Goal: Navigation & Orientation: Find specific page/section

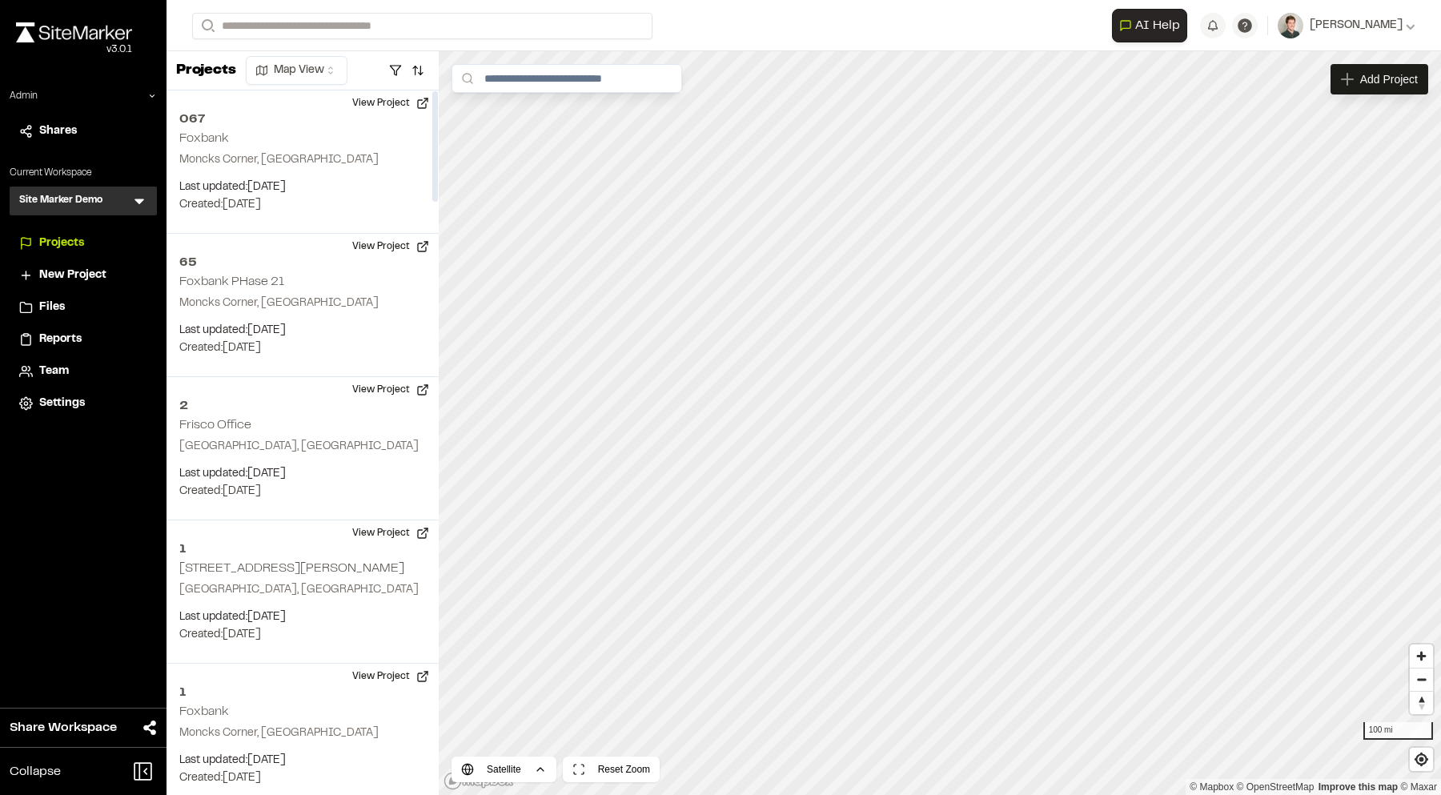
click at [139, 203] on icon at bounding box center [140, 202] width 10 height 6
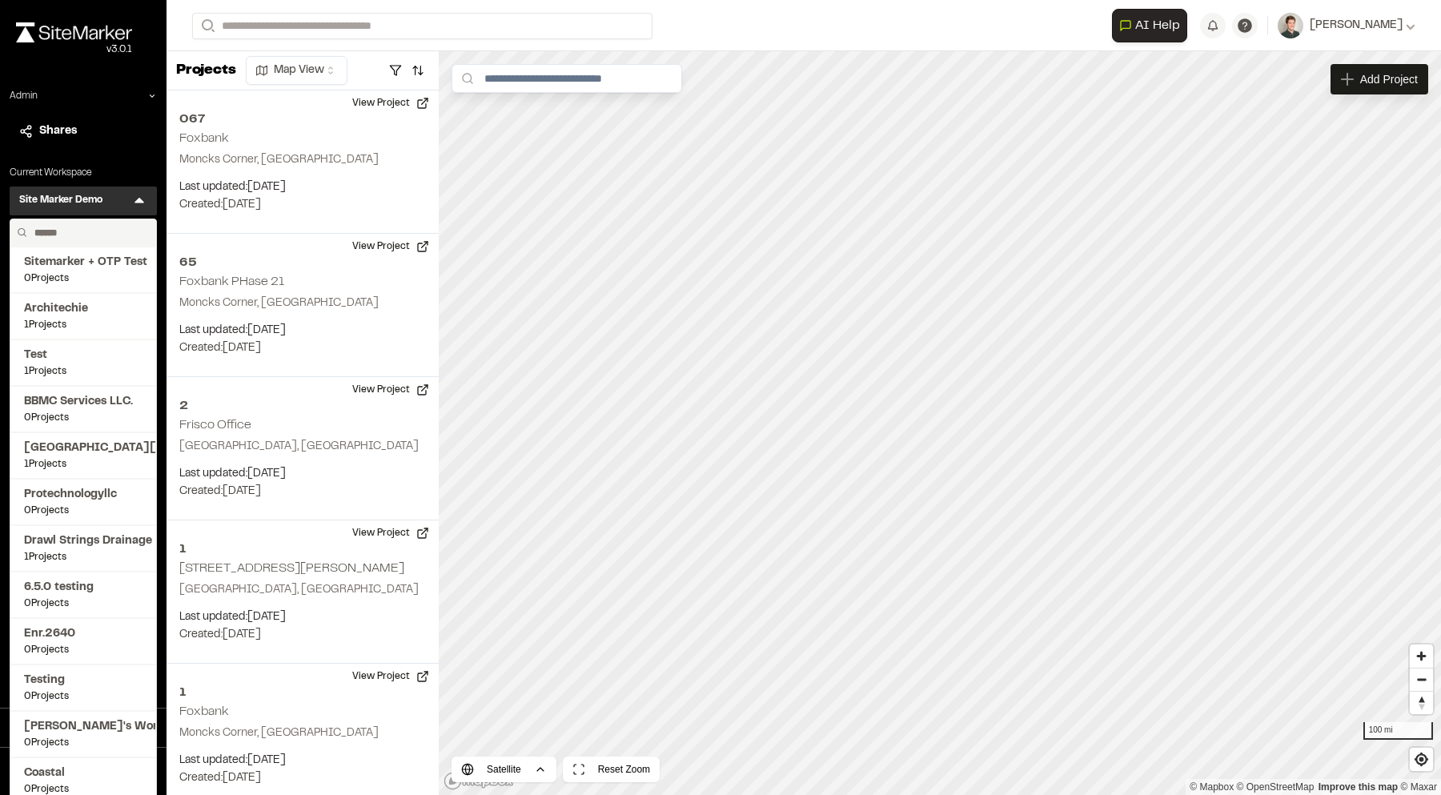
click at [78, 233] on input "text" at bounding box center [89, 232] width 122 height 27
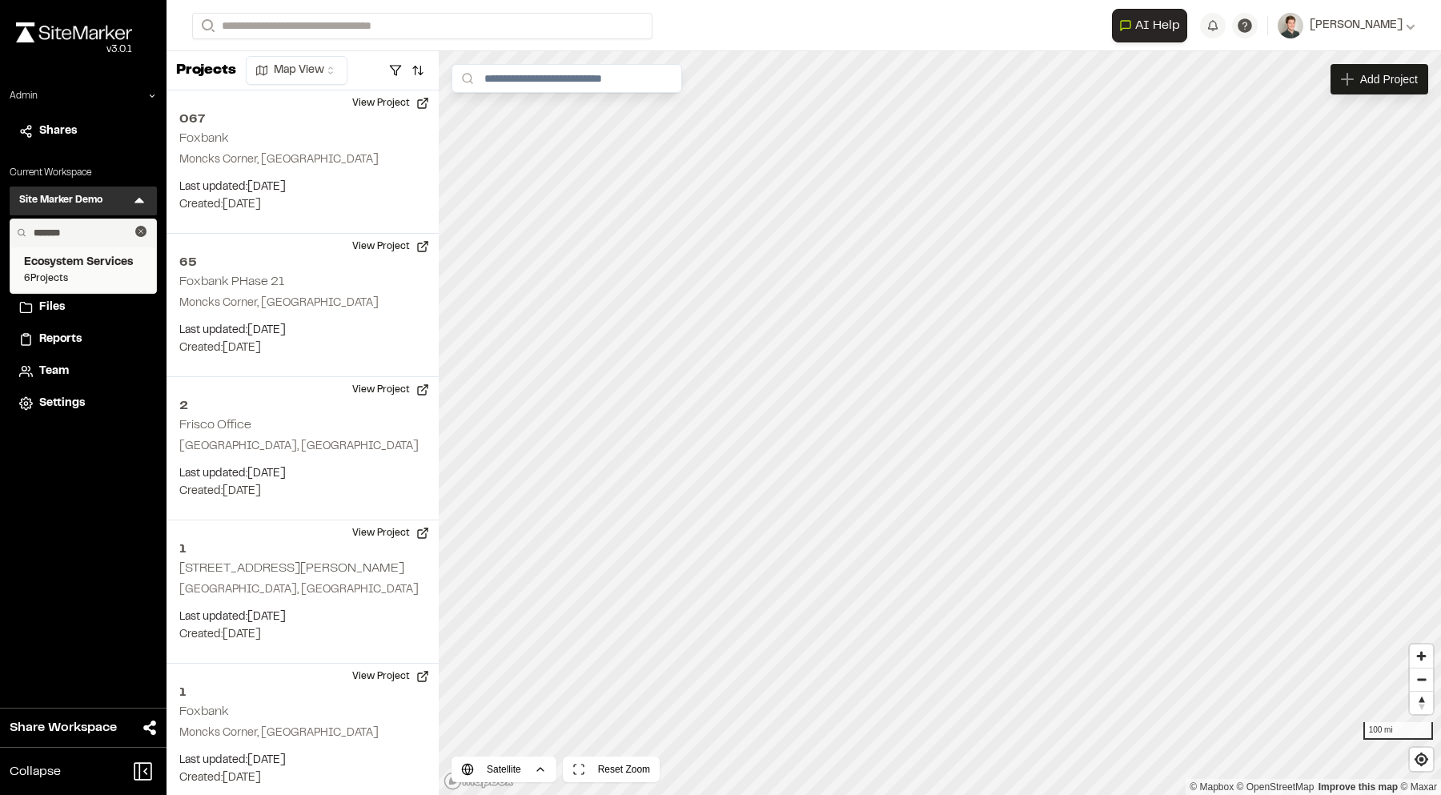
type input "*******"
click at [65, 272] on span "6 Projects" at bounding box center [83, 278] width 119 height 14
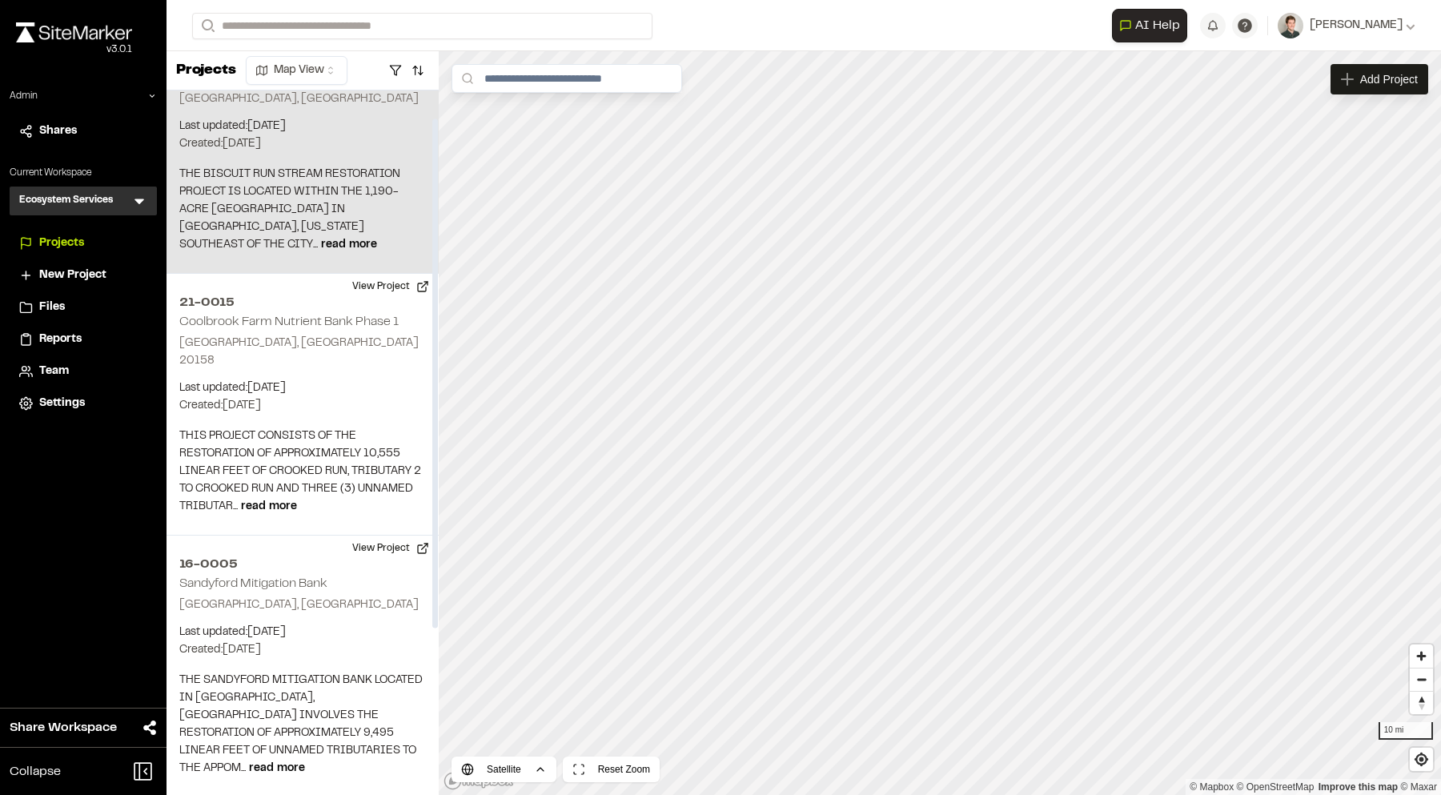
scroll to position [70, 0]
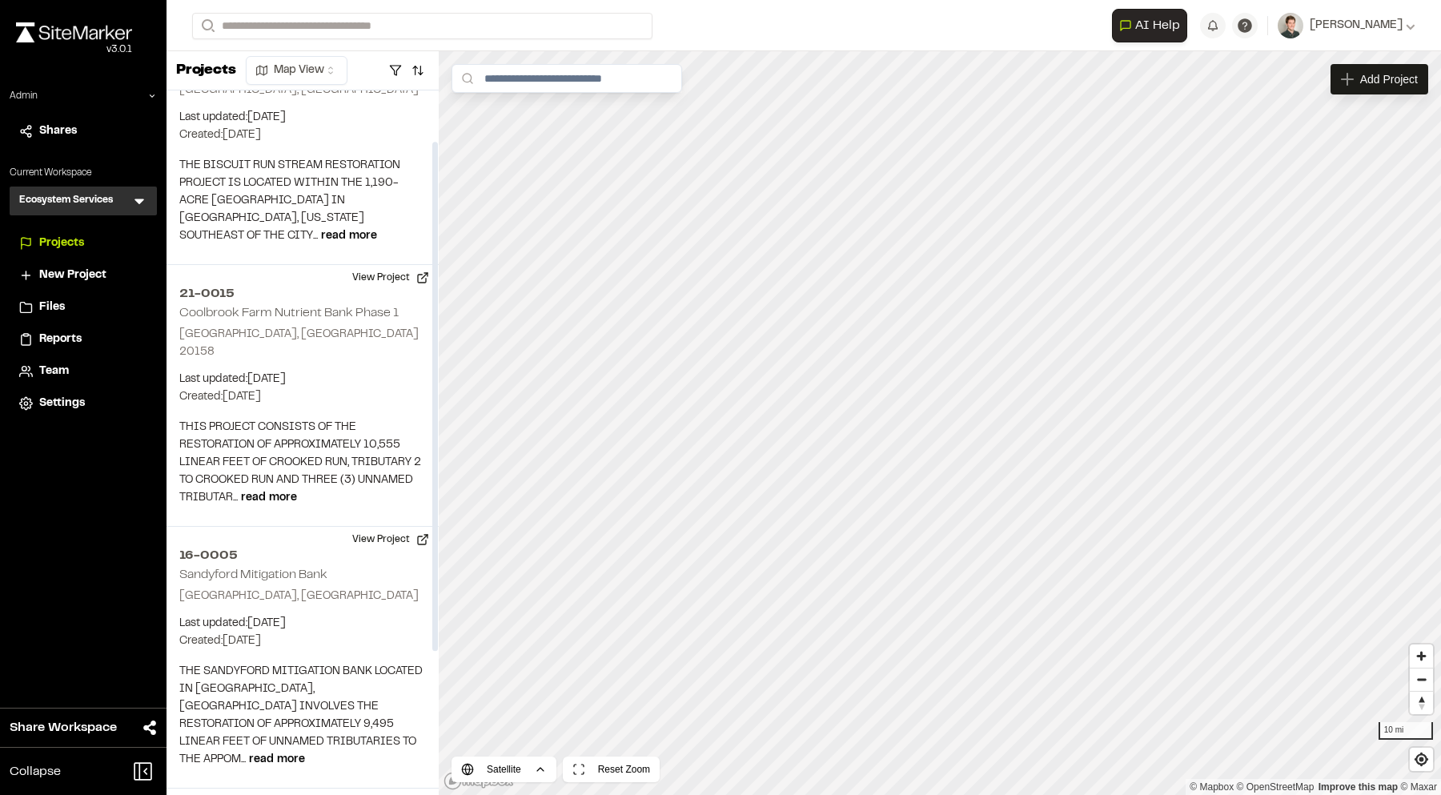
click at [63, 407] on span "Settings" at bounding box center [62, 404] width 46 height 18
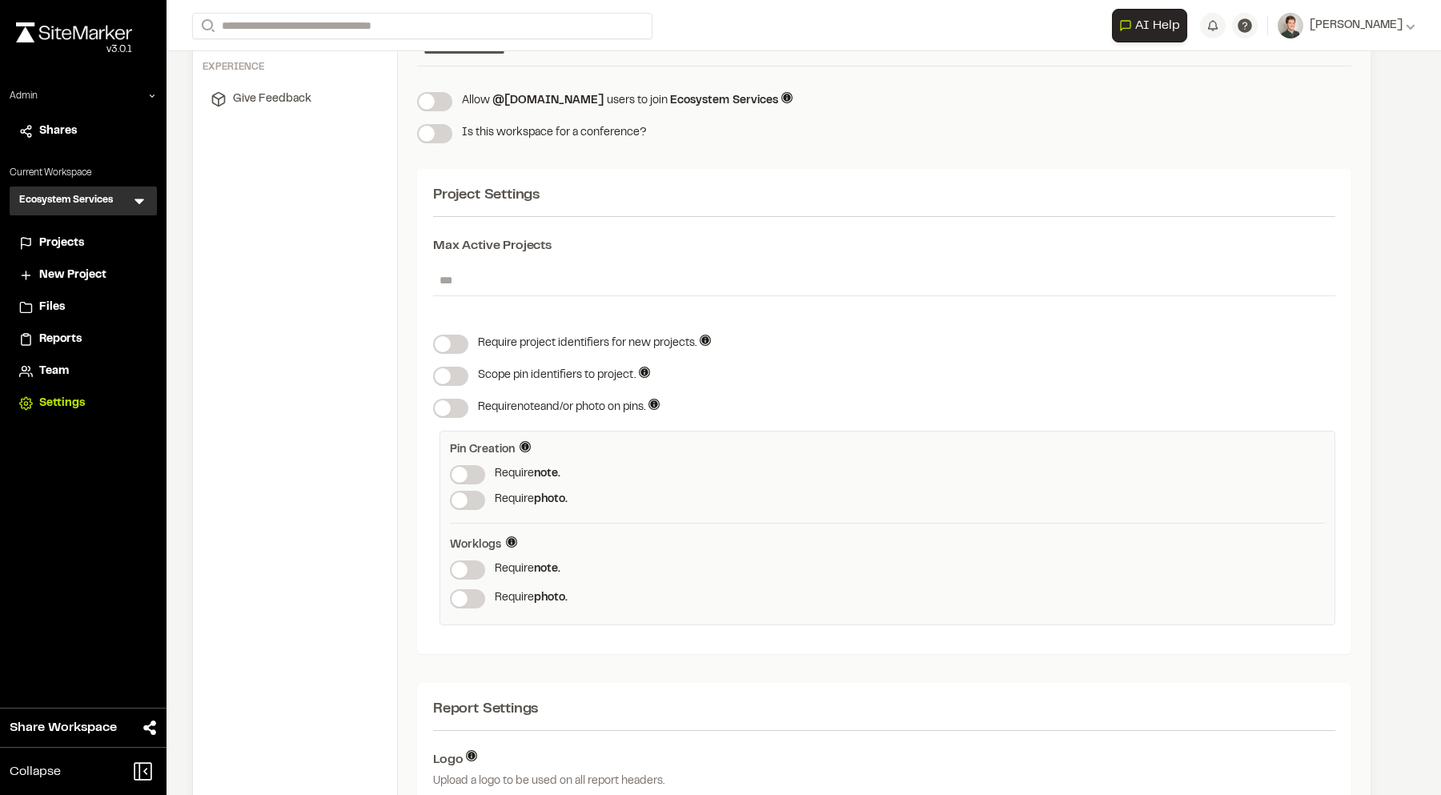
scroll to position [329, 0]
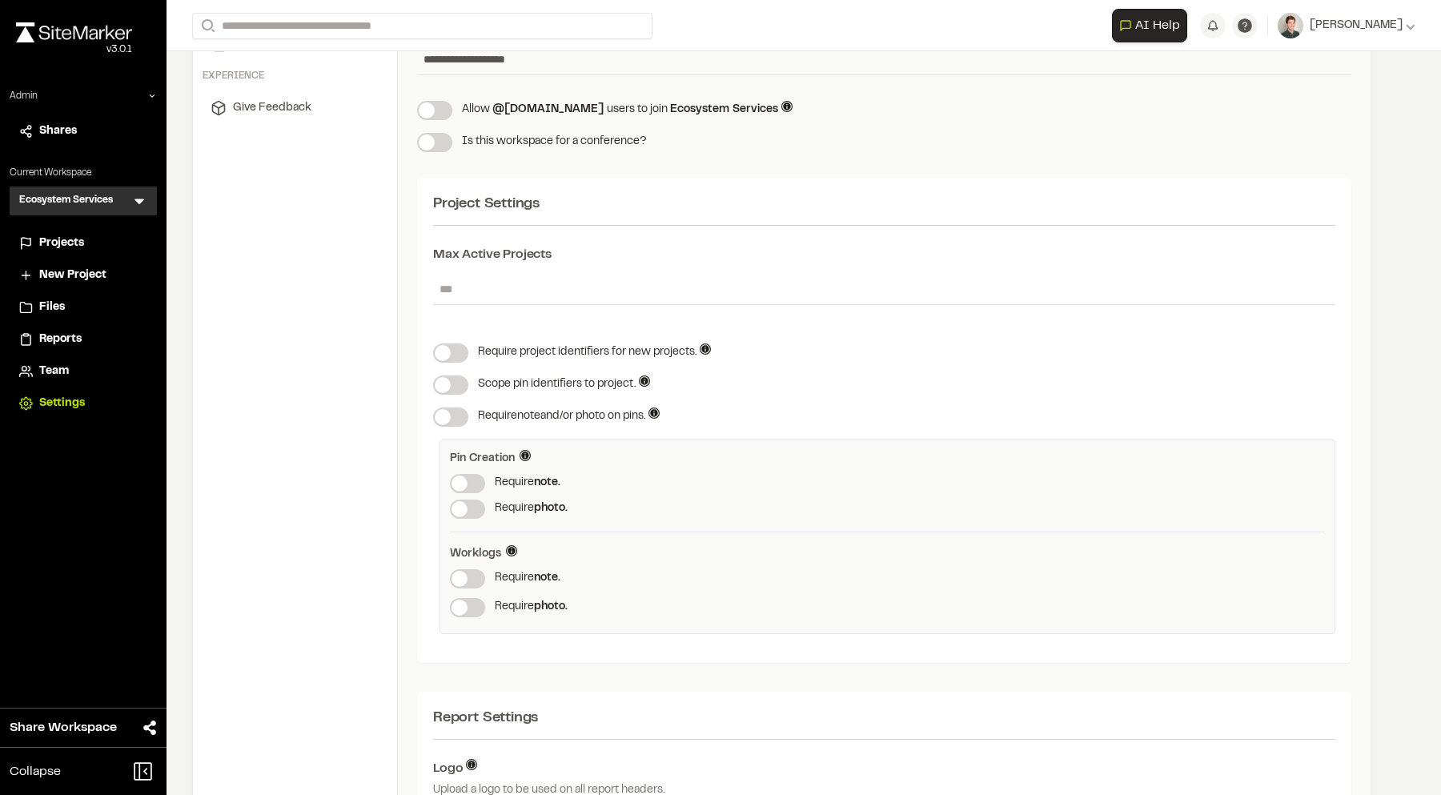
click at [66, 238] on span "Projects" at bounding box center [61, 244] width 45 height 18
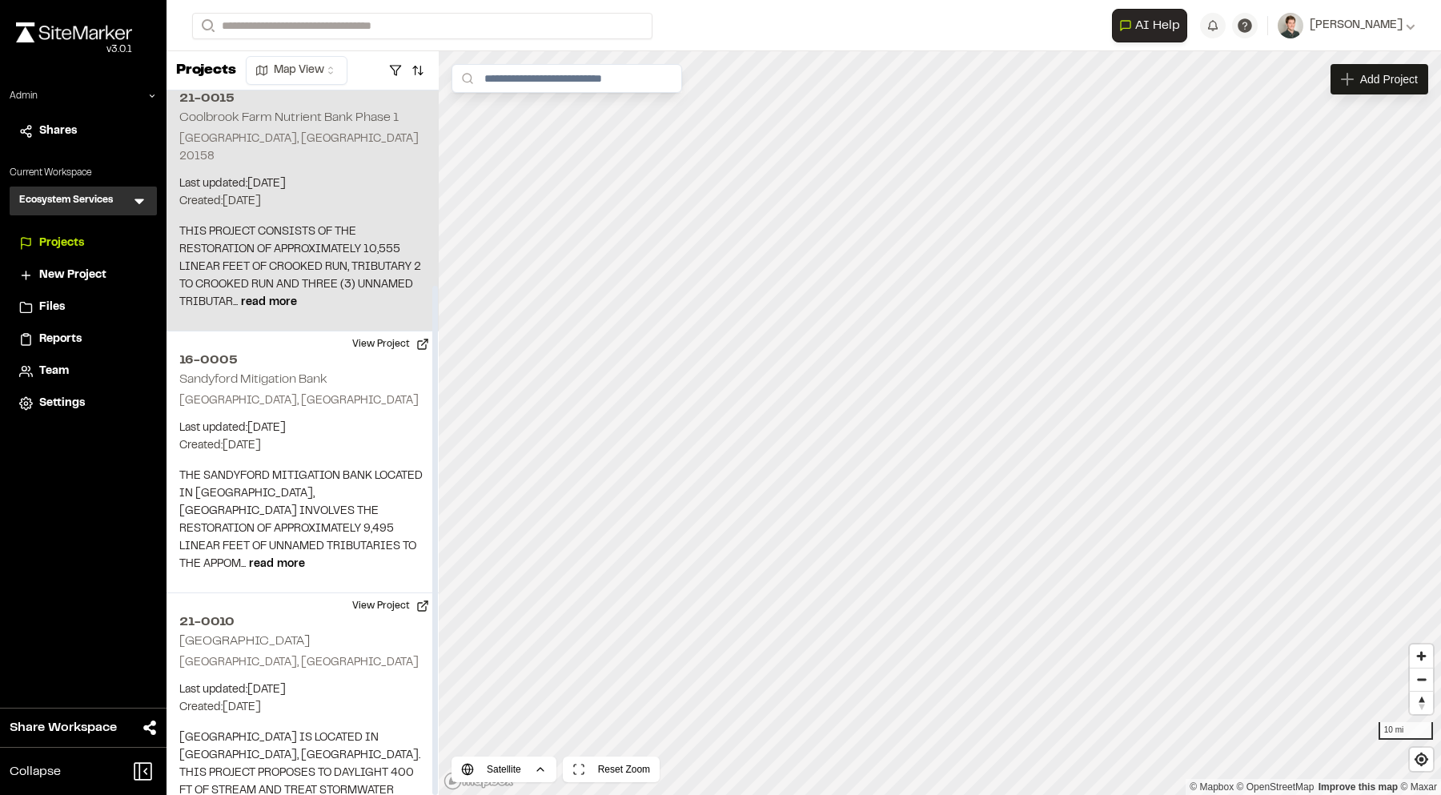
scroll to position [269, 0]
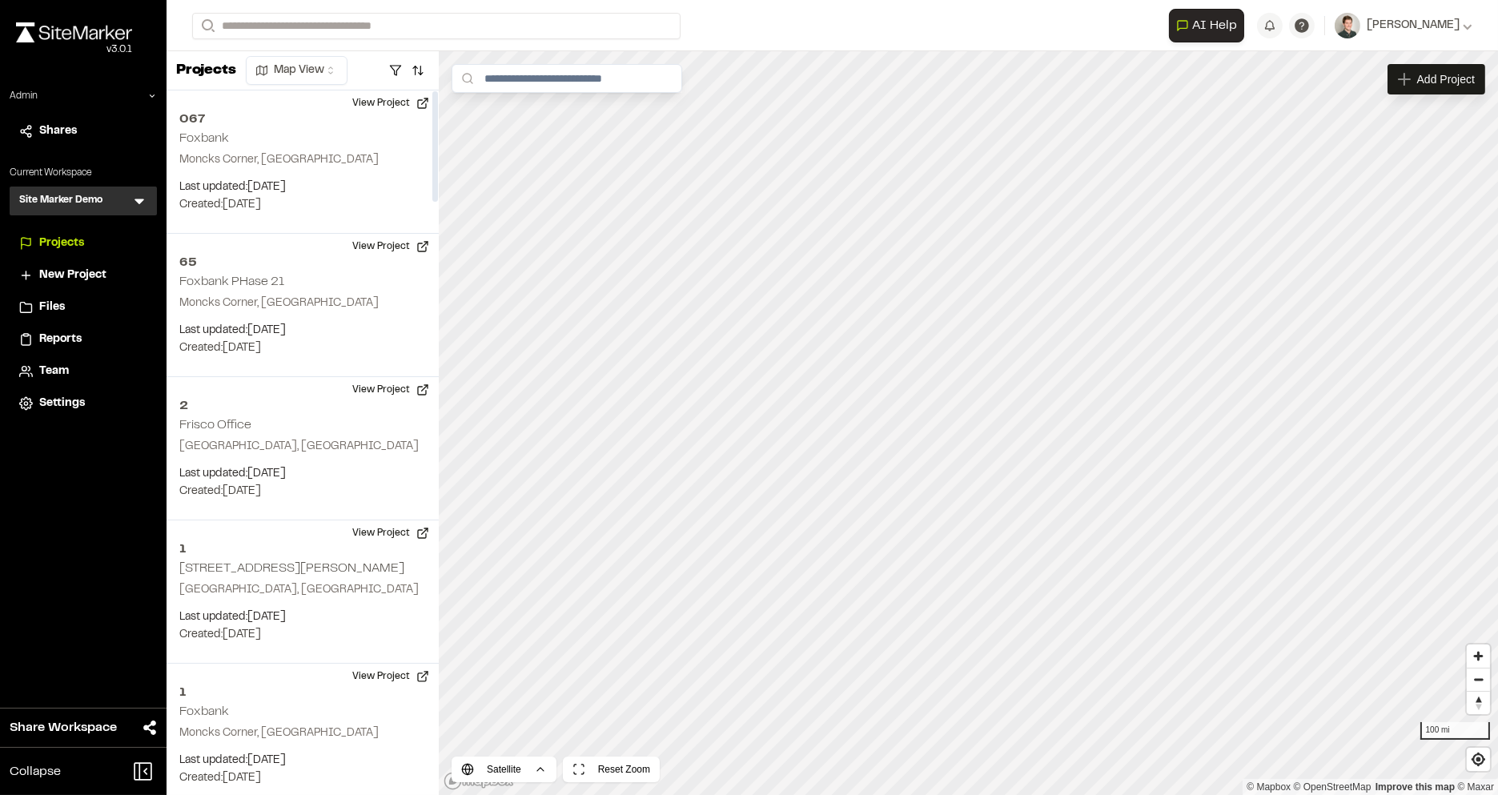
click at [144, 199] on icon at bounding box center [139, 201] width 16 height 16
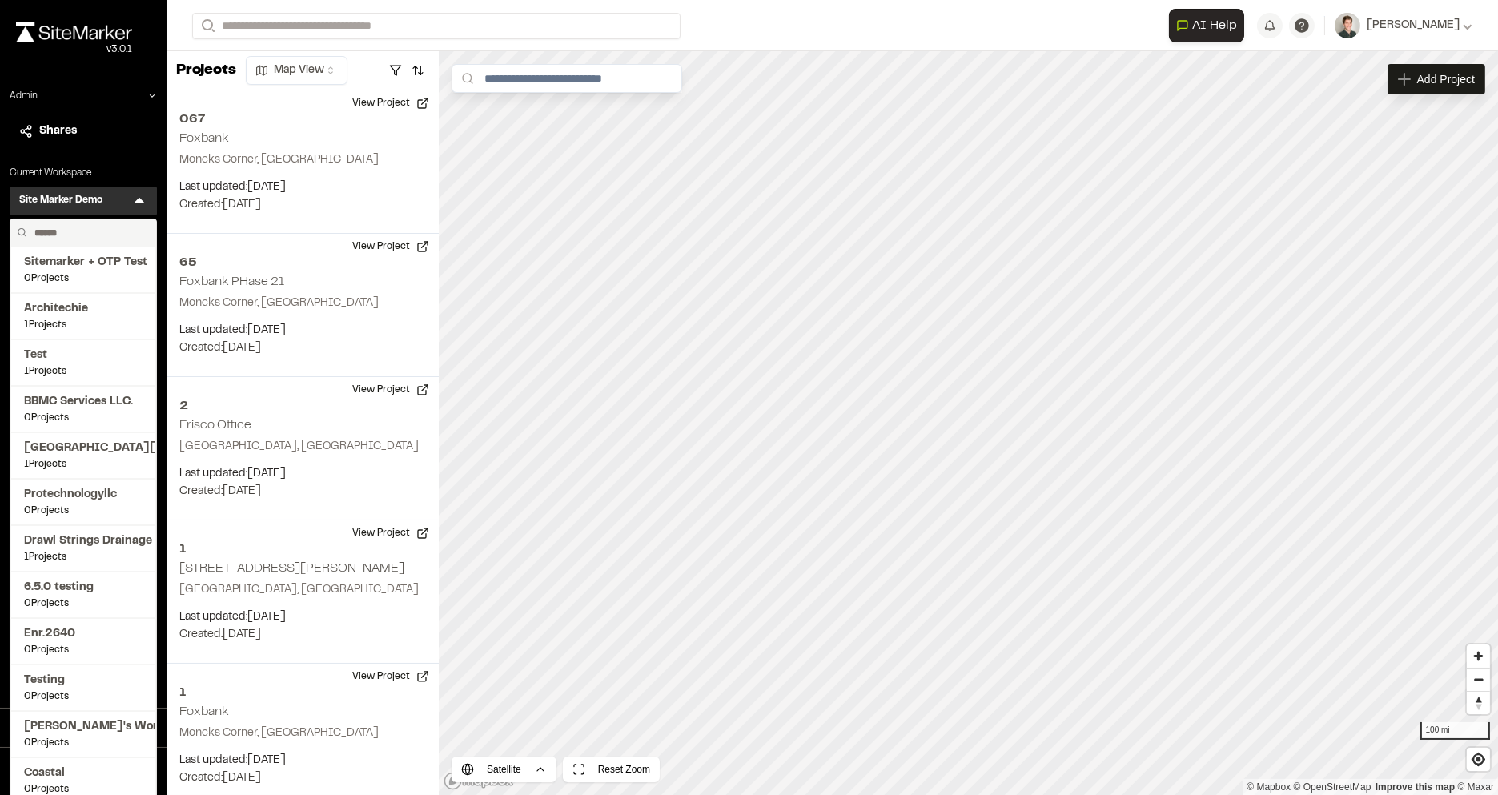
click at [82, 235] on input "text" at bounding box center [89, 232] width 122 height 27
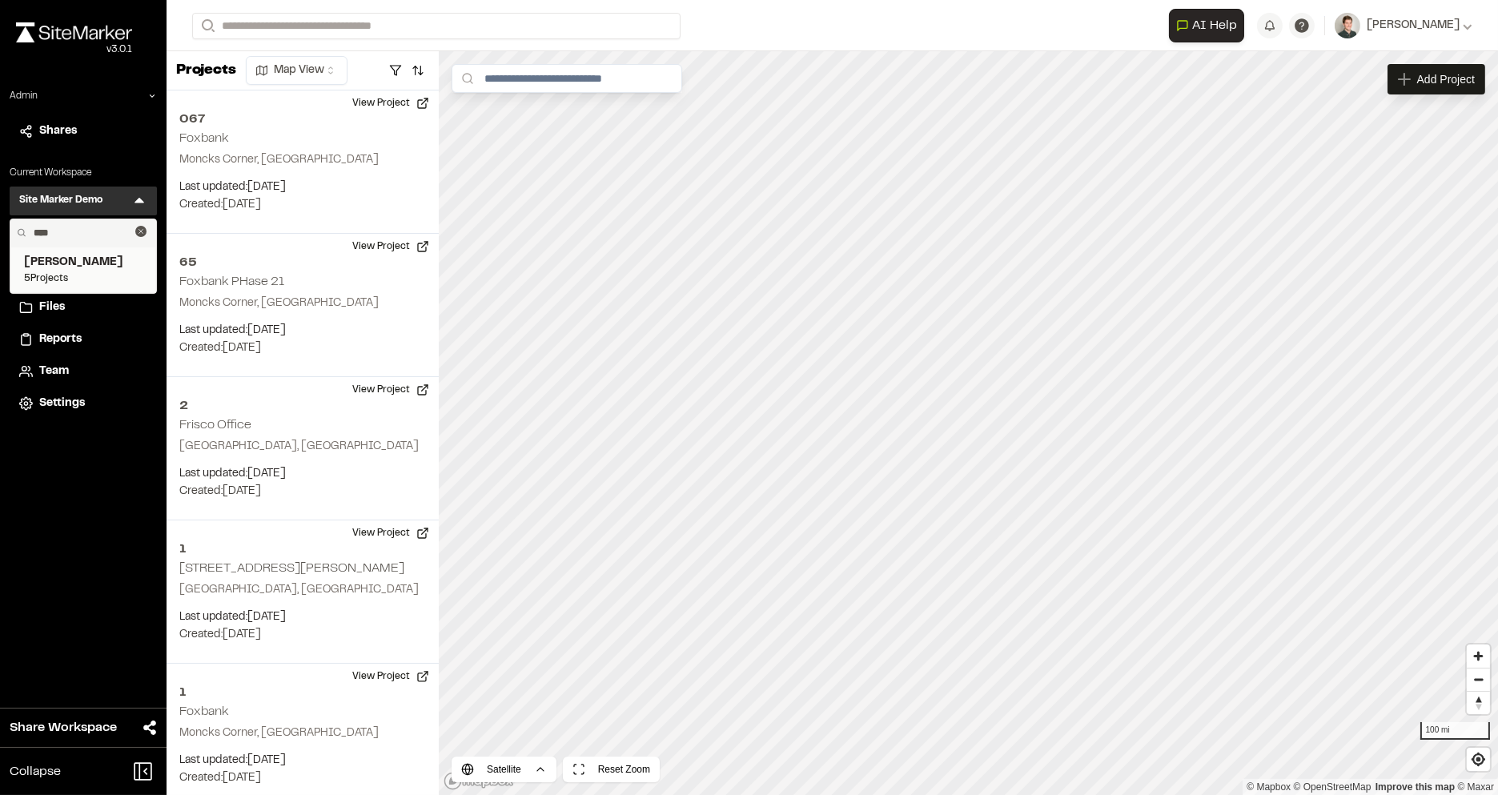
type input "****"
click at [37, 278] on span "5 Projects" at bounding box center [83, 278] width 119 height 14
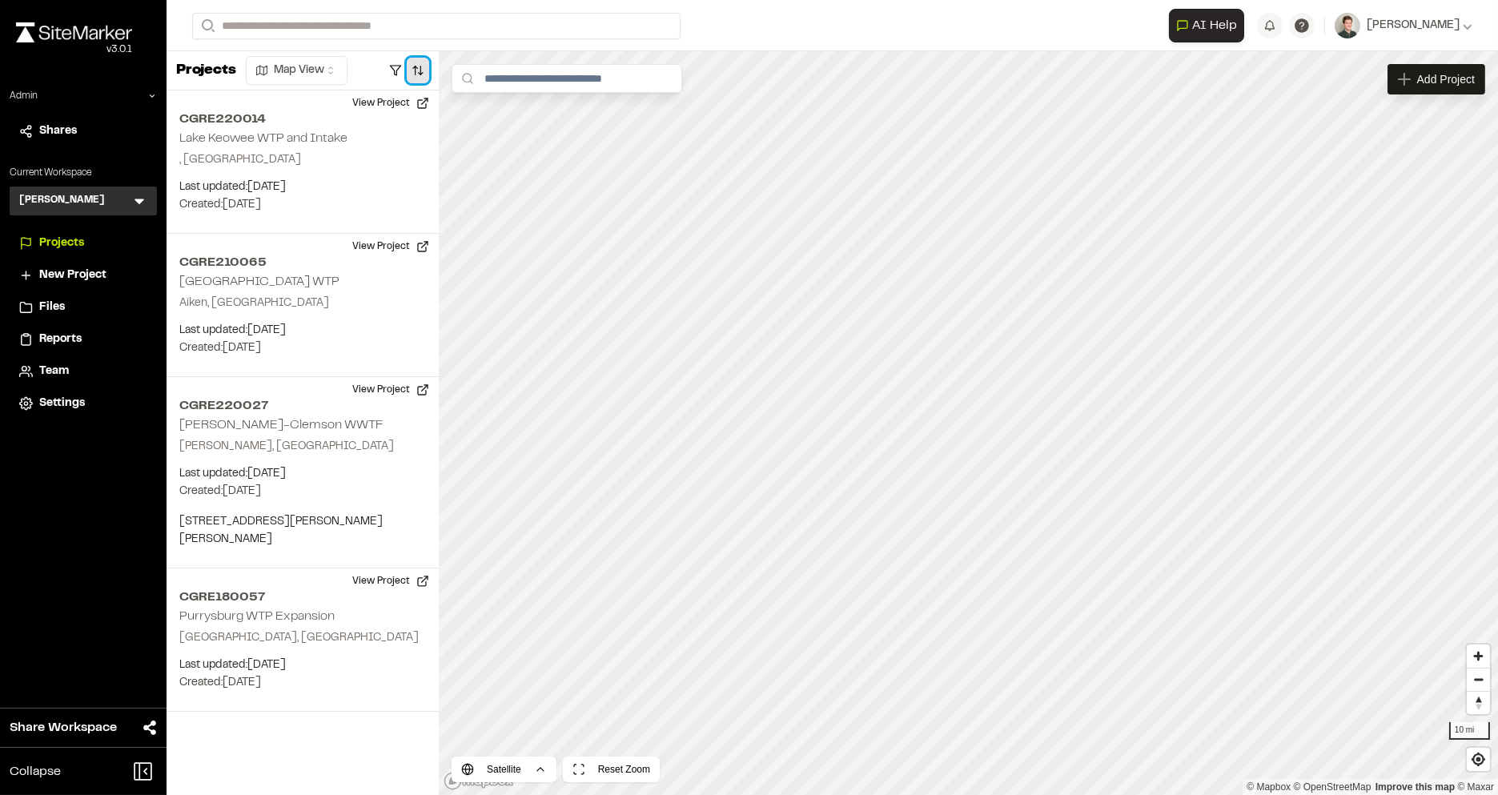
click at [413, 74] on button "button" at bounding box center [418, 71] width 22 height 26
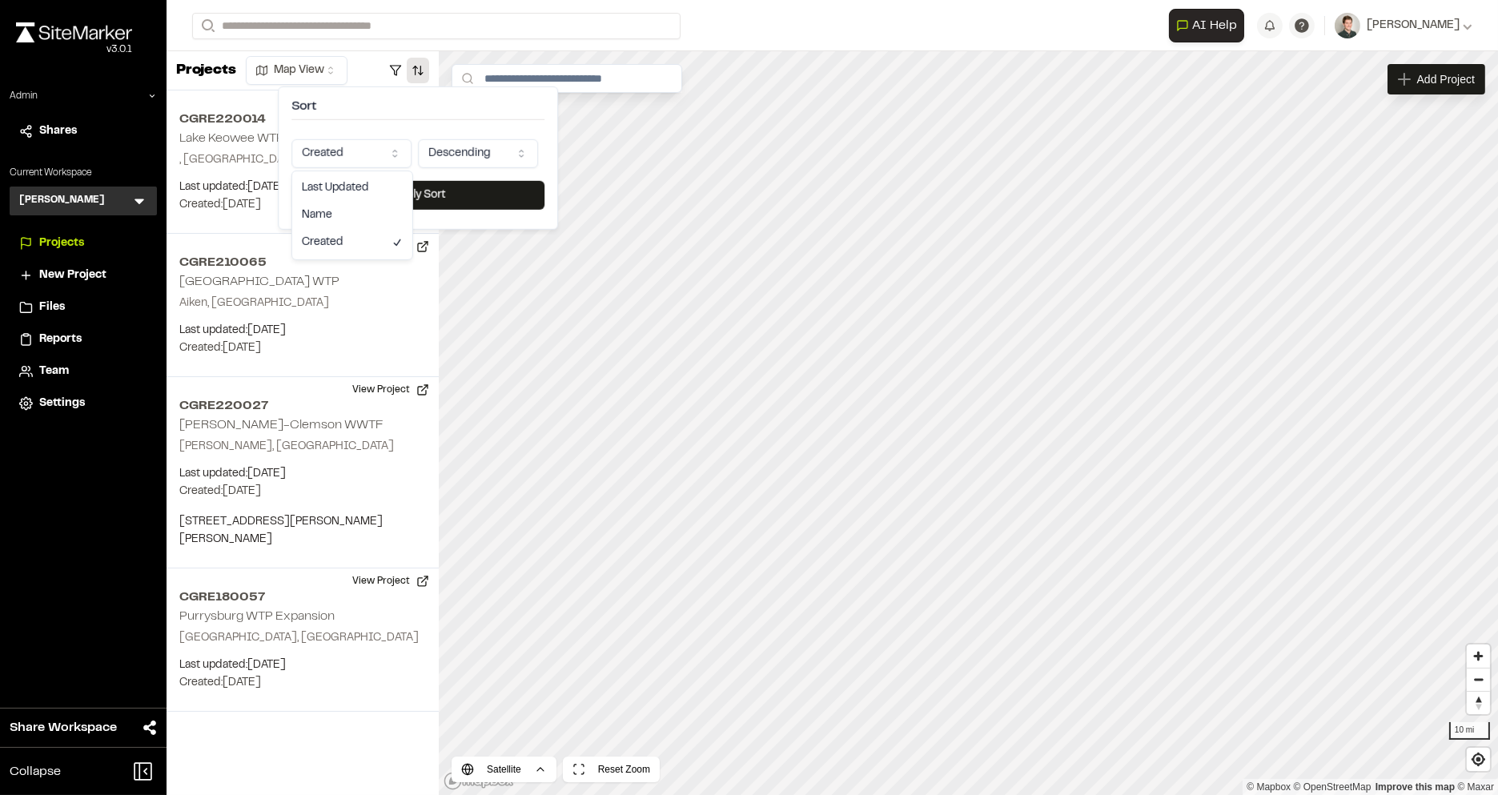
click at [387, 146] on html "**********" at bounding box center [749, 397] width 1498 height 795
click at [396, 191] on button "Apply Sort" at bounding box center [417, 195] width 253 height 29
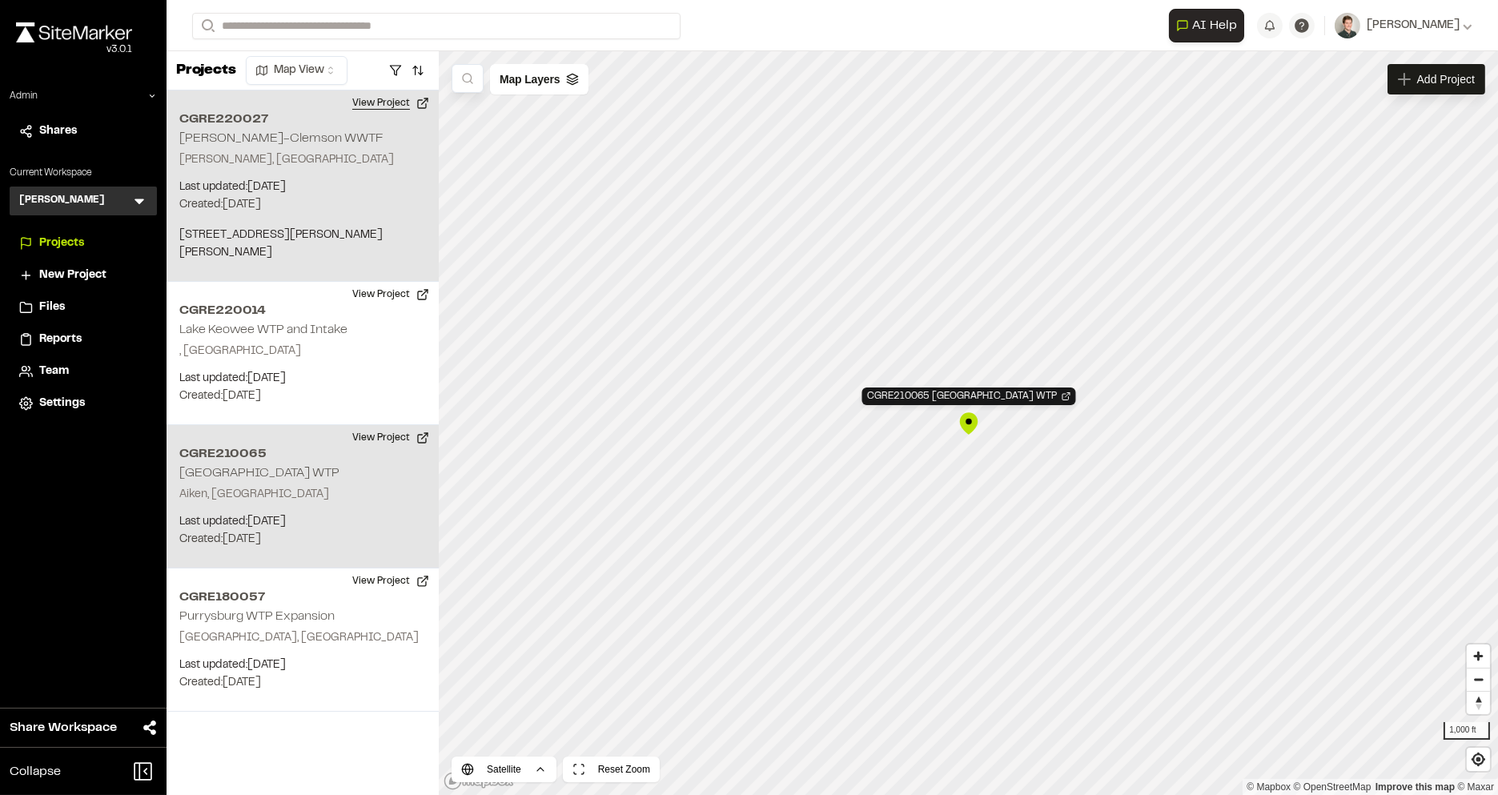
click at [385, 101] on button "View Project" at bounding box center [391, 103] width 96 height 26
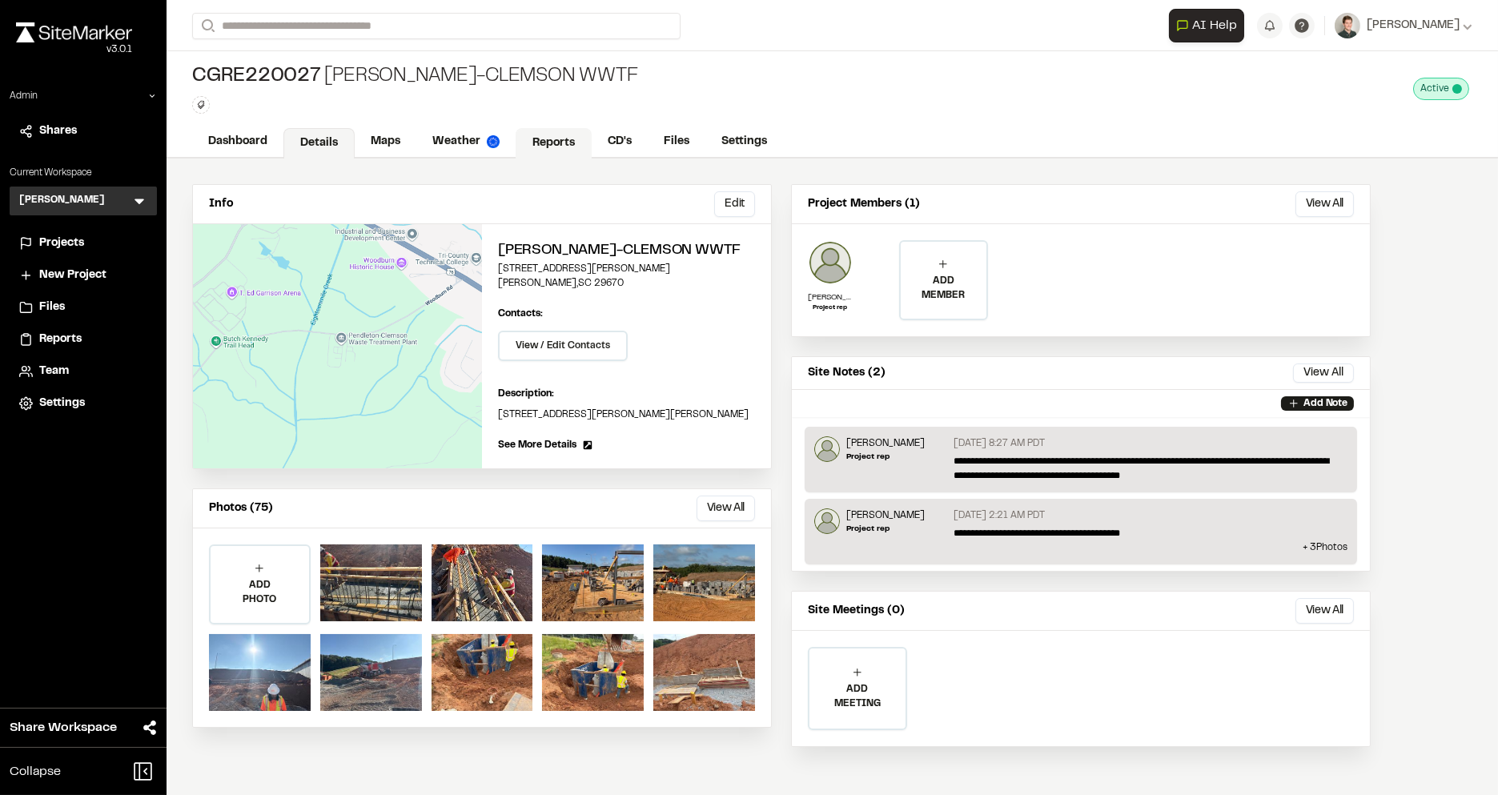
click at [545, 141] on link "Reports" at bounding box center [554, 143] width 76 height 30
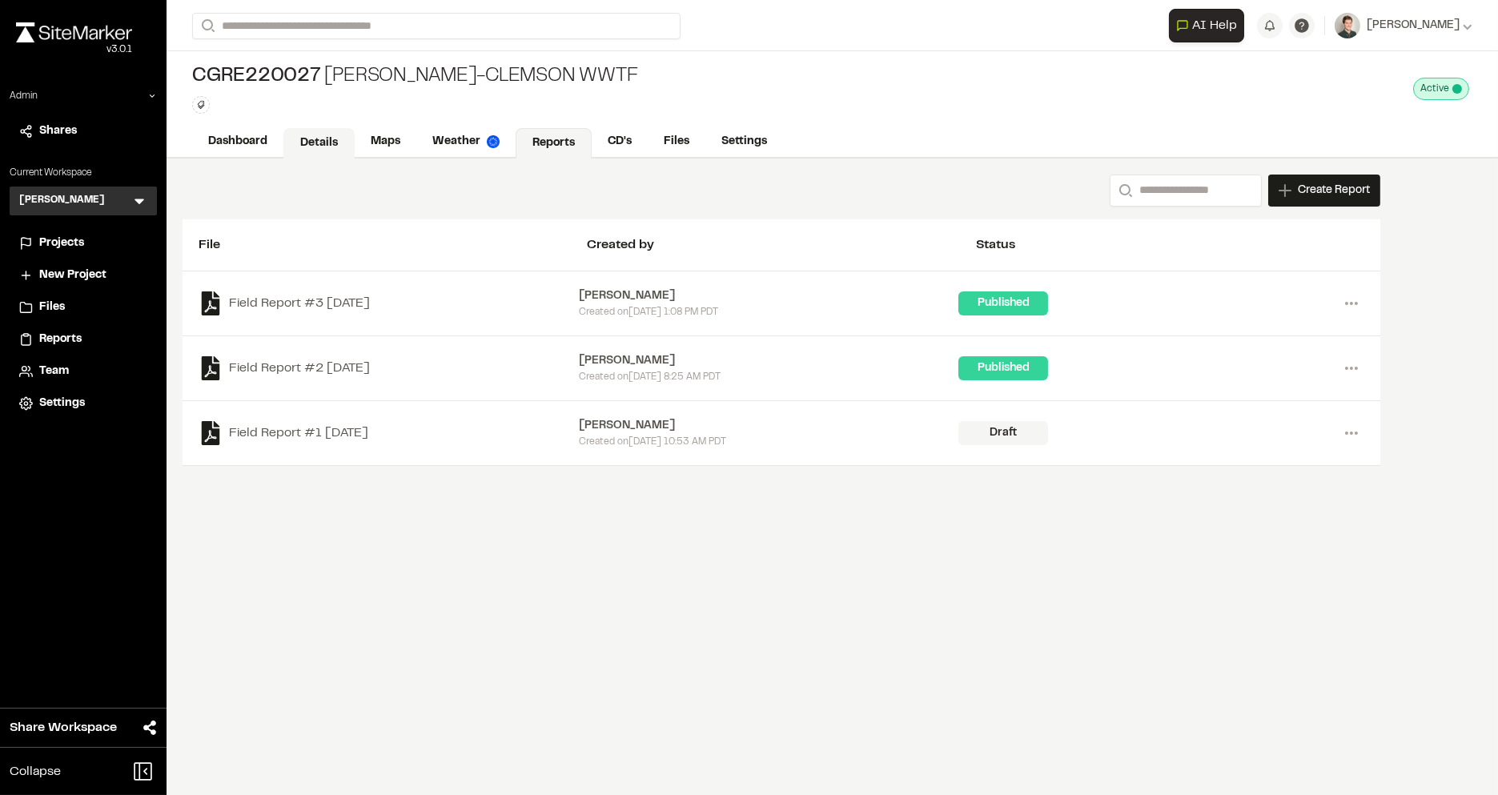
click at [332, 144] on link "Details" at bounding box center [318, 143] width 71 height 30
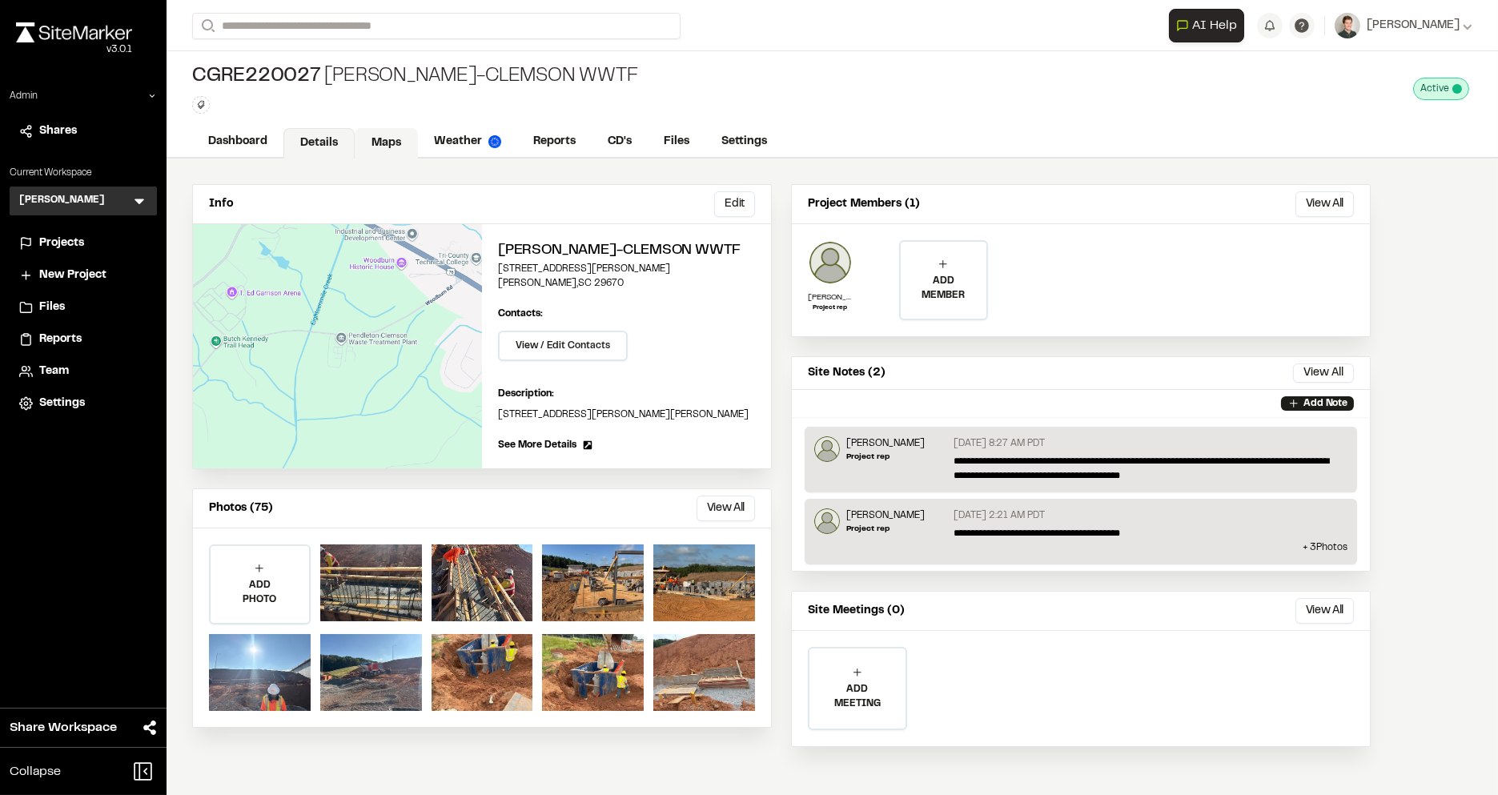
click at [376, 144] on link "Maps" at bounding box center [386, 143] width 63 height 30
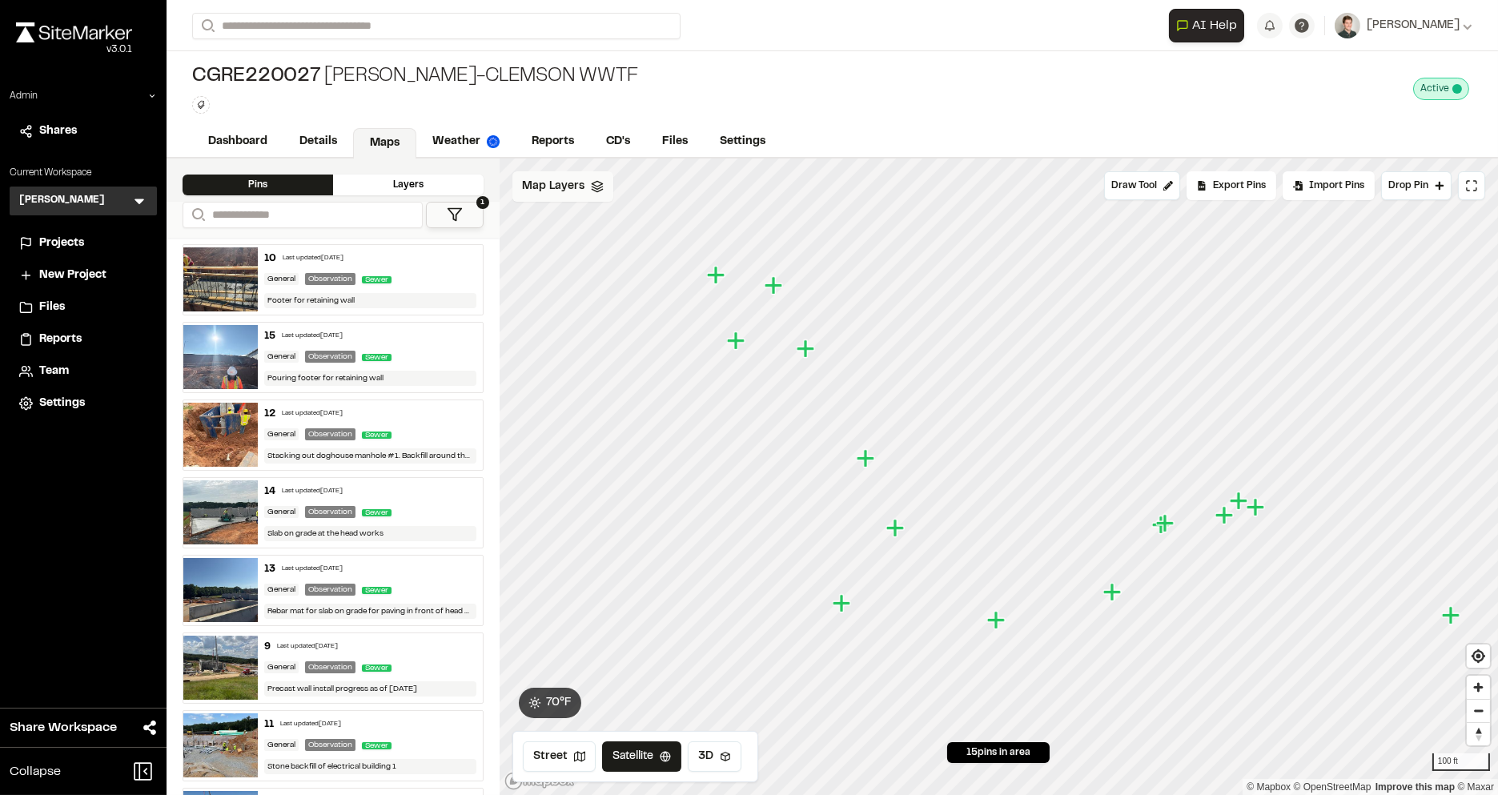
click at [565, 188] on span "Map Layers" at bounding box center [553, 187] width 62 height 18
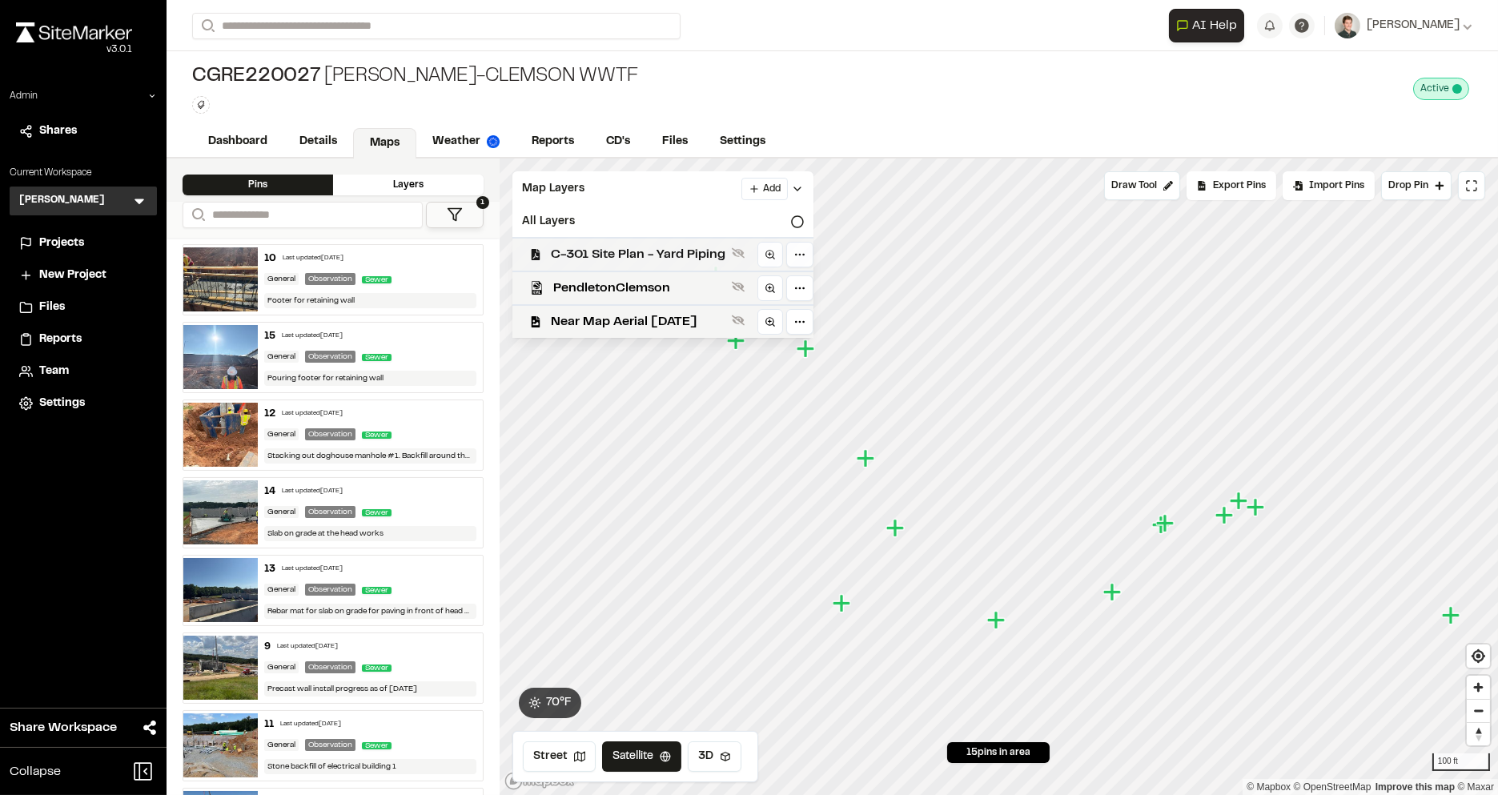
click at [598, 245] on span "C-301 Site Plan - Yard Piping" at bounding box center [638, 254] width 175 height 19
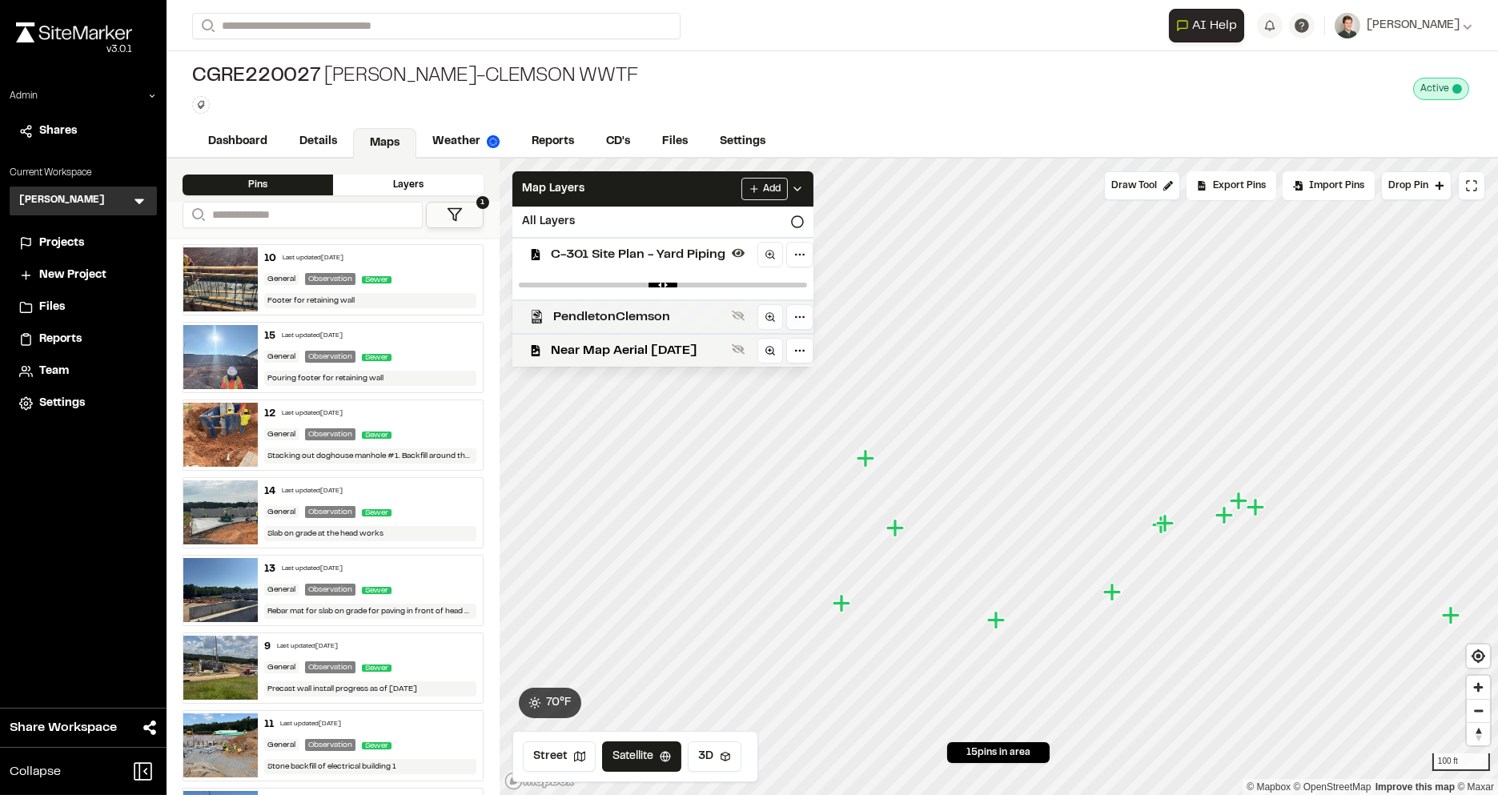
click at [589, 304] on div "PendletonClemson" at bounding box center [657, 316] width 314 height 34
click at [593, 337] on div "Near Map Aerial January 24th 2025" at bounding box center [657, 350] width 314 height 34
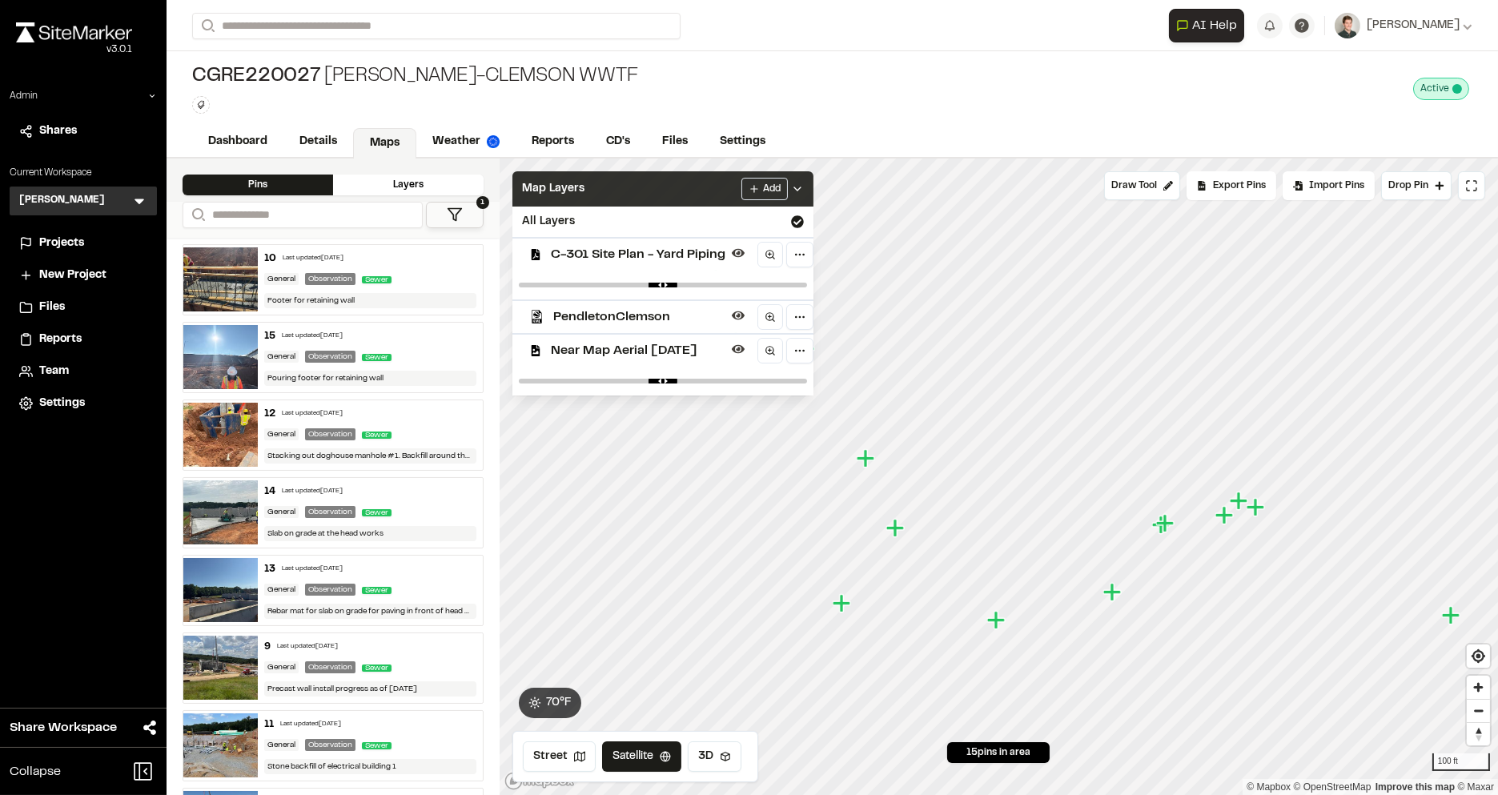
click at [605, 198] on div "Map Layers Add" at bounding box center [662, 188] width 301 height 35
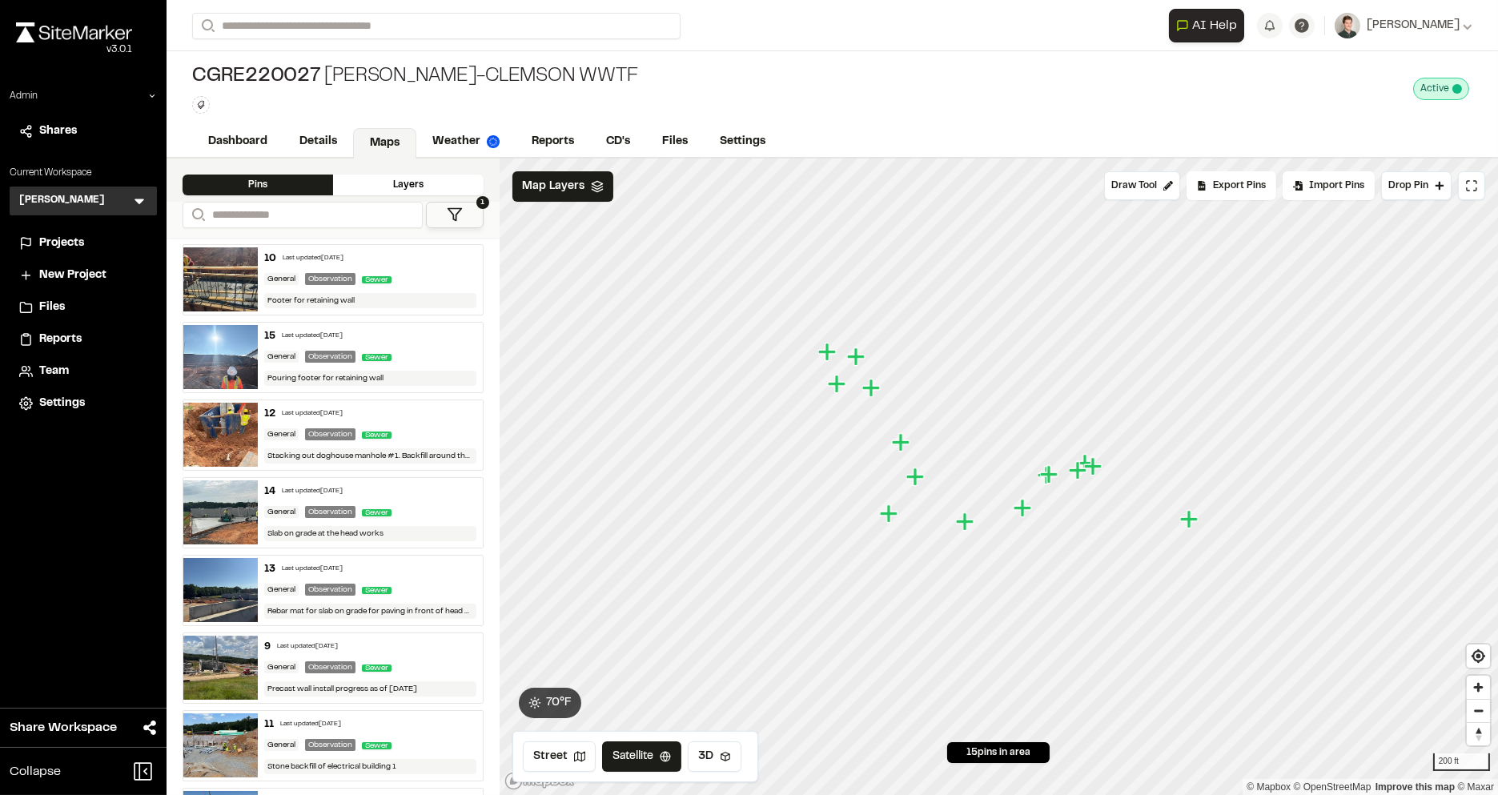
drag, startPoint x: 910, startPoint y: 483, endPoint x: 935, endPoint y: 483, distance: 25.6
click at [927, 483] on icon "Map marker" at bounding box center [916, 477] width 21 height 21
click at [135, 199] on icon at bounding box center [140, 202] width 10 height 6
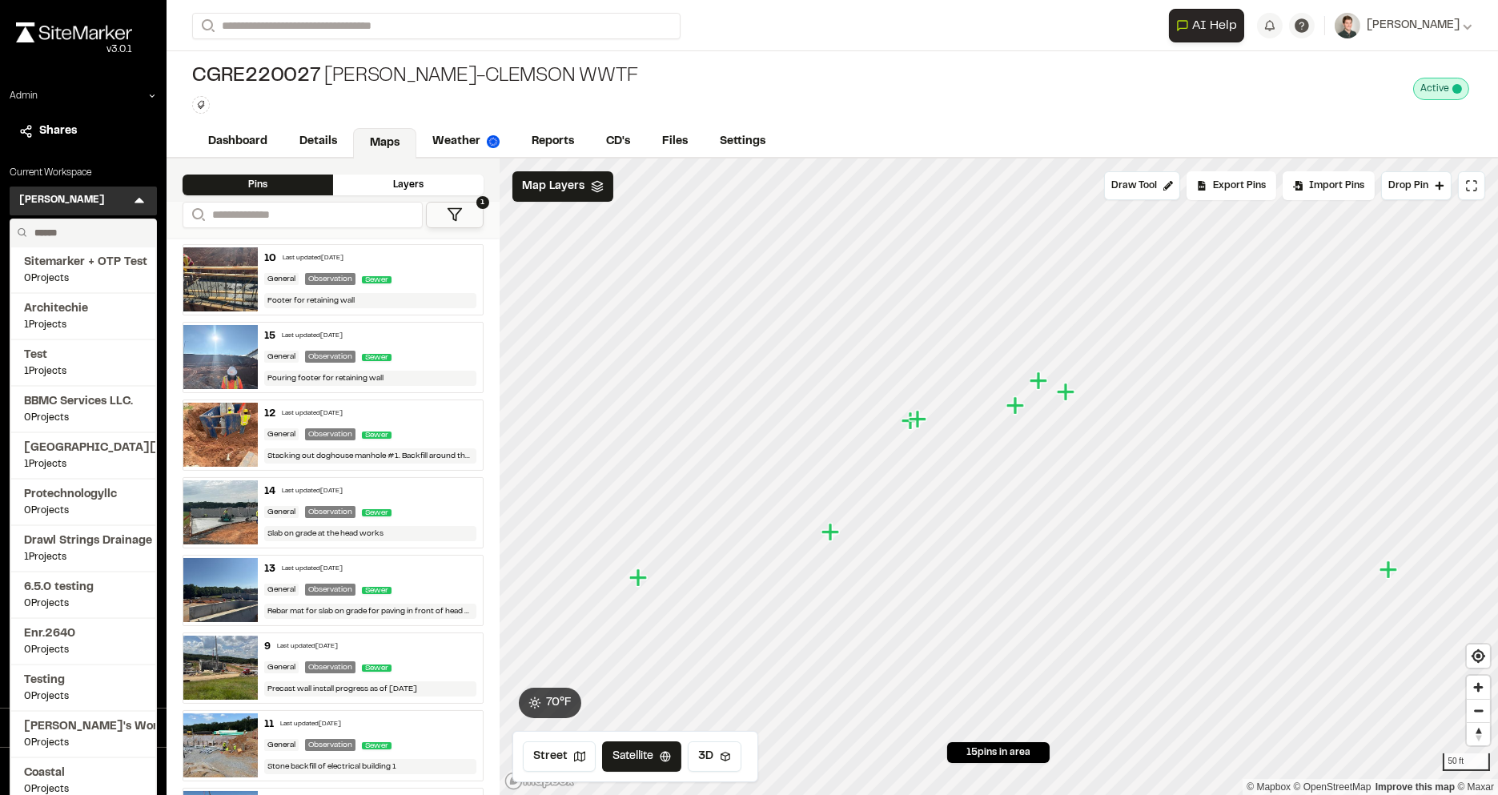
click at [74, 237] on input "text" at bounding box center [89, 232] width 122 height 27
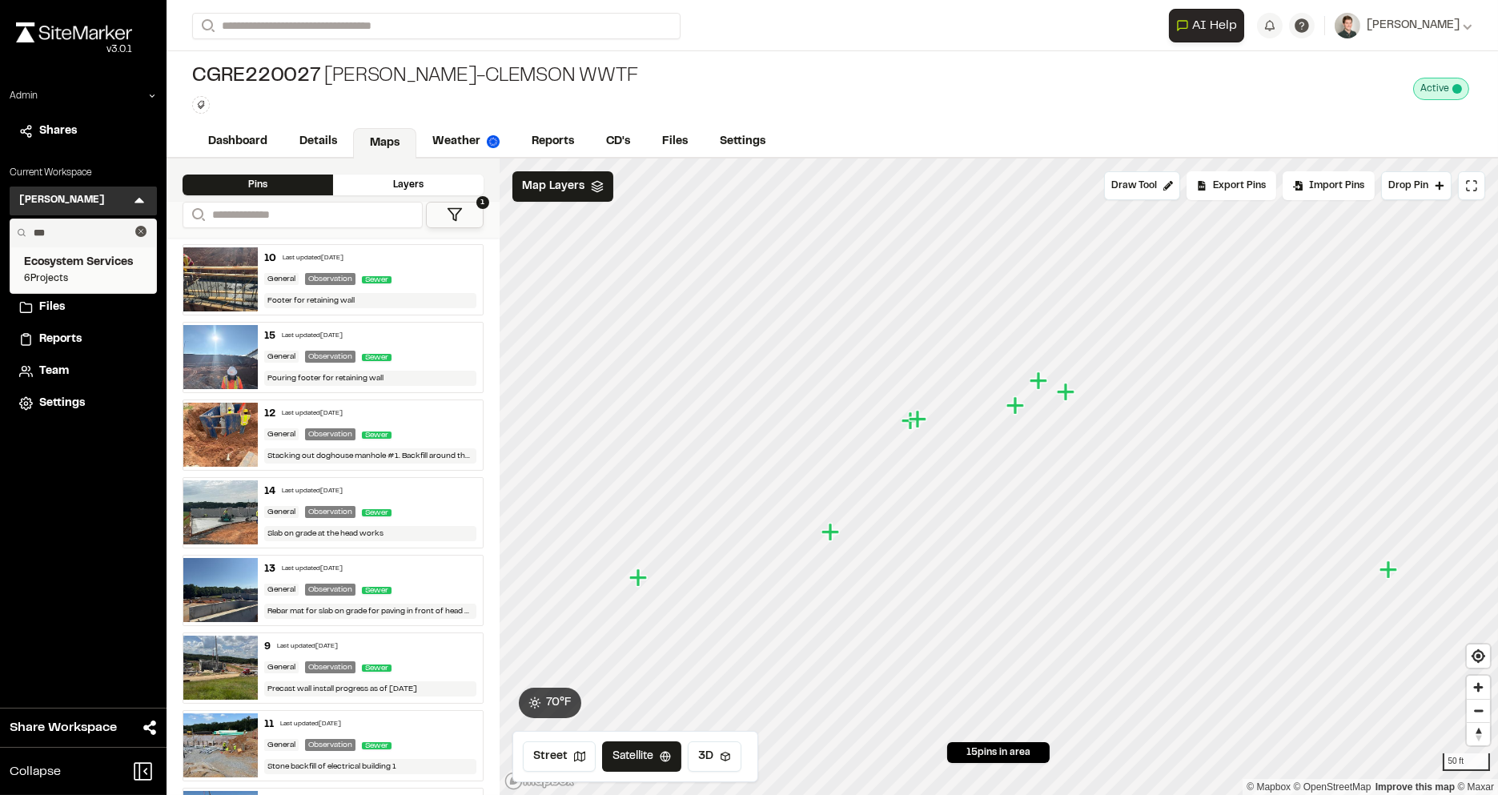
type input "***"
click at [79, 263] on span "Ecosystem Services" at bounding box center [83, 263] width 119 height 18
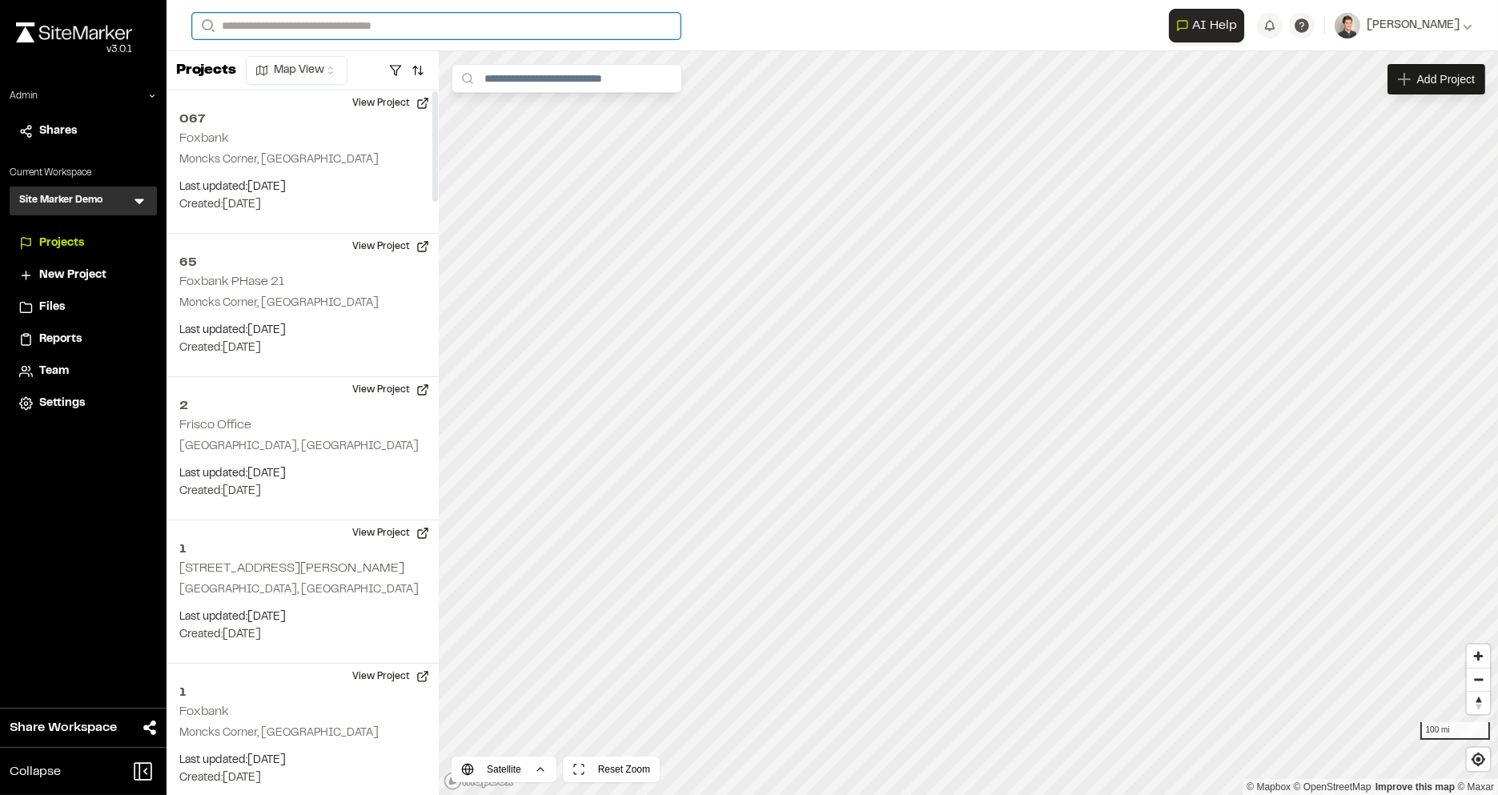
click at [319, 25] on input "Search" at bounding box center [436, 26] width 488 height 26
type input "**"
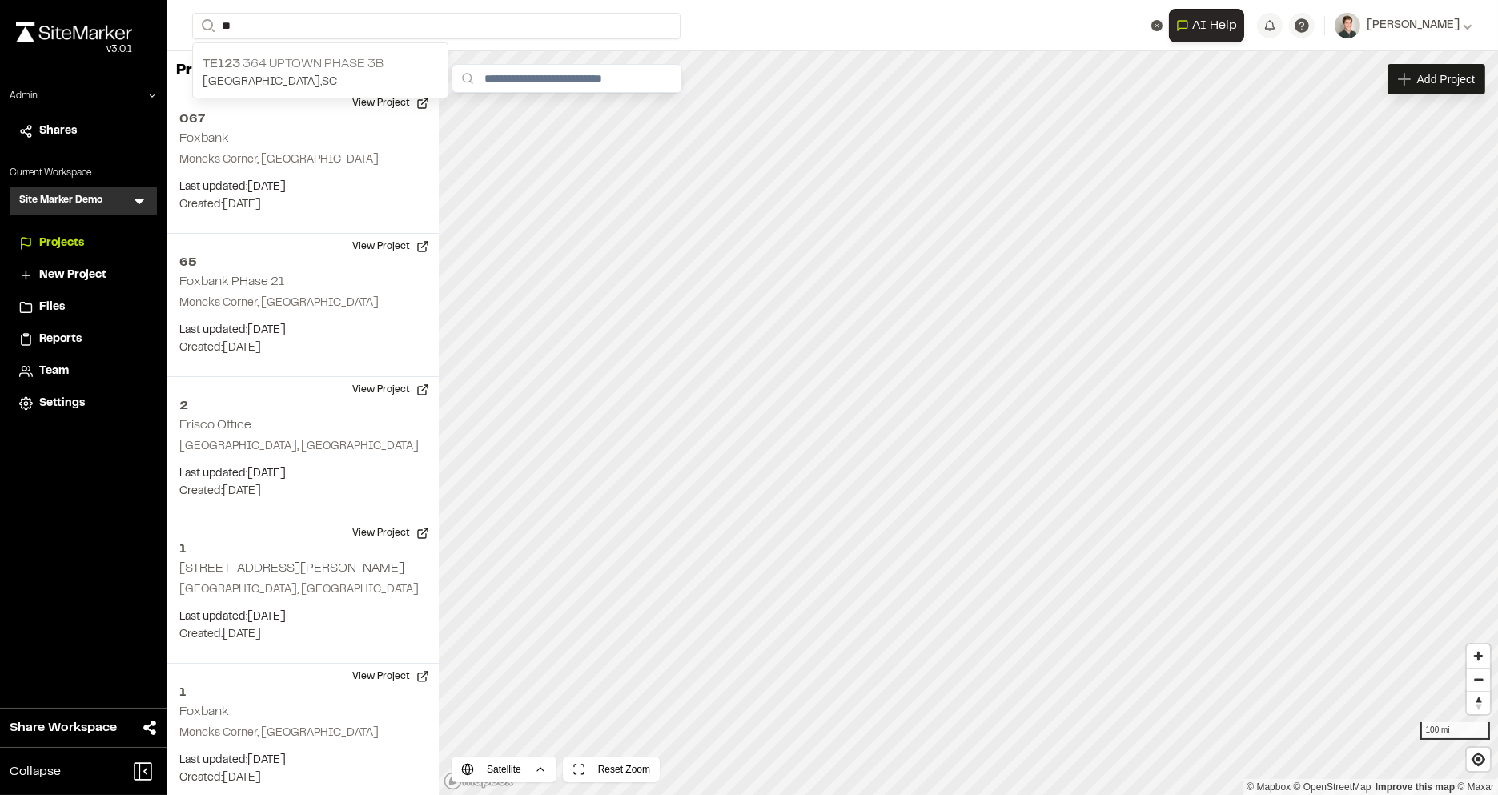
click at [373, 76] on p "[GEOGRAPHIC_DATA] , [GEOGRAPHIC_DATA]" at bounding box center [320, 83] width 235 height 18
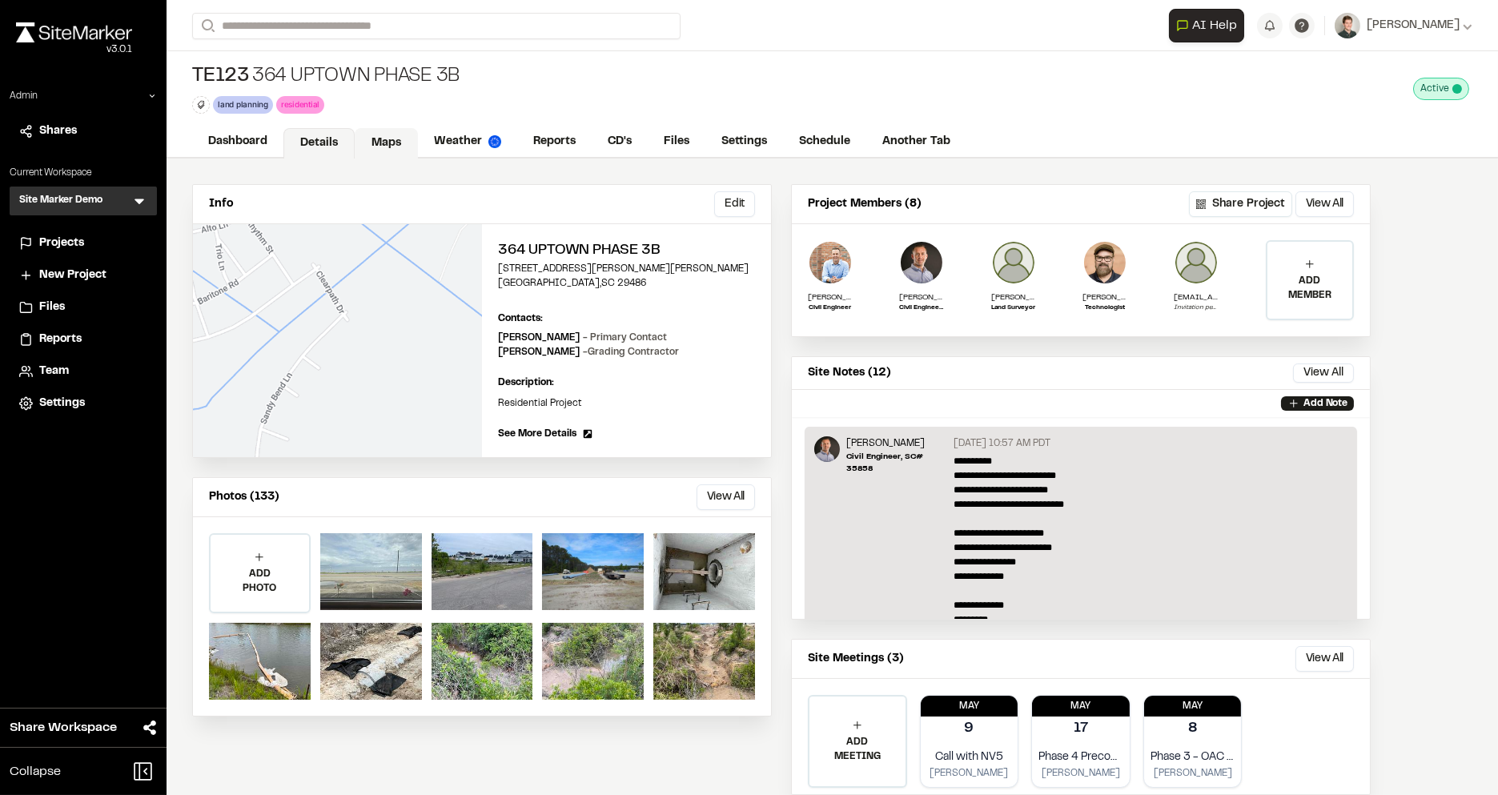
click at [380, 142] on link "Maps" at bounding box center [386, 143] width 63 height 30
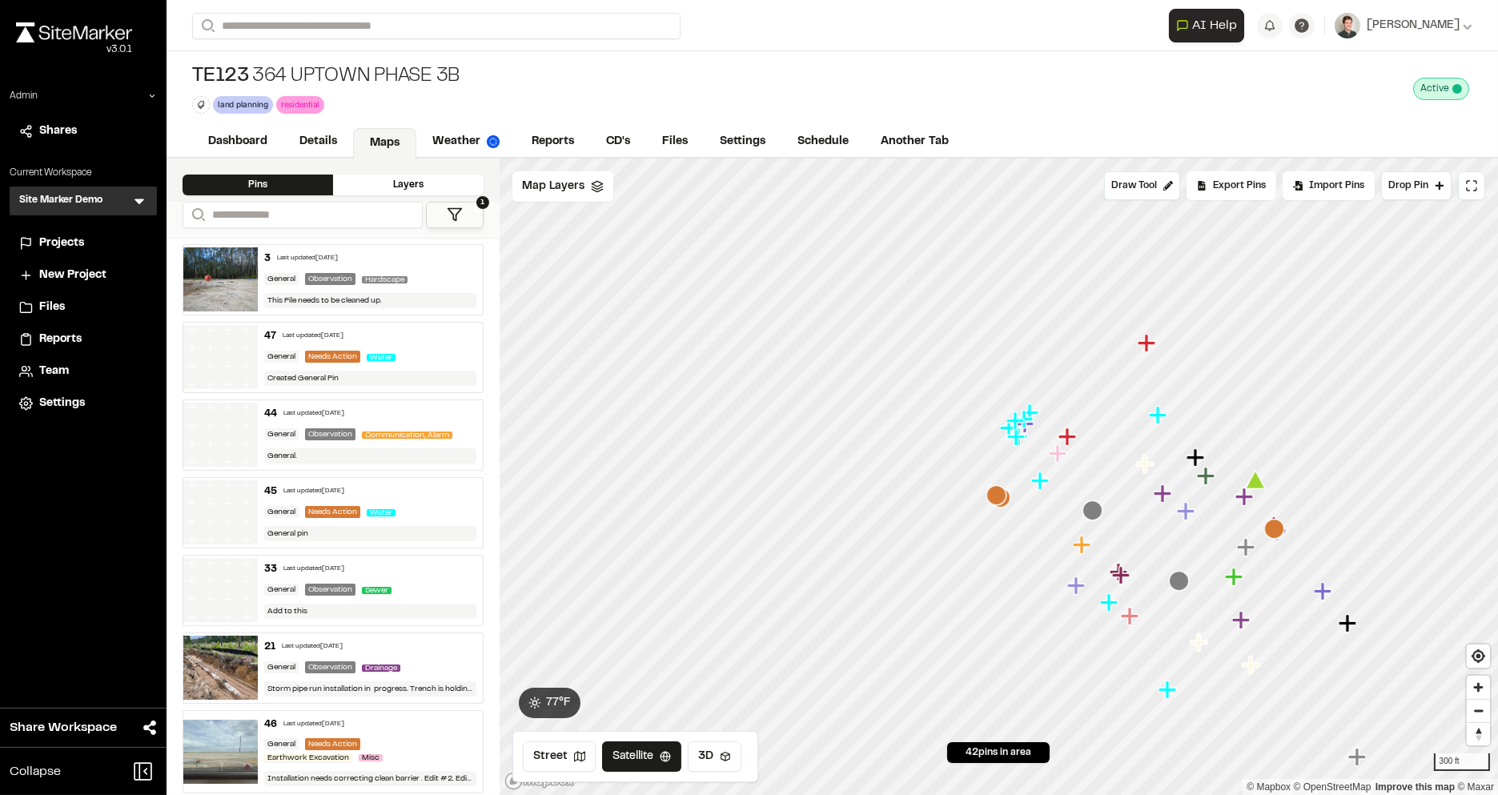
click at [464, 212] on button "1" at bounding box center [455, 215] width 58 height 26
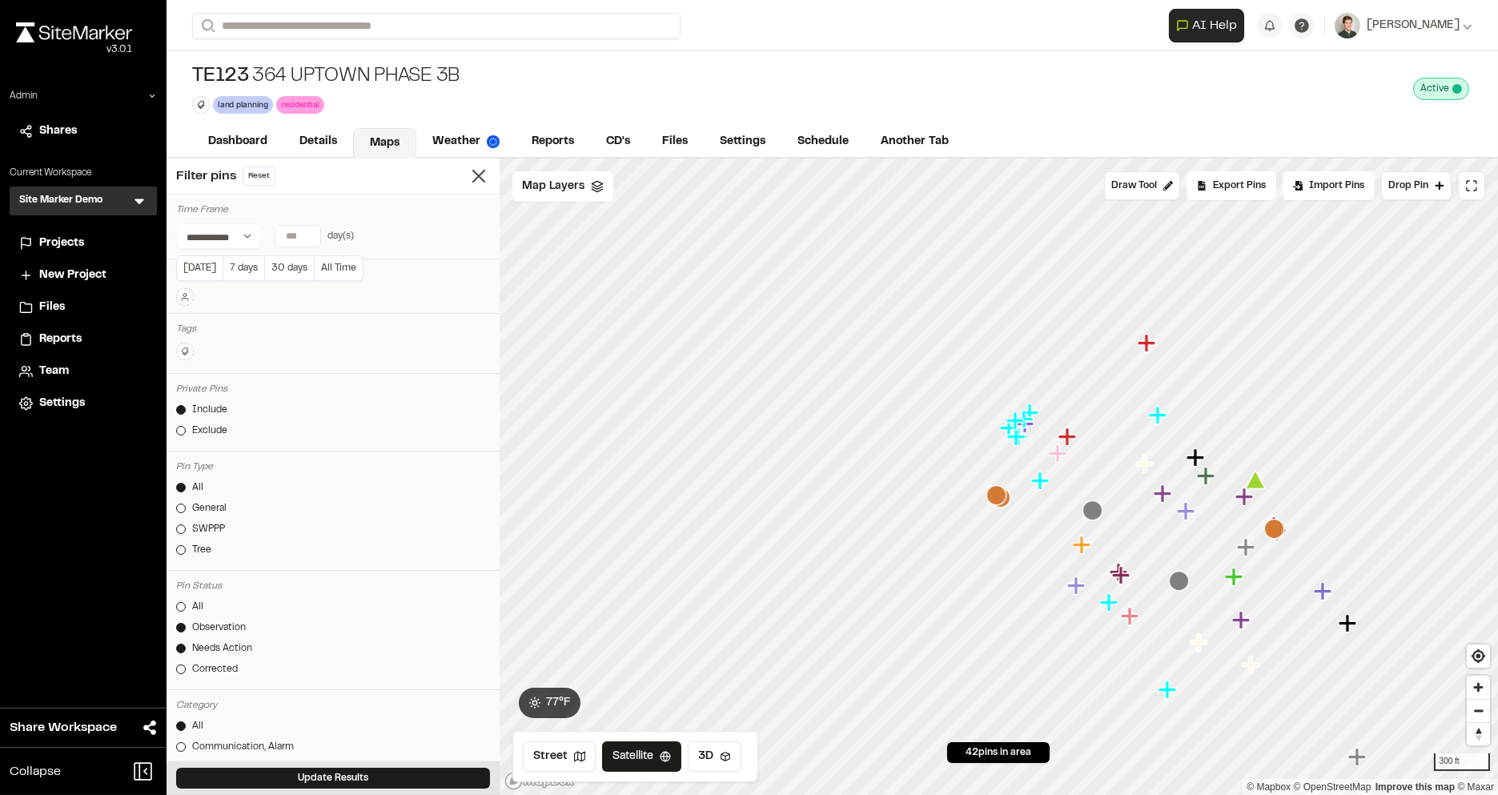
click at [293, 237] on input "number" at bounding box center [297, 236] width 45 height 21
click at [234, 264] on button "7 days" at bounding box center [244, 268] width 42 height 26
type input "*"
click at [331, 774] on button "Update Results" at bounding box center [333, 778] width 314 height 21
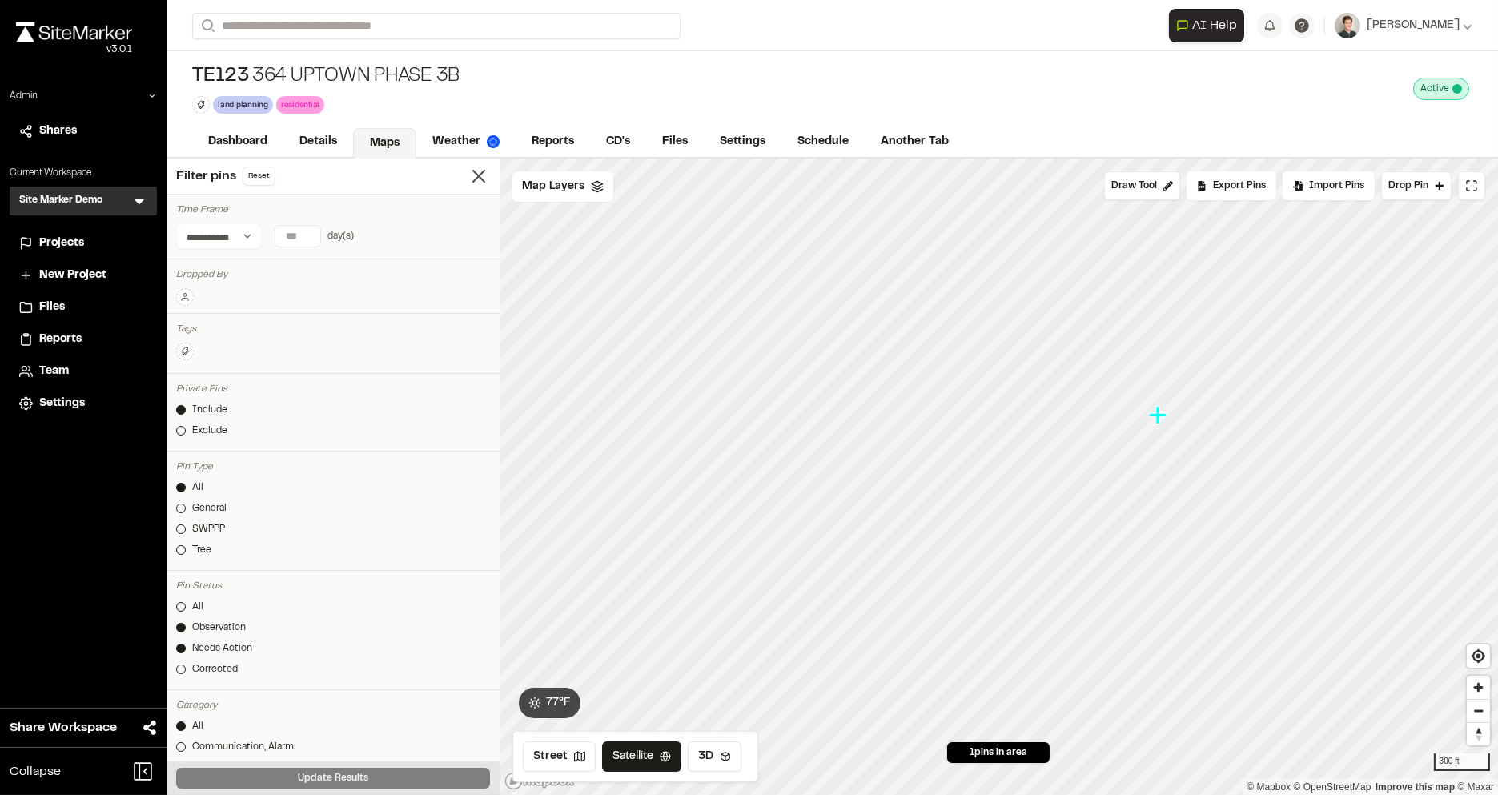
click at [1162, 416] on icon "Map marker" at bounding box center [1158, 415] width 18 height 18
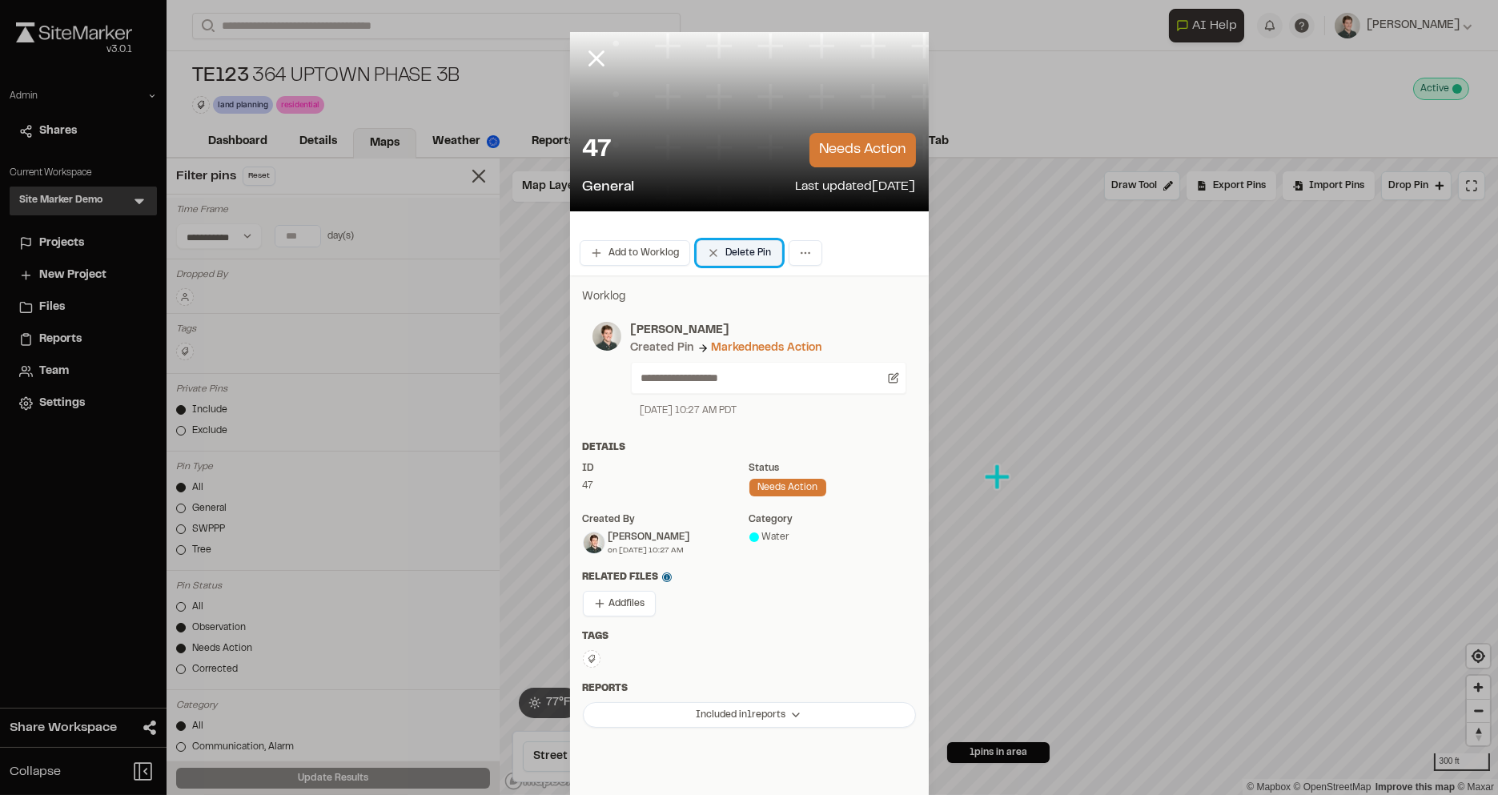
click at [740, 252] on button "Delete Pin" at bounding box center [740, 253] width 86 height 26
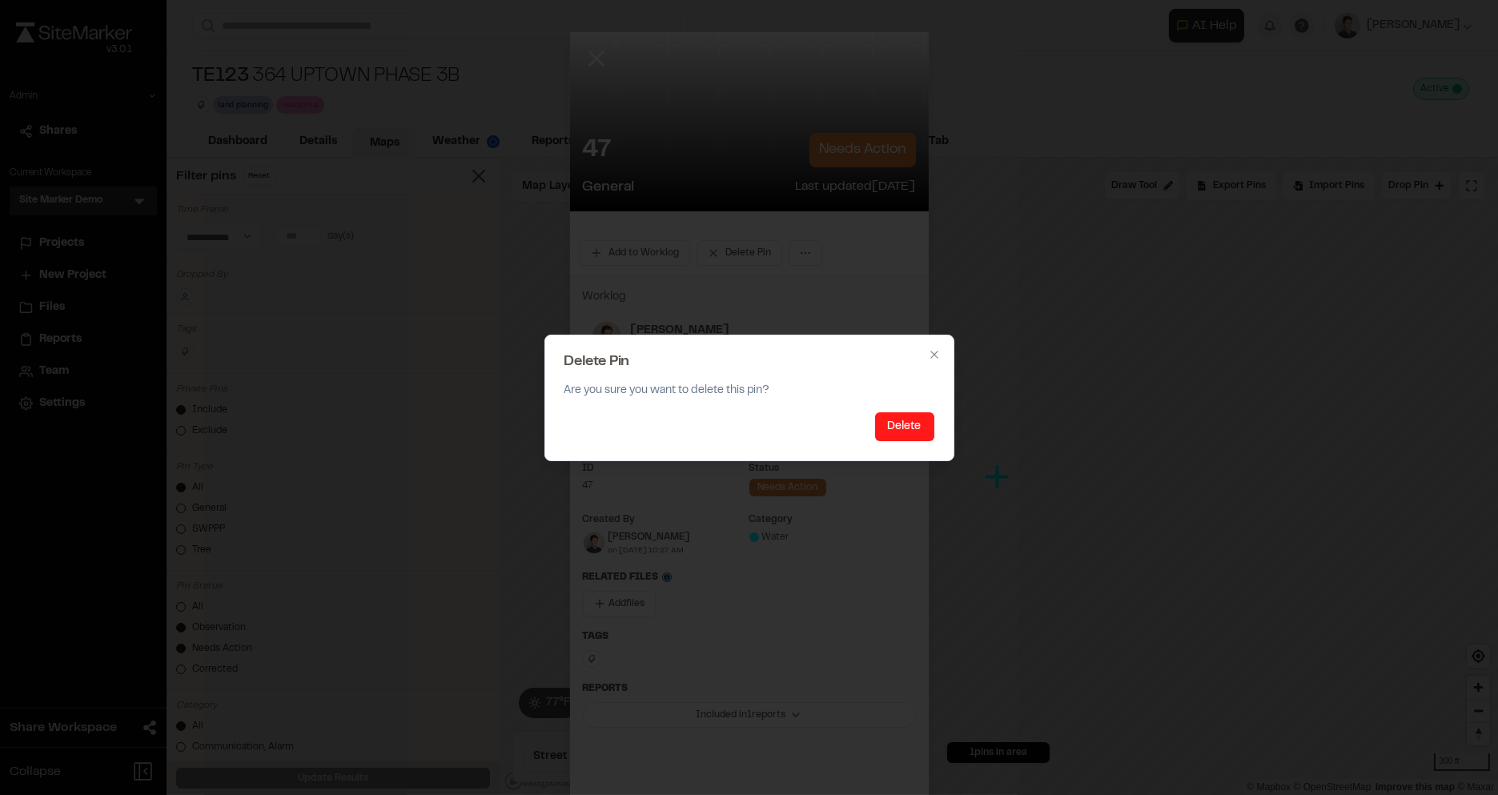
click at [899, 425] on button "Delete" at bounding box center [904, 426] width 59 height 29
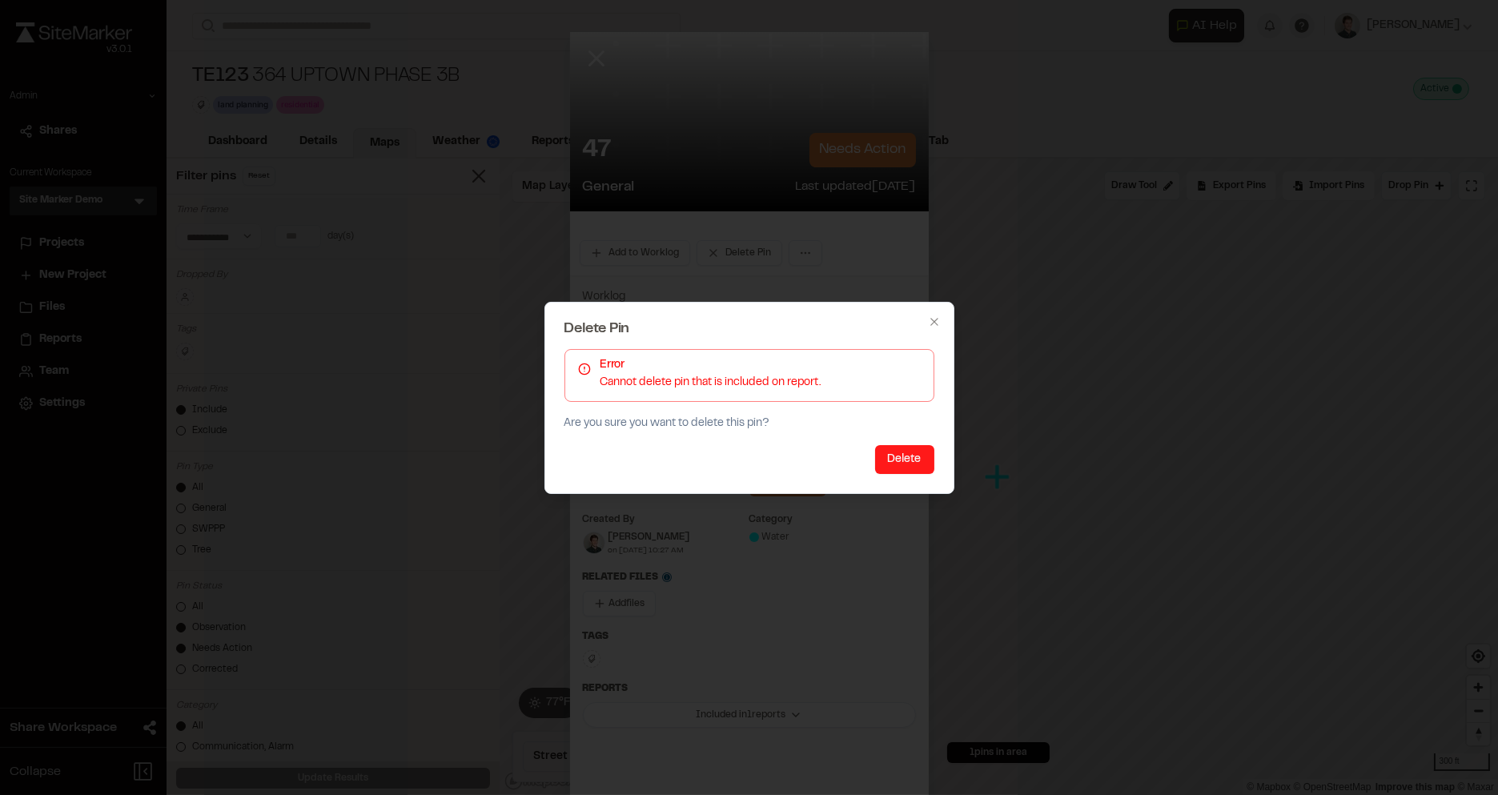
click at [908, 456] on button "Delete" at bounding box center [904, 459] width 59 height 29
click at [934, 323] on icon "button" at bounding box center [934, 321] width 13 height 13
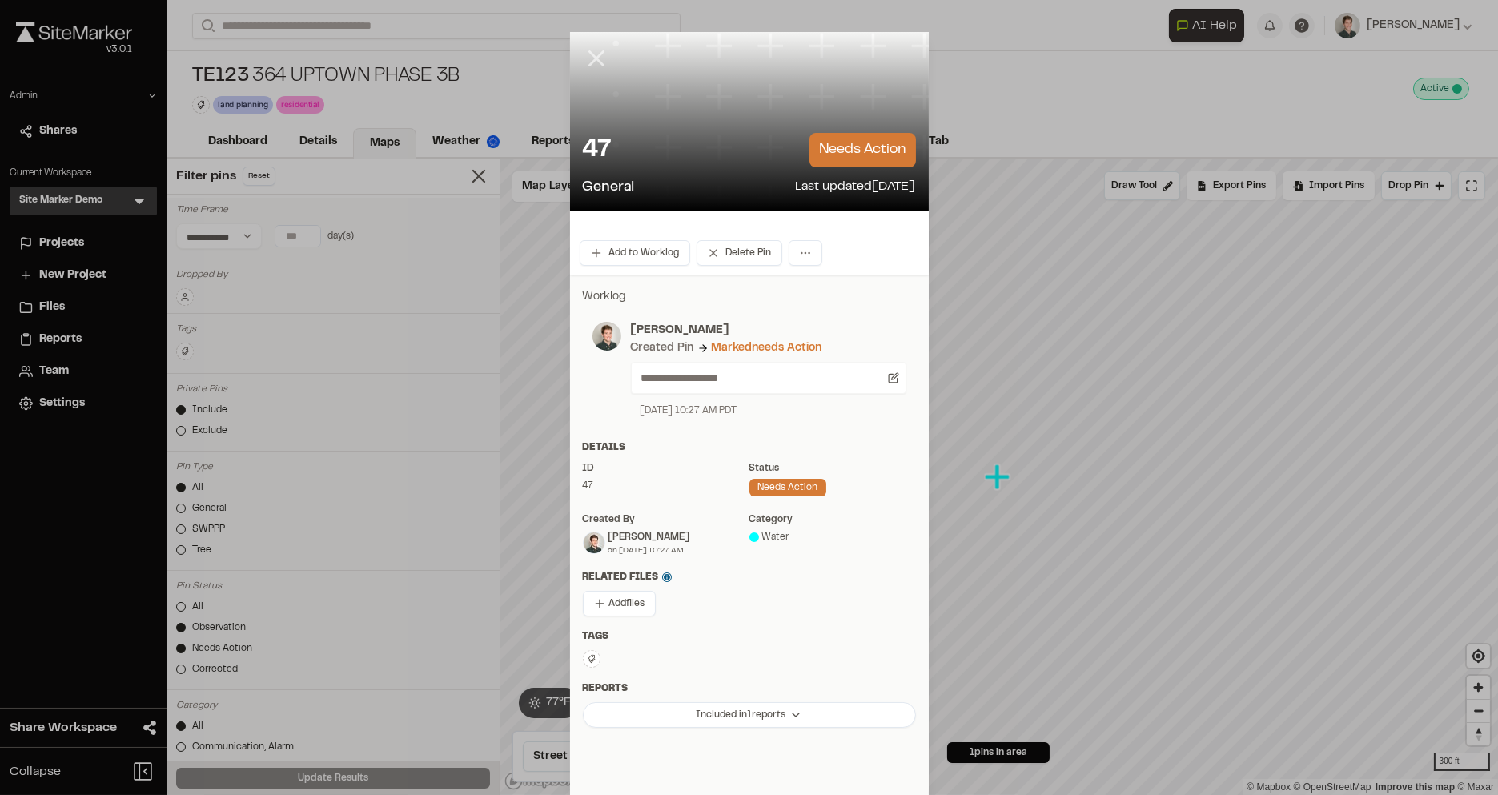
click at [594, 48] on icon at bounding box center [596, 58] width 27 height 27
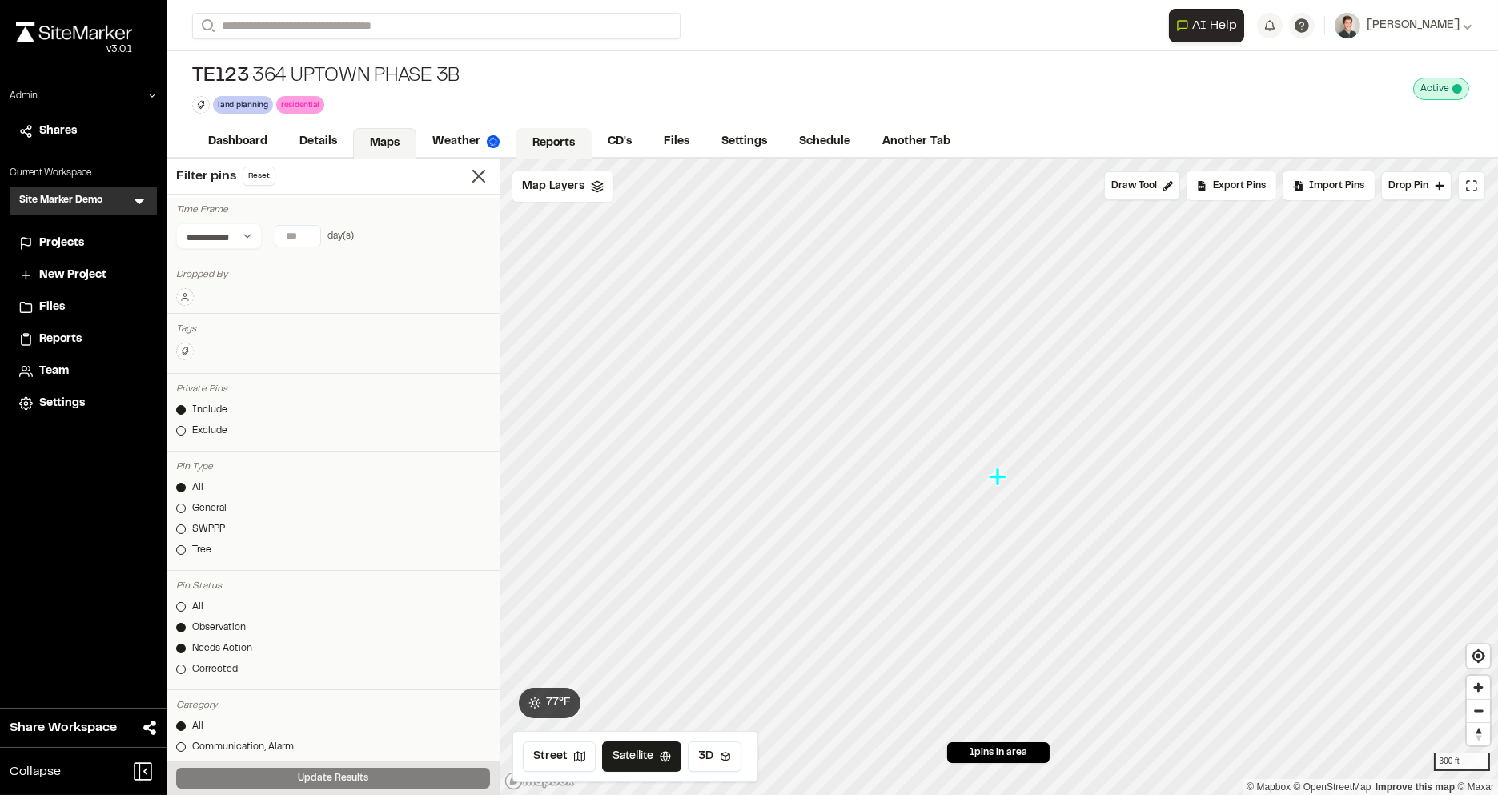
click at [569, 133] on link "Reports" at bounding box center [554, 143] width 76 height 30
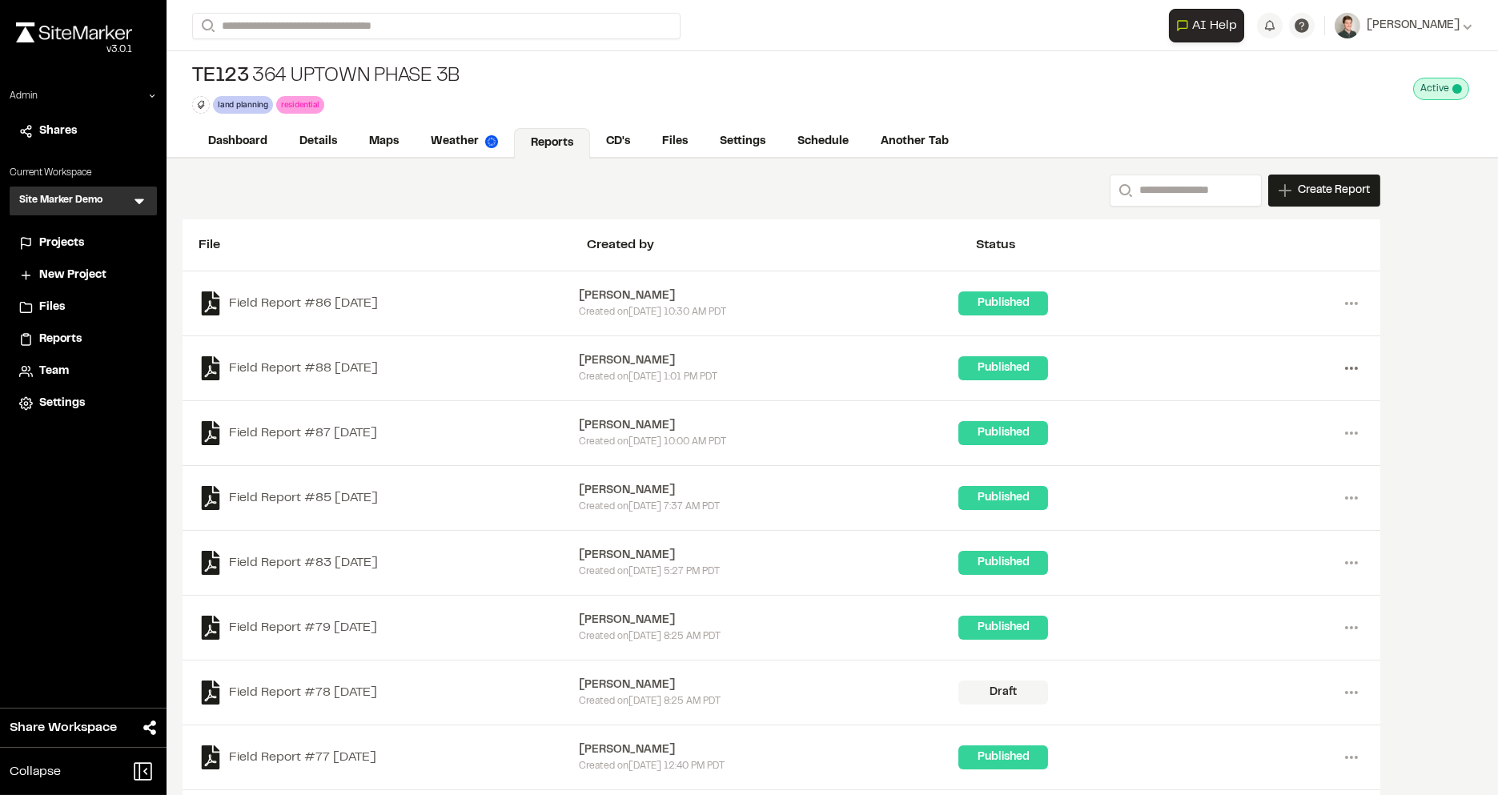
click at [1350, 361] on icon at bounding box center [1352, 369] width 26 height 26
click at [1270, 465] on link "Delete" at bounding box center [1293, 474] width 139 height 24
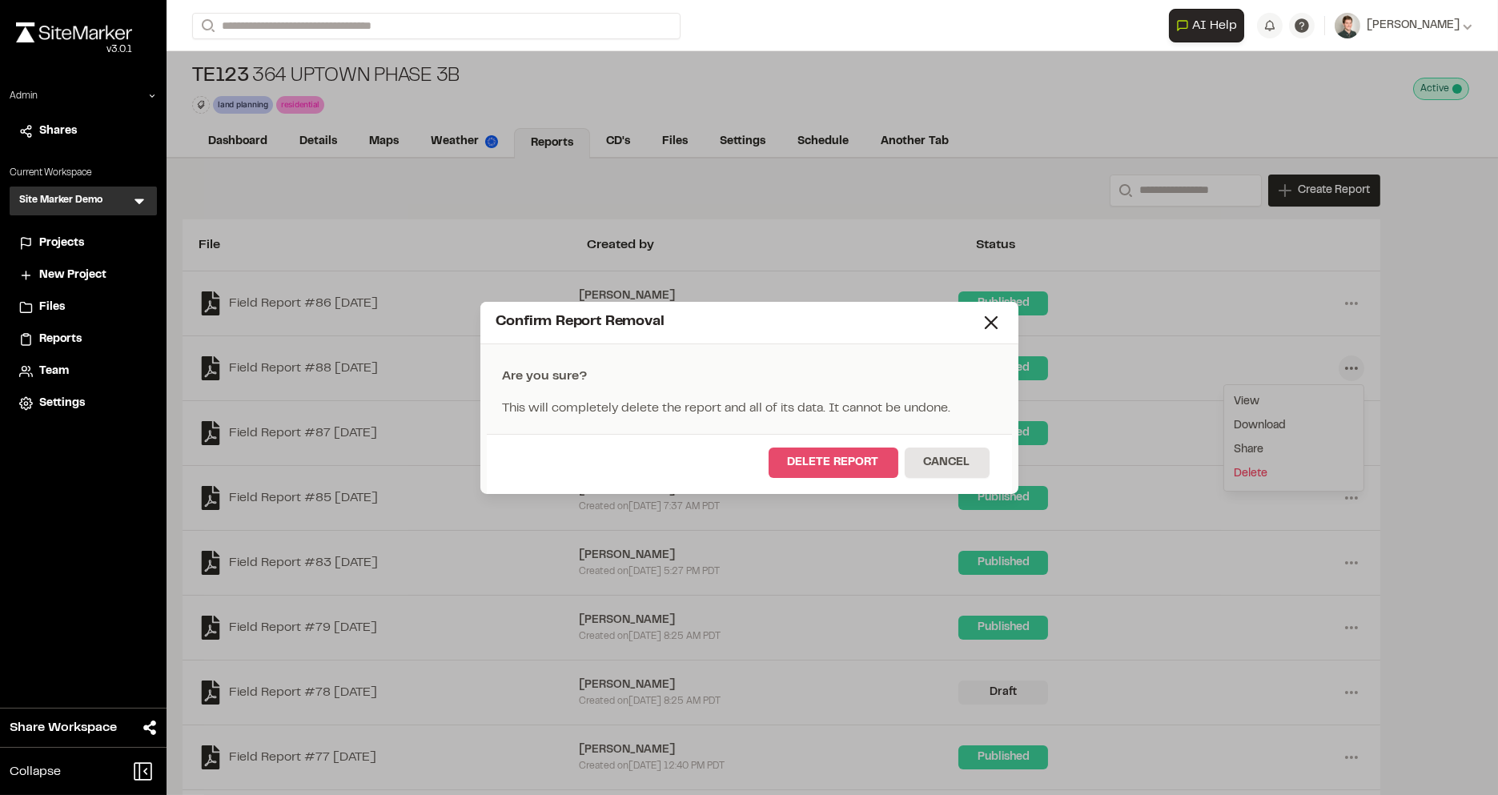
click at [870, 469] on button "Delete Report" at bounding box center [834, 463] width 130 height 30
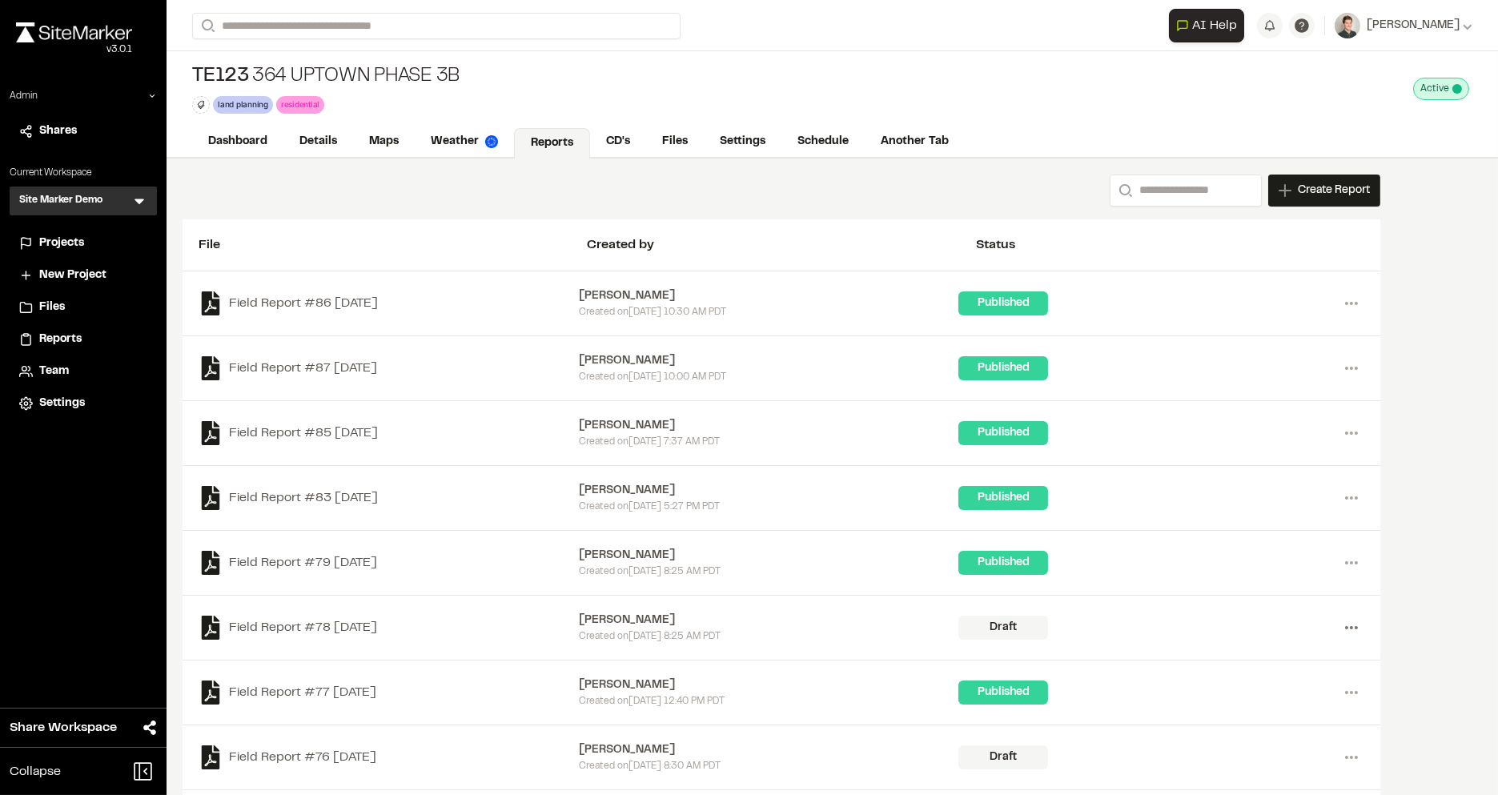
click at [1350, 631] on icon at bounding box center [1352, 628] width 26 height 26
click at [1257, 685] on link "Delete" at bounding box center [1293, 685] width 139 height 24
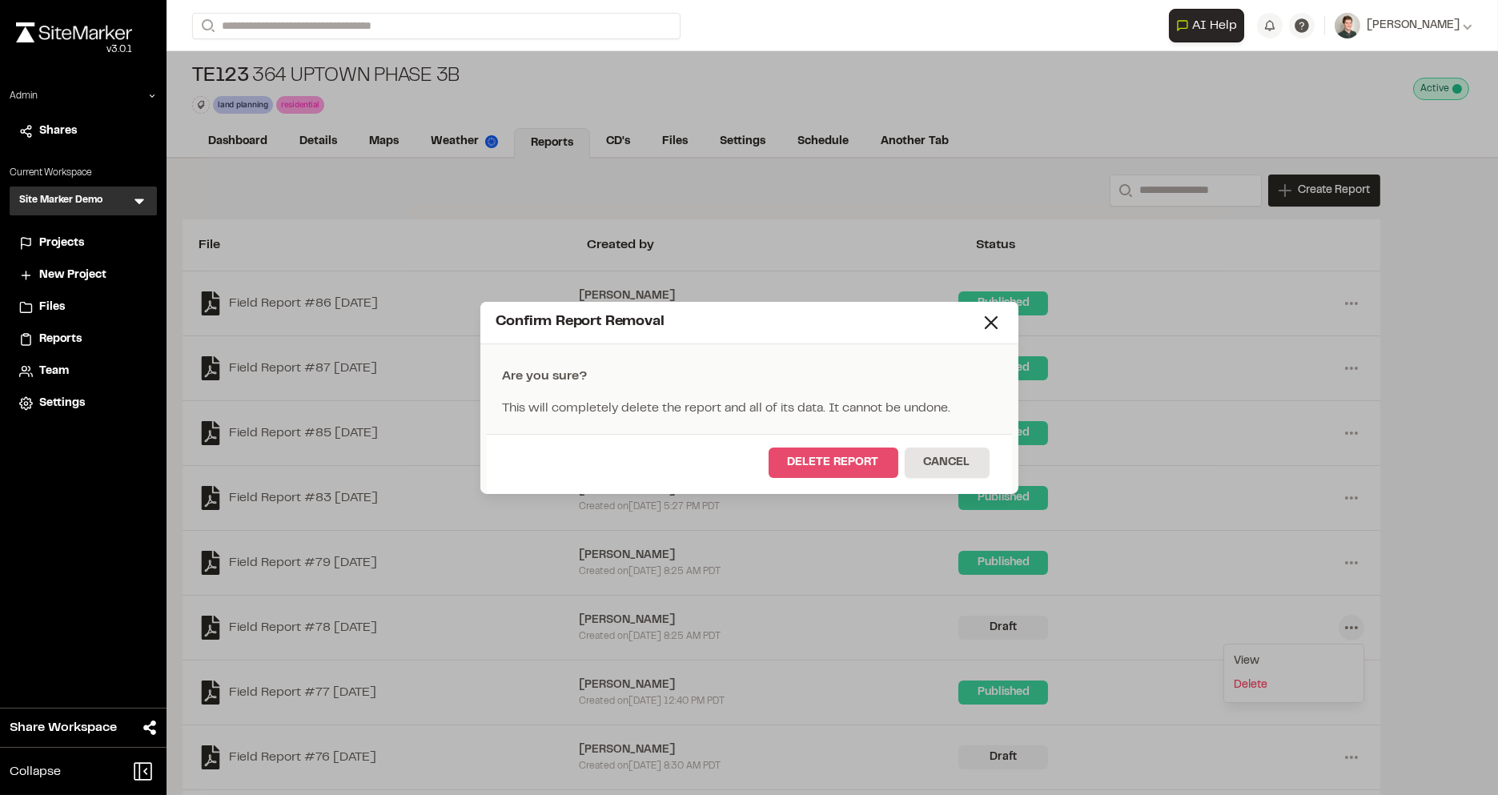
click at [853, 461] on button "Delete Report" at bounding box center [834, 463] width 130 height 30
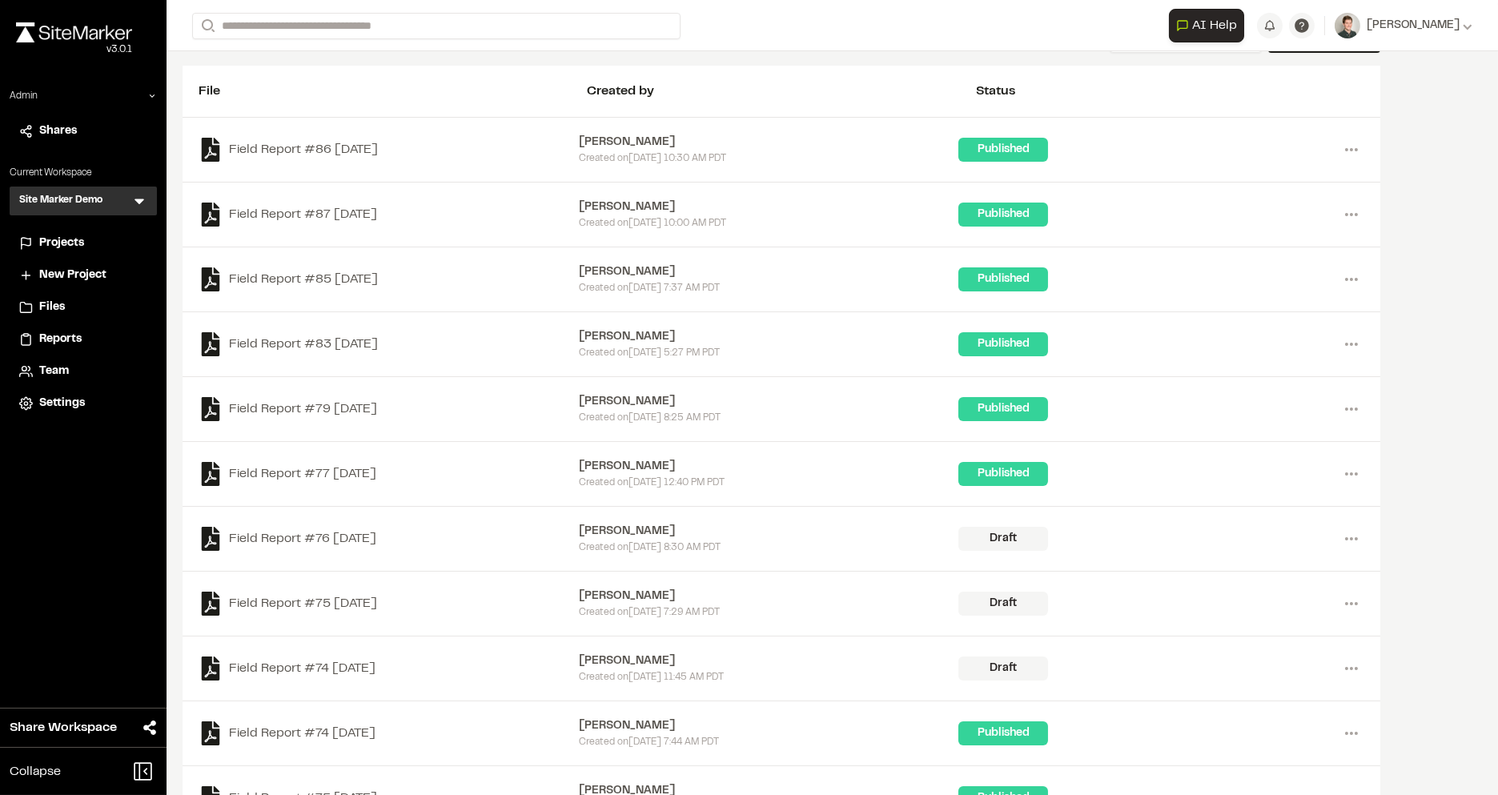
scroll to position [171, 0]
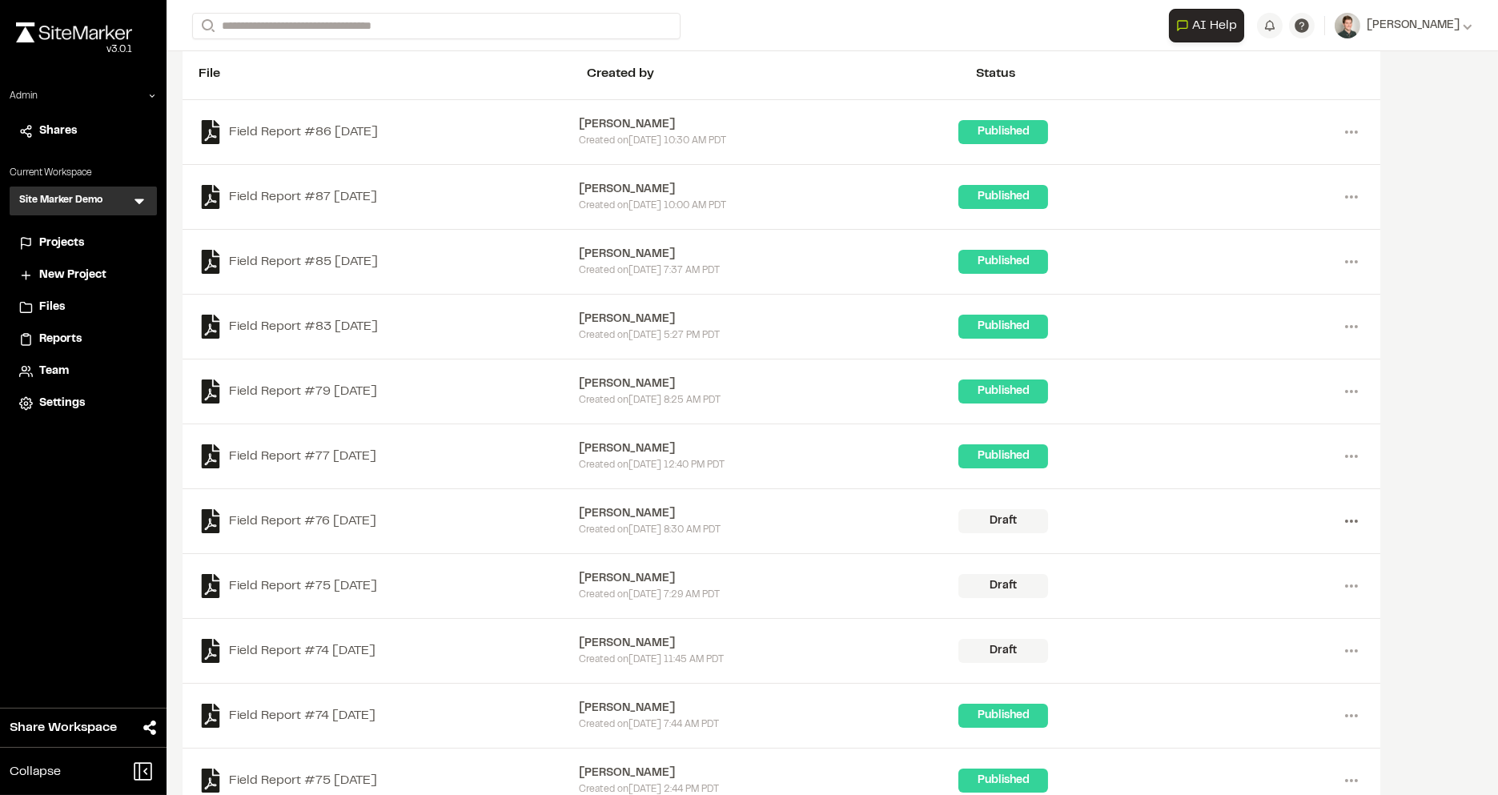
click at [1350, 518] on icon at bounding box center [1352, 521] width 26 height 26
click at [1245, 578] on link "Delete" at bounding box center [1293, 579] width 139 height 24
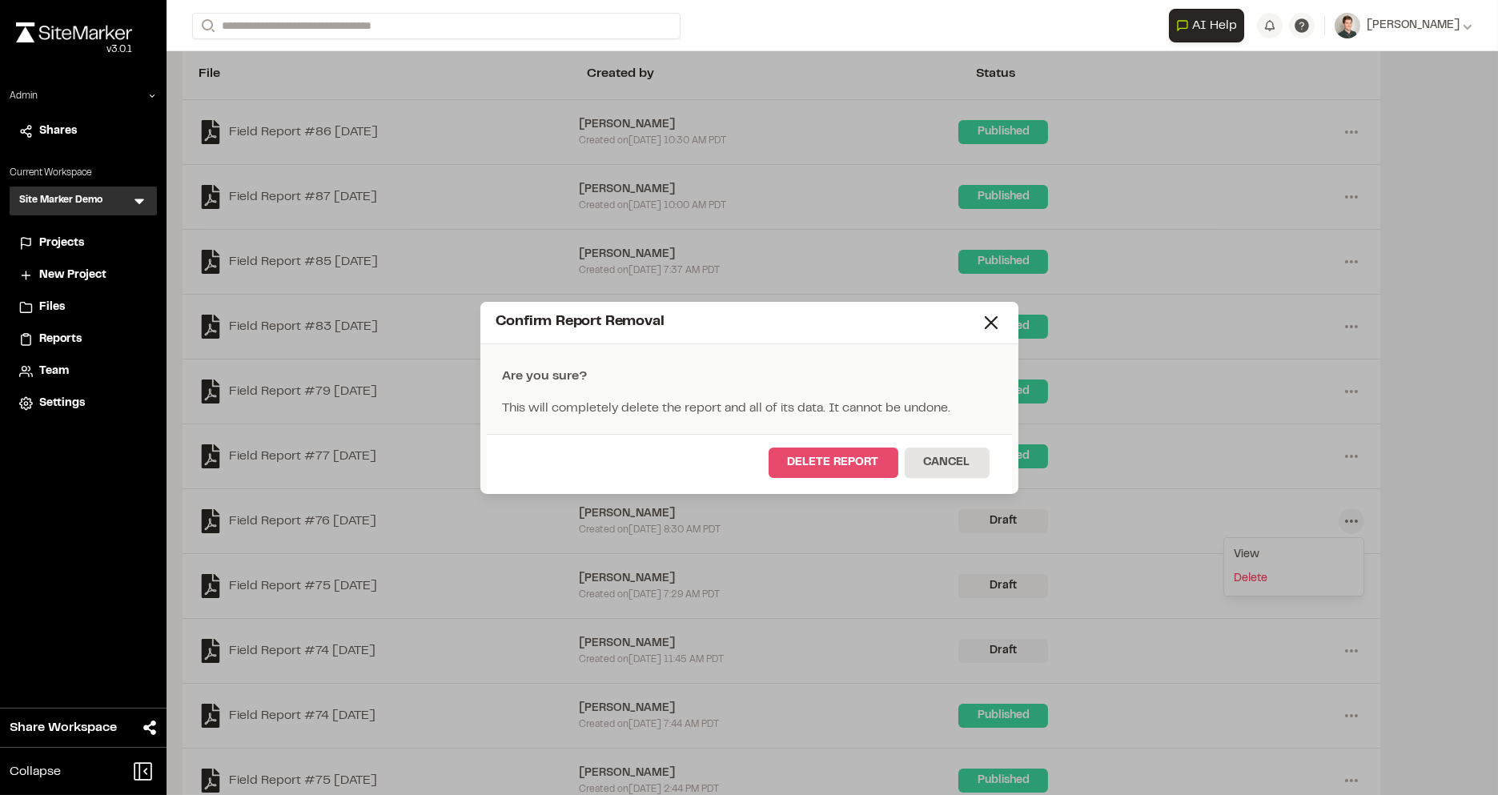
click at [876, 464] on button "Delete Report" at bounding box center [834, 463] width 130 height 30
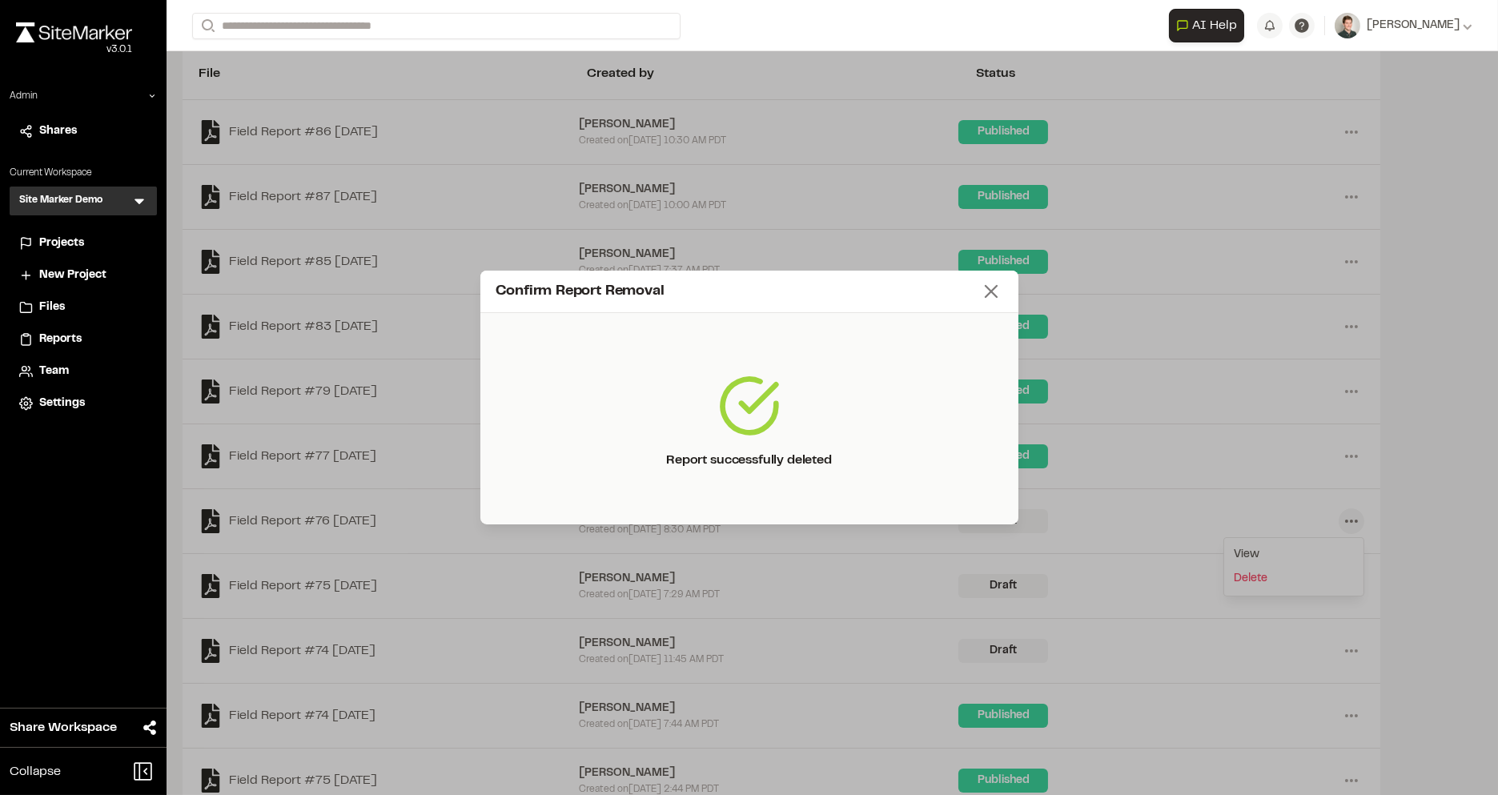
click at [997, 297] on line at bounding box center [991, 291] width 11 height 11
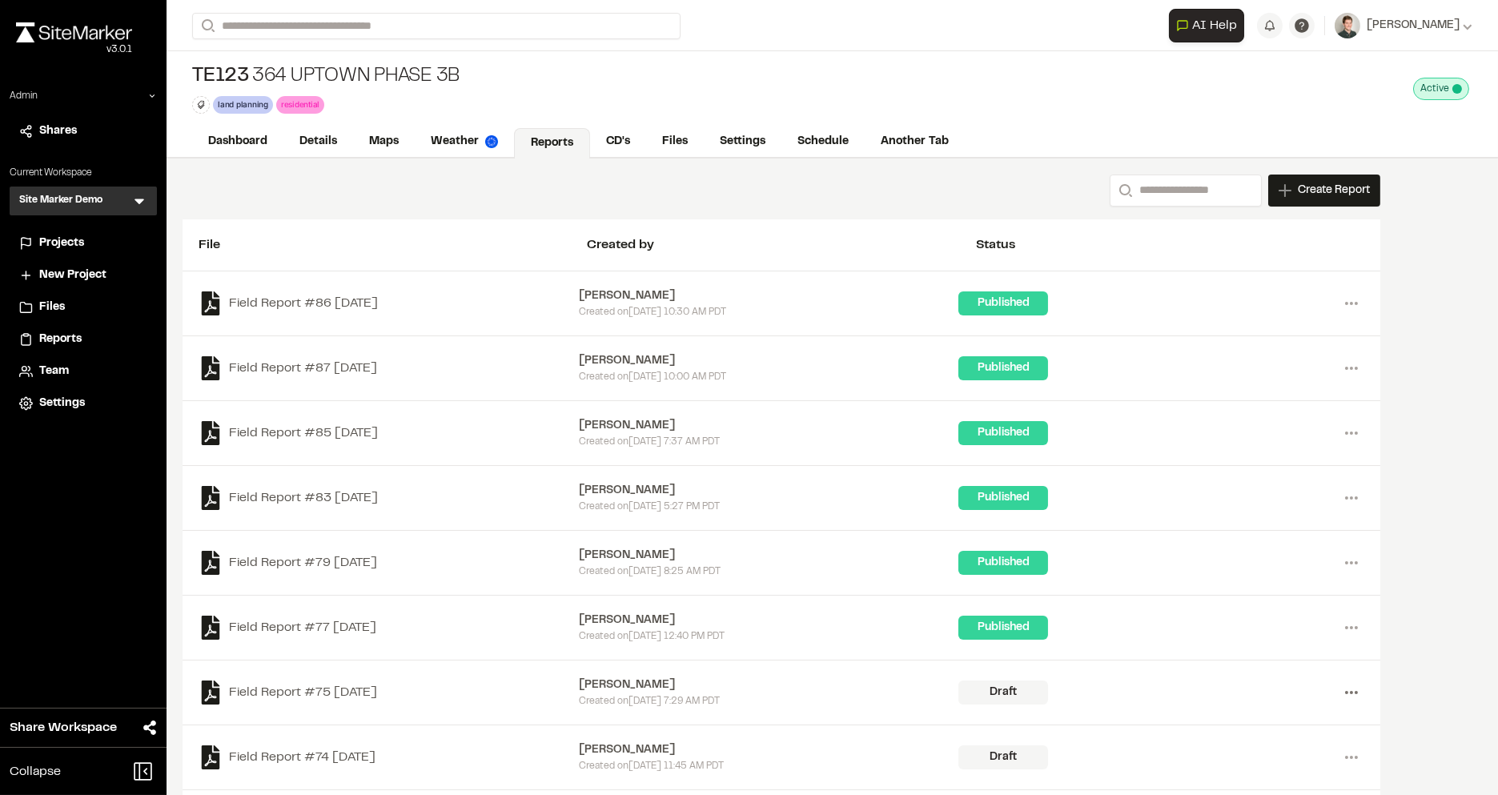
click at [1352, 681] on icon at bounding box center [1352, 693] width 26 height 26
click at [1242, 745] on link "Delete" at bounding box center [1293, 750] width 139 height 24
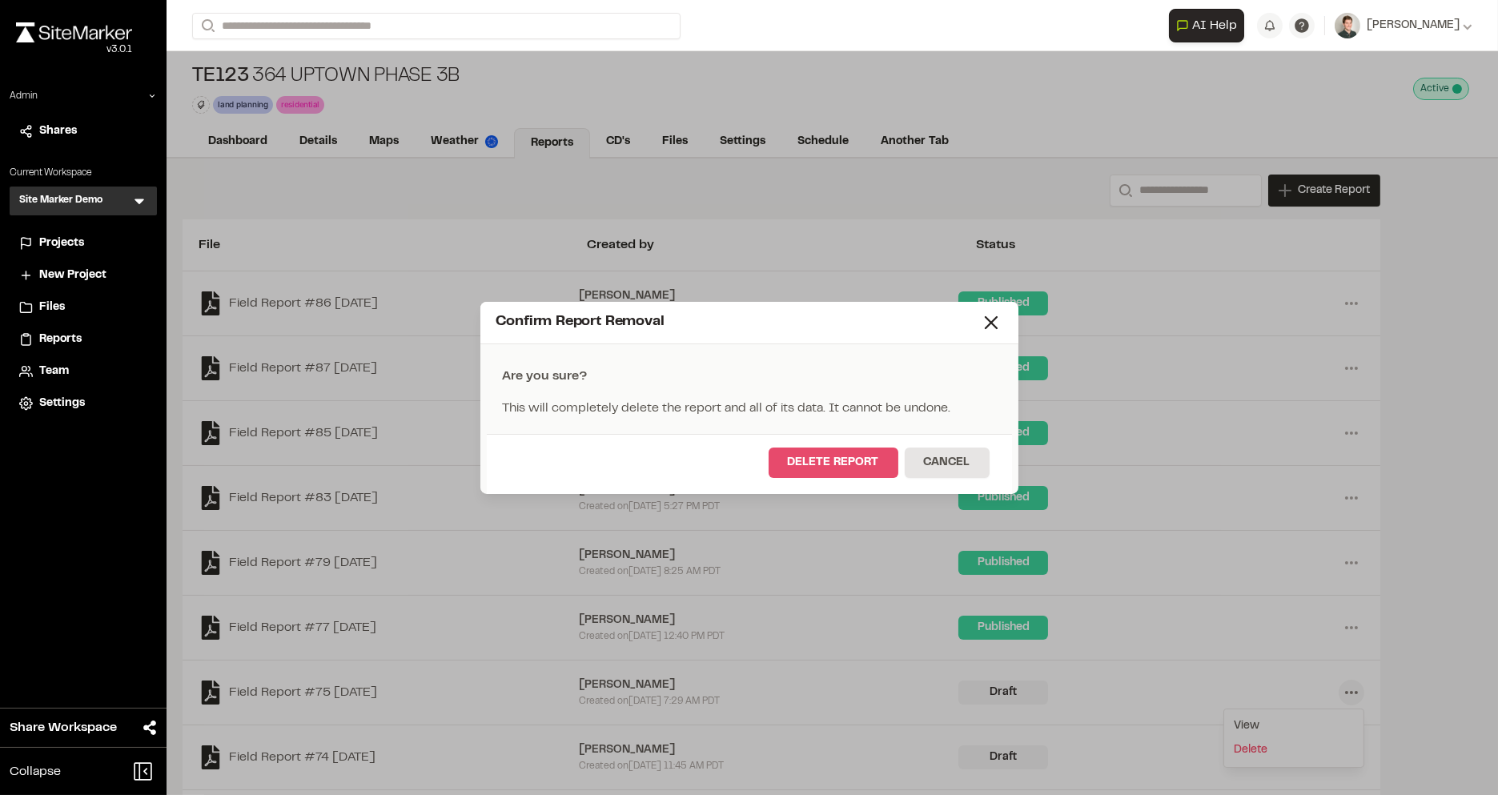
click at [848, 455] on button "Delete Report" at bounding box center [834, 463] width 130 height 30
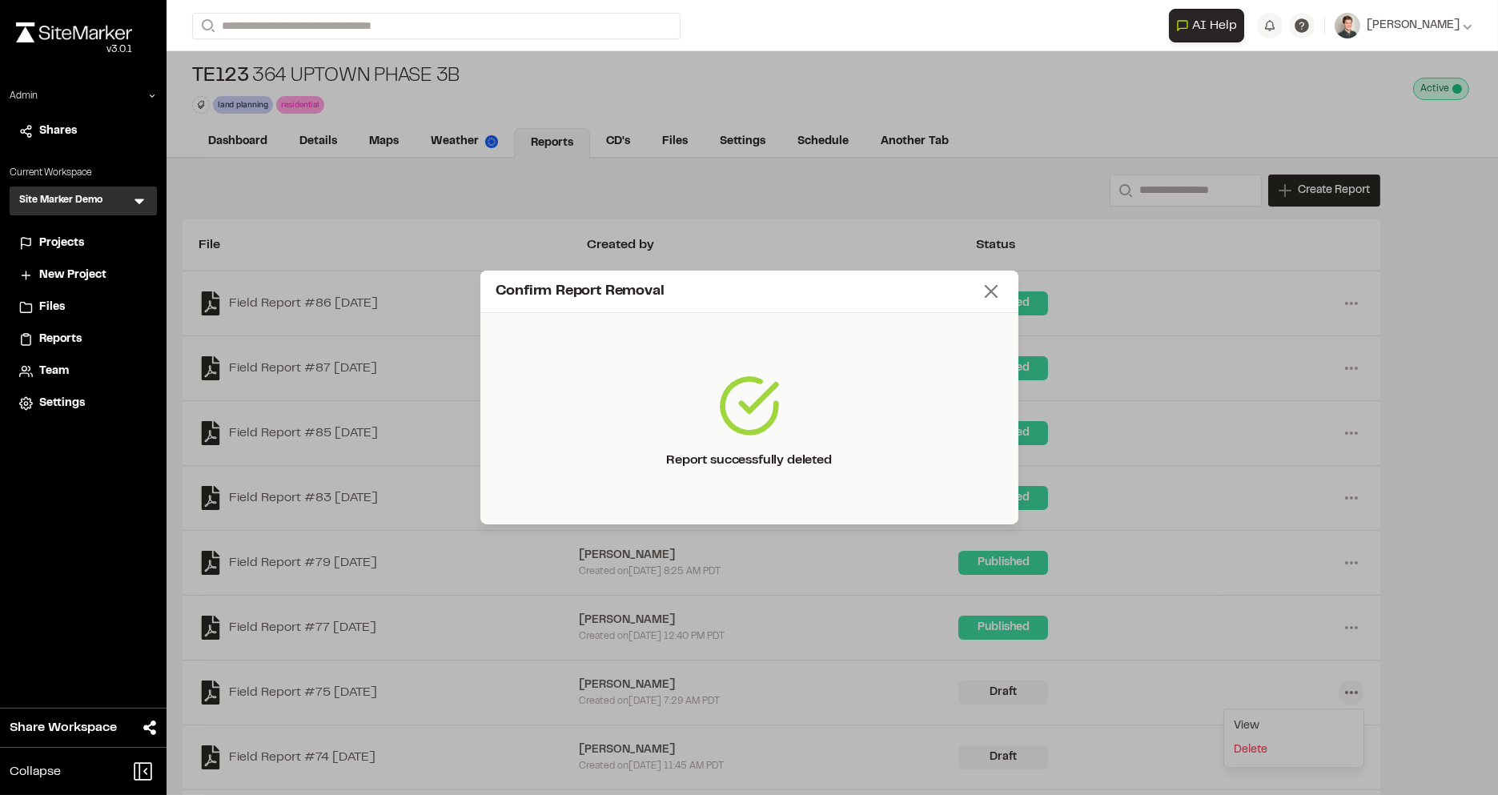
click at [989, 290] on line at bounding box center [991, 291] width 11 height 11
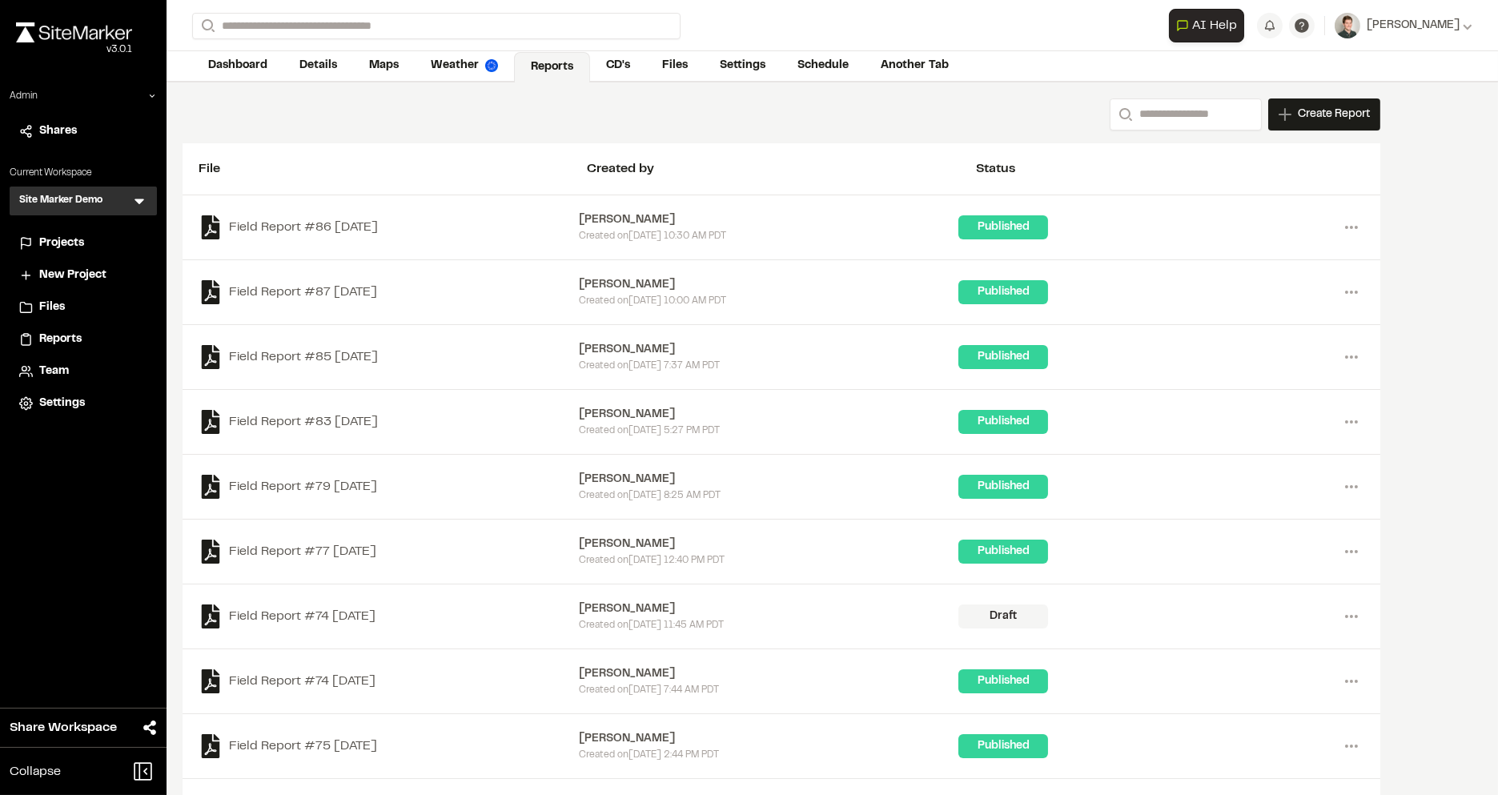
scroll to position [106, 0]
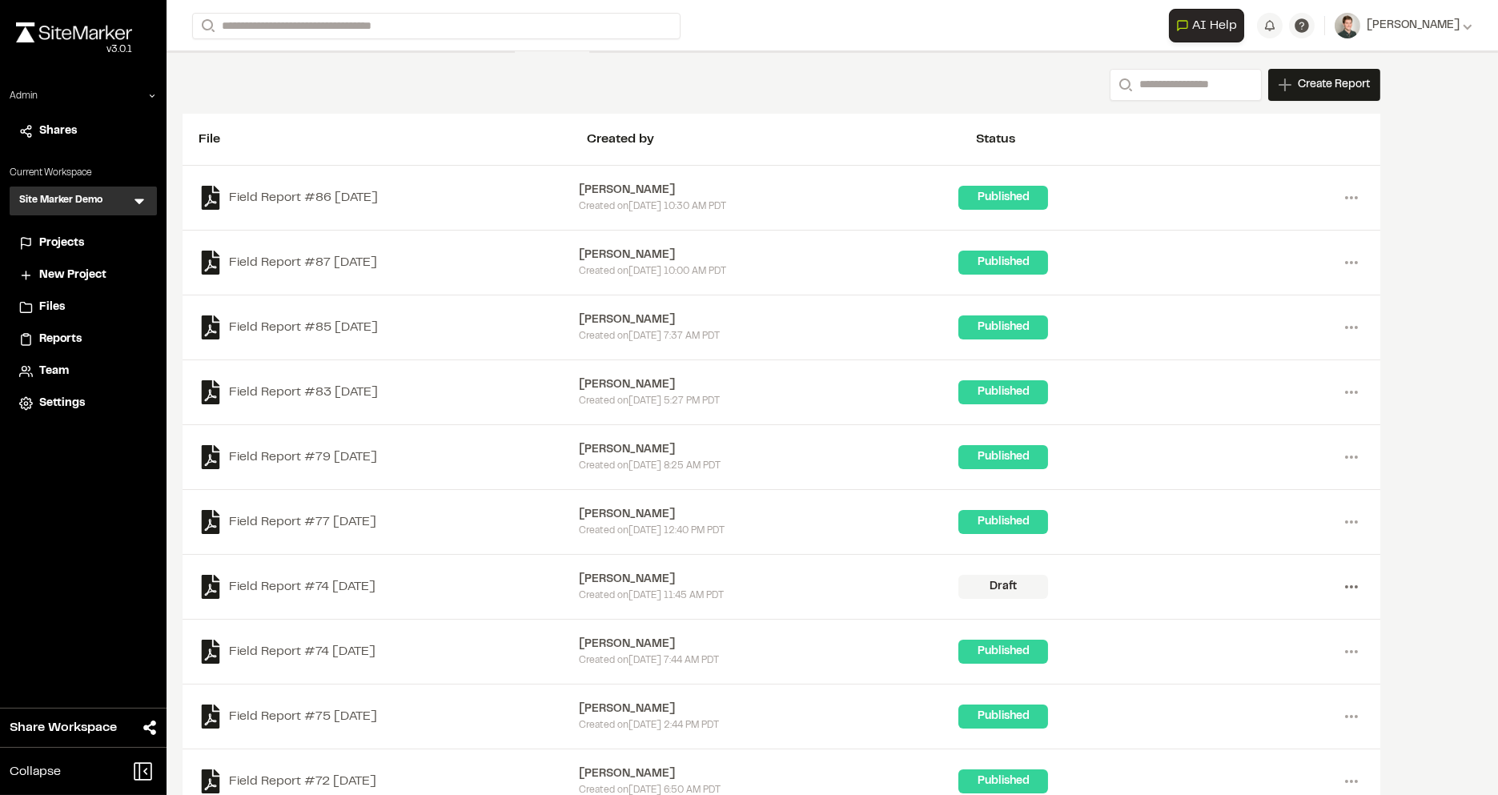
click at [1354, 585] on icon at bounding box center [1352, 587] width 26 height 26
click at [1240, 645] on link "Delete" at bounding box center [1293, 645] width 139 height 24
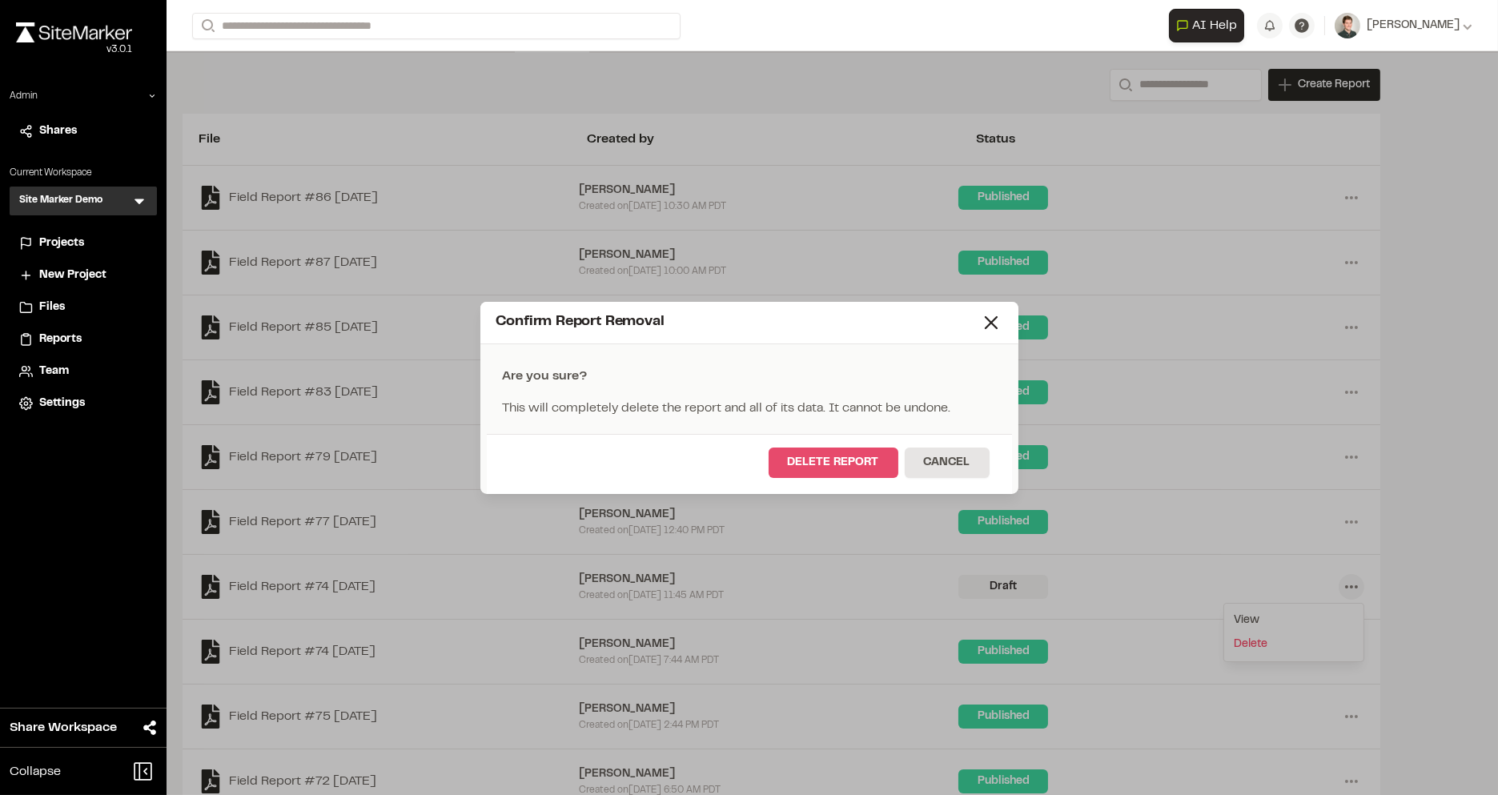
click at [839, 460] on button "Delete Report" at bounding box center [834, 463] width 130 height 30
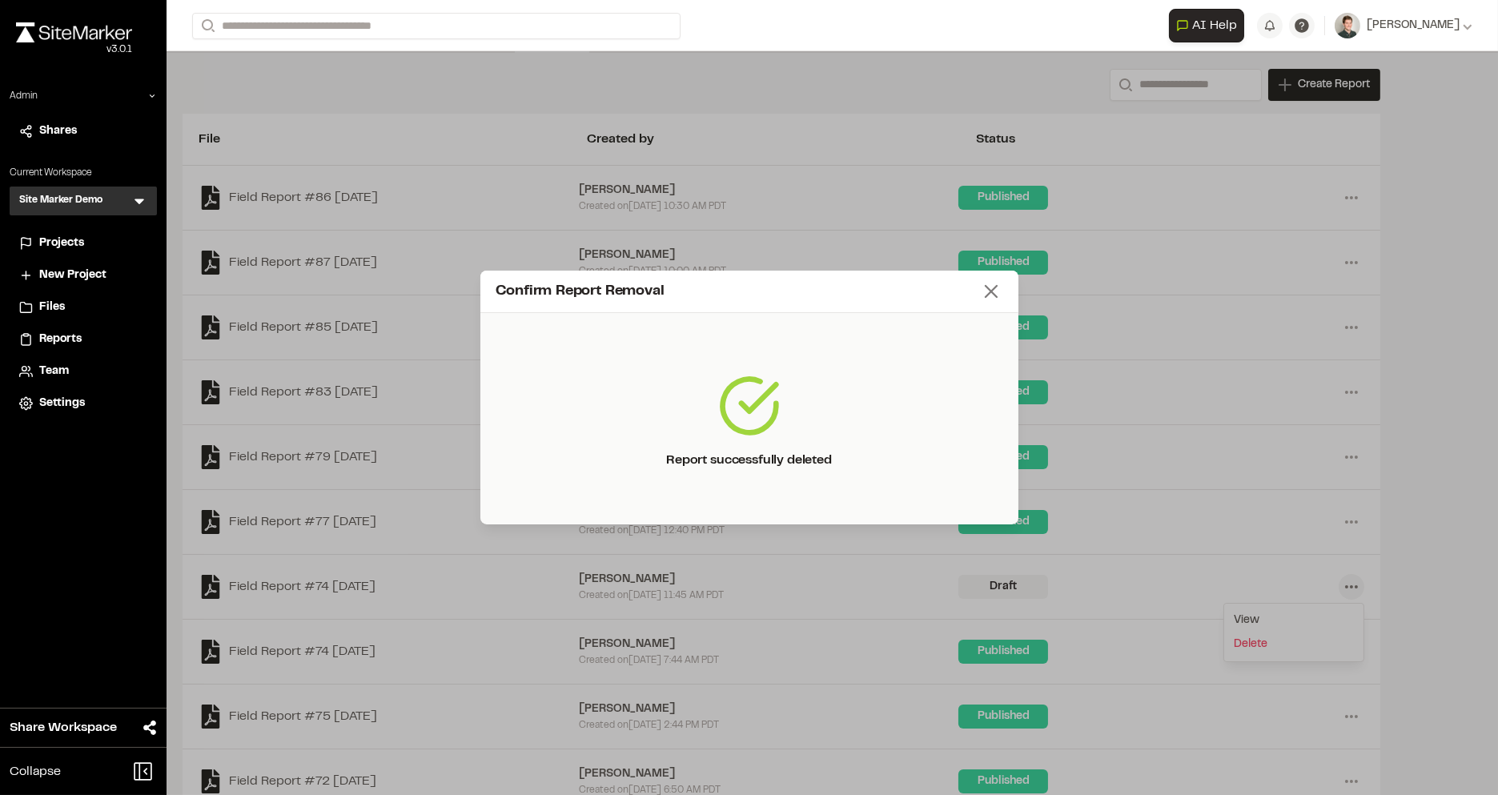
click at [994, 288] on line at bounding box center [991, 291] width 11 height 11
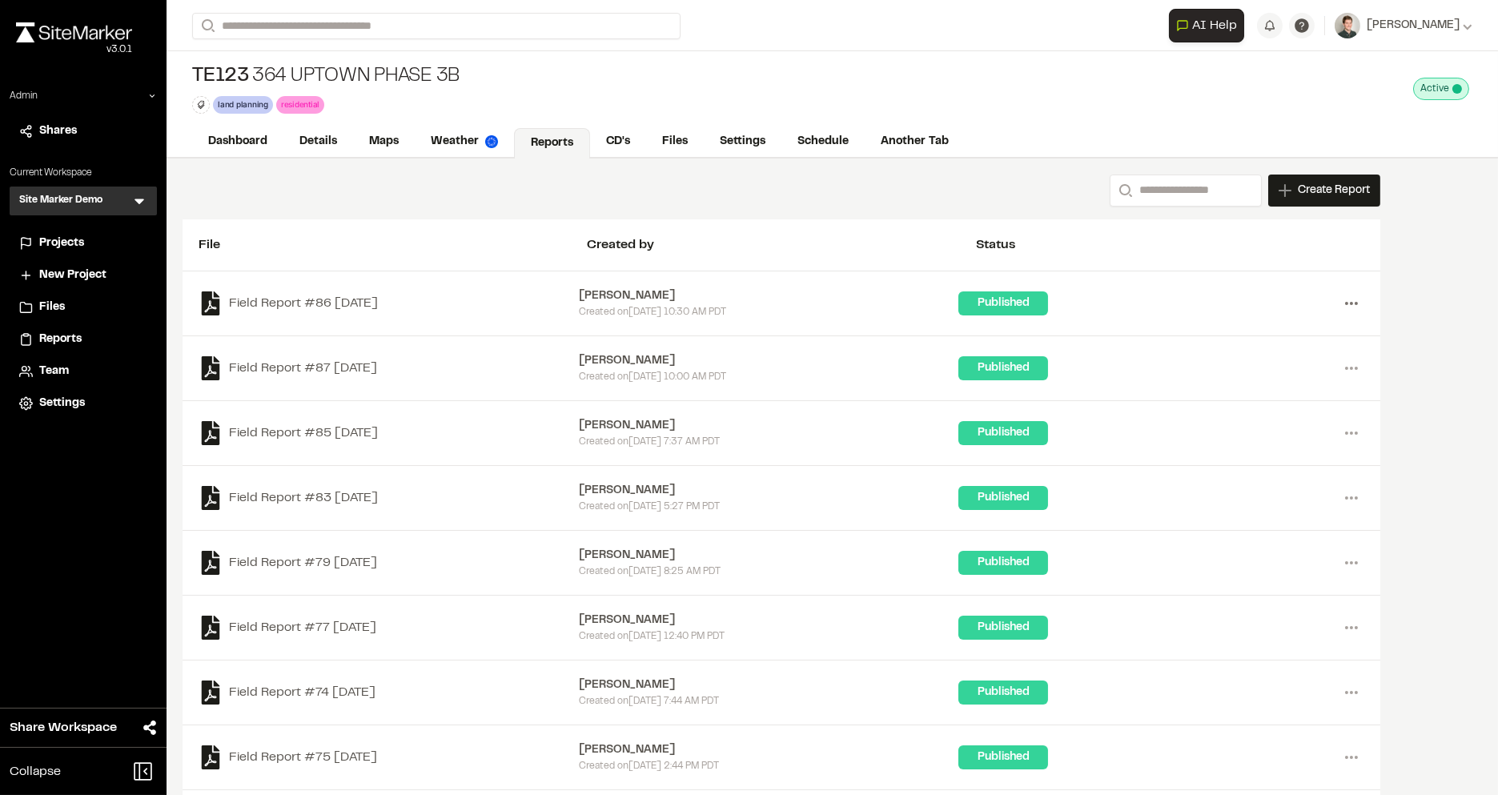
click at [1345, 303] on icon at bounding box center [1352, 304] width 26 height 26
click at [1272, 407] on link "Delete" at bounding box center [1293, 409] width 139 height 24
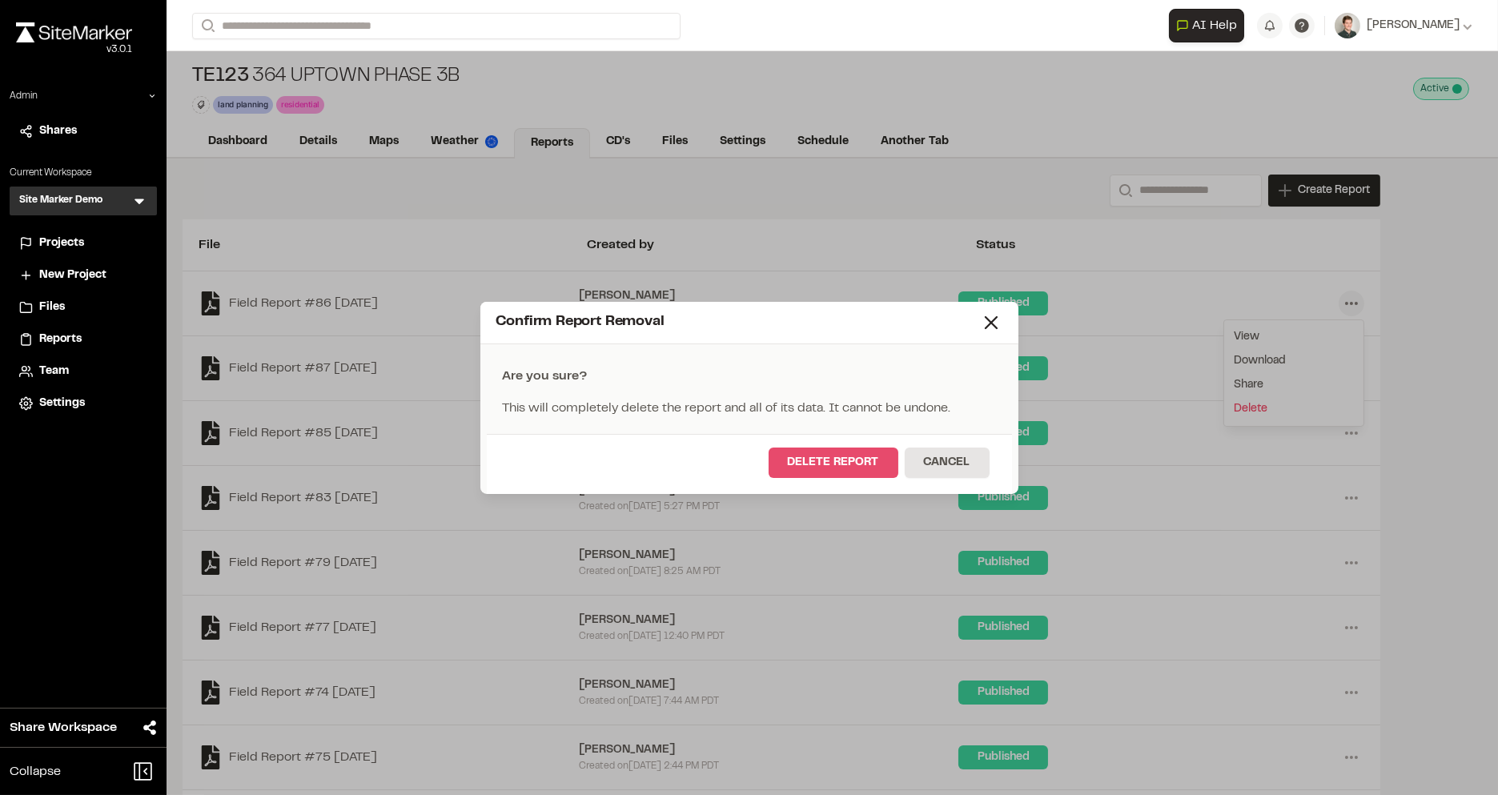
click at [830, 456] on button "Delete Report" at bounding box center [834, 463] width 130 height 30
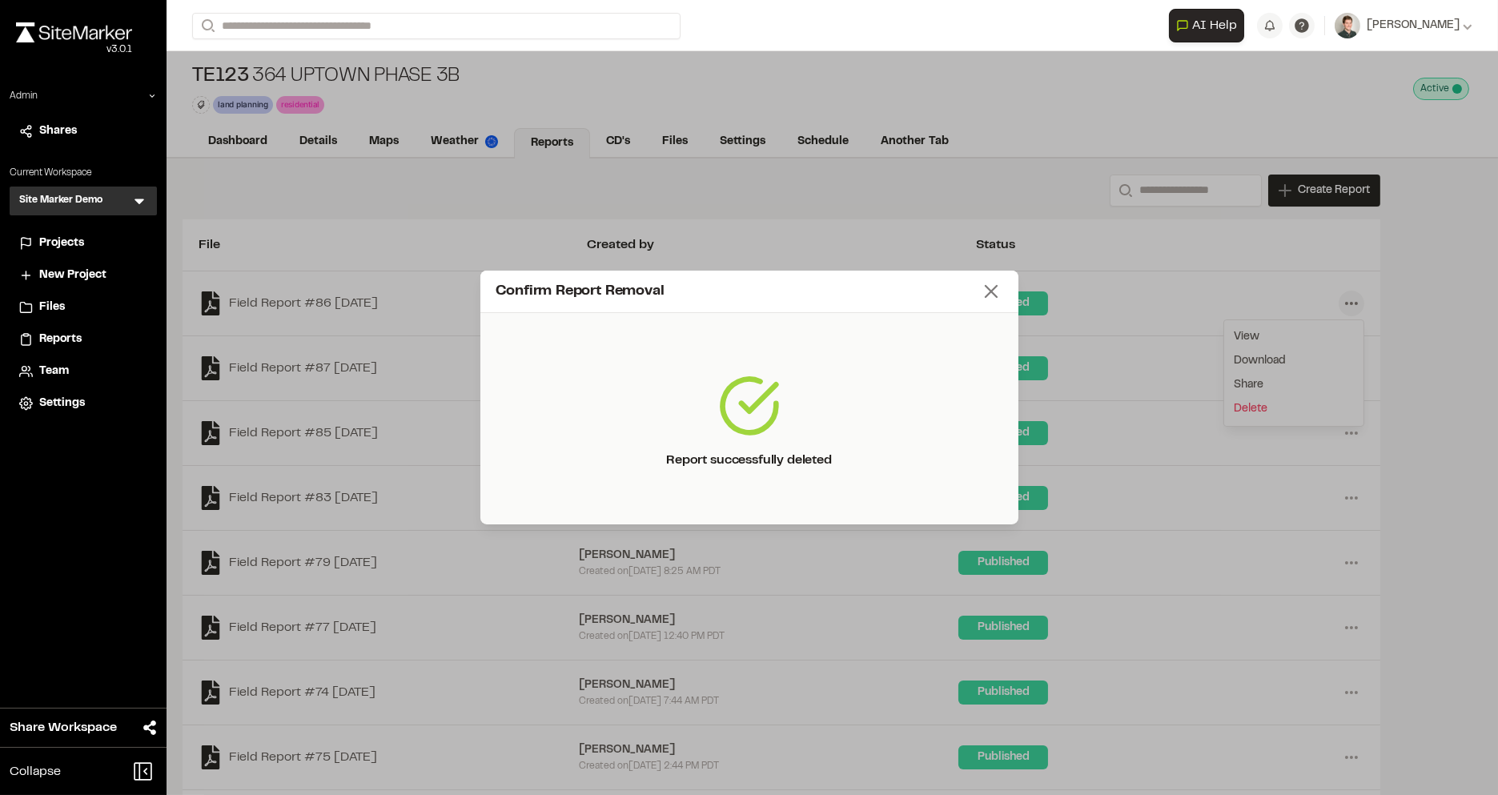
click at [992, 292] on line at bounding box center [991, 291] width 11 height 11
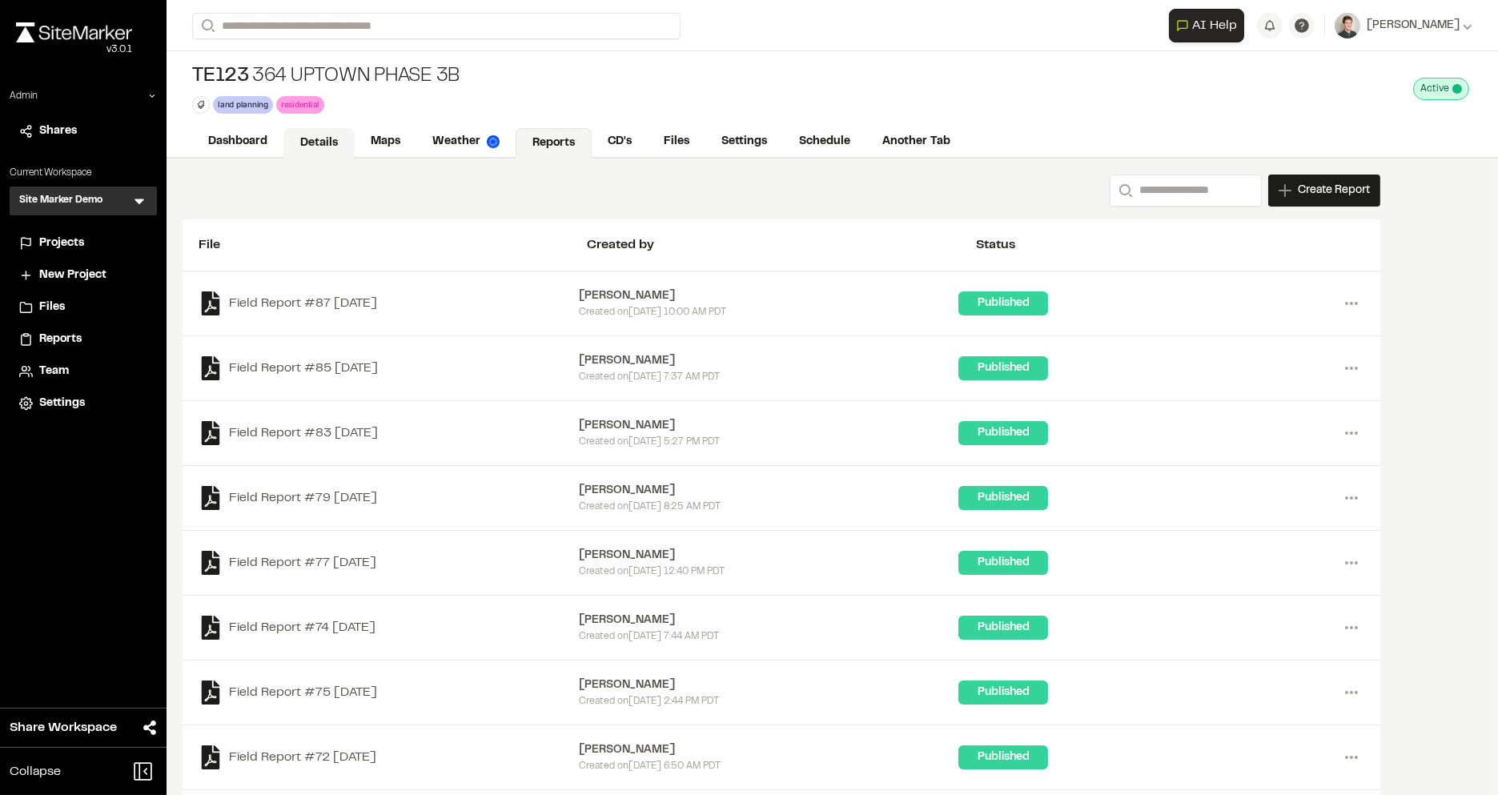
click at [315, 131] on link "Details" at bounding box center [318, 143] width 71 height 30
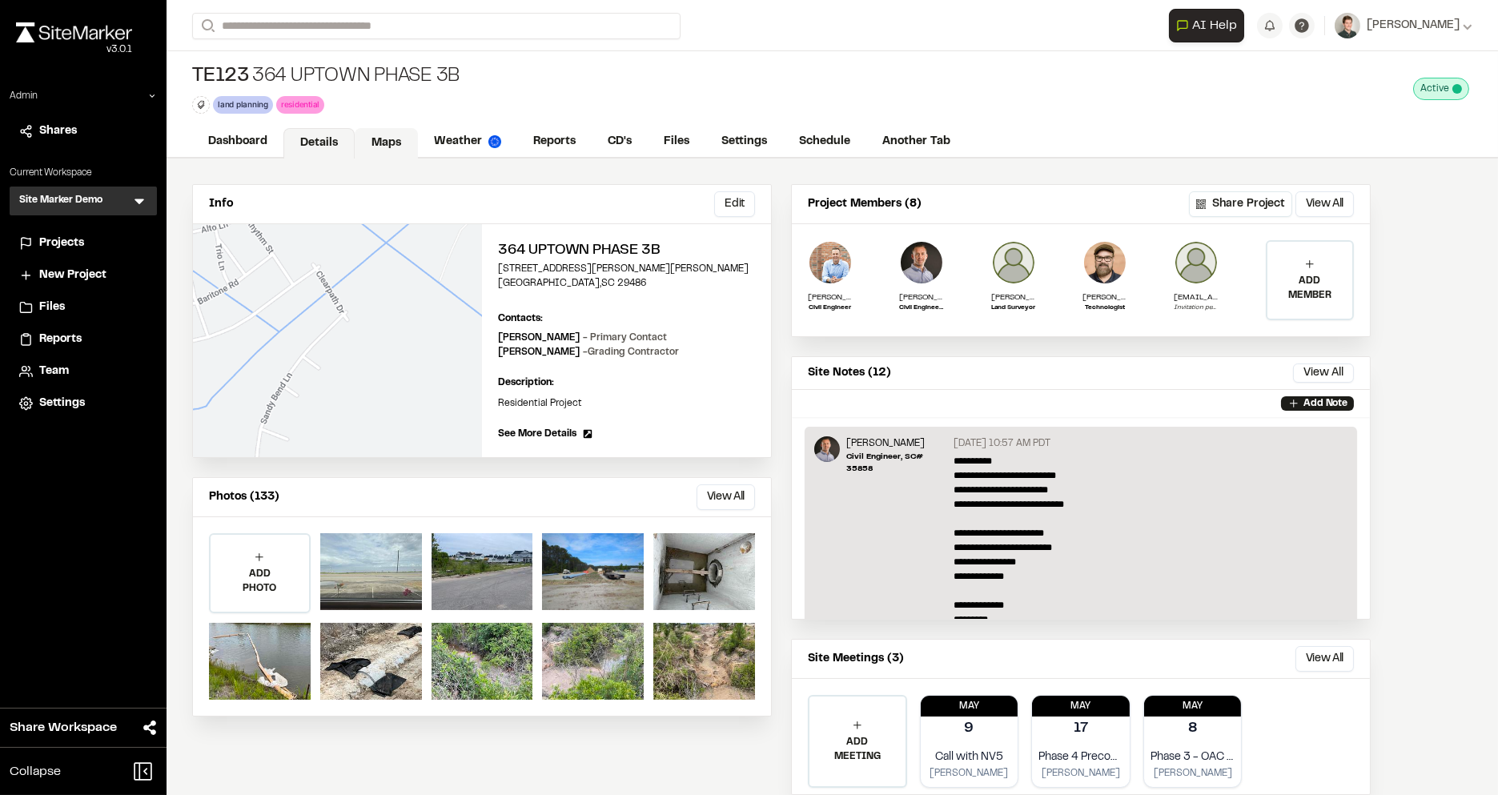
click at [383, 128] on link "Maps" at bounding box center [386, 143] width 63 height 30
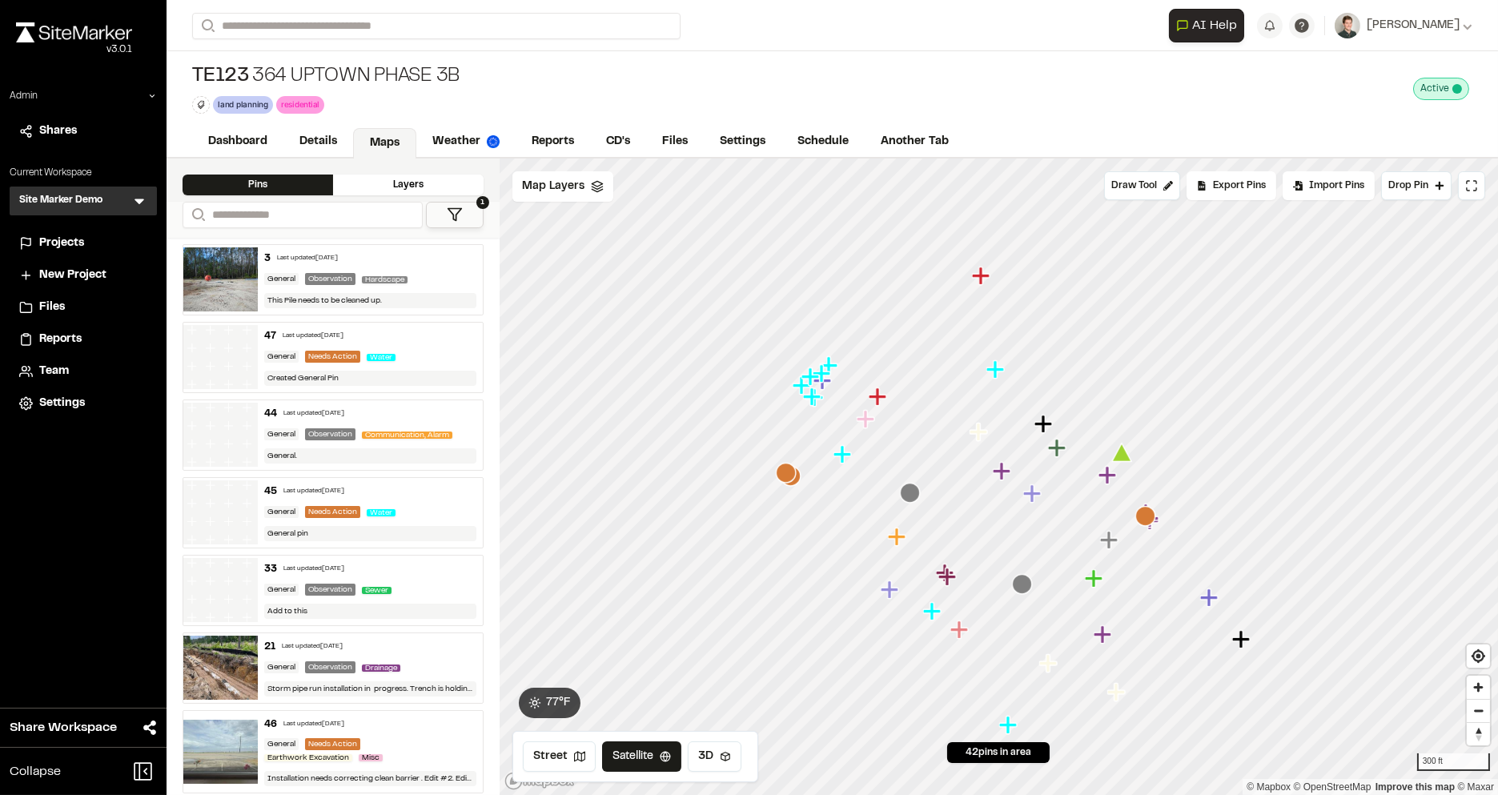
click at [457, 212] on icon at bounding box center [455, 215] width 16 height 16
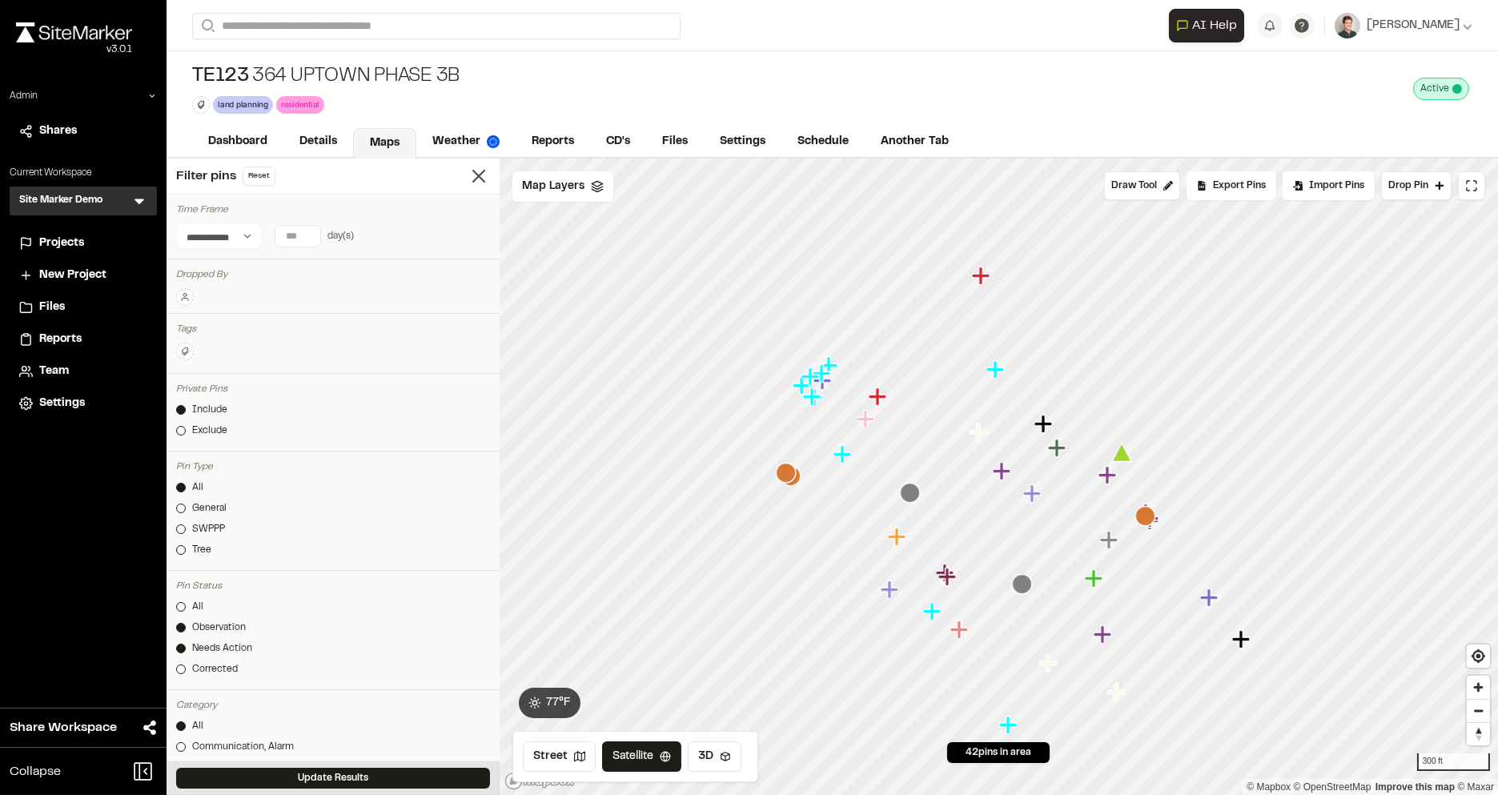
click at [279, 233] on input "number" at bounding box center [297, 236] width 45 height 21
click at [239, 266] on button "7 days" at bounding box center [244, 268] width 42 height 26
type input "*"
click at [364, 775] on button "Update Results" at bounding box center [333, 778] width 314 height 21
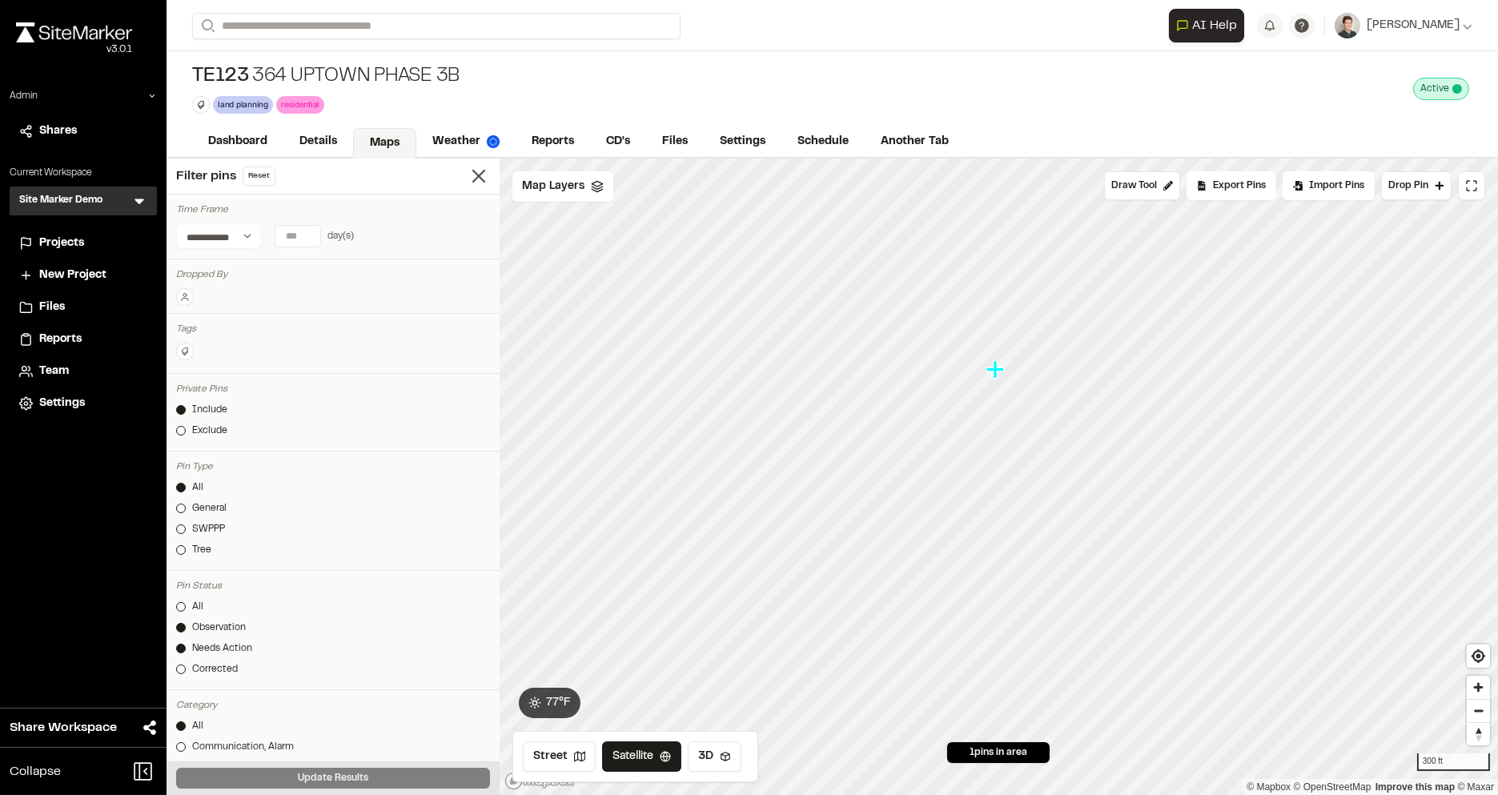
click at [995, 372] on icon "Map marker" at bounding box center [996, 369] width 18 height 18
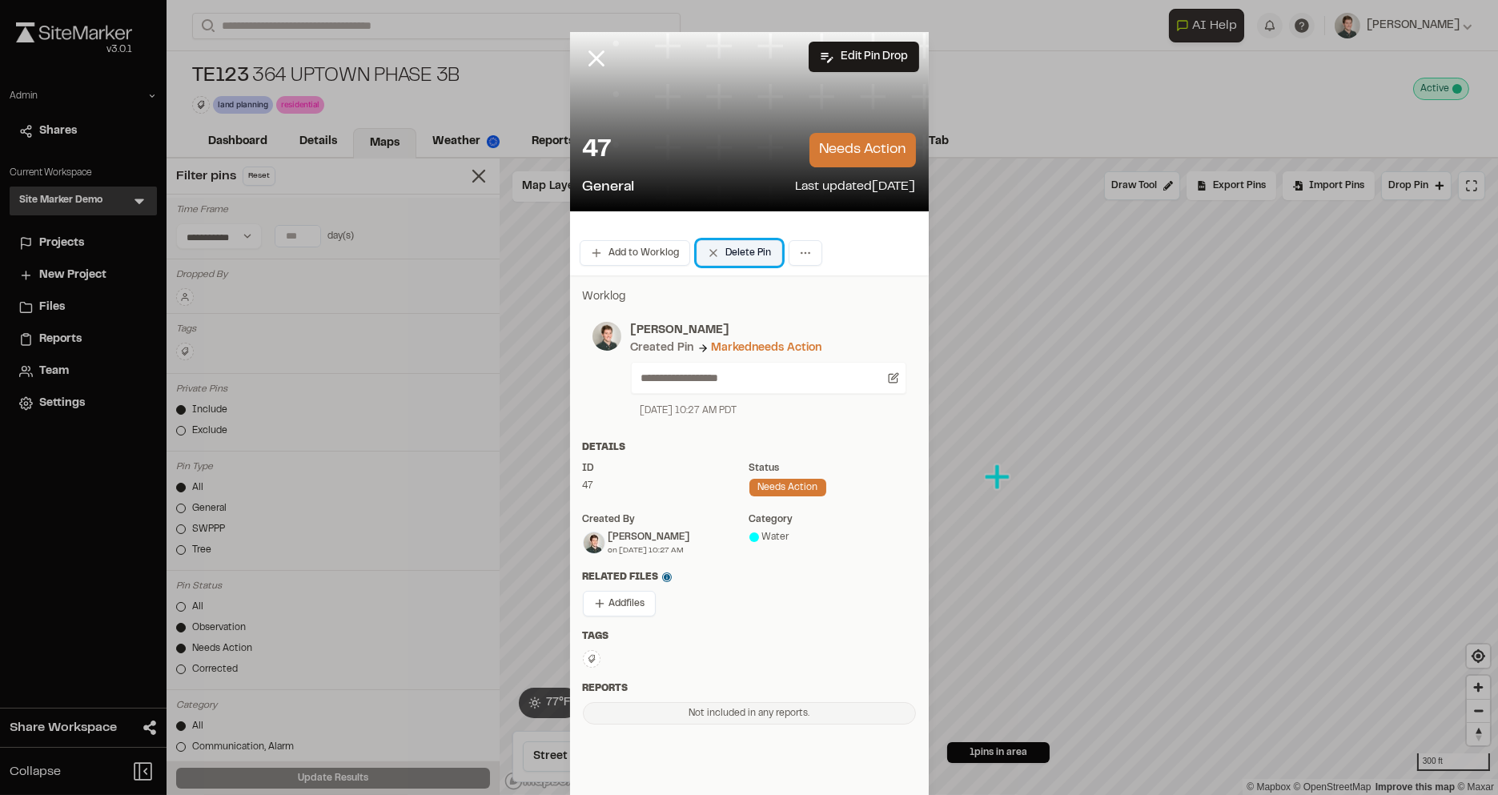
click at [731, 256] on button "Delete Pin" at bounding box center [740, 253] width 86 height 26
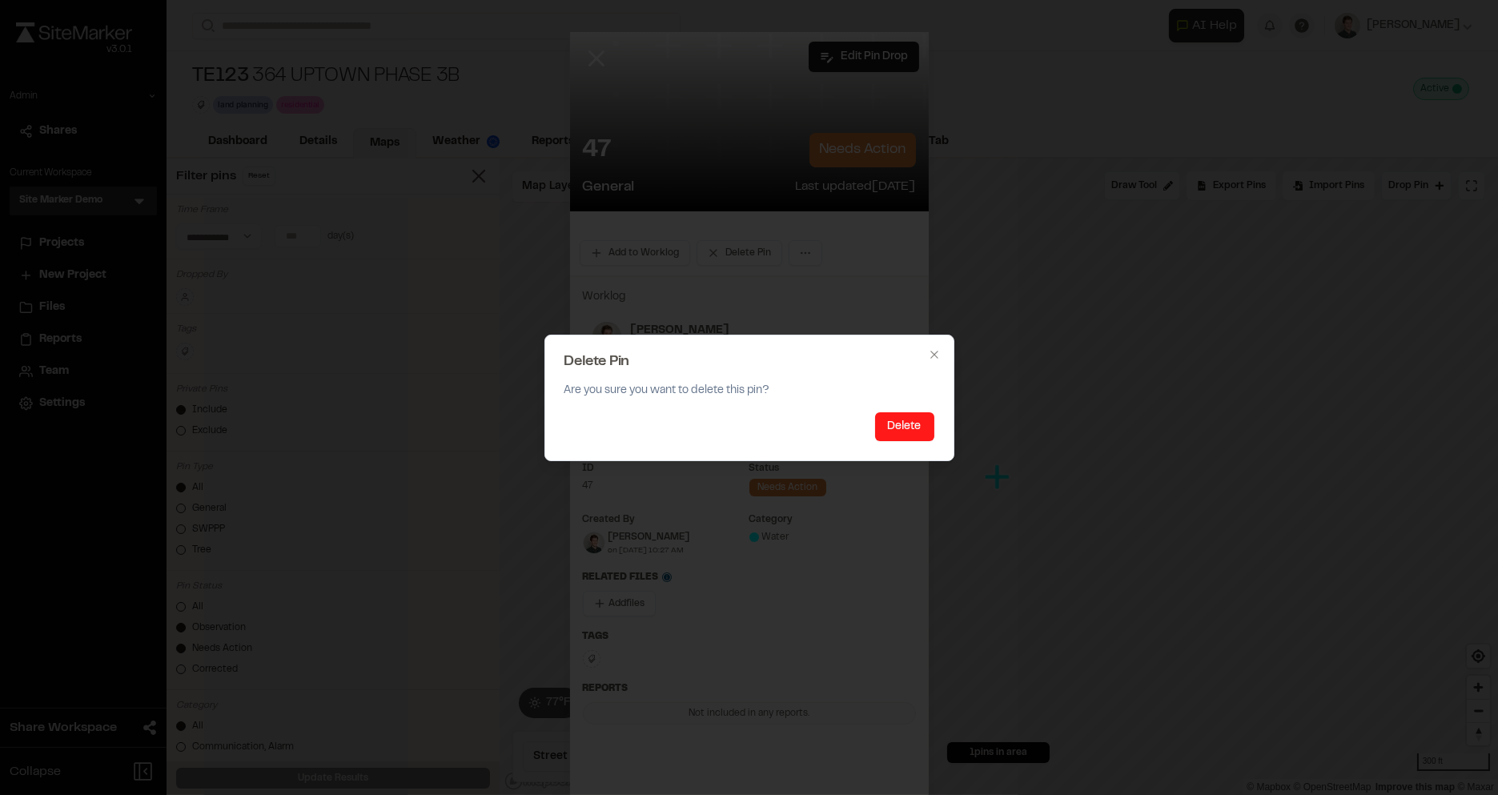
click at [910, 427] on button "Delete" at bounding box center [904, 426] width 59 height 29
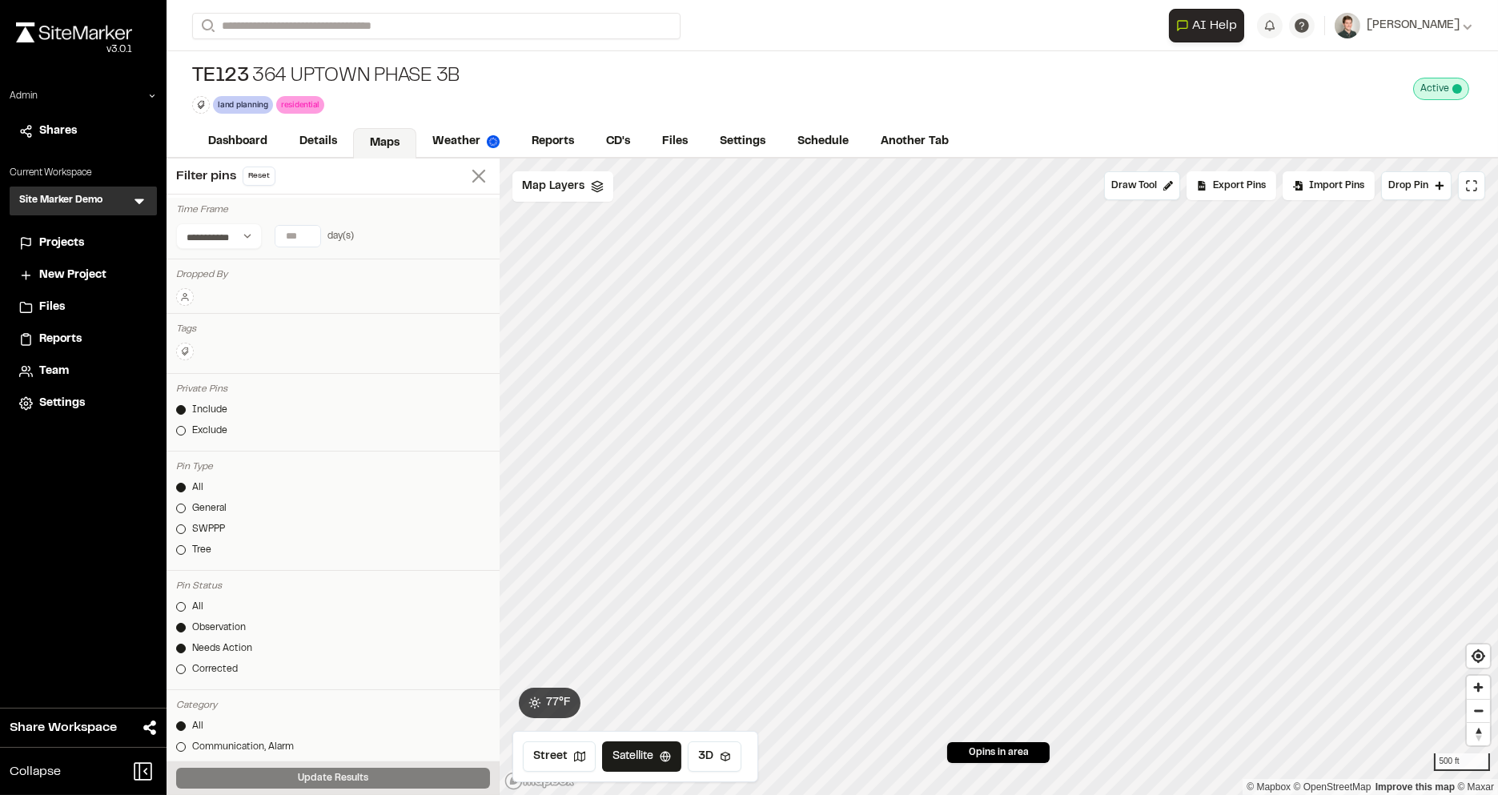
click at [476, 175] on line at bounding box center [478, 176] width 11 height 11
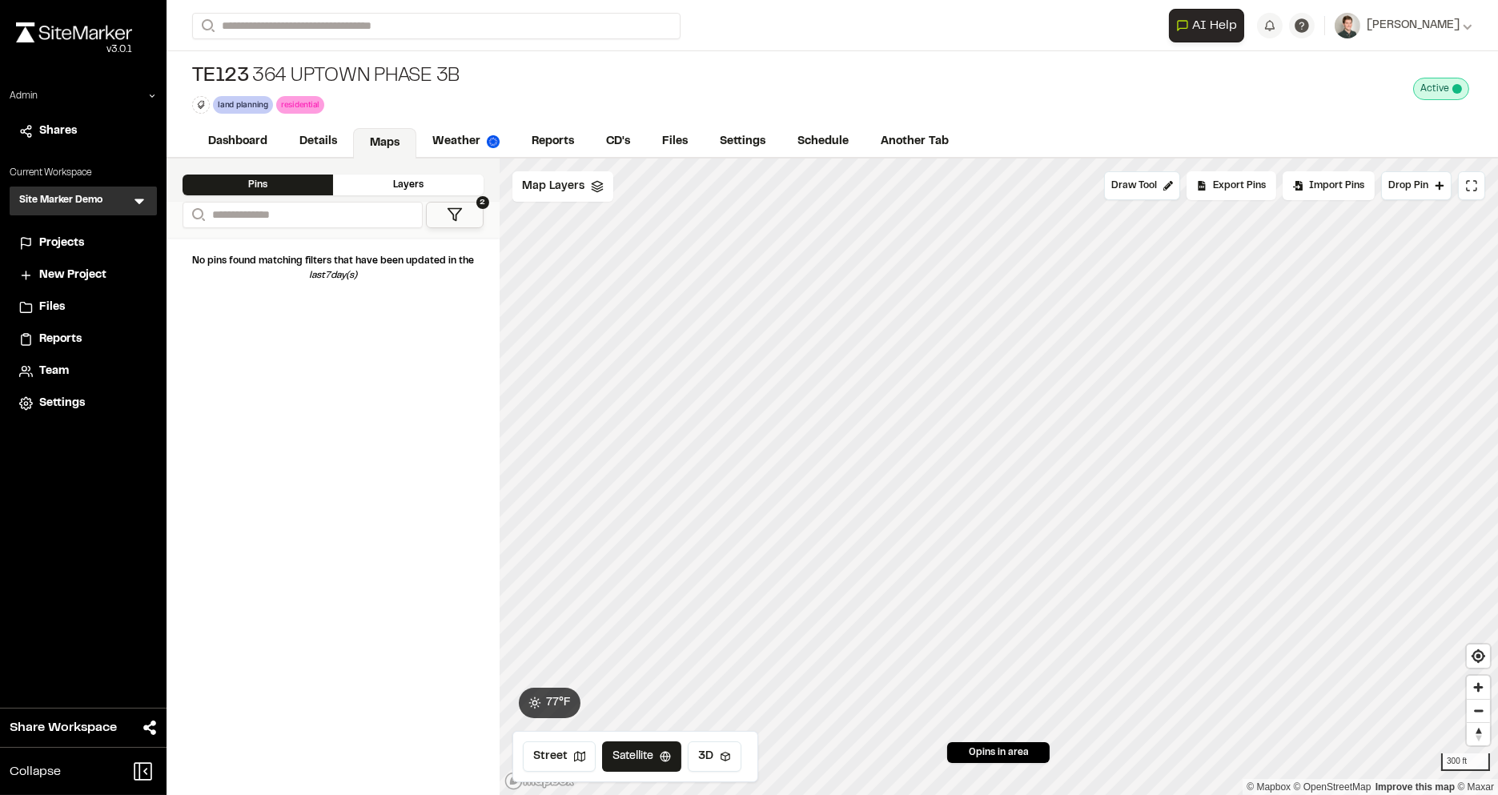
click at [456, 210] on icon at bounding box center [455, 215] width 16 height 16
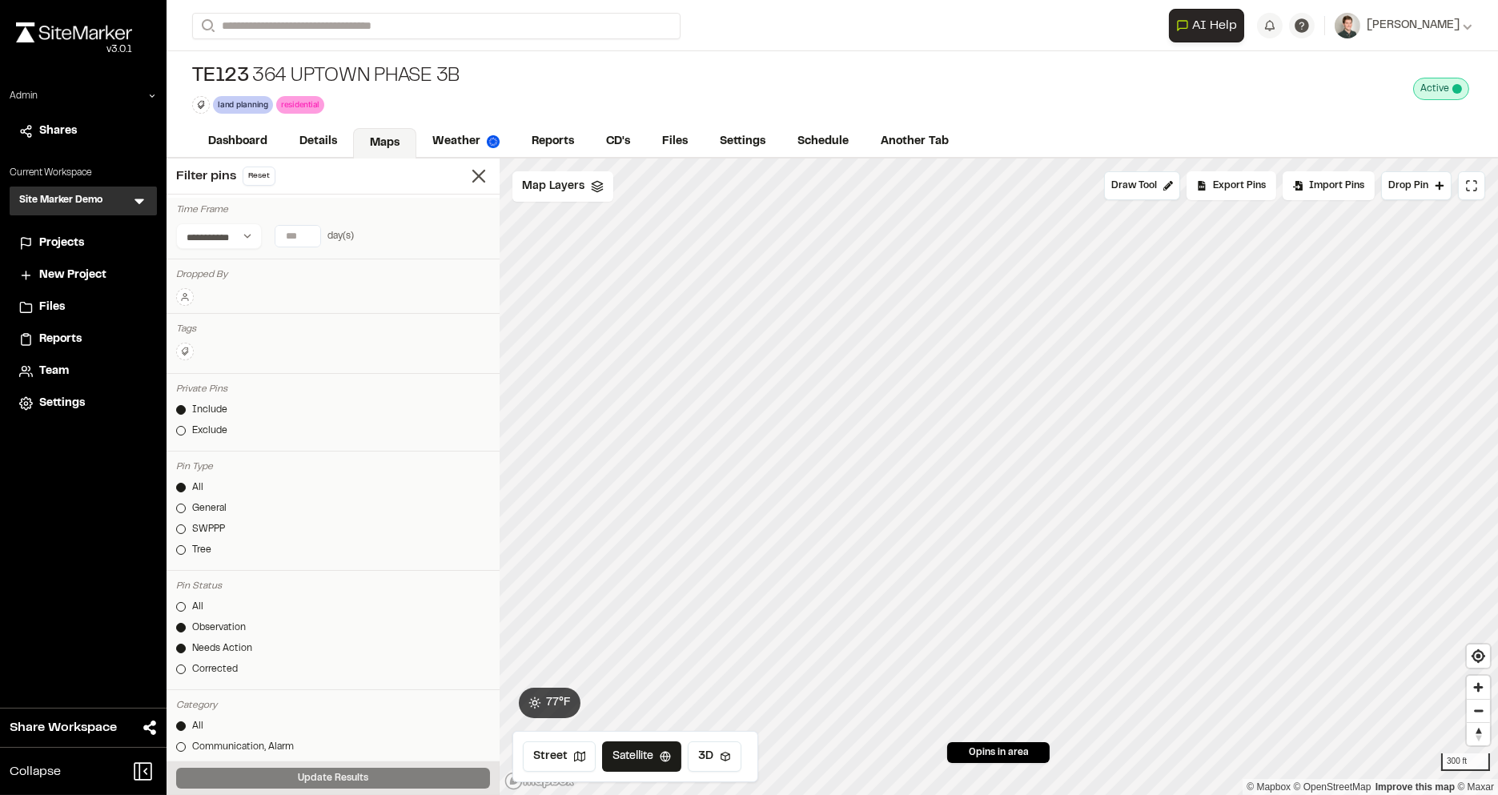
click at [296, 231] on input "*" at bounding box center [297, 236] width 45 height 21
click at [322, 267] on button "All Time" at bounding box center [339, 268] width 49 height 26
click at [384, 766] on div "Update Results" at bounding box center [333, 779] width 333 height 34
click at [372, 774] on button "Update Results" at bounding box center [333, 778] width 314 height 21
click at [476, 189] on div "Filter pins Reset" at bounding box center [333, 177] width 333 height 36
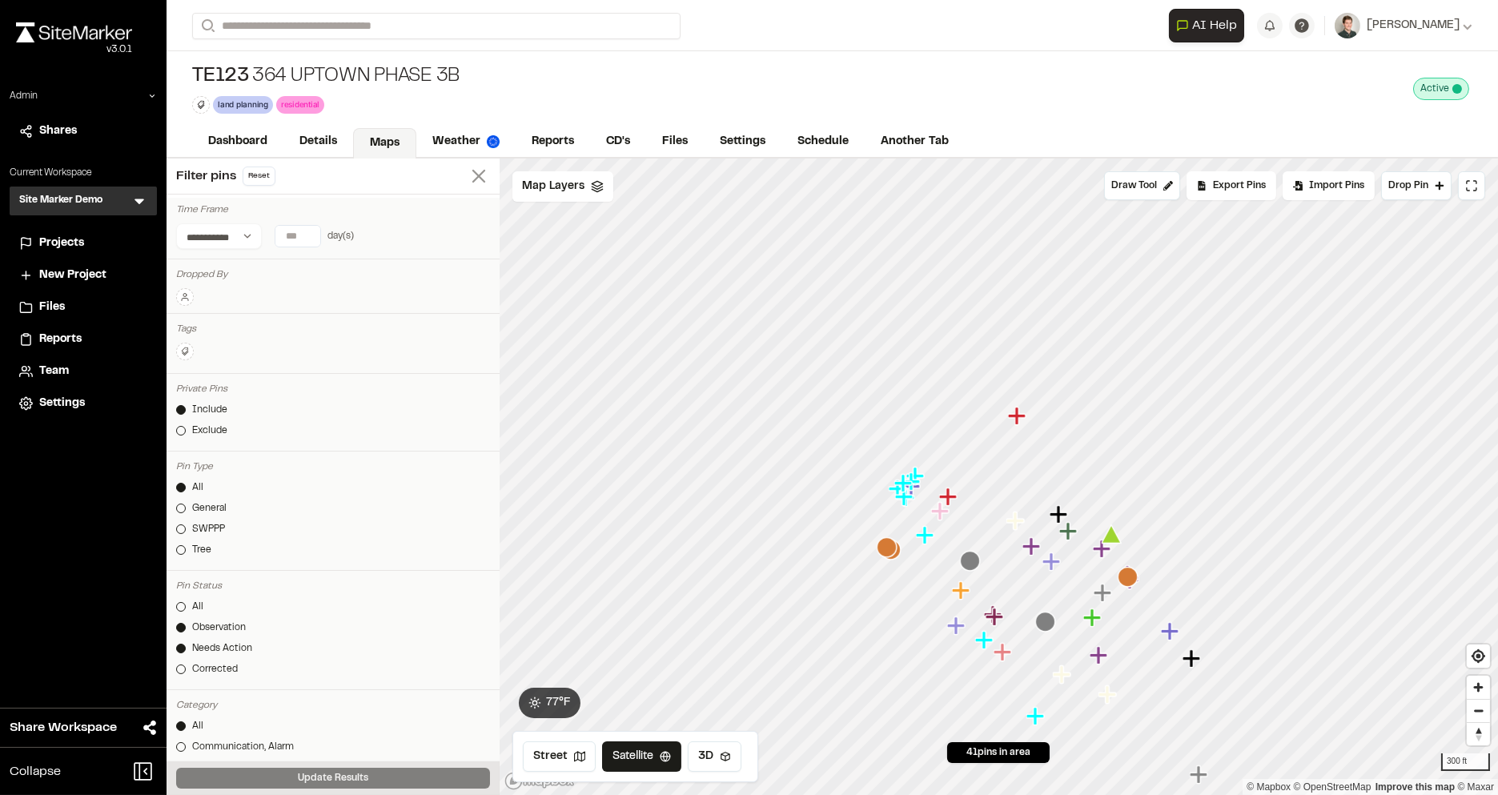
click at [479, 171] on icon at bounding box center [479, 176] width 22 height 22
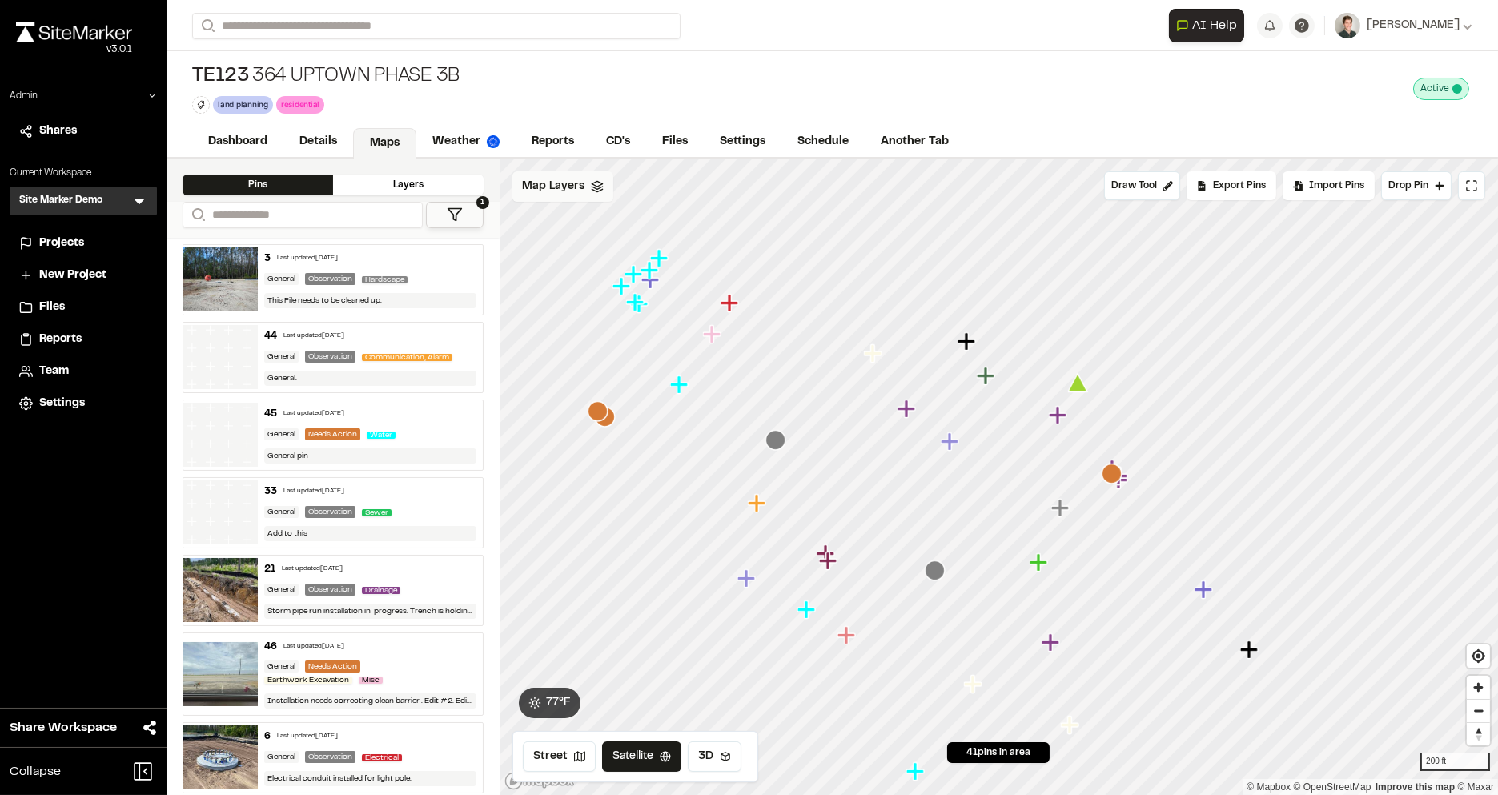
click at [593, 171] on div "Map Layers" at bounding box center [562, 186] width 101 height 30
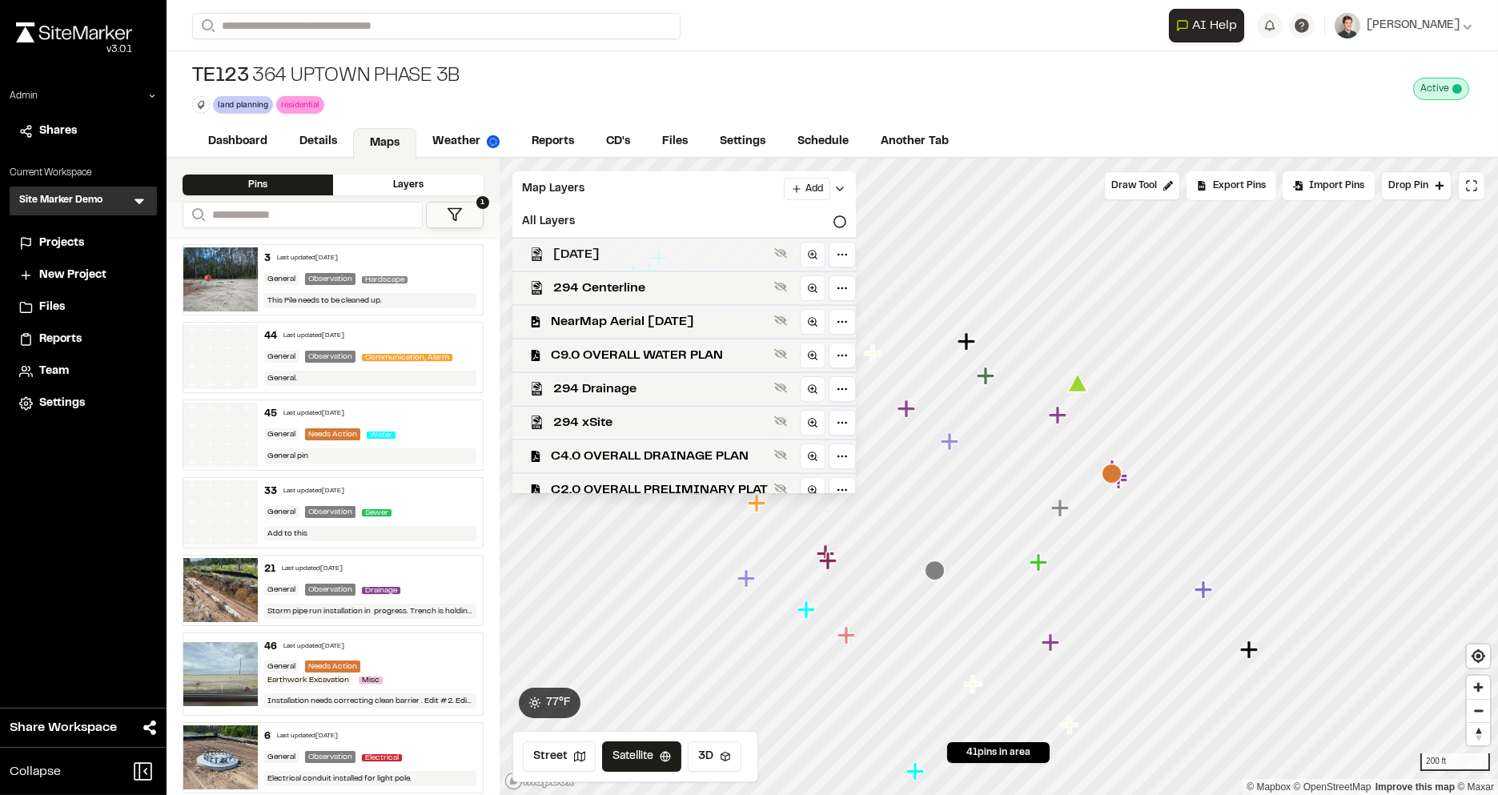
click at [617, 245] on span "Aug 25 2025" at bounding box center [660, 254] width 215 height 19
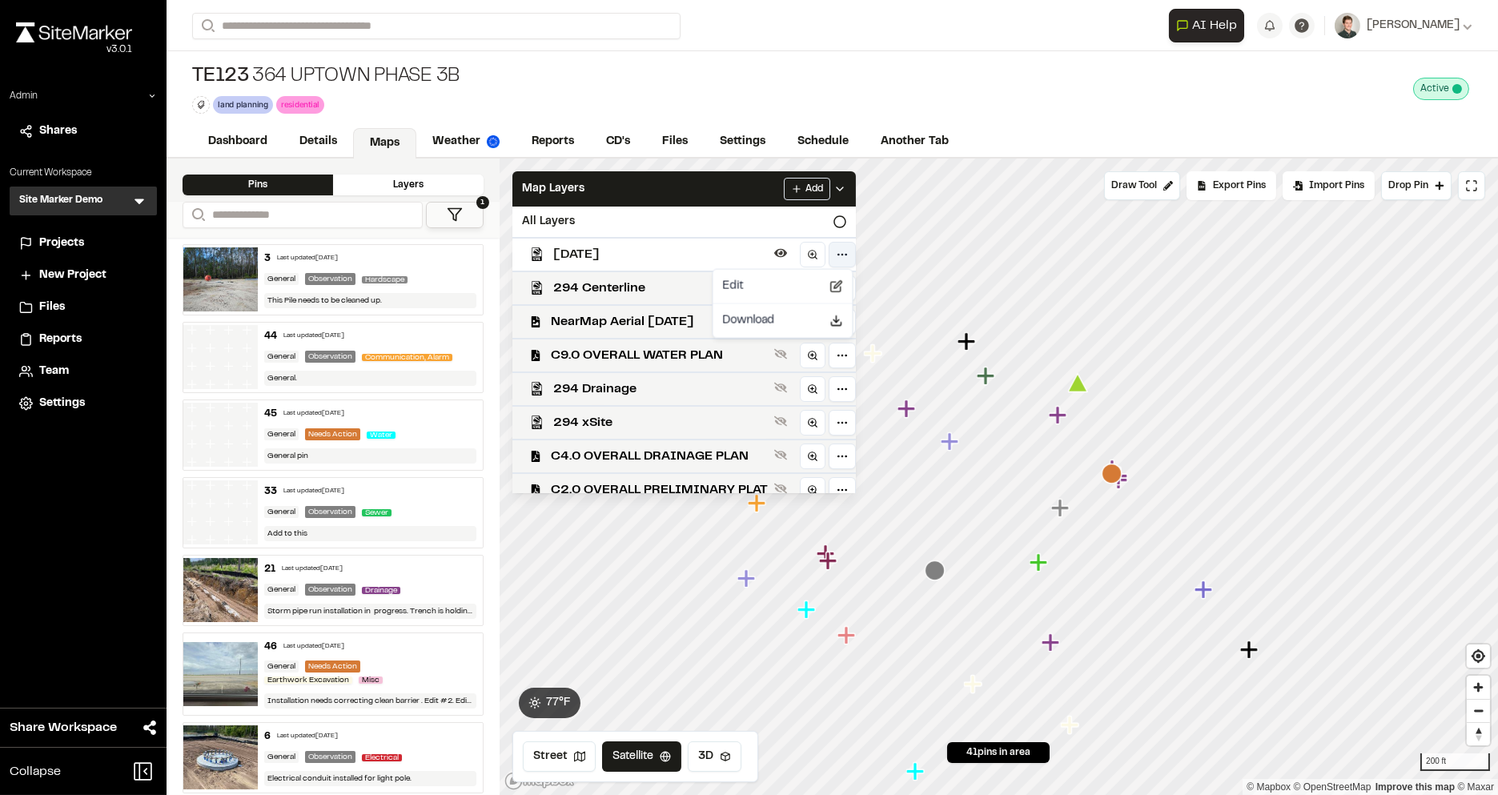
click at [831, 247] on html "Close sidebar v 3.0.1 Admin Shares Current Workspace Site Marker Demo SM Menu P…" at bounding box center [749, 397] width 1498 height 795
click at [767, 295] on div "Edit" at bounding box center [782, 286] width 133 height 27
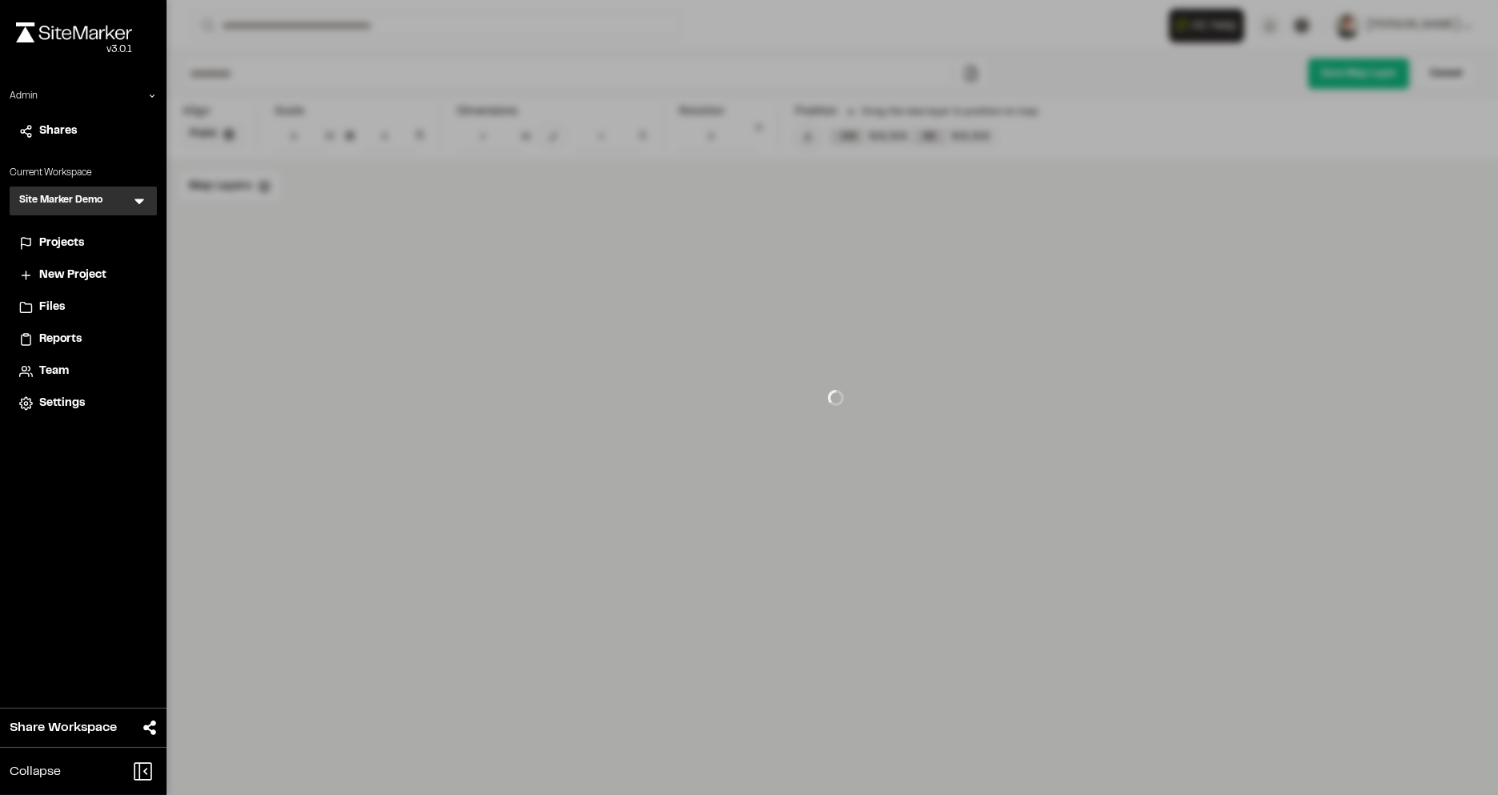
type input "**********"
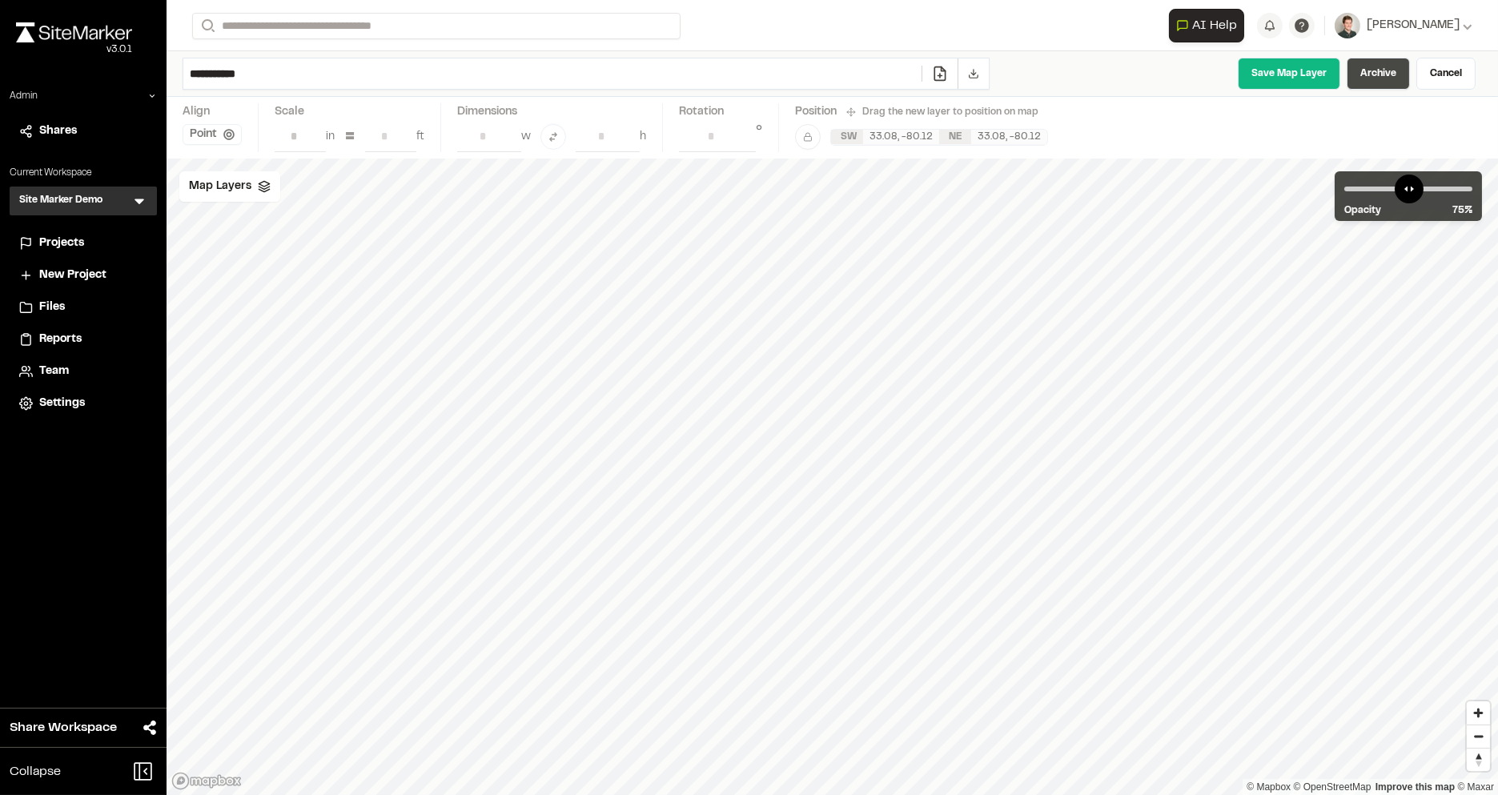
click at [1376, 78] on link "Archive" at bounding box center [1378, 74] width 63 height 32
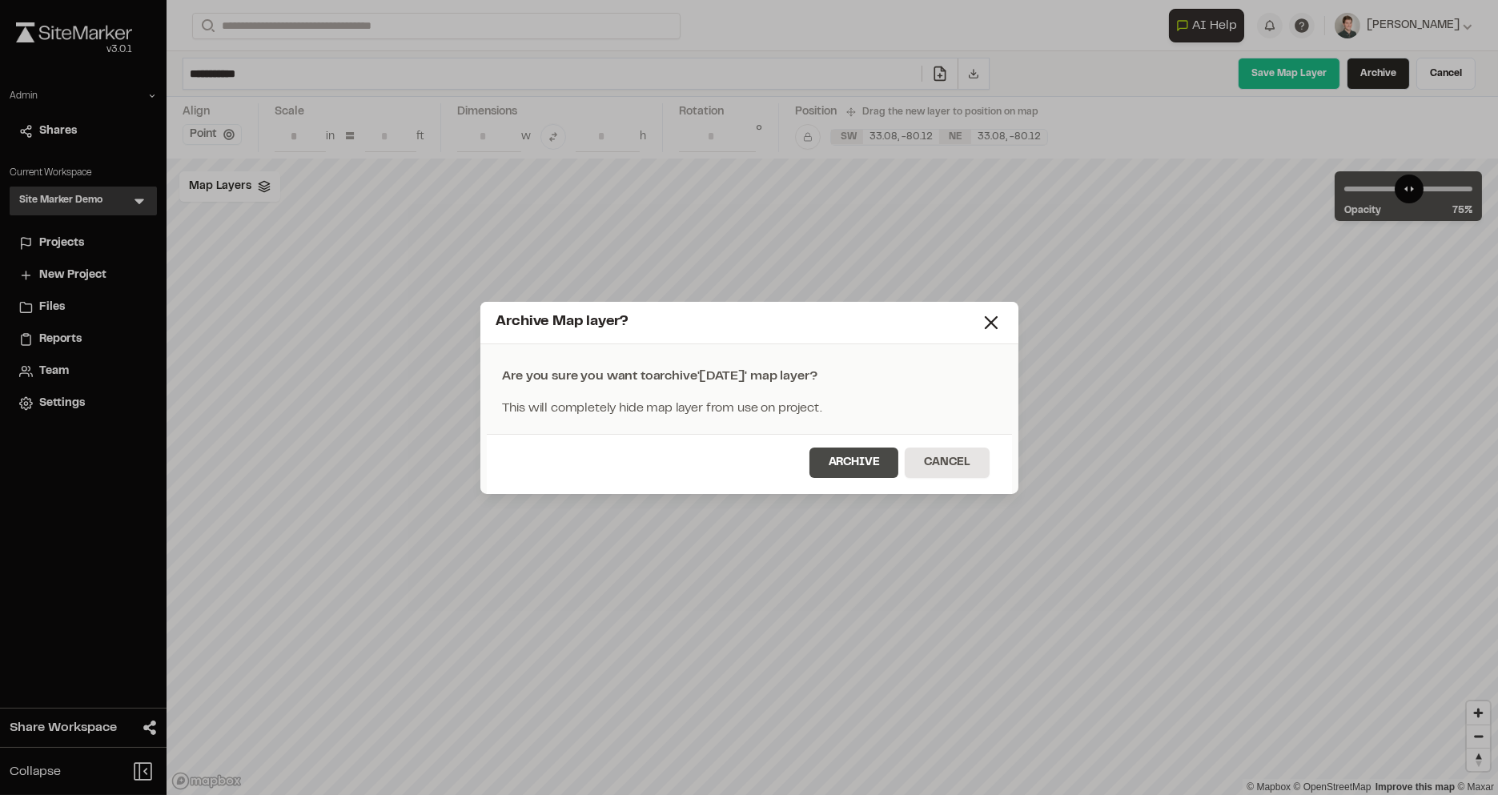
click at [840, 462] on button "Archive" at bounding box center [855, 463] width 90 height 30
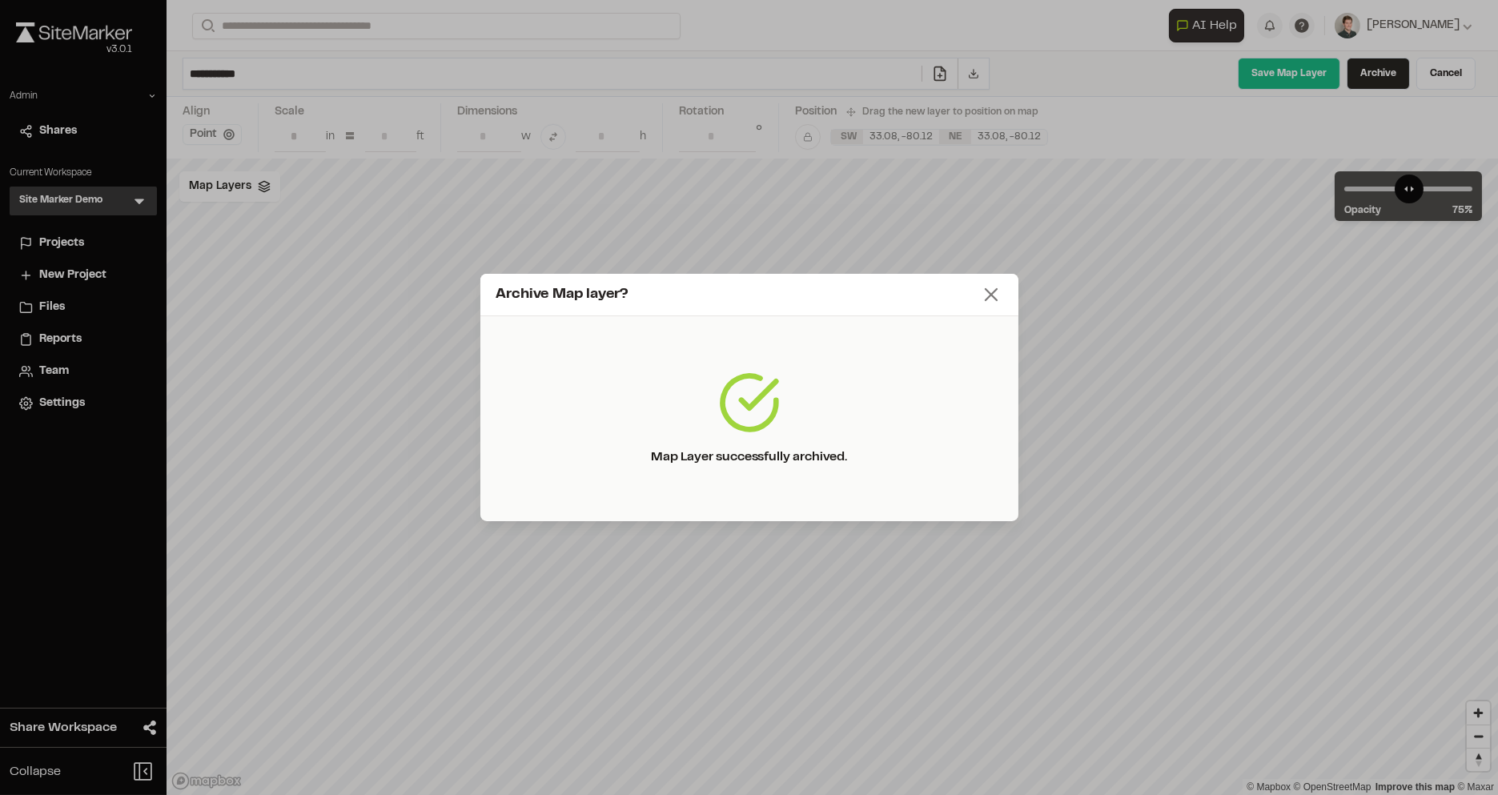
click at [996, 295] on icon at bounding box center [991, 294] width 22 height 22
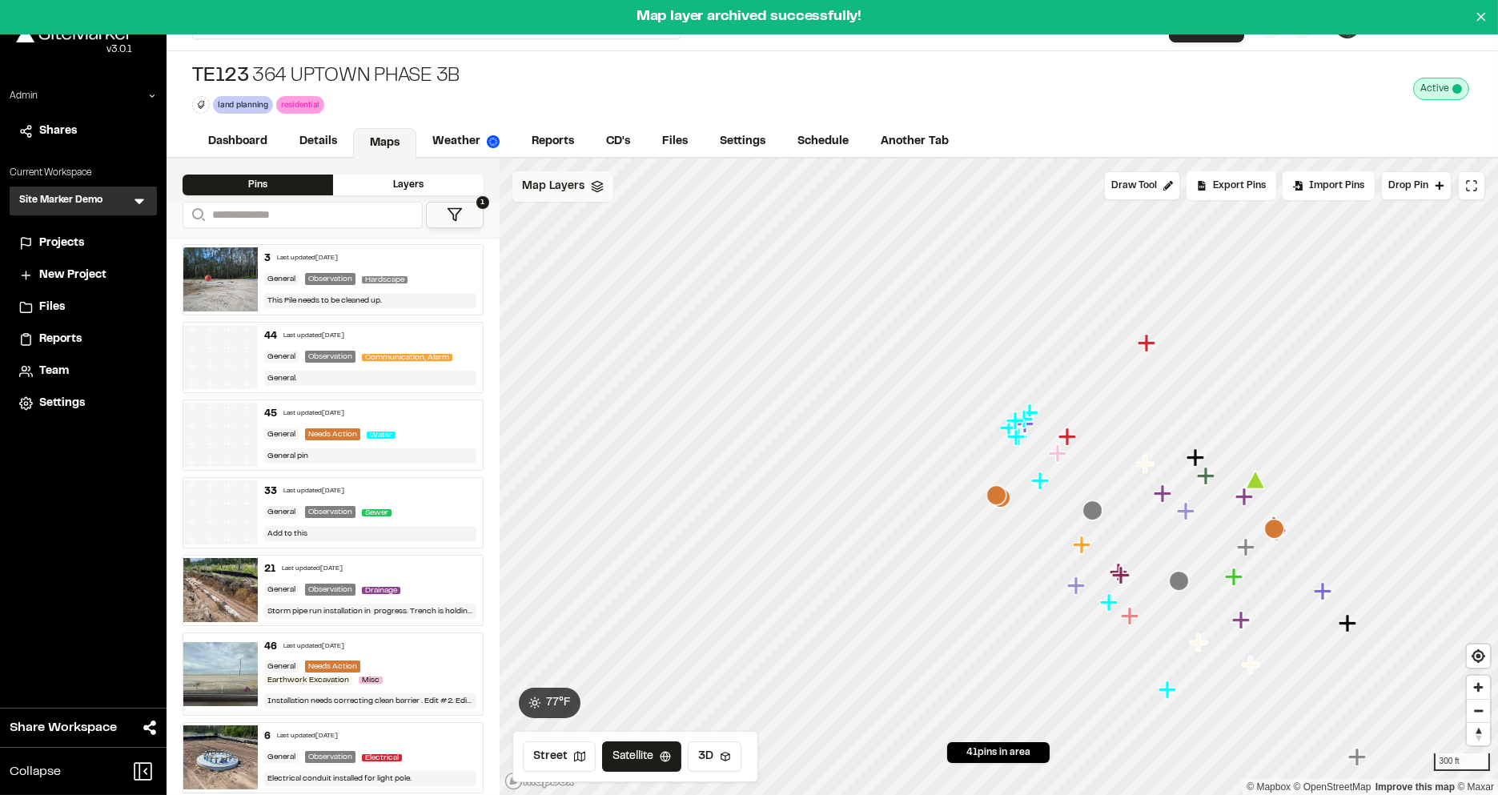
click at [595, 195] on div "Map Layers" at bounding box center [562, 186] width 101 height 30
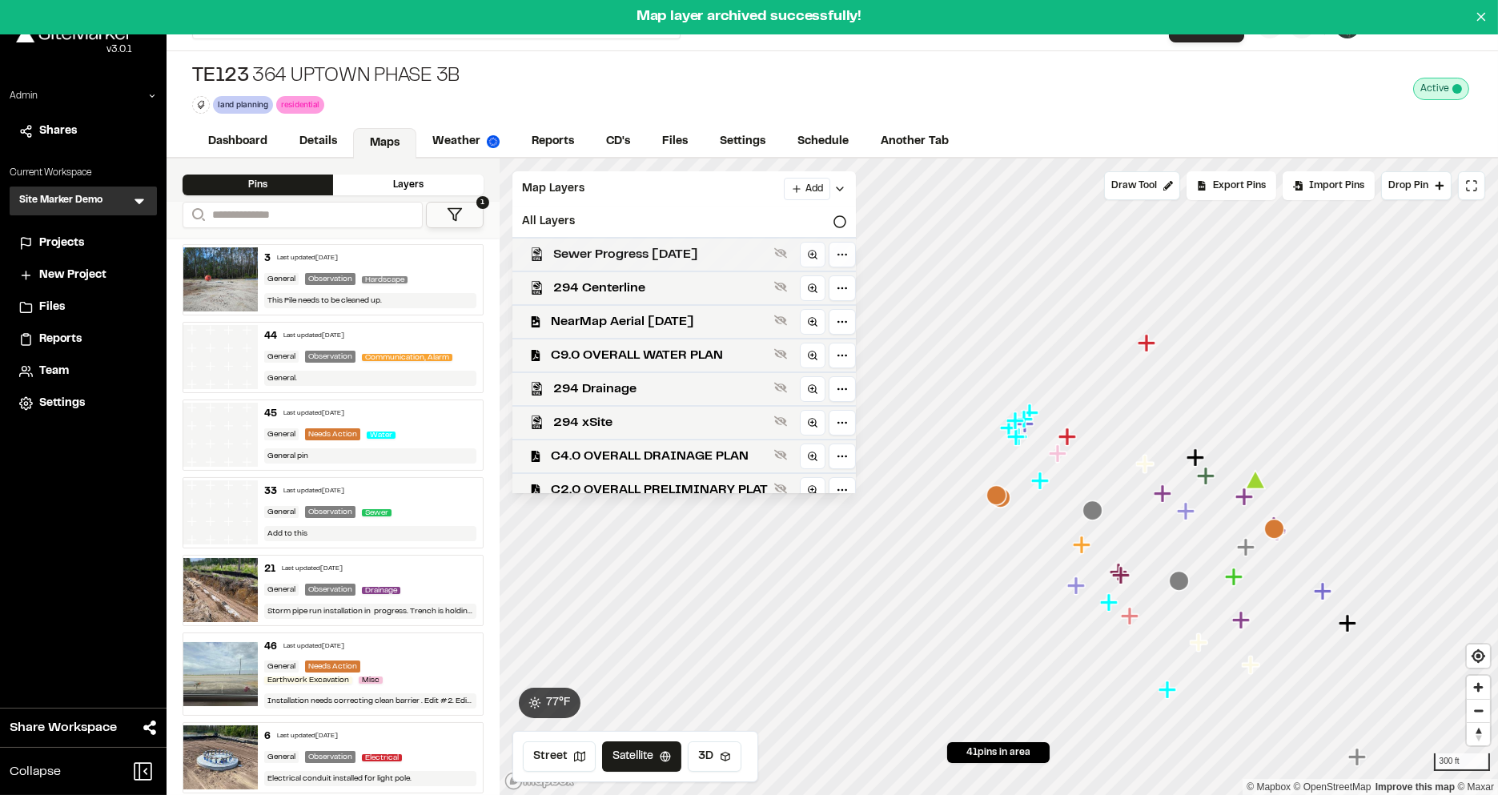
click at [649, 247] on span "Sewer Progress 2-25-25" at bounding box center [660, 254] width 215 height 19
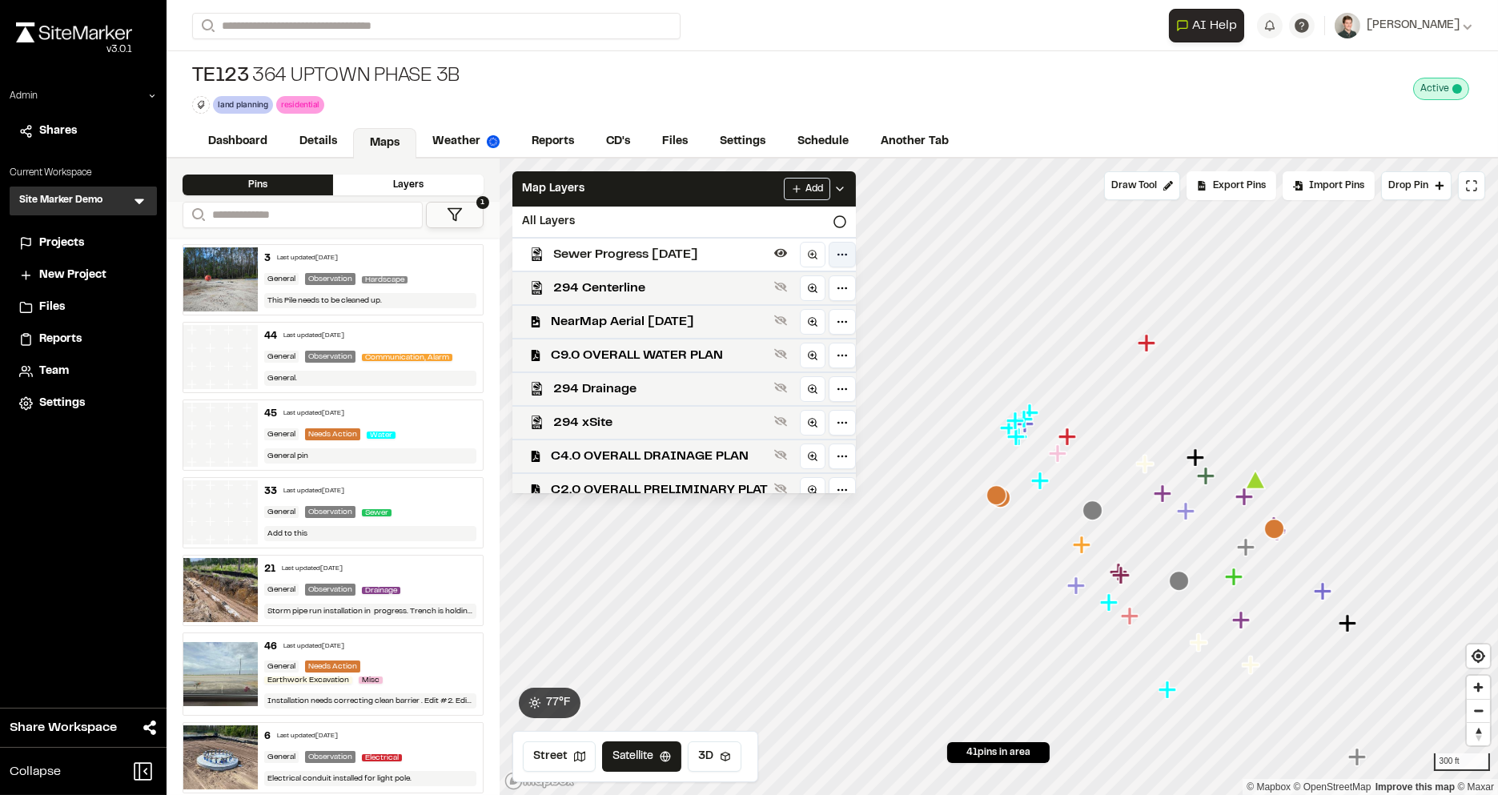
click at [835, 248] on html "Close sidebar v 3.0.1 Admin Shares Current Workspace Site Marker Demo SM Menu P…" at bounding box center [749, 397] width 1498 height 795
click at [766, 290] on div "Edit" at bounding box center [782, 286] width 133 height 27
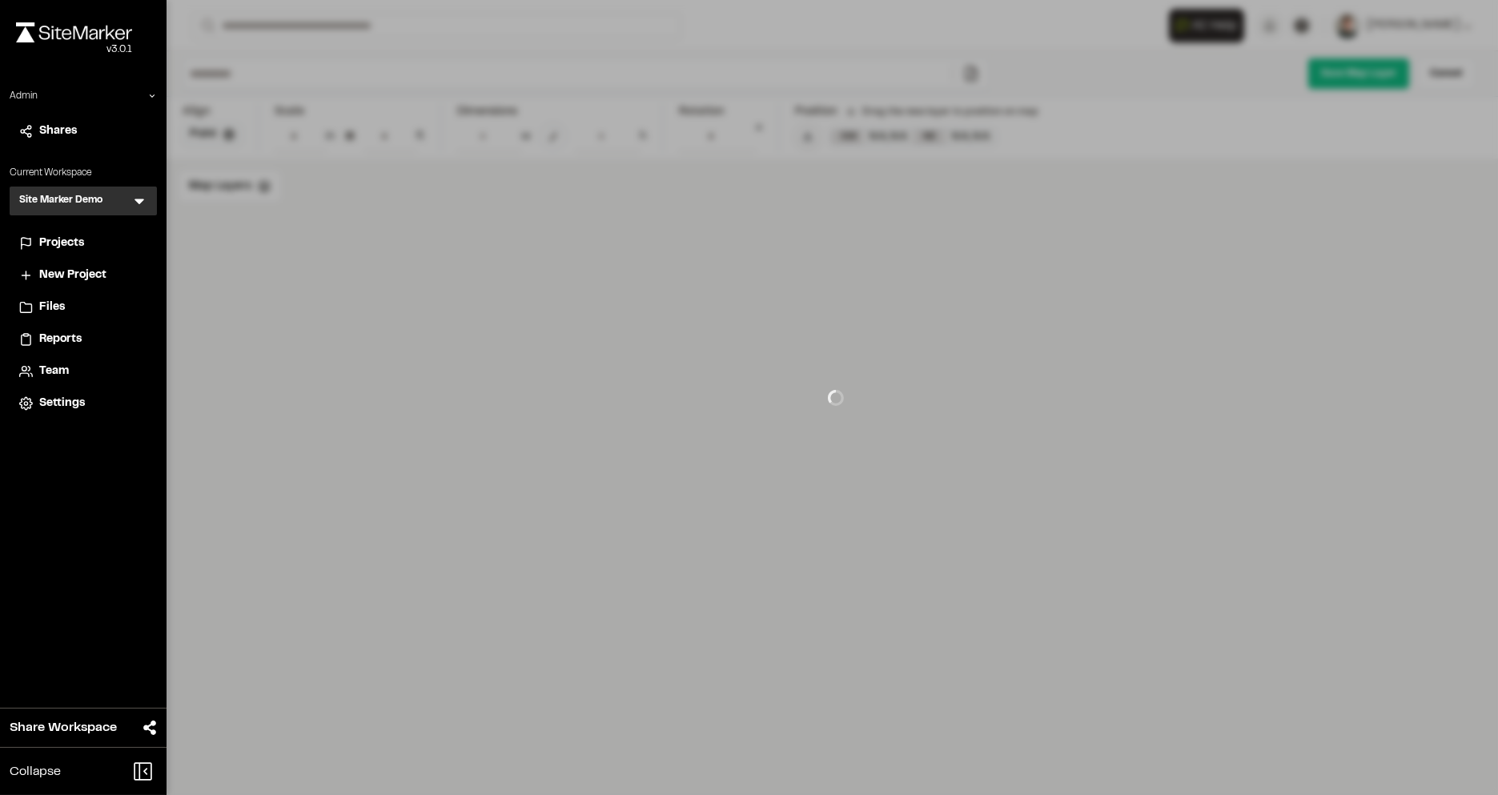
type input "**********"
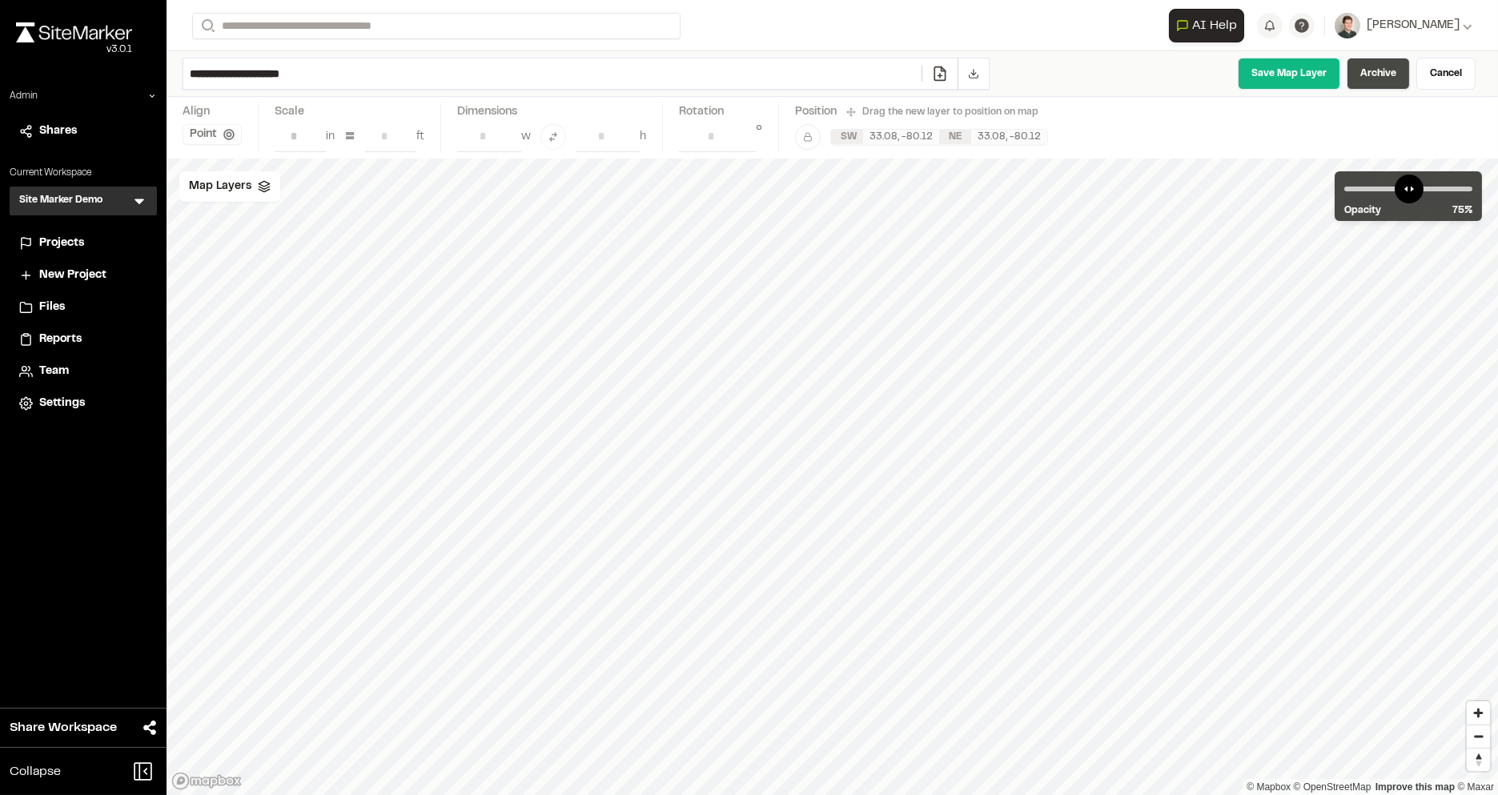
click at [1376, 75] on link "Archive" at bounding box center [1378, 74] width 63 height 32
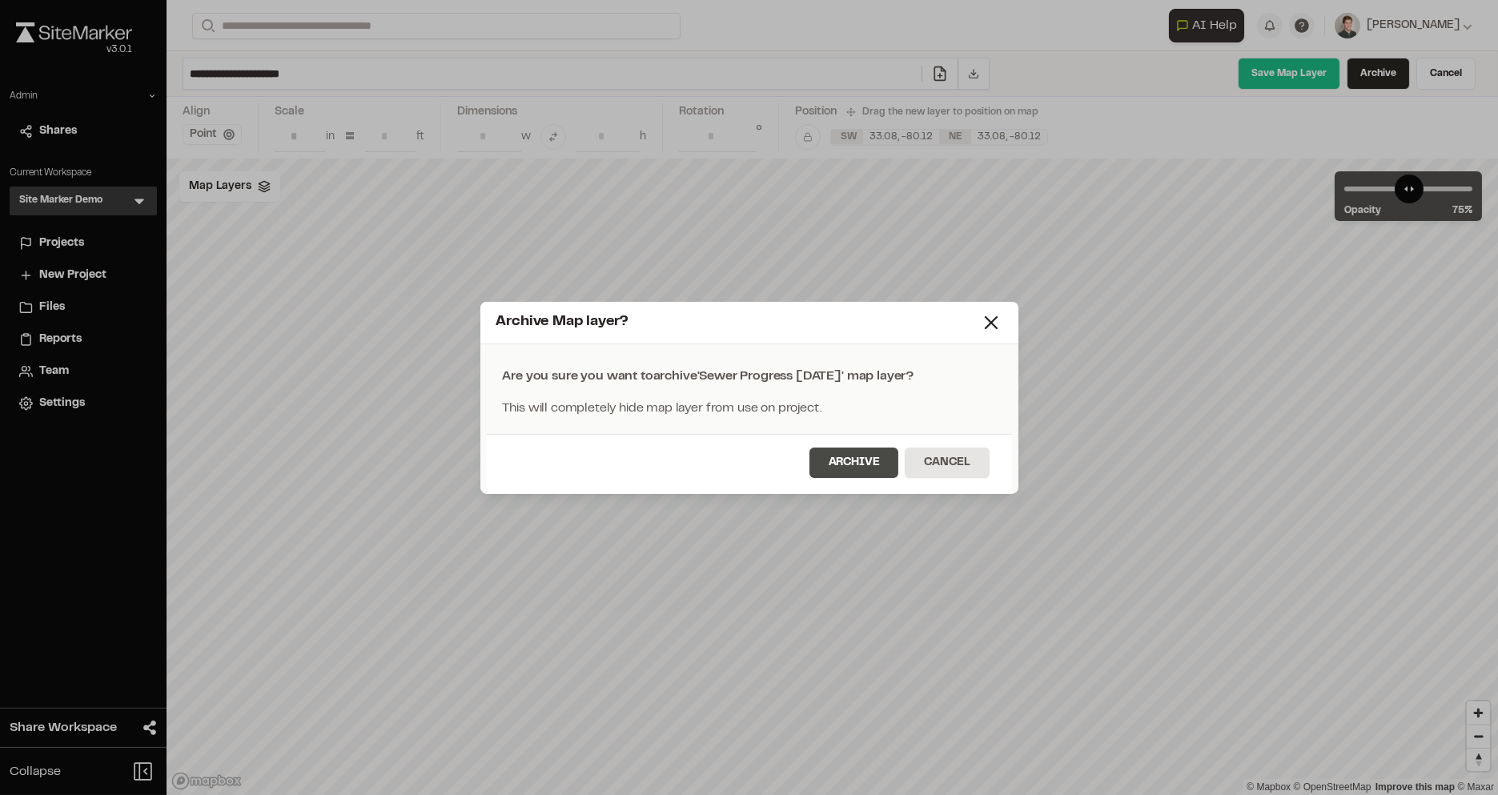
click at [876, 458] on button "Archive" at bounding box center [855, 463] width 90 height 30
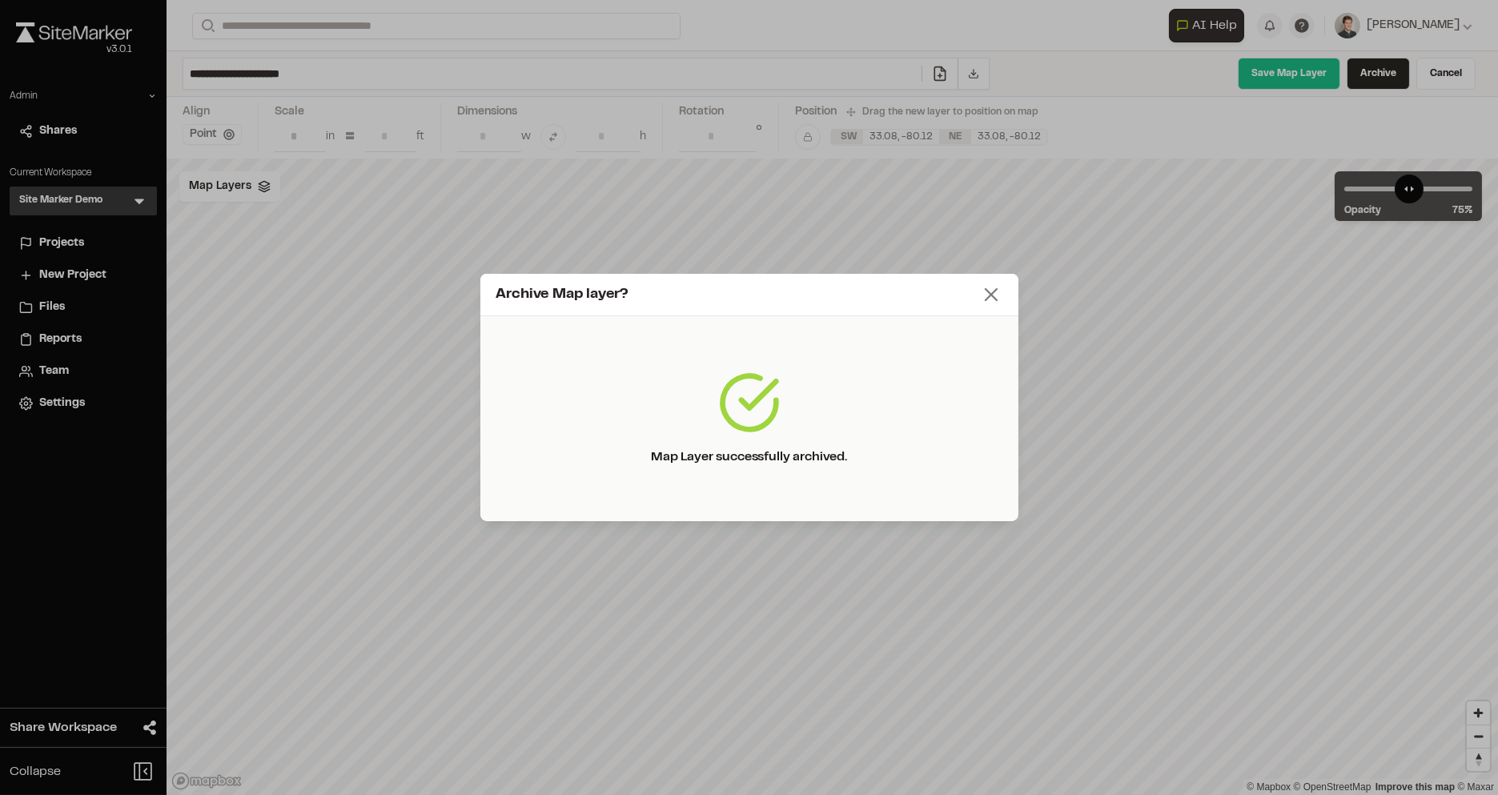
click at [1001, 298] on icon at bounding box center [991, 294] width 22 height 22
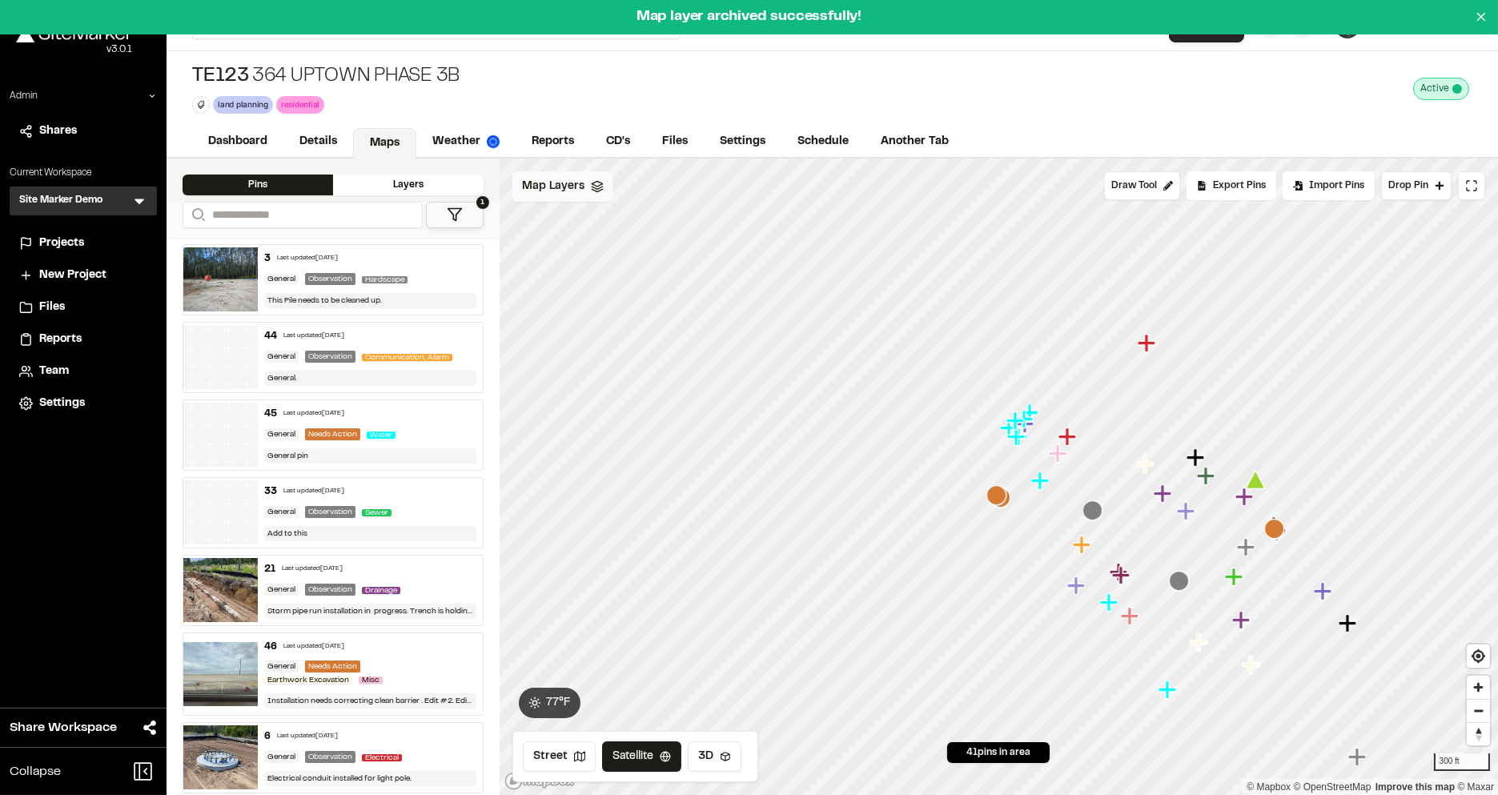
click at [575, 178] on span "Map Layers" at bounding box center [553, 187] width 62 height 18
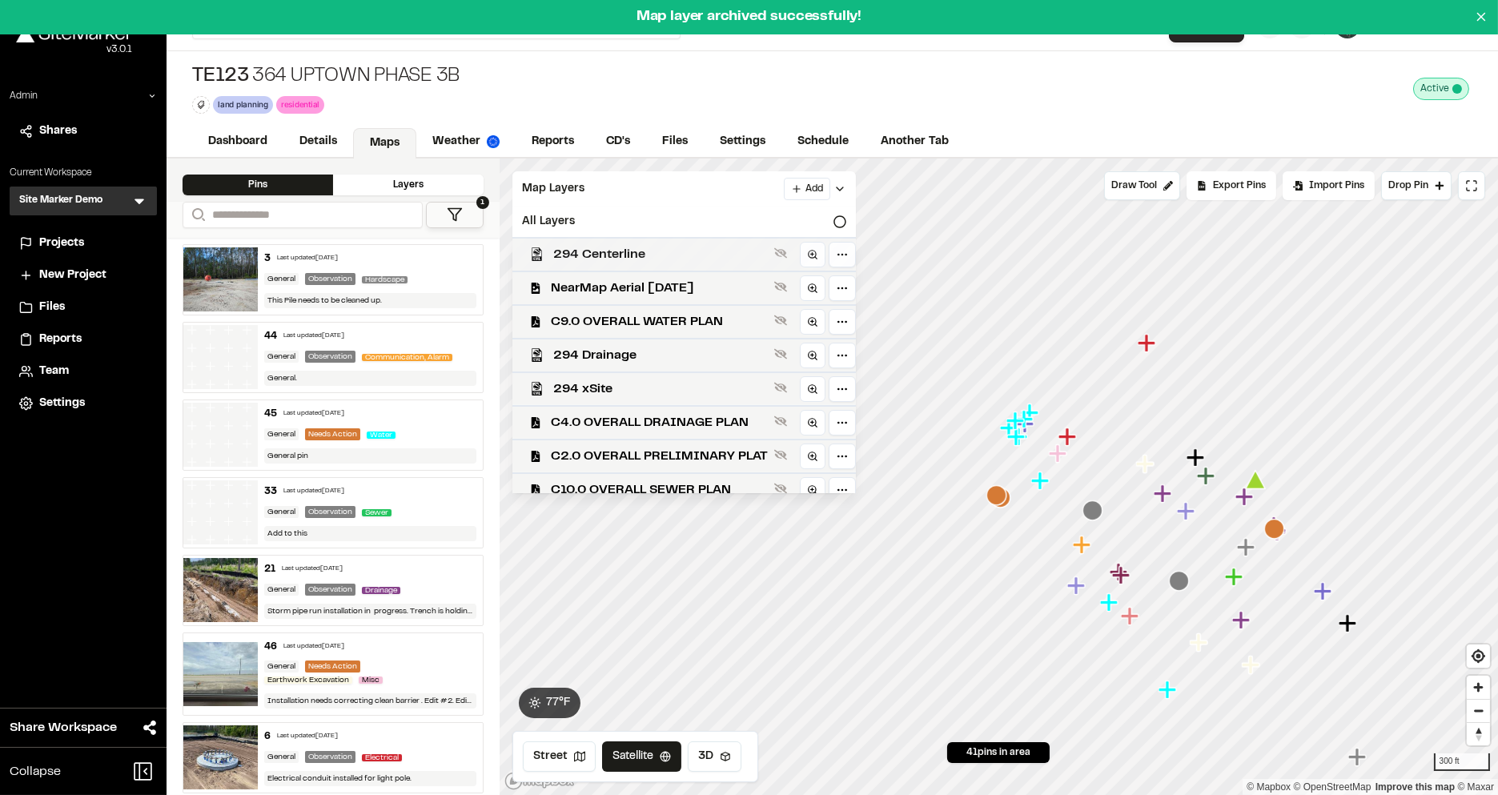
click at [633, 263] on div "294 Centerline" at bounding box center [678, 254] width 356 height 34
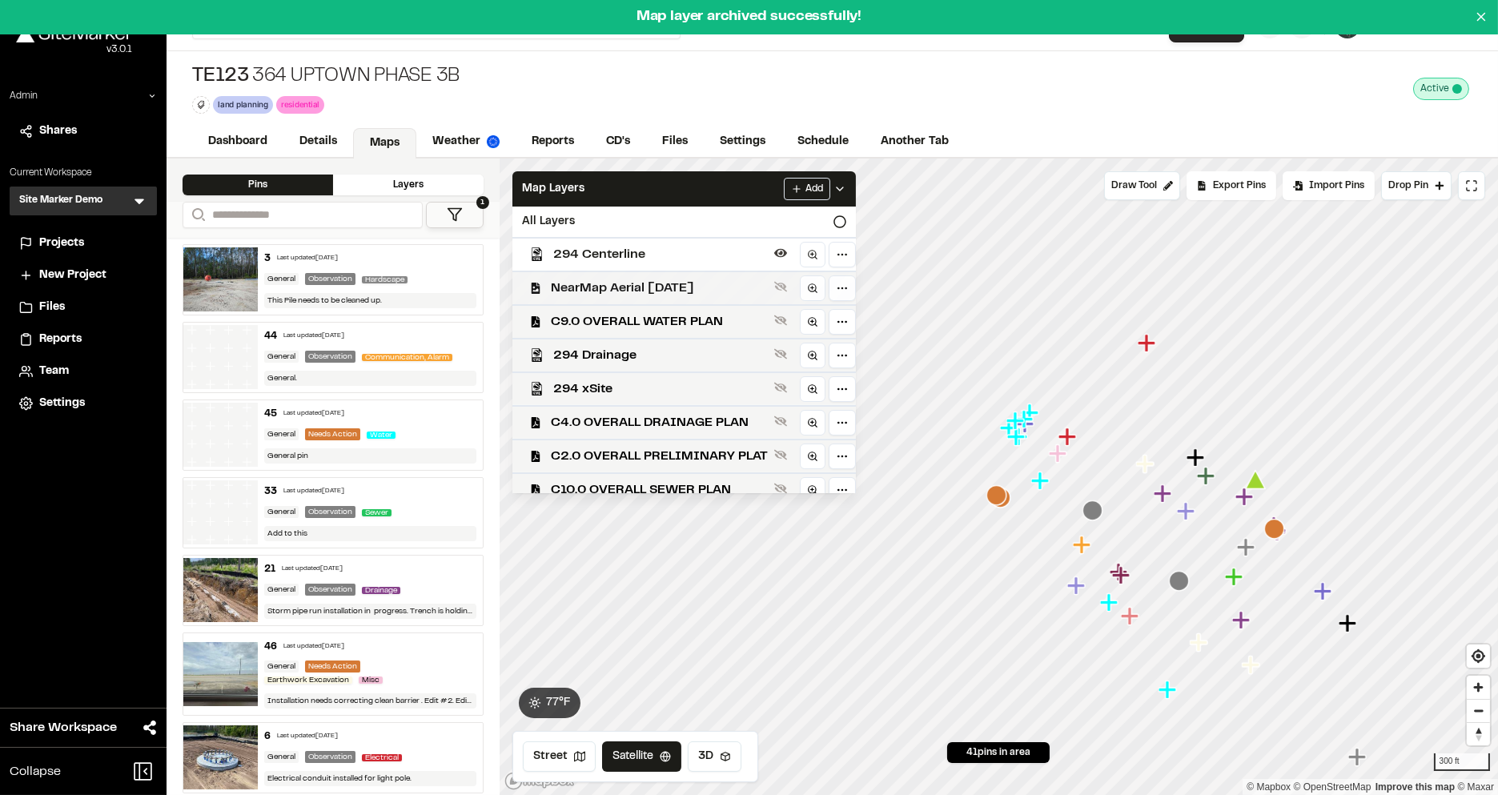
click at [630, 287] on span "NearMap Aerial 03-07-25" at bounding box center [659, 288] width 217 height 19
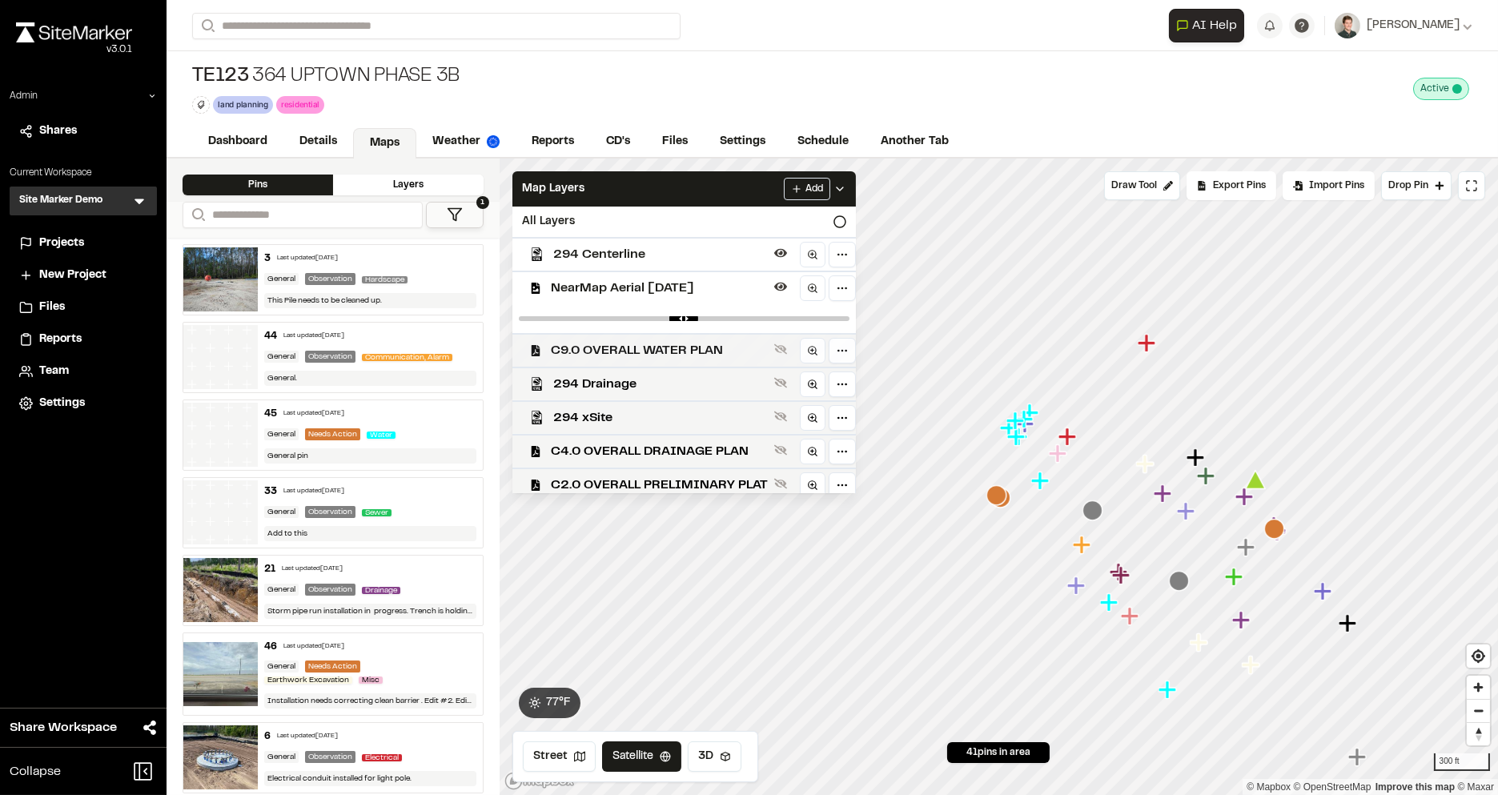
click at [617, 333] on div "C9.0 OVERALL WATER PLAN" at bounding box center [678, 350] width 356 height 34
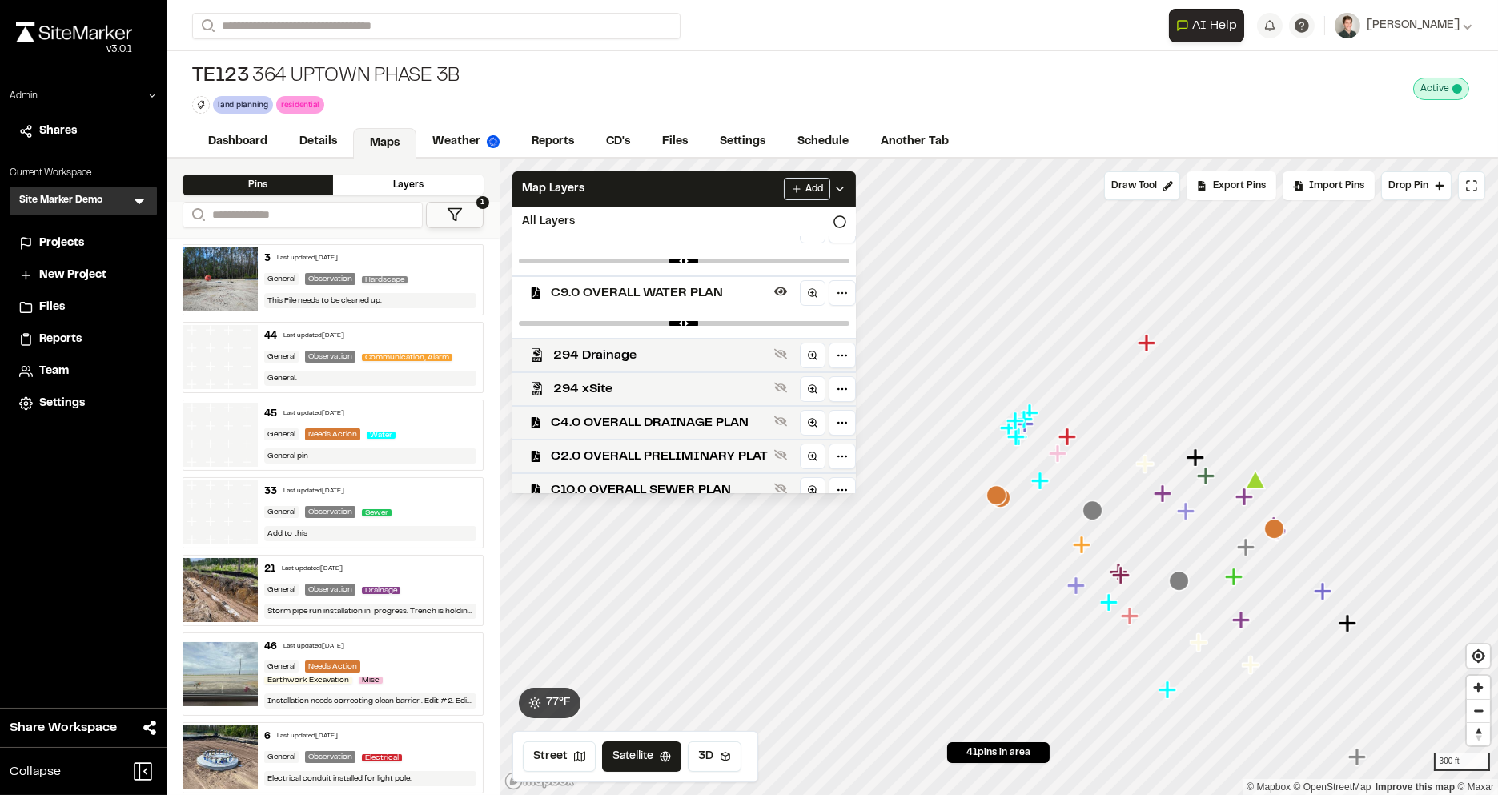
scroll to position [61, 0]
click at [612, 348] on span "294 Drainage" at bounding box center [660, 352] width 215 height 19
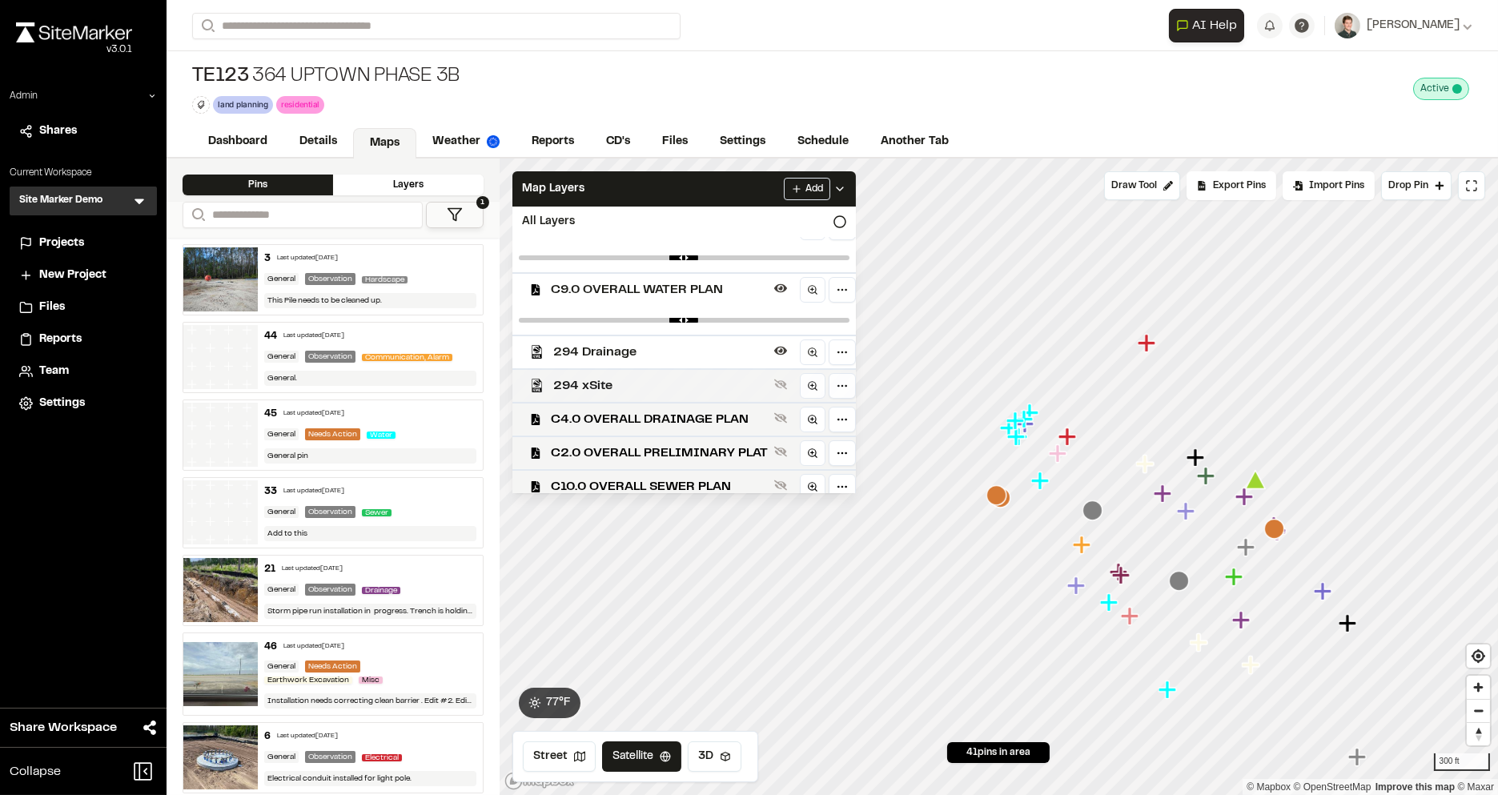
click at [612, 388] on span "294 xSite" at bounding box center [660, 385] width 215 height 19
drag, startPoint x: 693, startPoint y: 380, endPoint x: 687, endPoint y: 335, distance: 45.2
click at [688, 335] on div "294 Centerline NearMap Aerial 03-07-25 C9.0 OVERALL WATER PLAN 294 Drainage 294…" at bounding box center [684, 365] width 344 height 256
click at [656, 410] on span "C4.0 OVERALL DRAINAGE PLAN" at bounding box center [659, 419] width 217 height 19
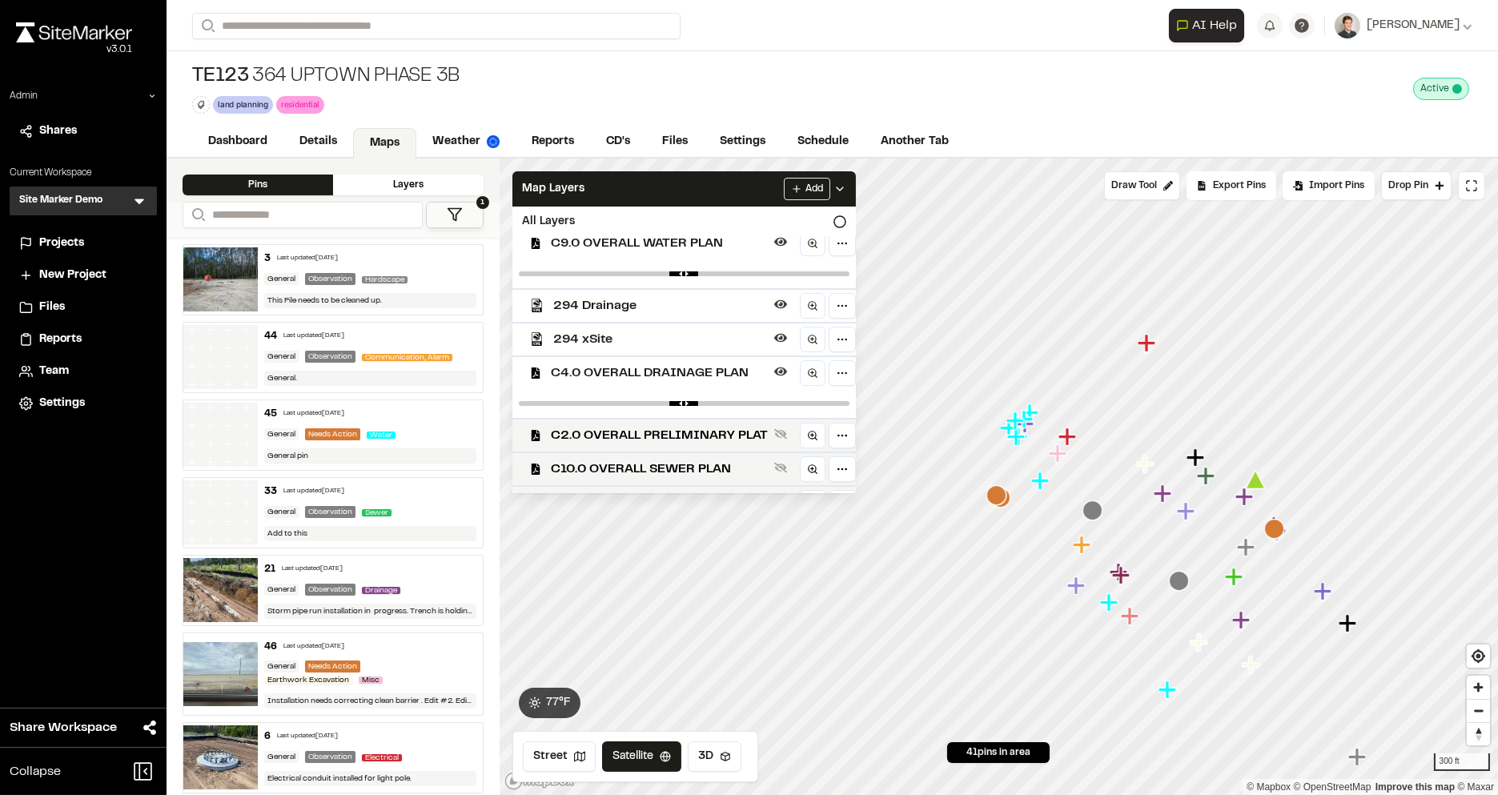
scroll to position [125, 0]
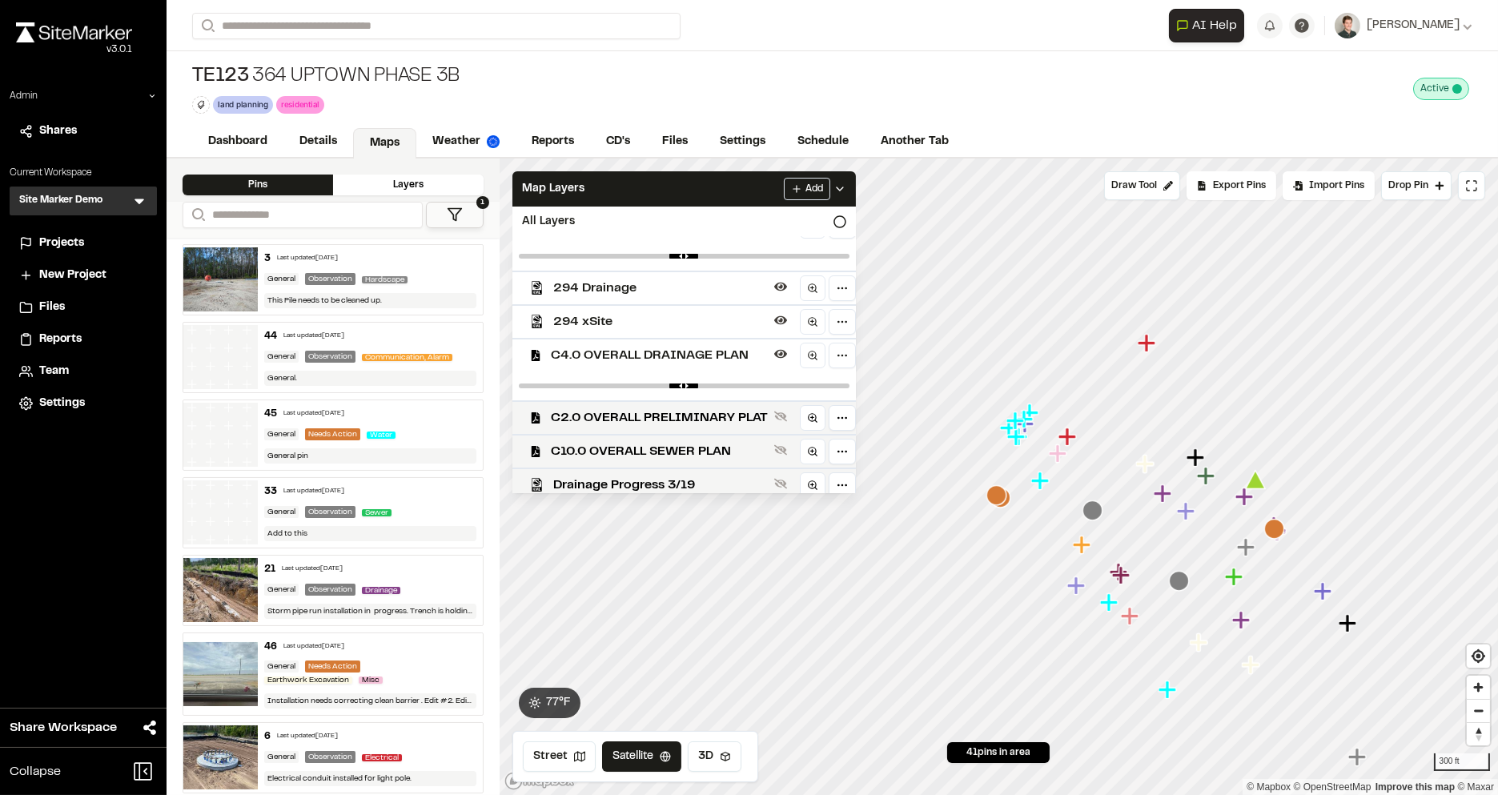
click at [656, 409] on span "C2.0 OVERALL PRELIMINARY PLAT" at bounding box center [659, 417] width 217 height 19
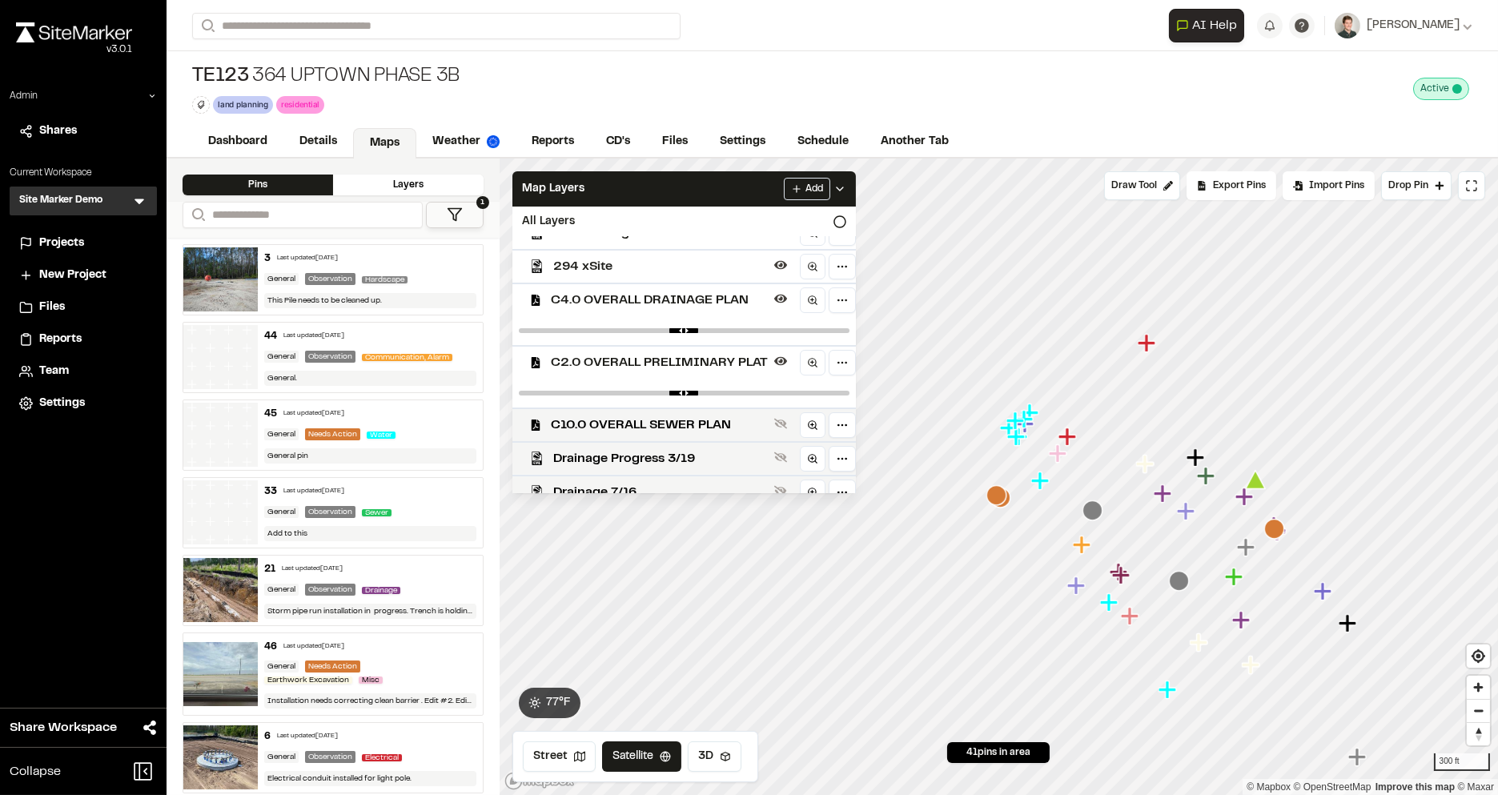
scroll to position [183, 0]
click at [656, 413] on span "C10.0 OVERALL SEWER PLAN" at bounding box center [659, 422] width 217 height 19
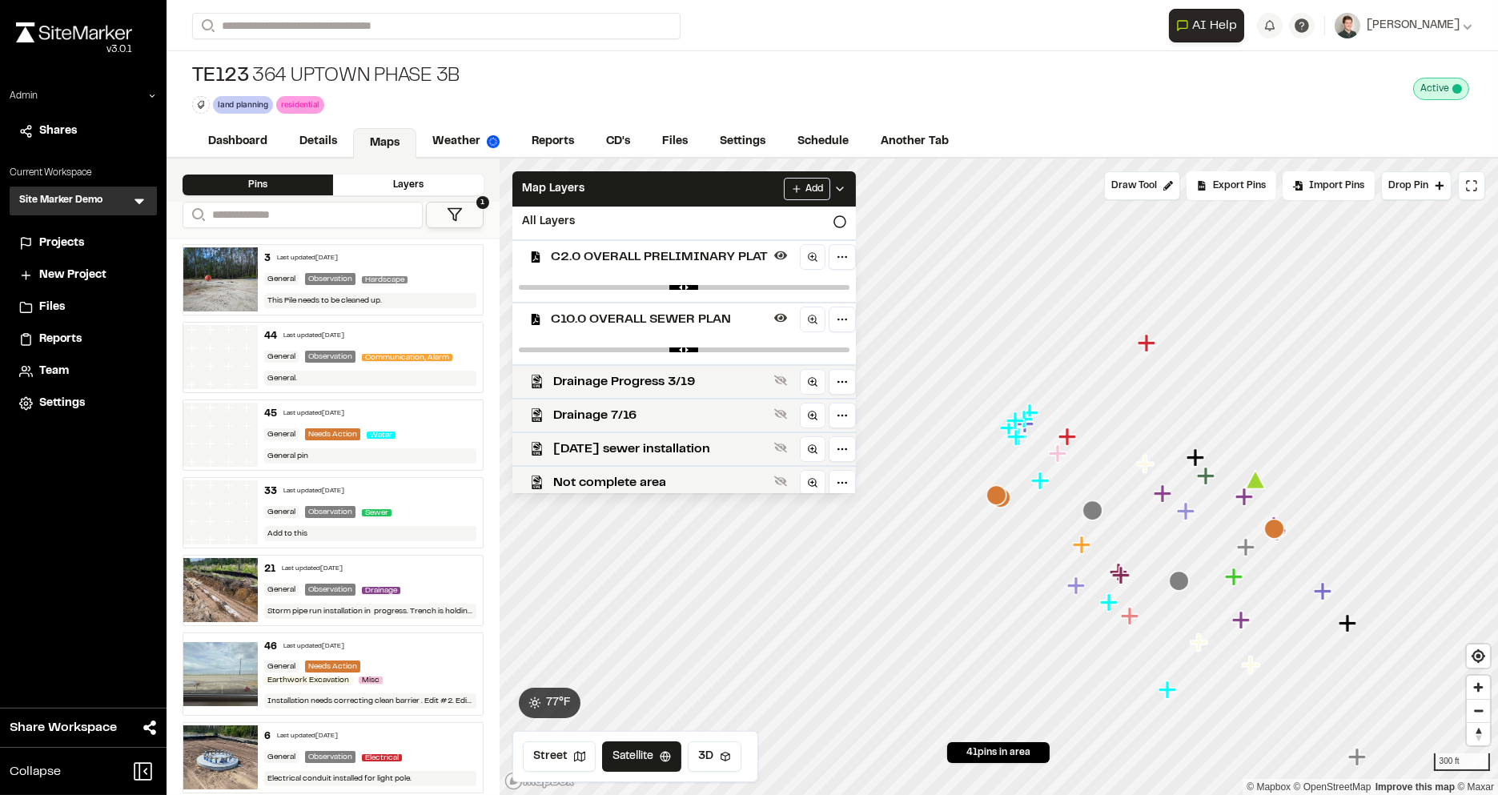
scroll to position [290, 0]
click at [661, 375] on span "Drainage Progress 3/19" at bounding box center [660, 377] width 215 height 19
click at [654, 415] on span "Drainage 7/16" at bounding box center [660, 411] width 215 height 19
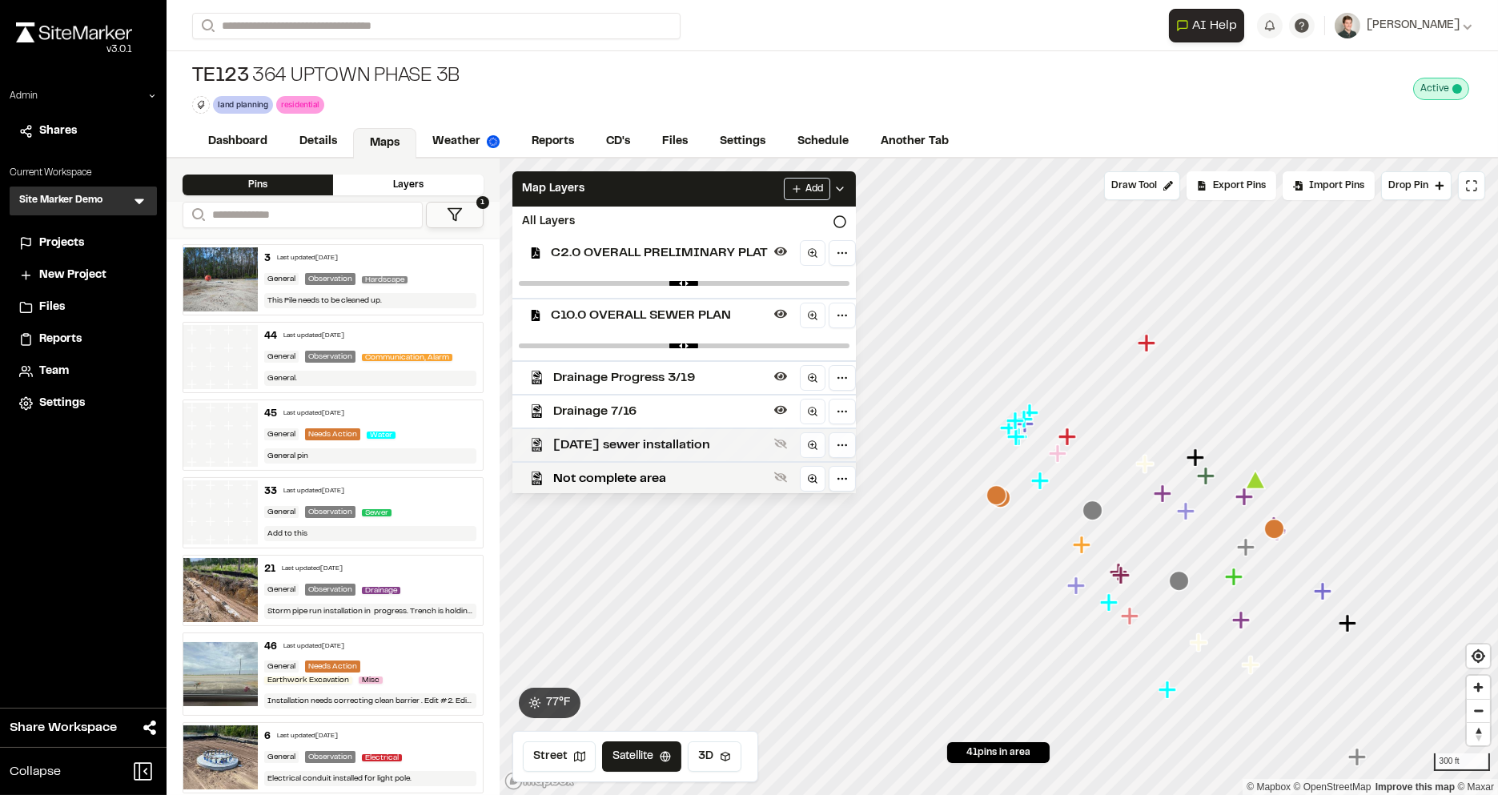
click at [653, 439] on span "2-18-25 sewer installation" at bounding box center [660, 445] width 215 height 19
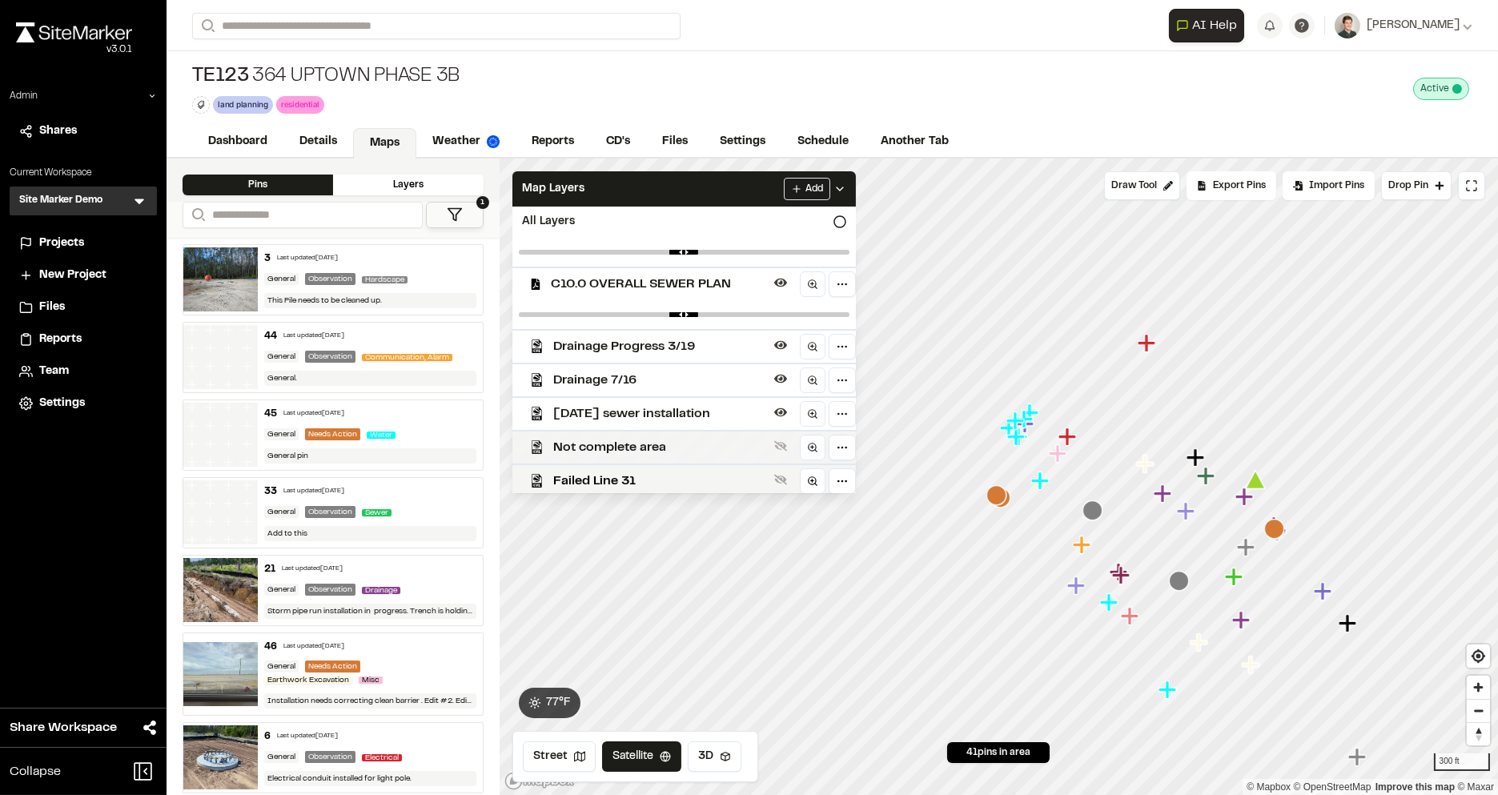
click at [653, 430] on div "Not complete area" at bounding box center [678, 447] width 356 height 34
click at [663, 444] on span "Not complete area" at bounding box center [660, 447] width 215 height 19
click at [656, 472] on span "Failed Line 31" at bounding box center [660, 481] width 215 height 19
click at [659, 472] on span "Failed Line 31" at bounding box center [660, 481] width 215 height 19
click at [849, 195] on div "Map Layers Add" at bounding box center [684, 188] width 344 height 35
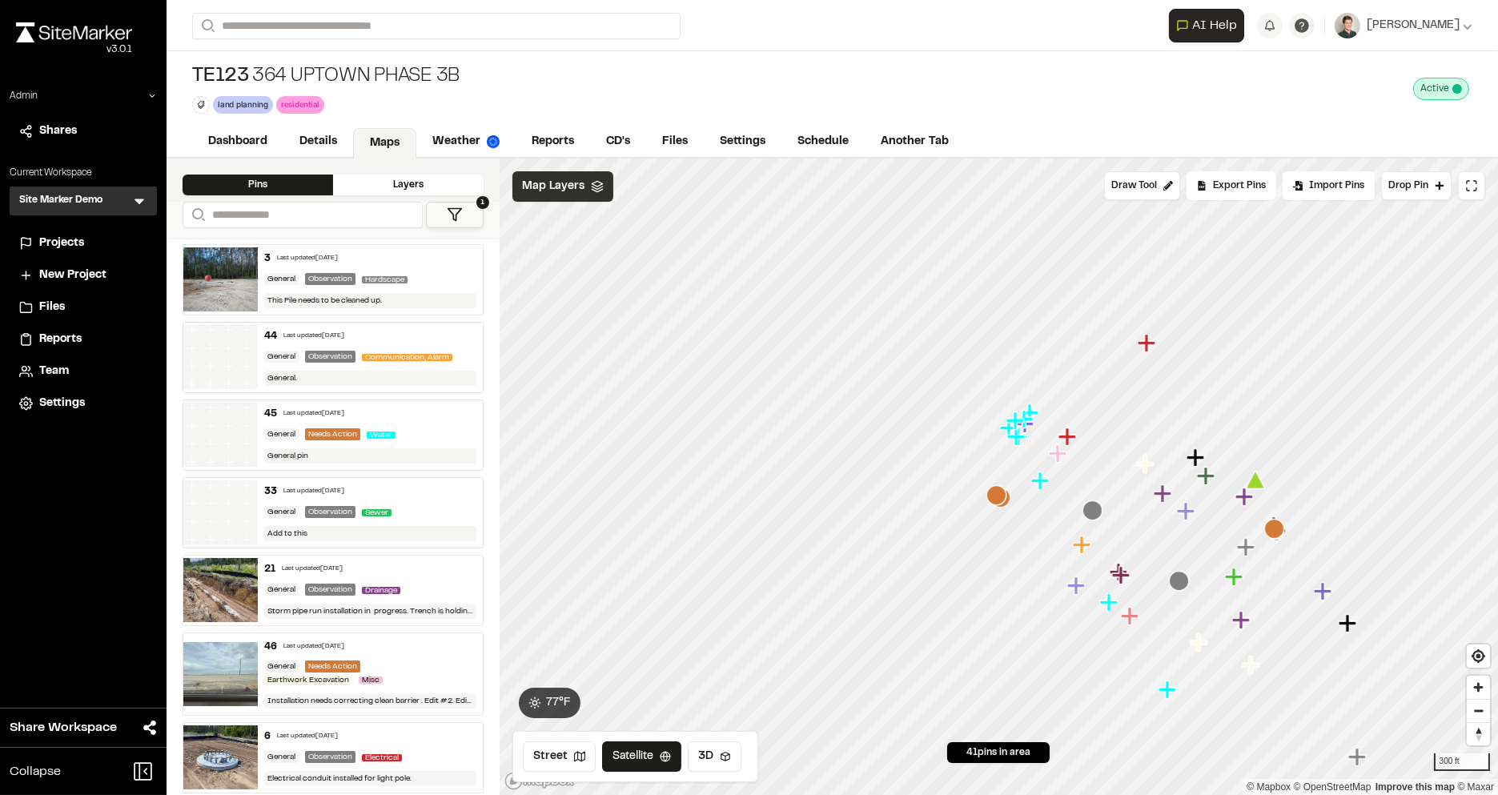
scroll to position [0, 0]
click at [549, 180] on span "Map Layers" at bounding box center [553, 187] width 62 height 18
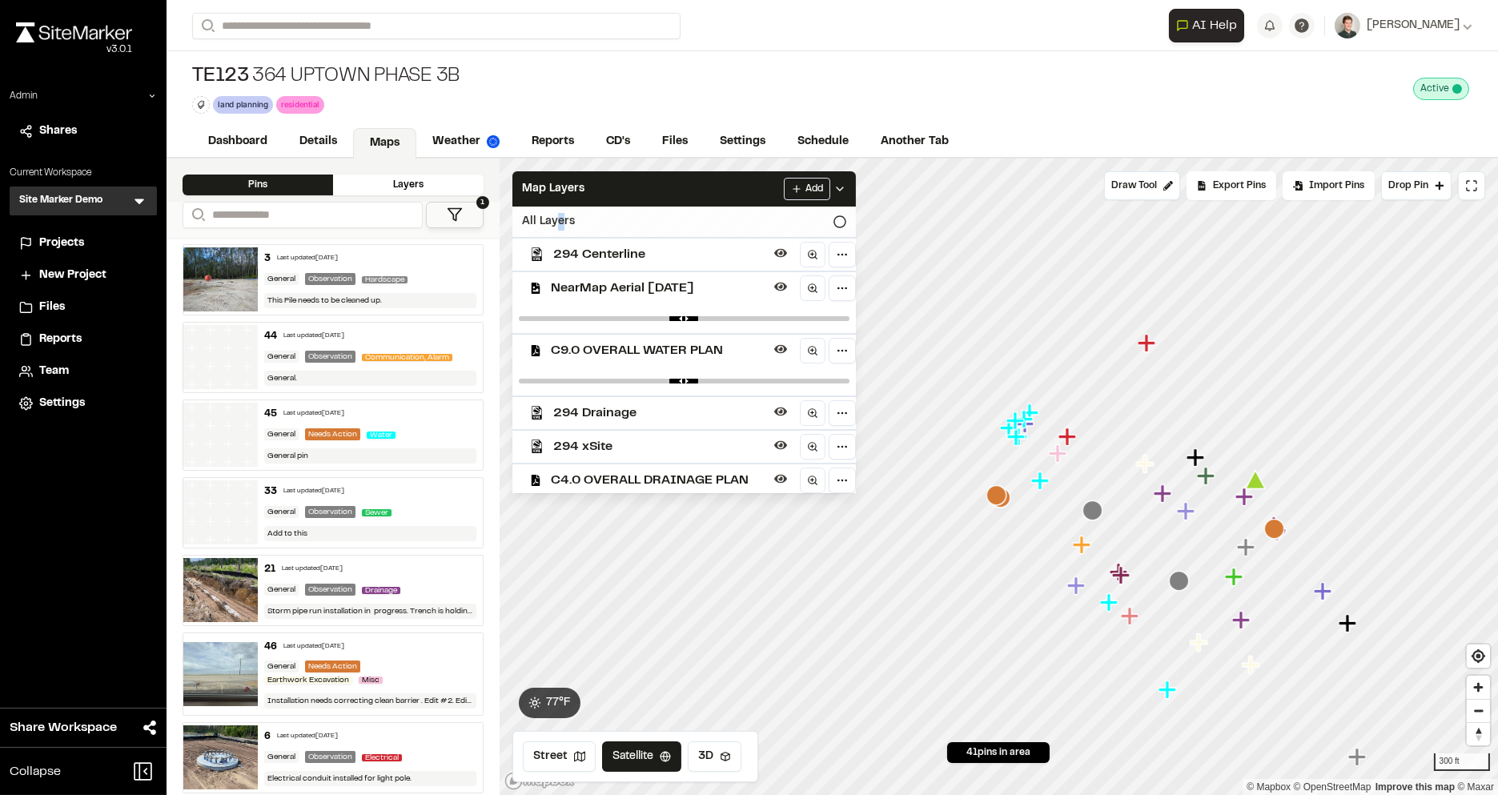
click at [559, 227] on div "All Layers" at bounding box center [684, 222] width 344 height 30
click at [577, 221] on div "All Layers" at bounding box center [684, 222] width 344 height 30
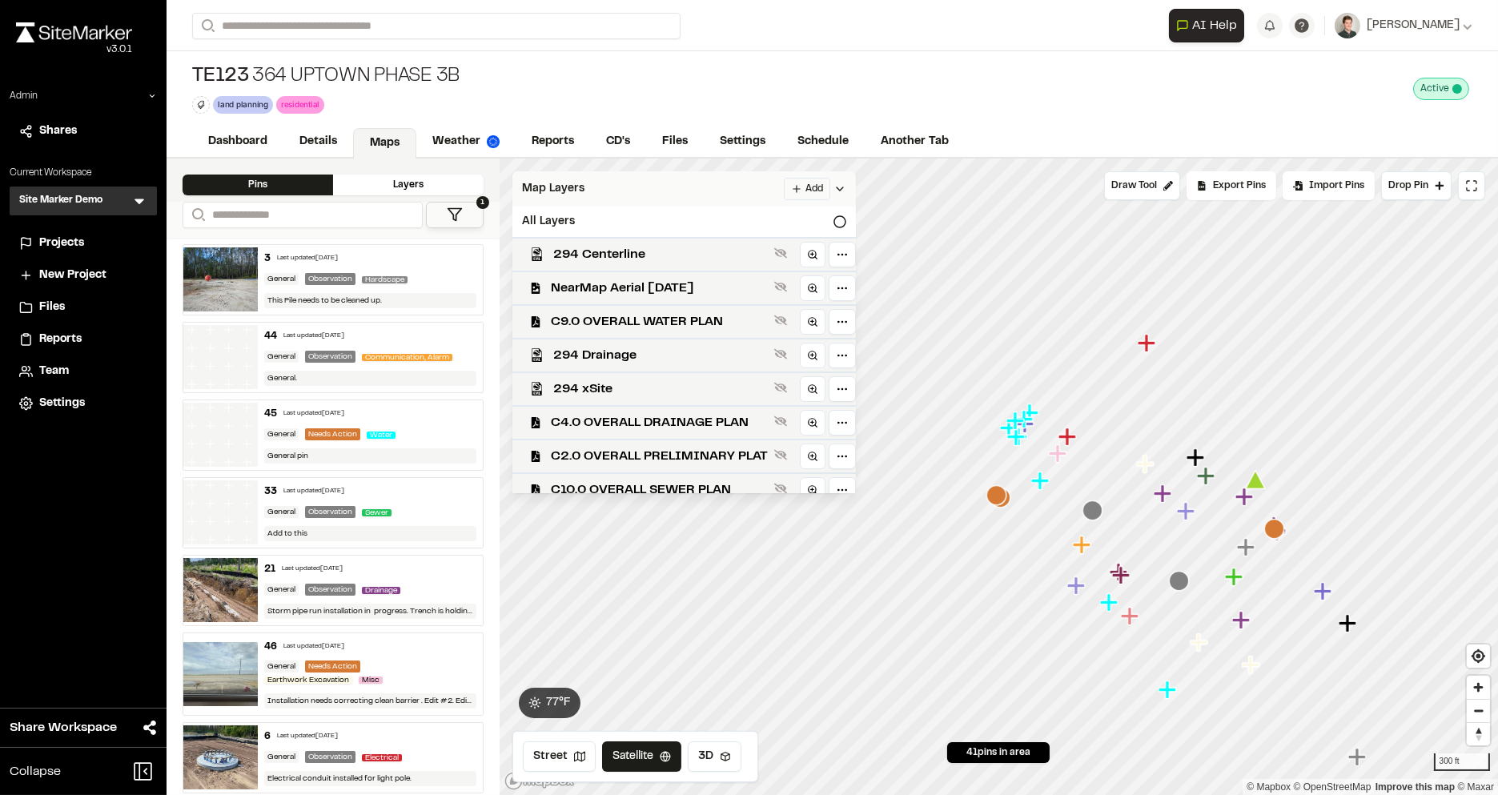
click at [618, 188] on div "Map Layers Add" at bounding box center [684, 188] width 344 height 35
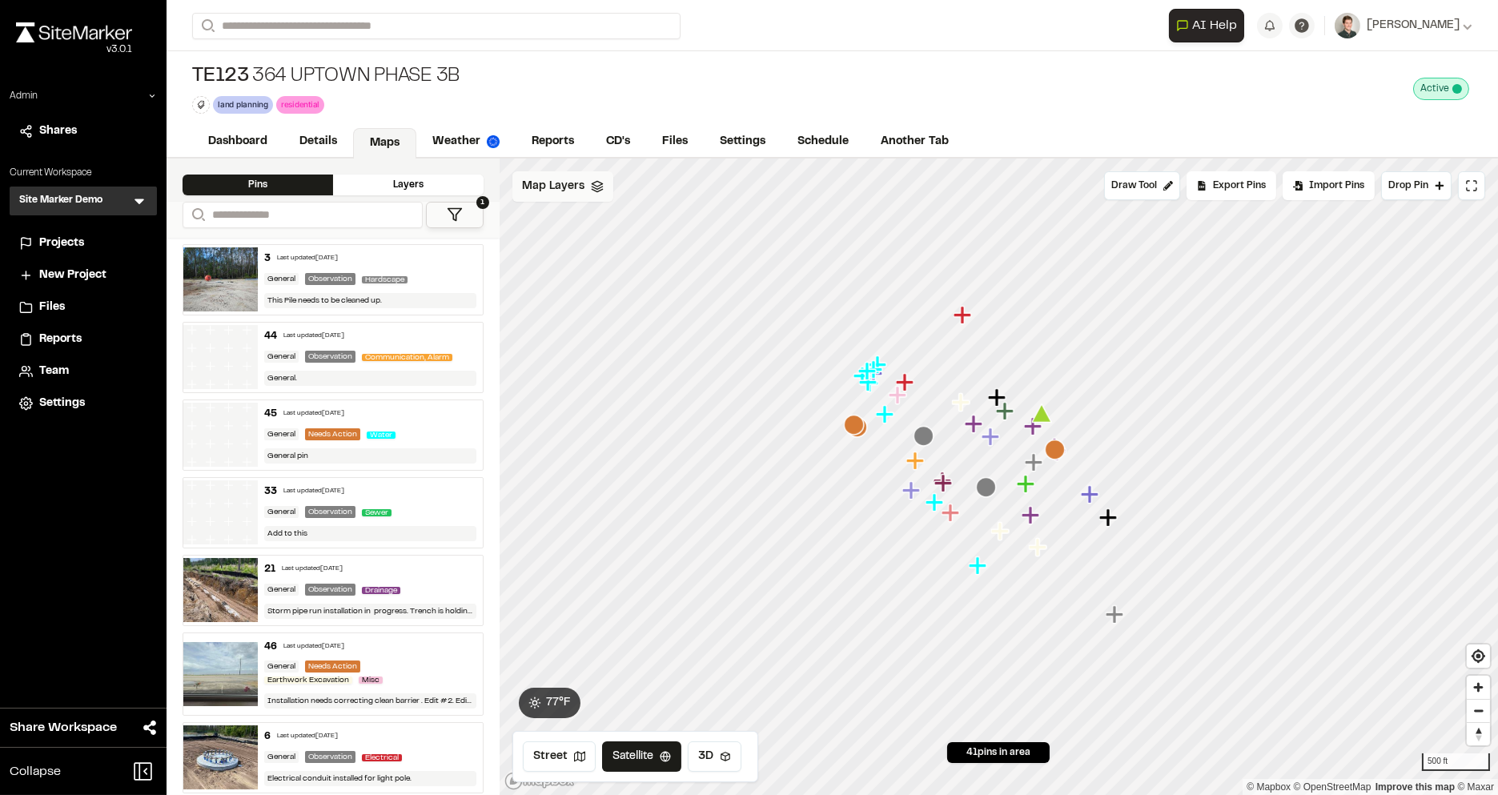
click at [578, 193] on span "Map Layers" at bounding box center [553, 187] width 62 height 18
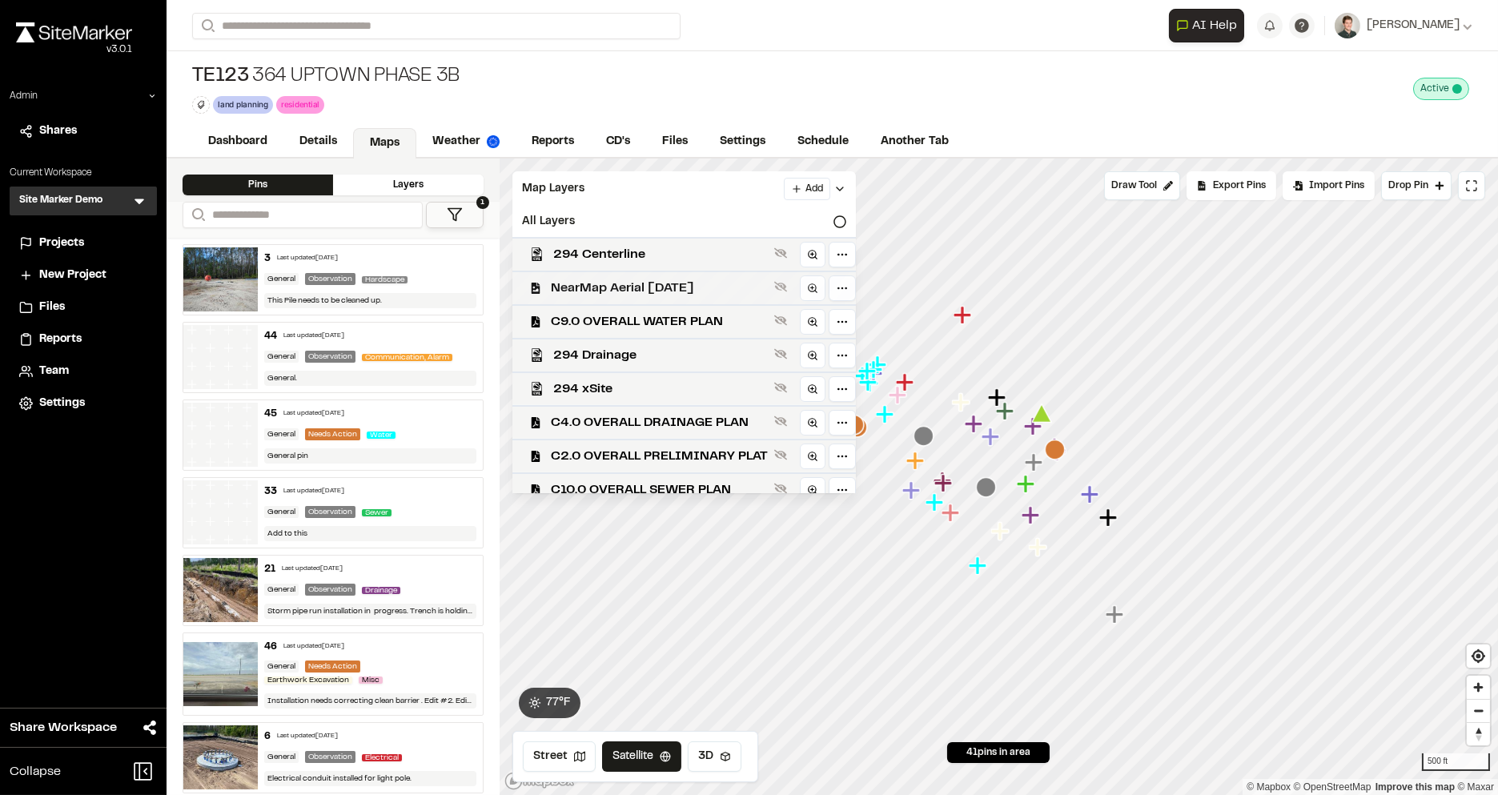
click at [601, 287] on span "NearMap Aerial 03-07-25" at bounding box center [659, 288] width 217 height 19
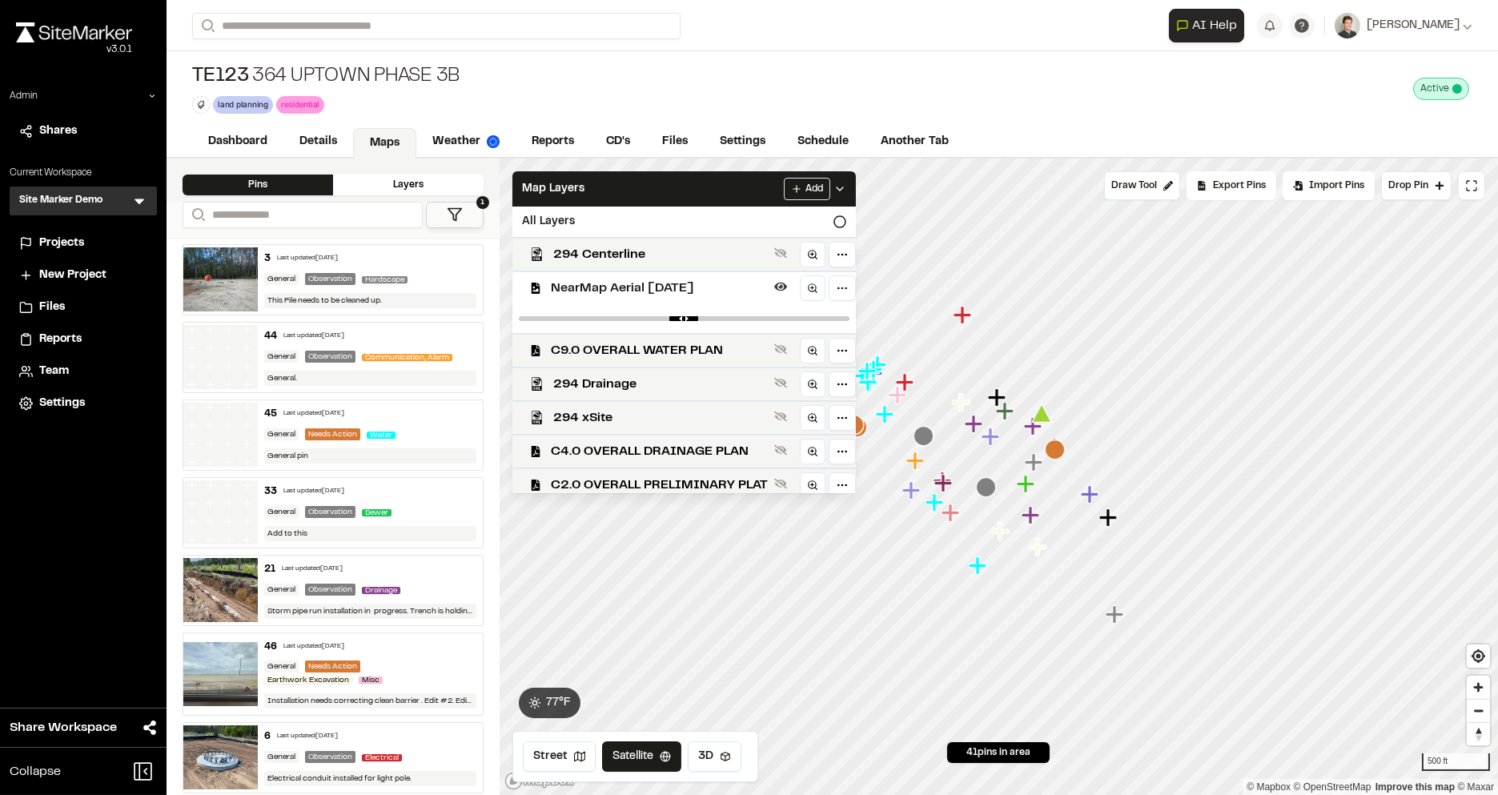
click at [605, 285] on span "NearMap Aerial 03-07-25" at bounding box center [659, 288] width 217 height 19
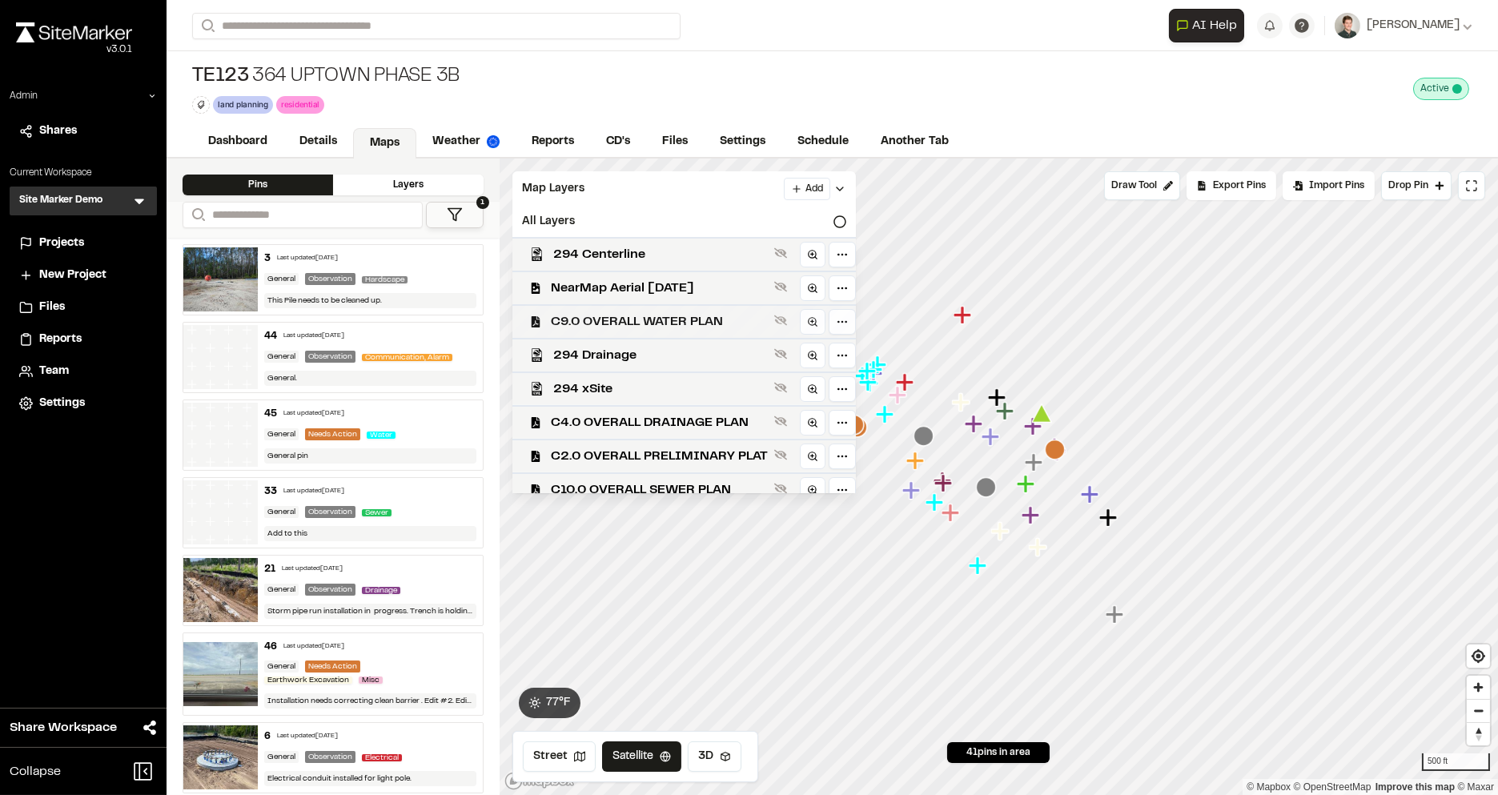
click at [611, 314] on span "C9.0 OVERALL WATER PLAN" at bounding box center [659, 321] width 217 height 19
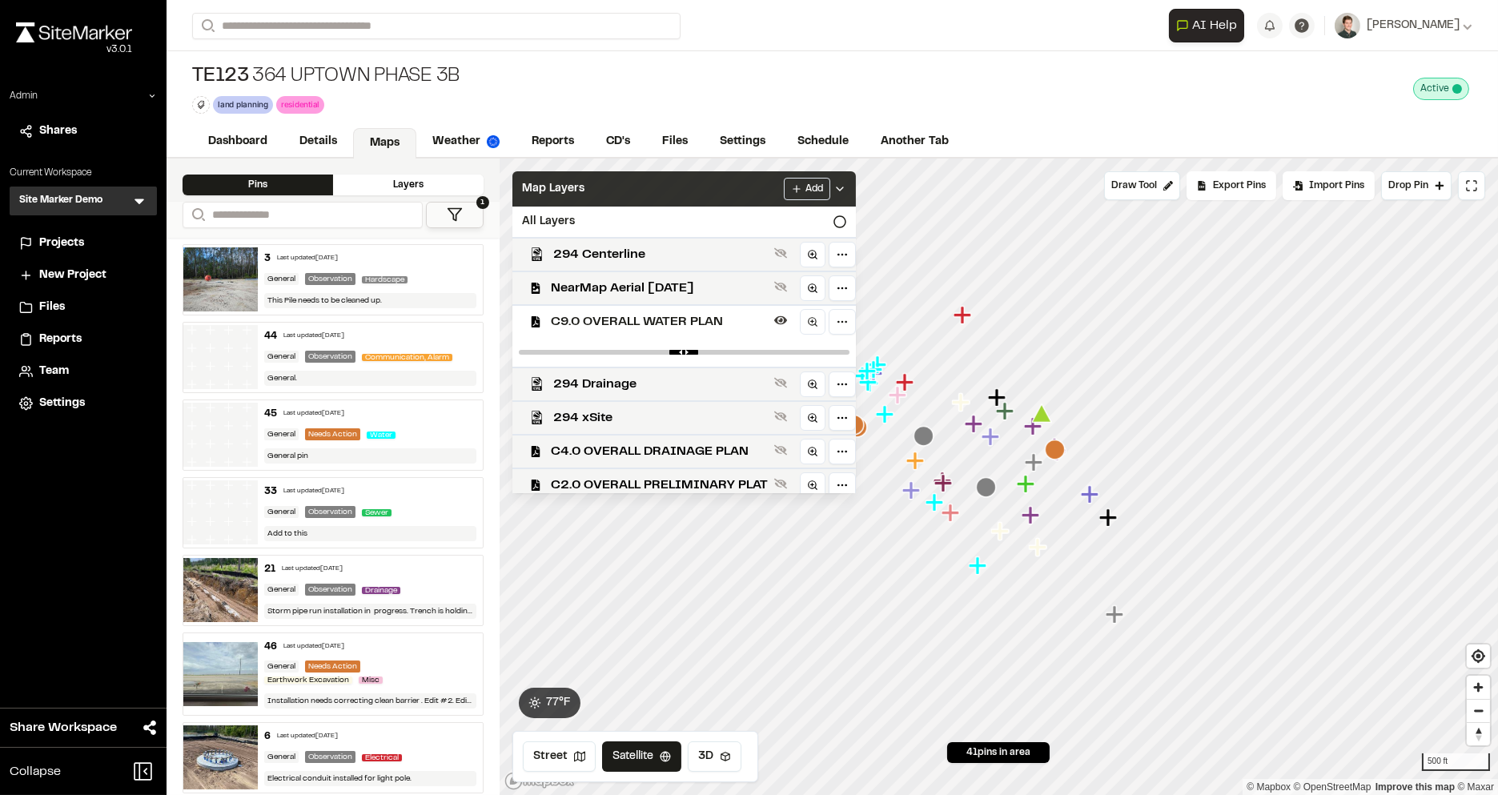
click at [628, 195] on div "Map Layers Add" at bounding box center [684, 188] width 344 height 35
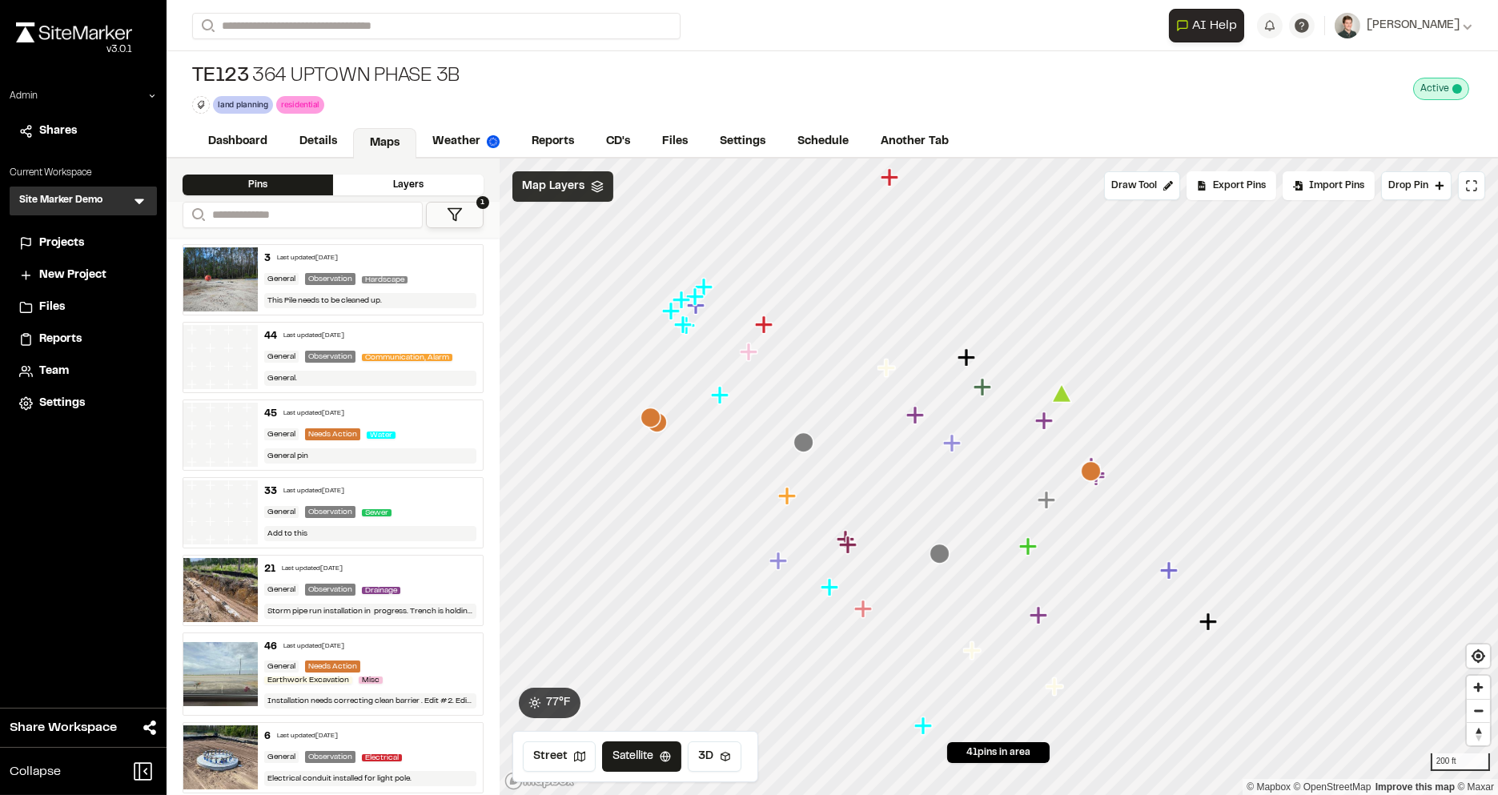
click at [568, 179] on span "Map Layers" at bounding box center [553, 187] width 62 height 18
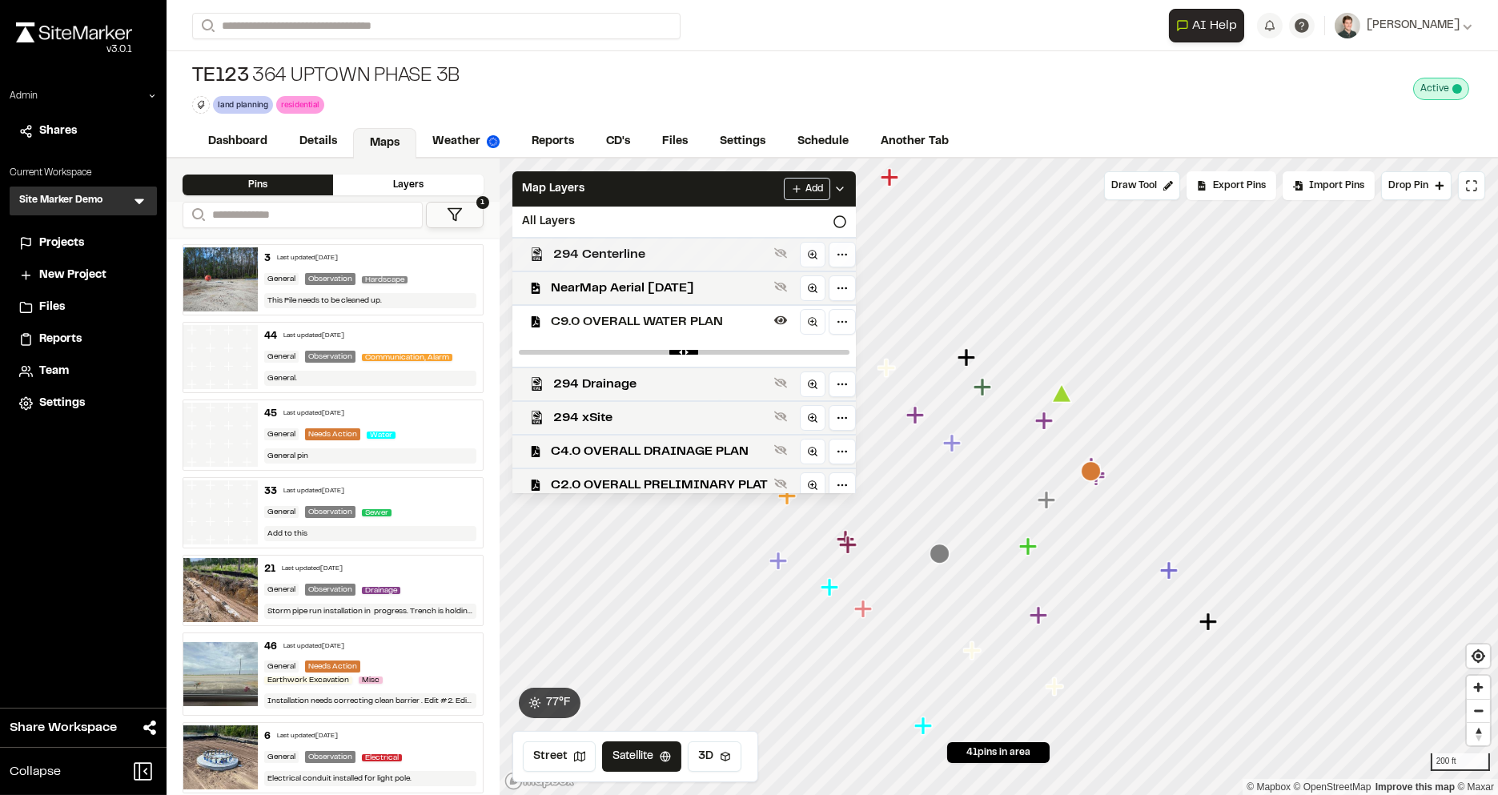
click at [621, 258] on span "294 Centerline" at bounding box center [660, 254] width 215 height 19
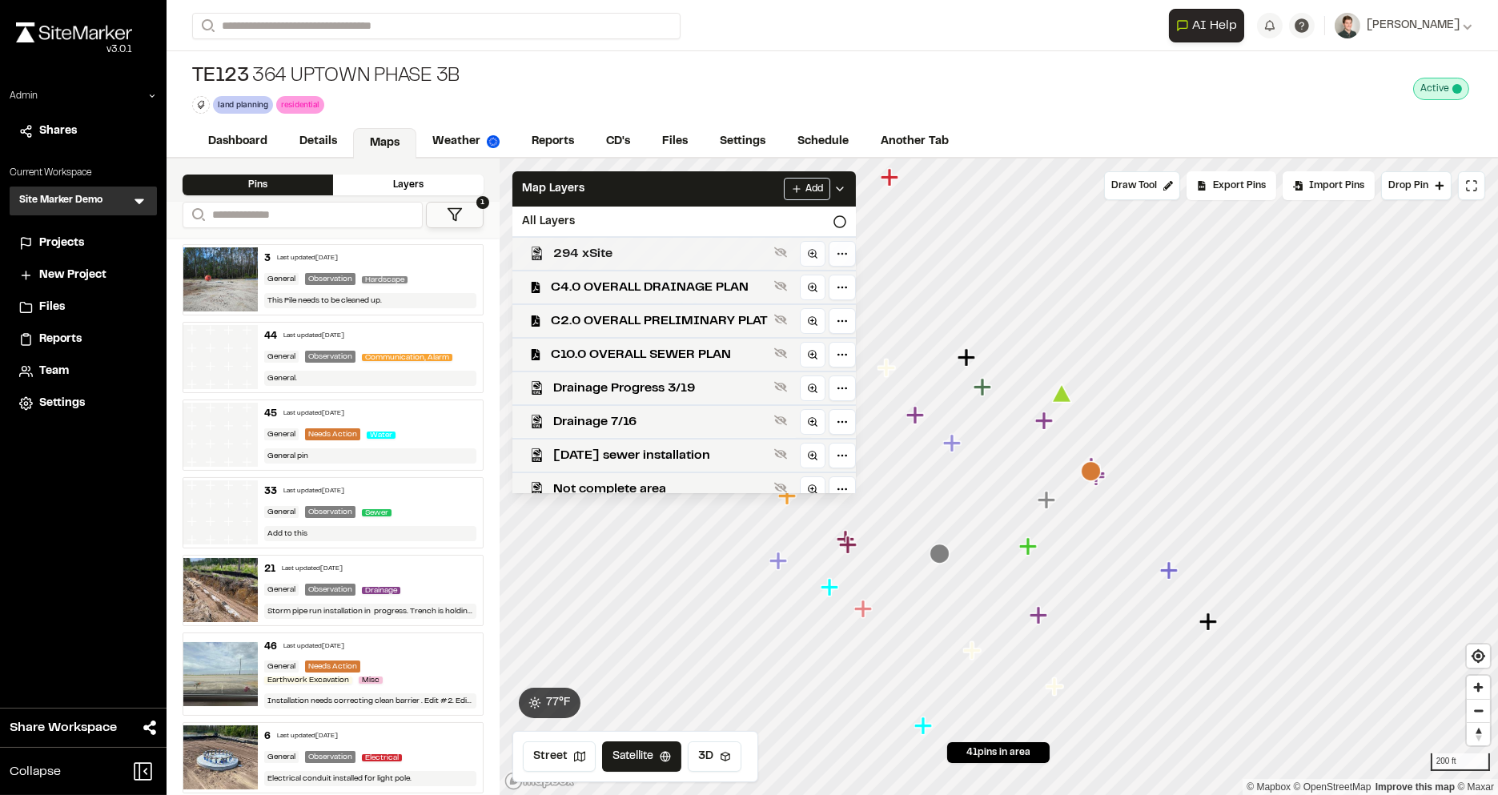
scroll to position [102, 0]
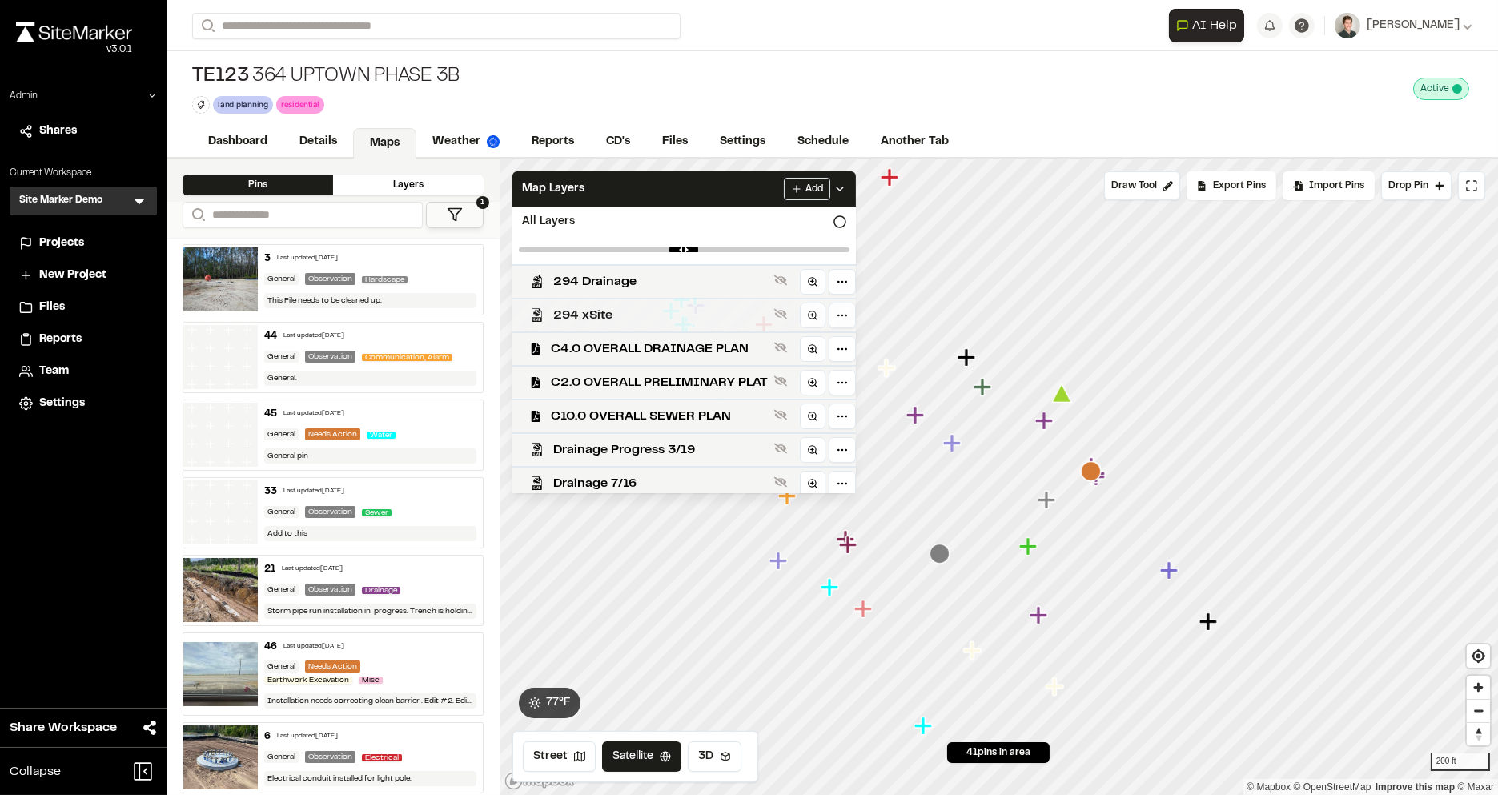
click at [629, 310] on span "294 xSite" at bounding box center [660, 315] width 215 height 19
click at [644, 185] on div "Map Layers Add" at bounding box center [684, 188] width 344 height 35
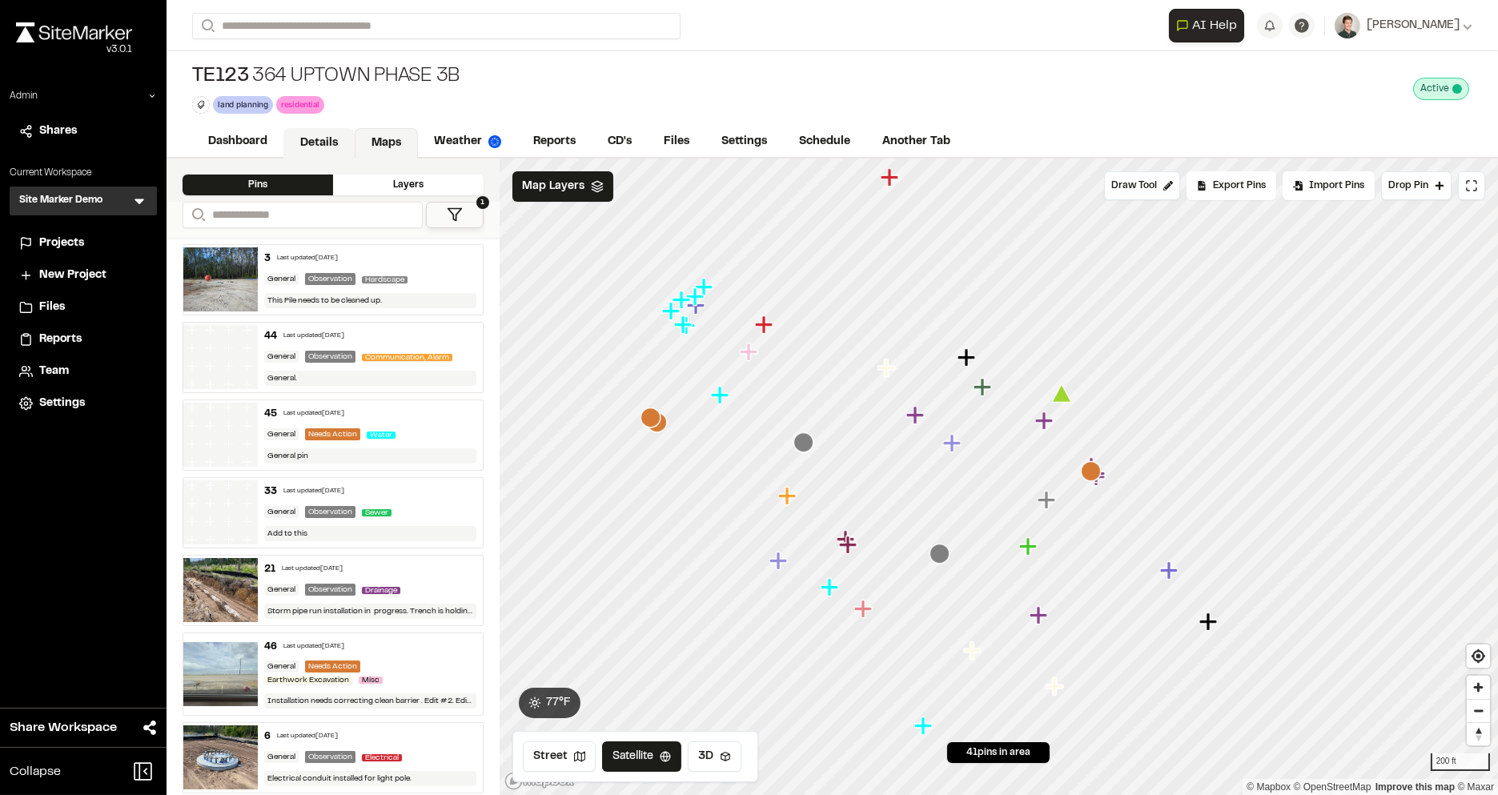
click at [322, 130] on link "Details" at bounding box center [318, 143] width 71 height 30
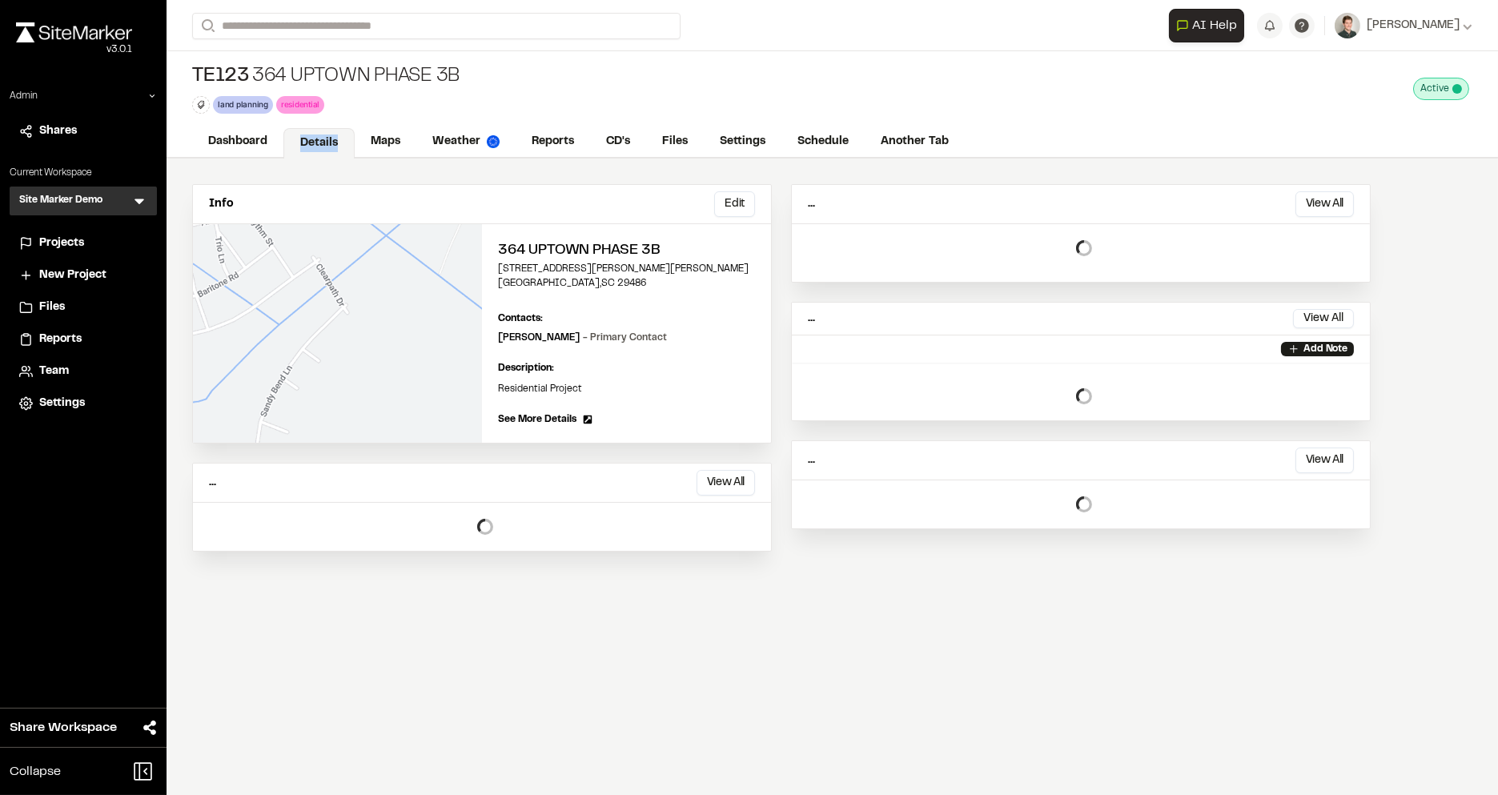
click at [322, 130] on link "Details" at bounding box center [318, 143] width 71 height 30
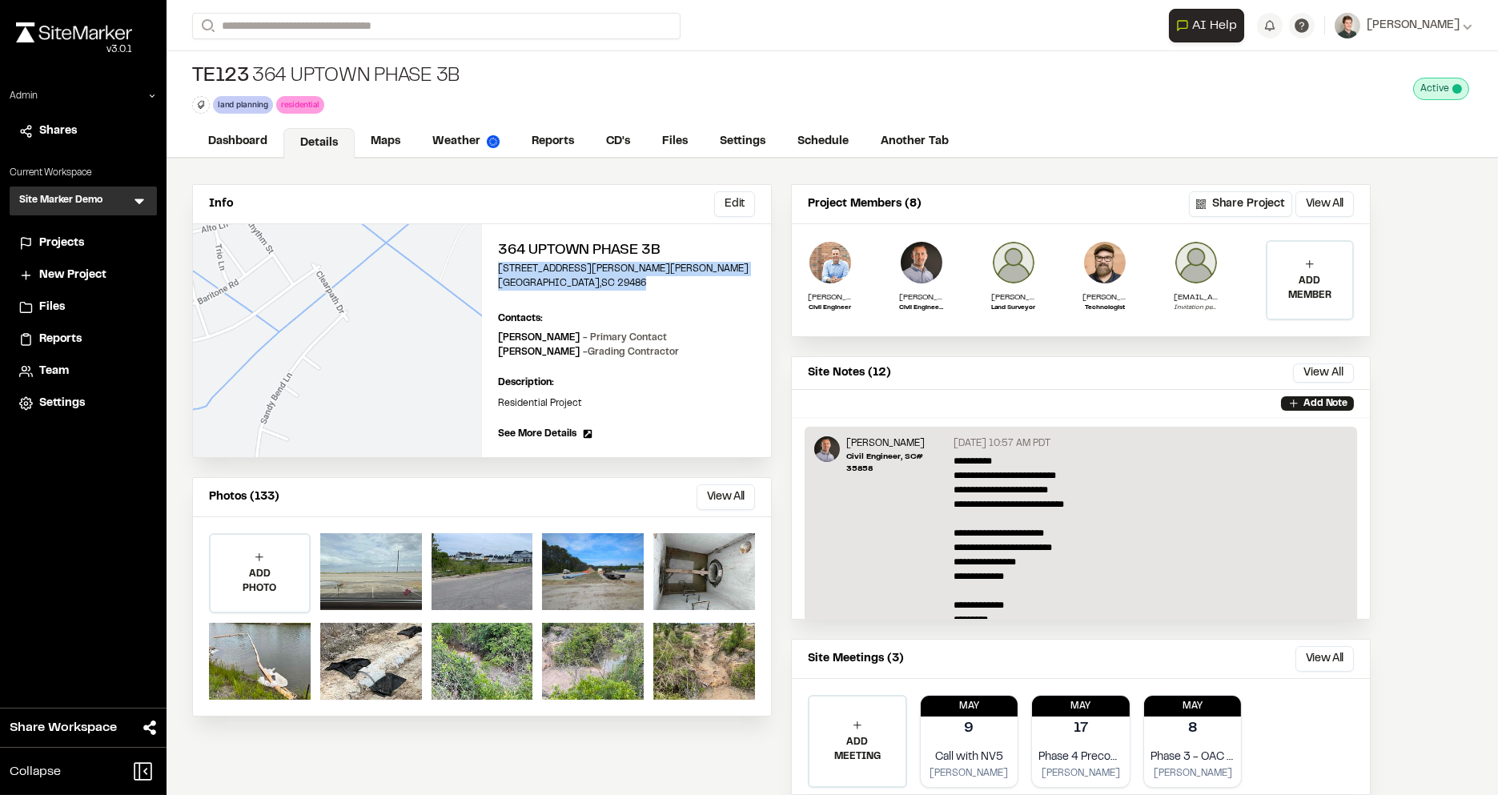
drag, startPoint x: 618, startPoint y: 283, endPoint x: 494, endPoint y: 264, distance: 125.6
click at [494, 264] on div "364 Uptown Phase 3B 166 Sandy Bend Lane Summerville , SC 29486 Edit Contacts: V…" at bounding box center [626, 340] width 289 height 233
copy div "166 Sandy Bend Lane Summerville , SC 29486"
click at [383, 148] on link "Maps" at bounding box center [386, 143] width 63 height 30
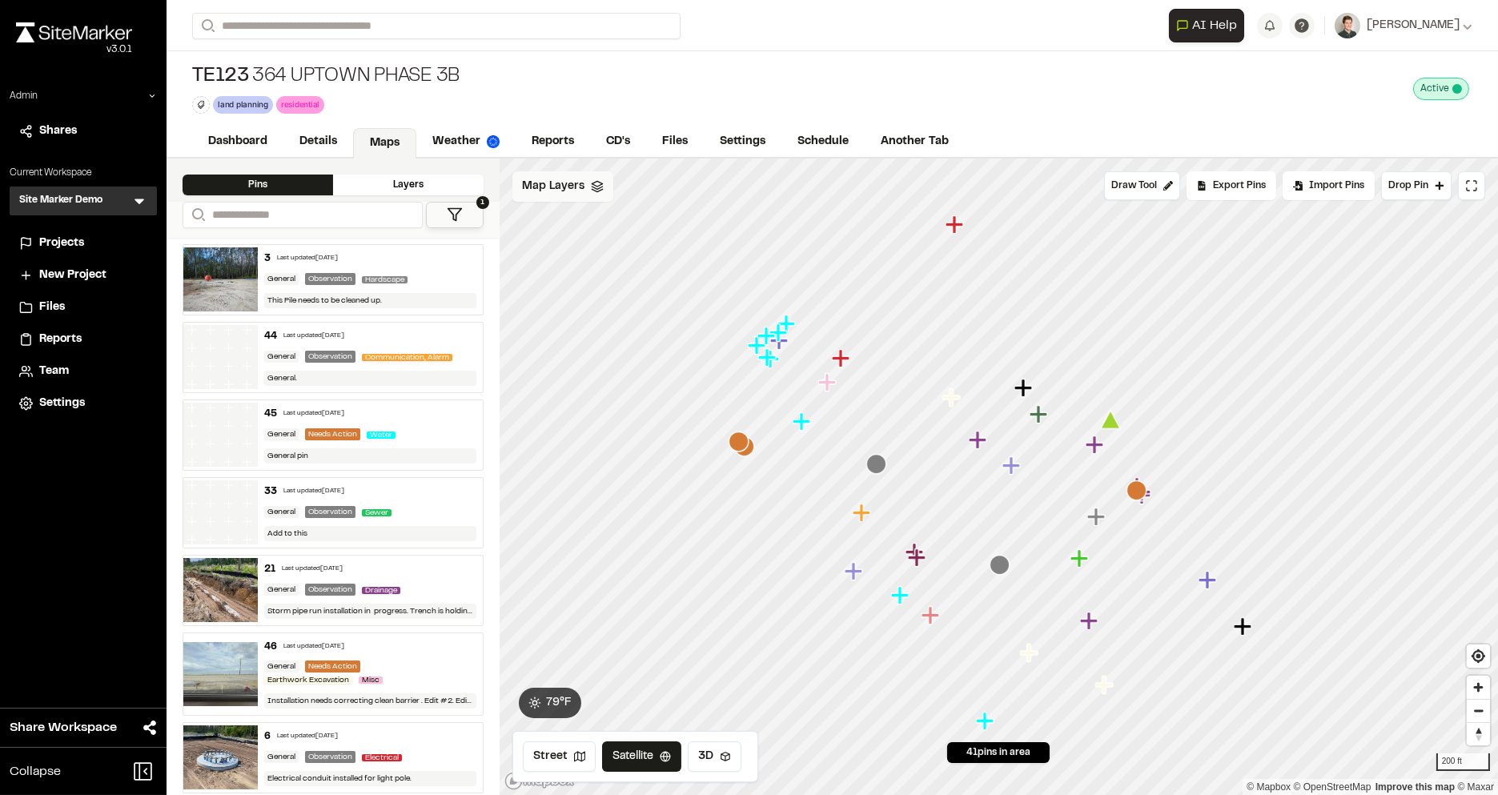
click at [585, 198] on div "Map Layers" at bounding box center [562, 186] width 101 height 30
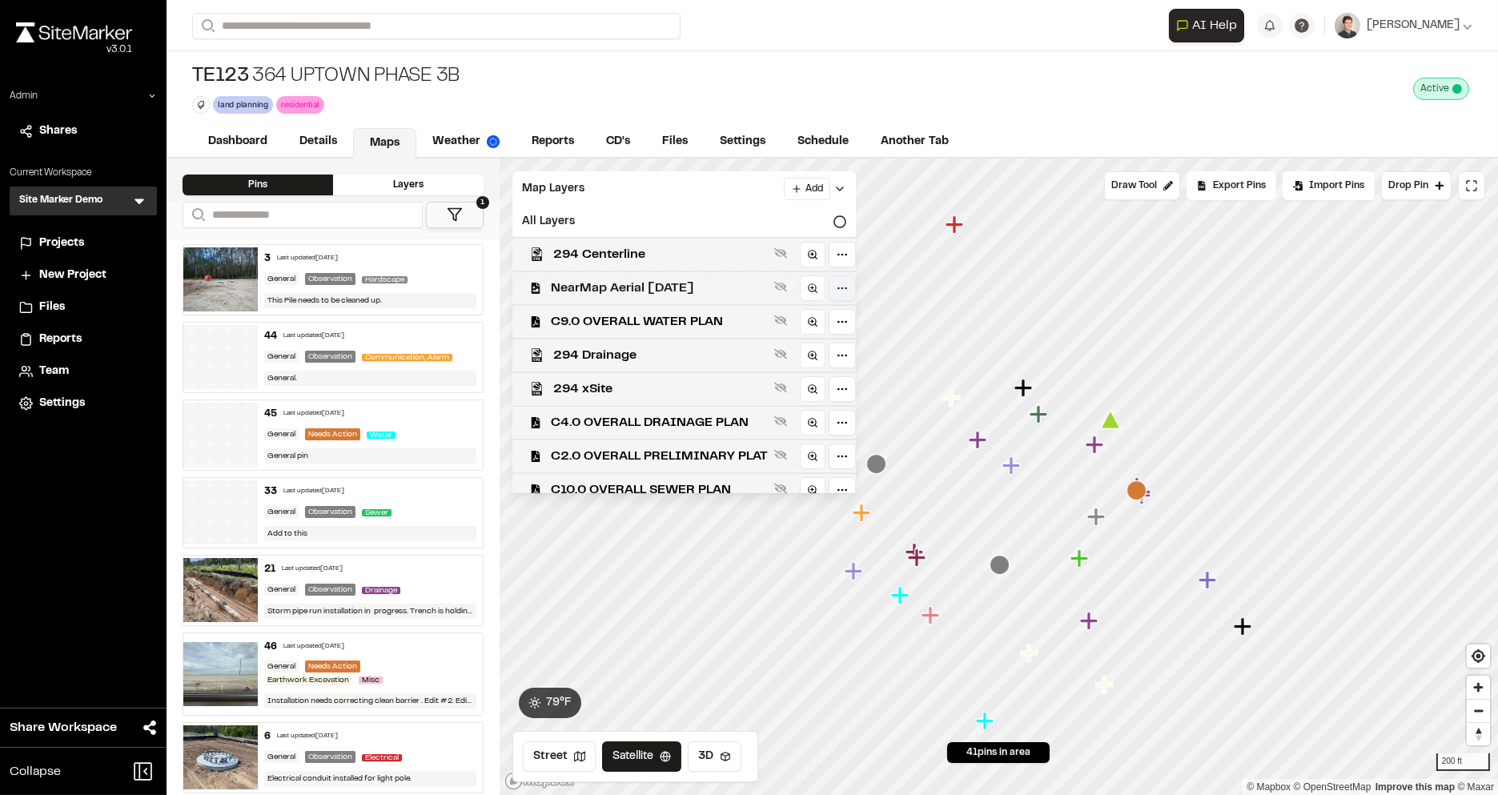
click at [835, 287] on html "Close sidebar v 3.0.1 Admin Shares Current Workspace Site Marker Demo SM Menu P…" at bounding box center [749, 397] width 1498 height 795
click at [771, 351] on span "Download" at bounding box center [748, 354] width 52 height 18
click at [697, 191] on html "Close sidebar v 3.0.1 Admin Shares Current Workspace Site Marker Demo SM Menu P…" at bounding box center [749, 397] width 1498 height 795
click at [697, 191] on div "Map Layers Add" at bounding box center [684, 188] width 344 height 35
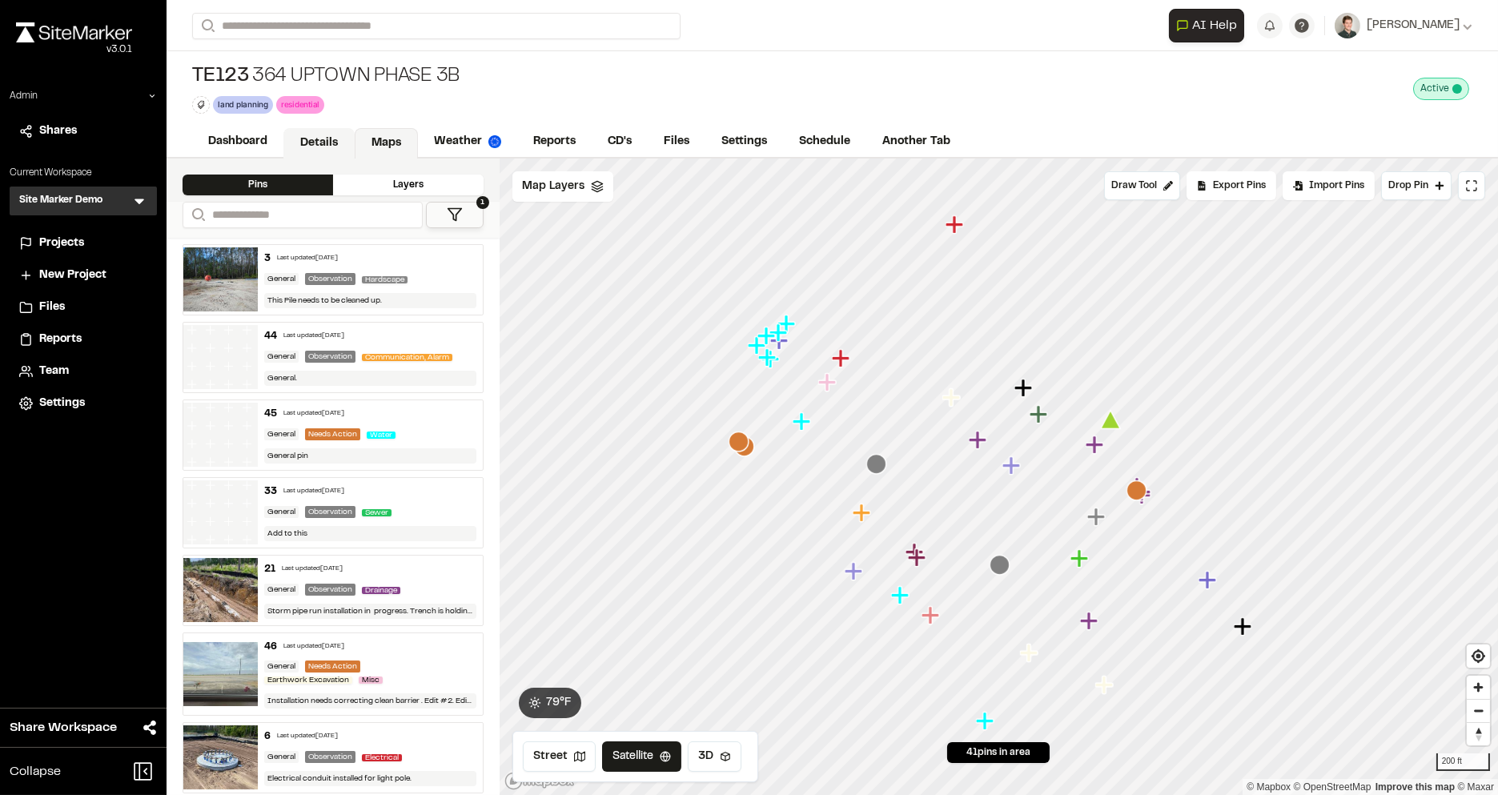
click at [326, 151] on link "Details" at bounding box center [318, 143] width 71 height 30
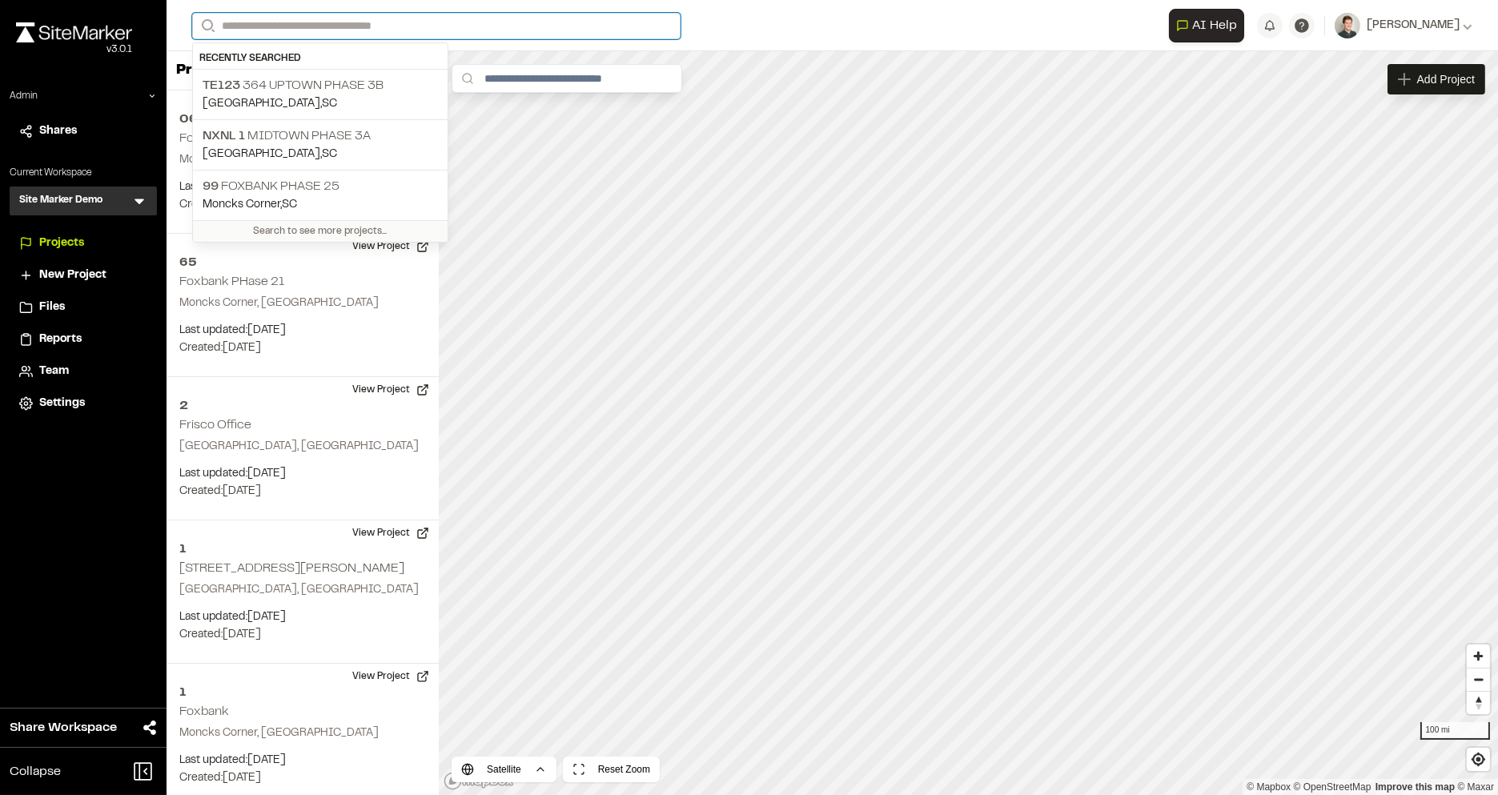
click at [324, 16] on input "Search" at bounding box center [436, 26] width 488 height 26
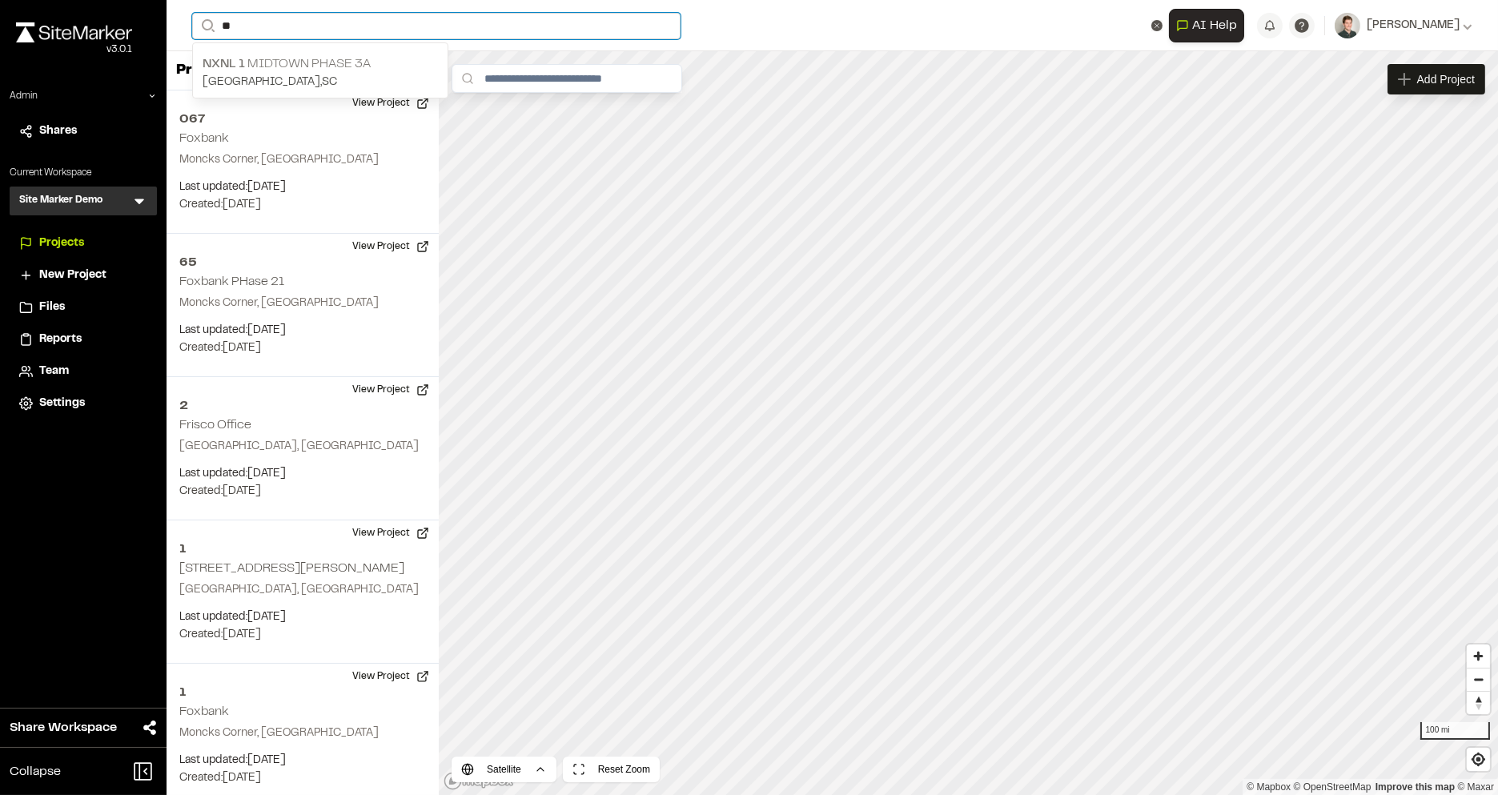
type input "**"
click at [319, 77] on p "Summerville , SC" at bounding box center [320, 83] width 235 height 18
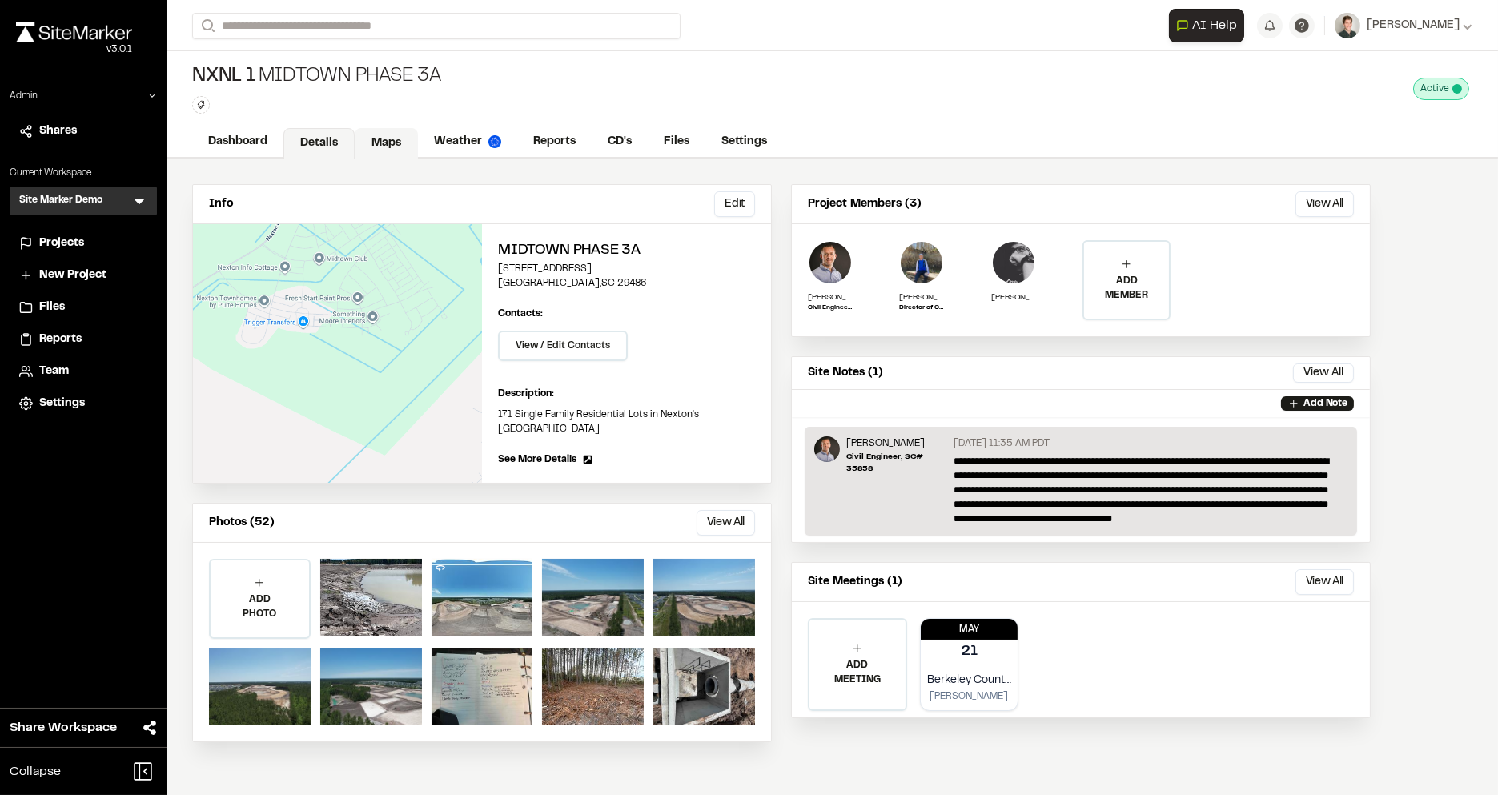
click at [386, 142] on link "Maps" at bounding box center [386, 143] width 63 height 30
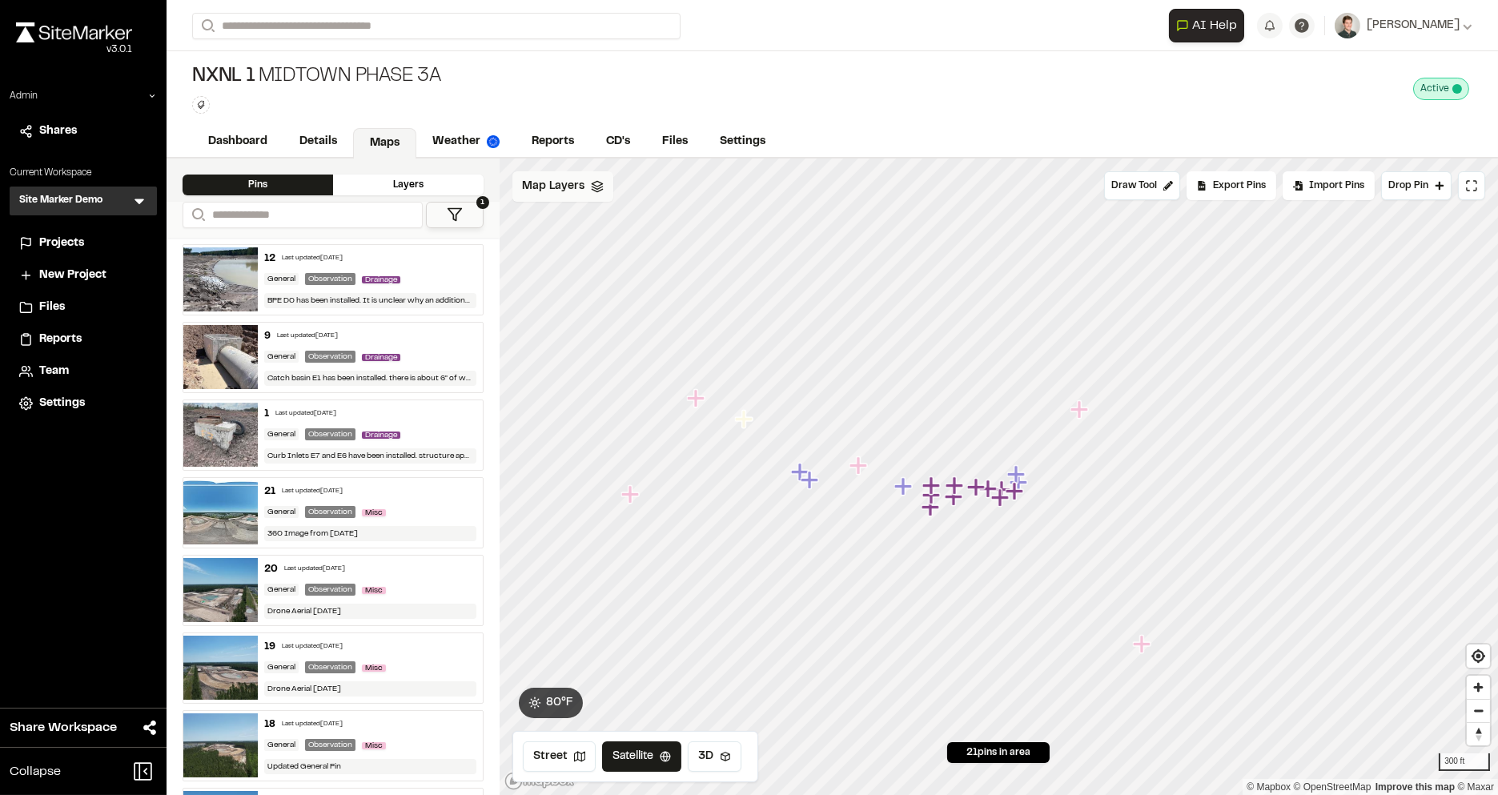
click at [576, 180] on span "Map Layers" at bounding box center [553, 187] width 62 height 18
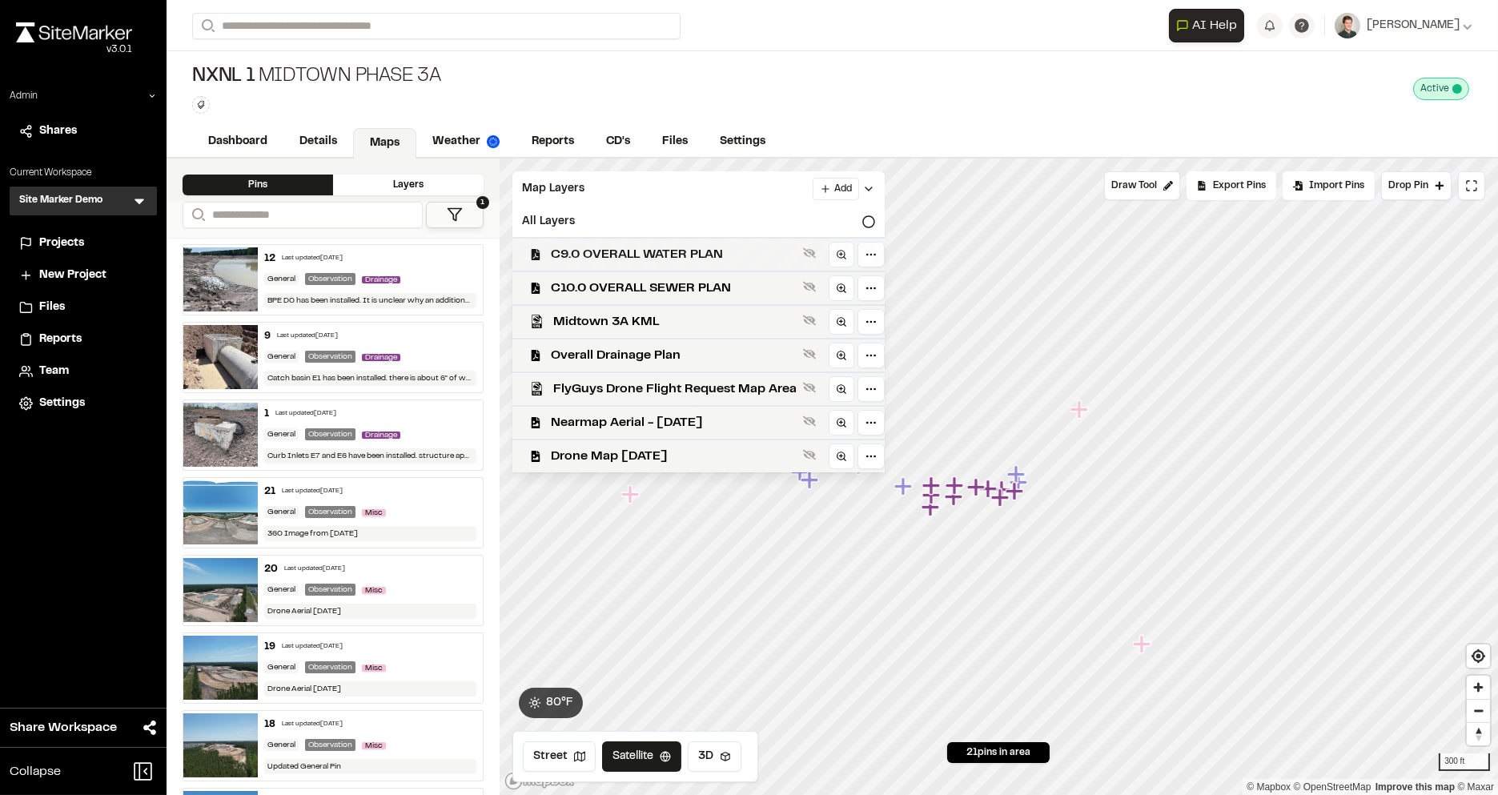
click at [593, 252] on span "C9.0 OVERALL WATER PLAN" at bounding box center [674, 254] width 246 height 19
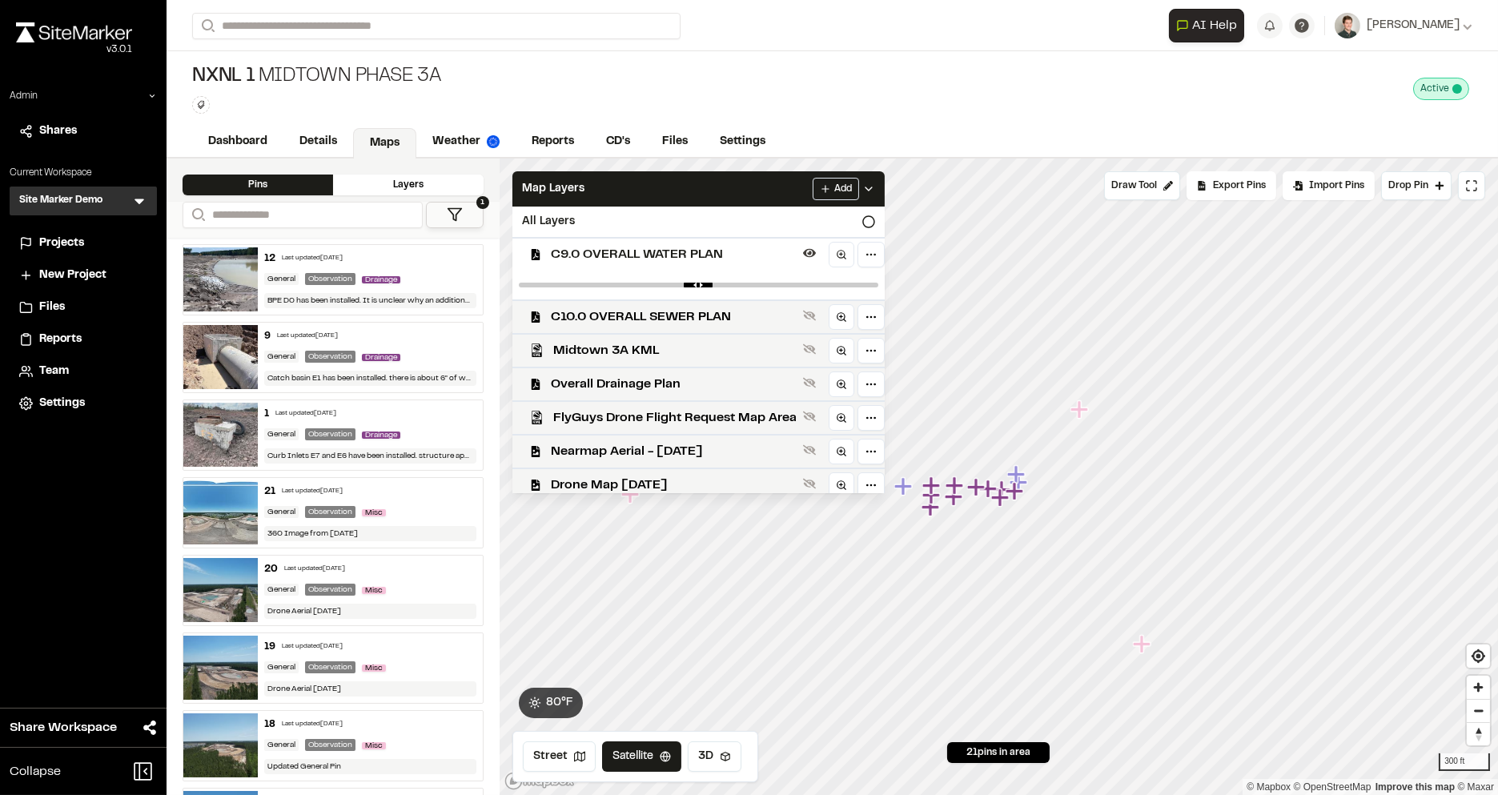
click at [599, 255] on span "C9.0 OVERALL WATER PLAN" at bounding box center [674, 254] width 246 height 19
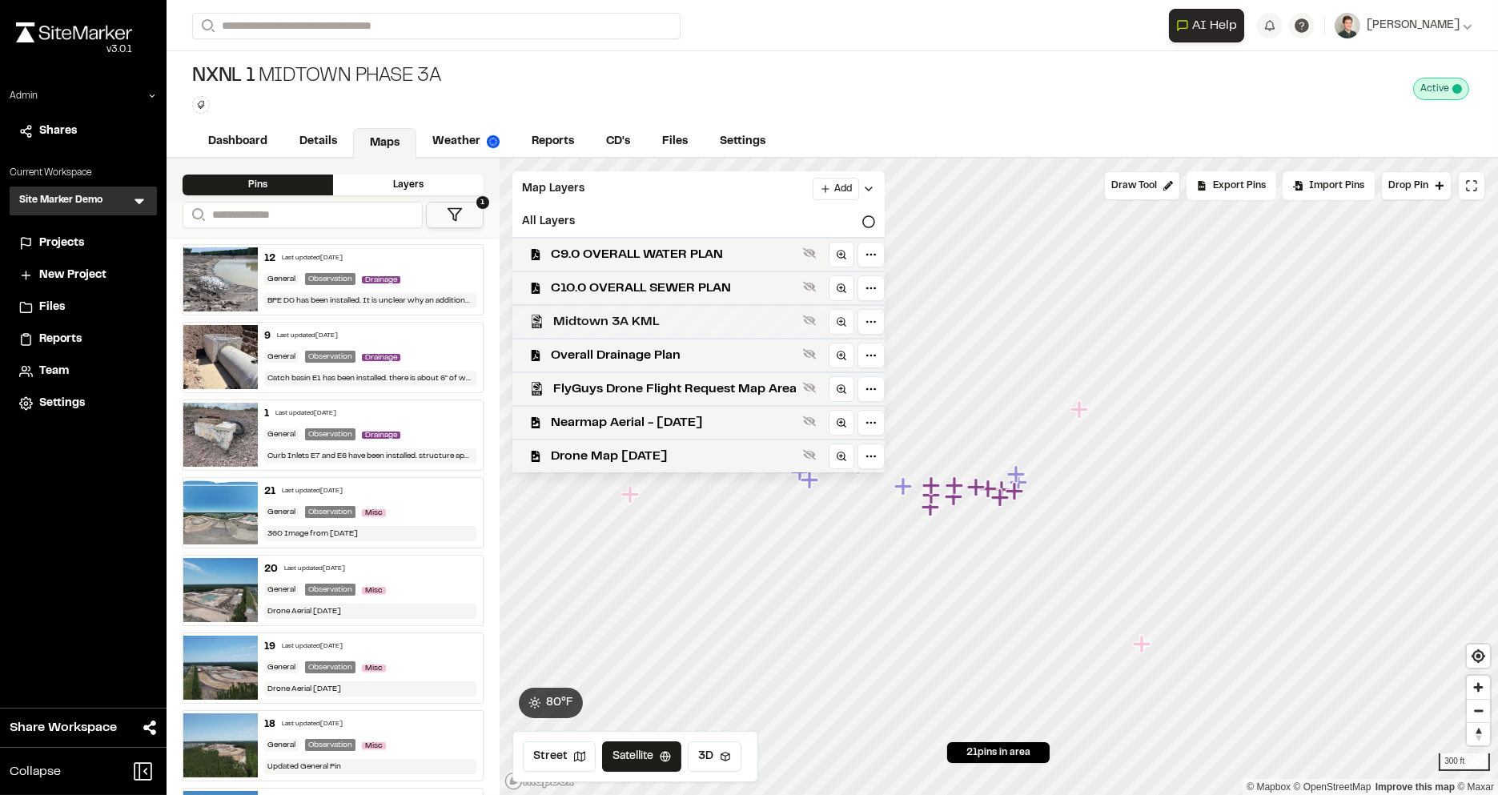
click at [601, 323] on span "Midtown 3A KML" at bounding box center [674, 321] width 243 height 19
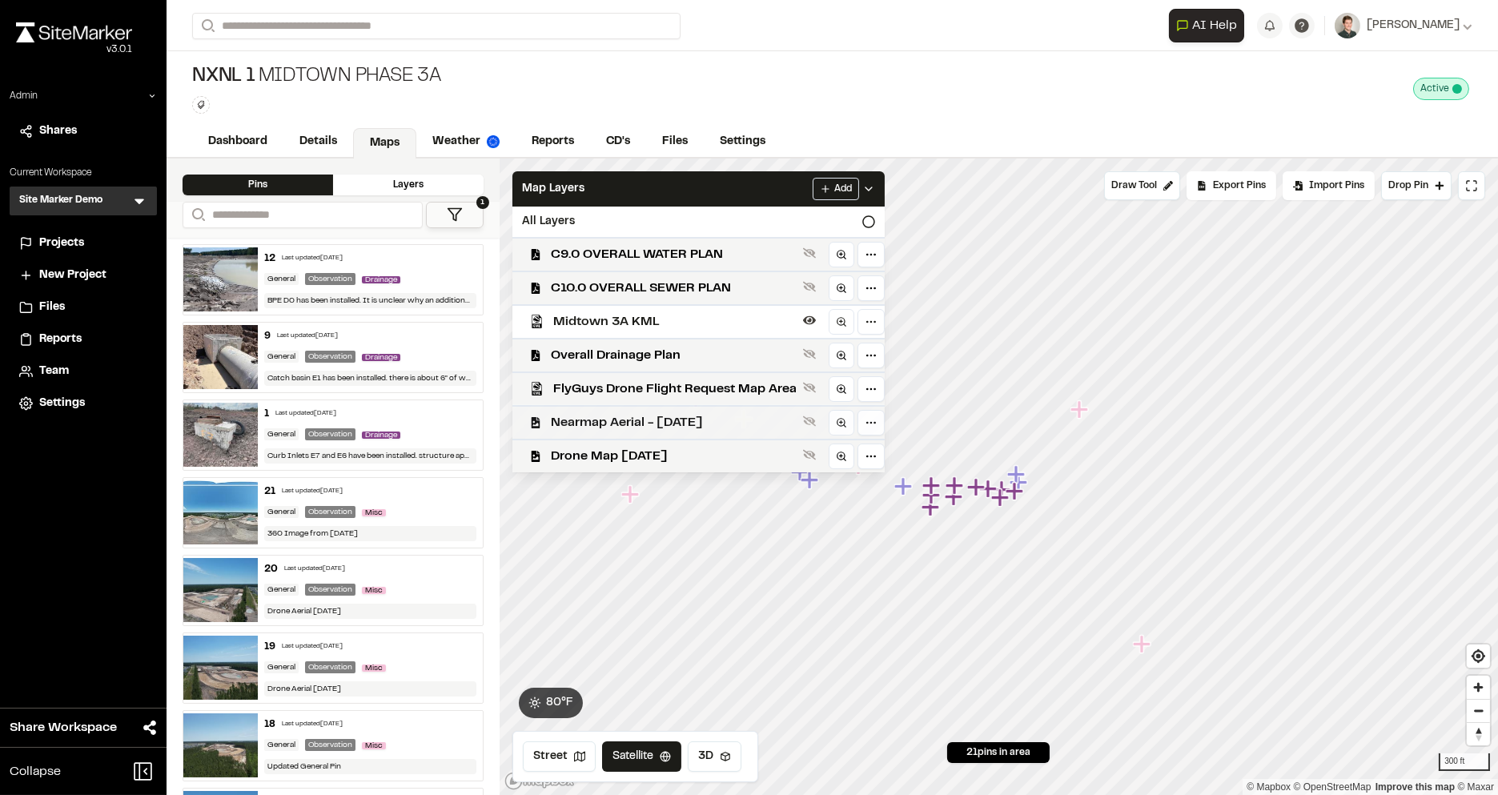
click at [620, 419] on span "Nearmap Aerial - Jan 2 2025" at bounding box center [674, 422] width 246 height 19
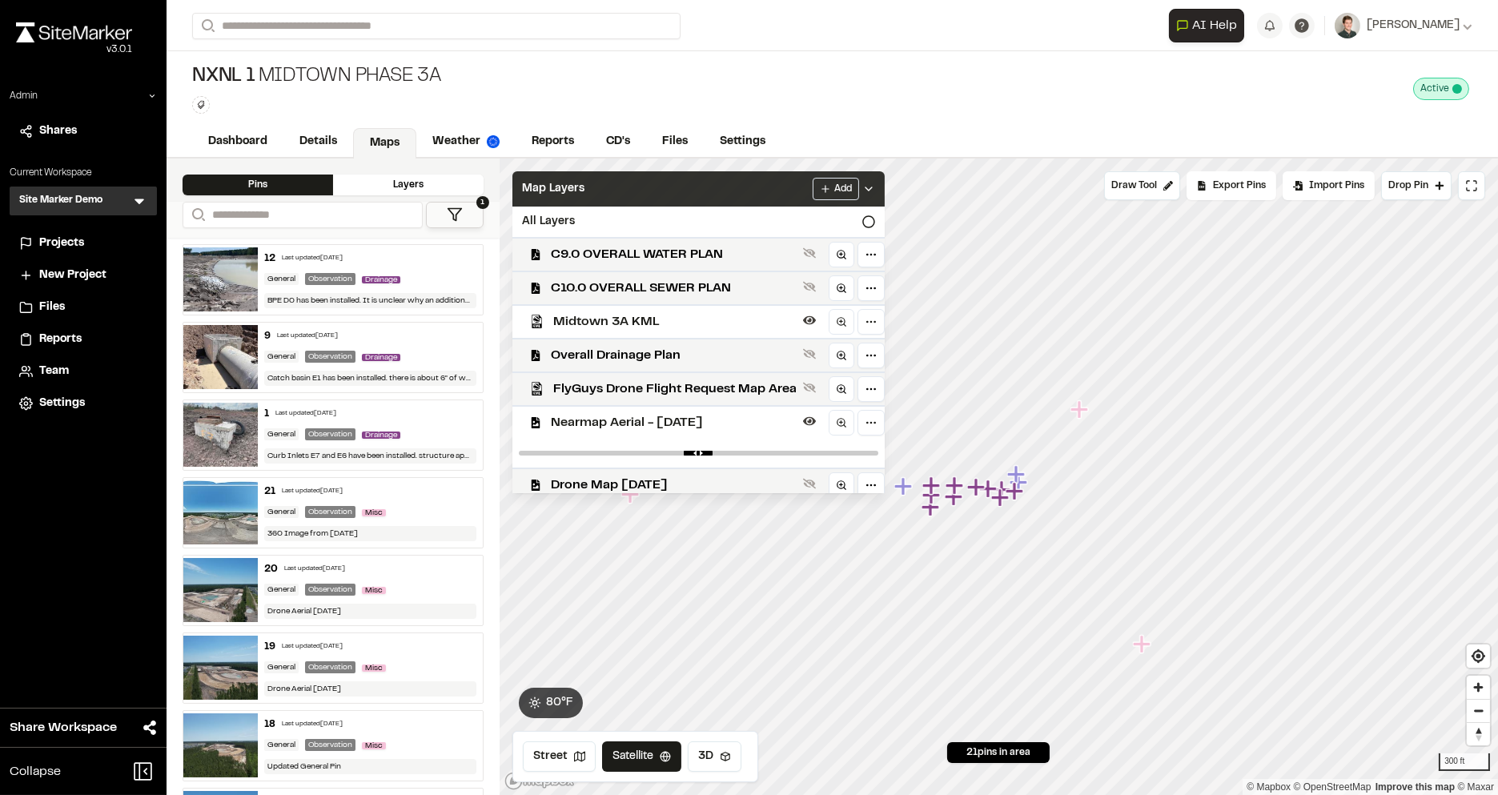
click at [617, 193] on div "Map Layers Add" at bounding box center [698, 188] width 372 height 35
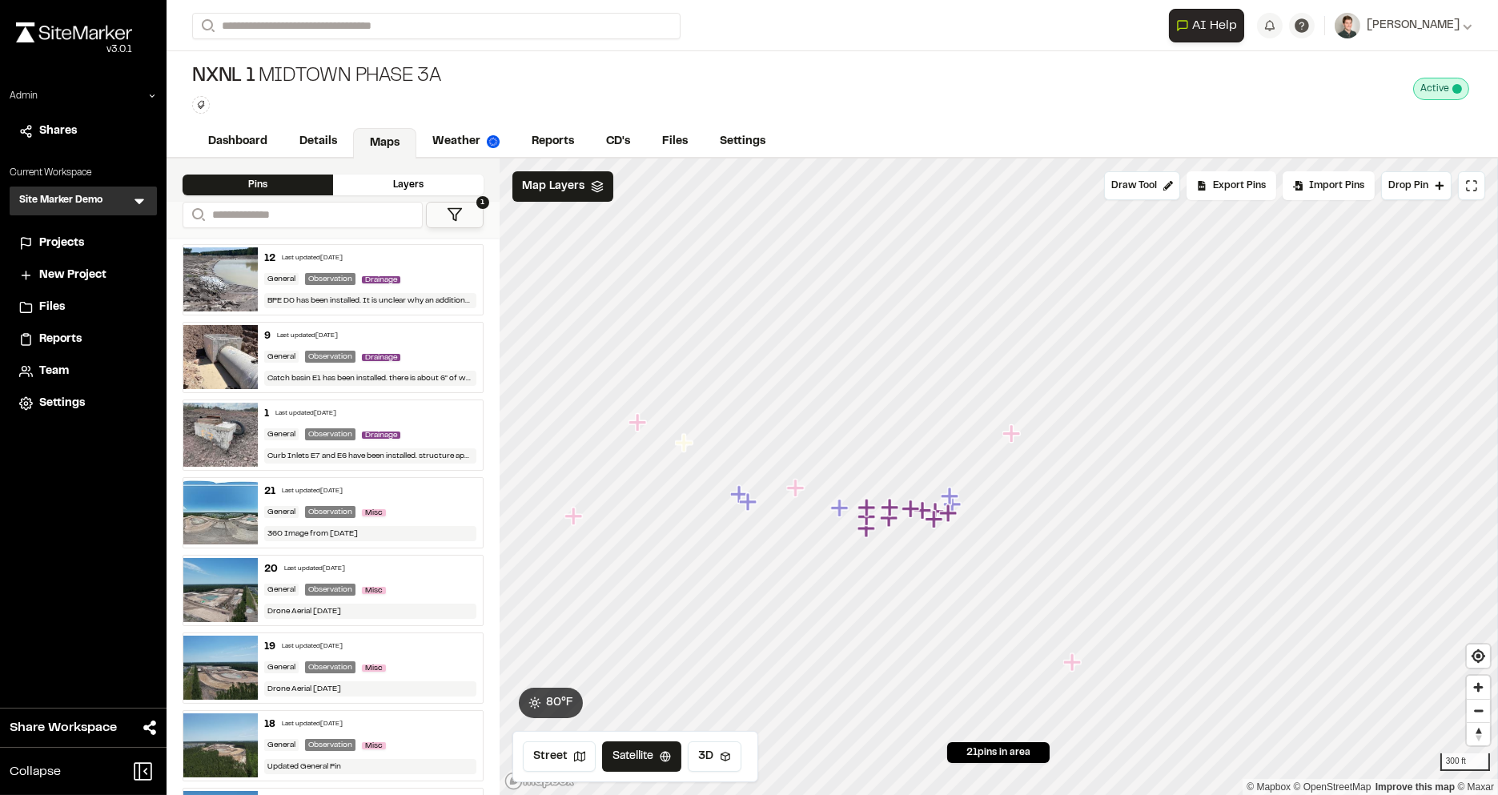
click at [1060, 119] on div "**********" at bounding box center [833, 397] width 1332 height 795
click at [292, 133] on link "Details" at bounding box center [318, 143] width 71 height 30
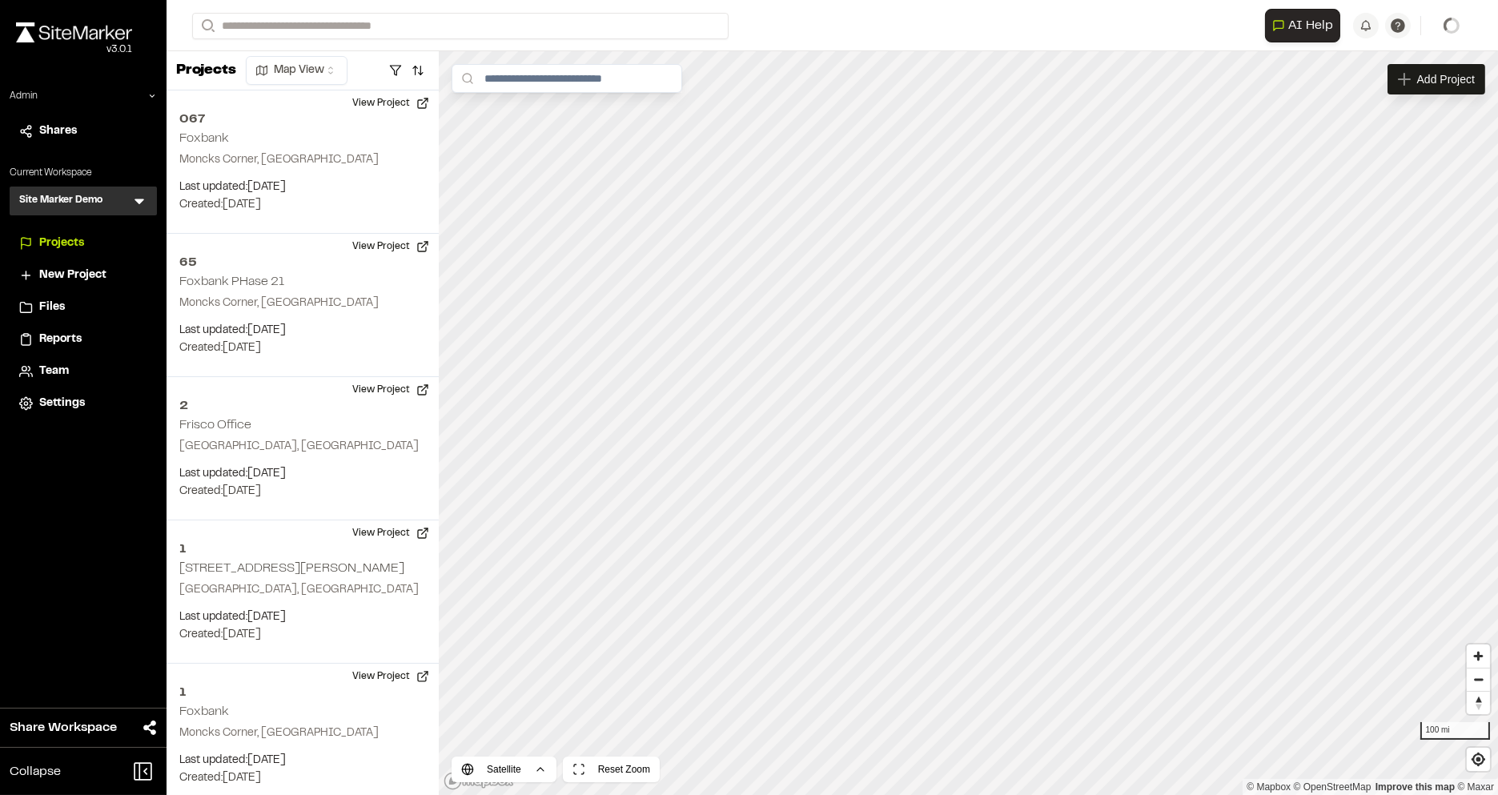
click at [134, 204] on icon at bounding box center [139, 201] width 16 height 16
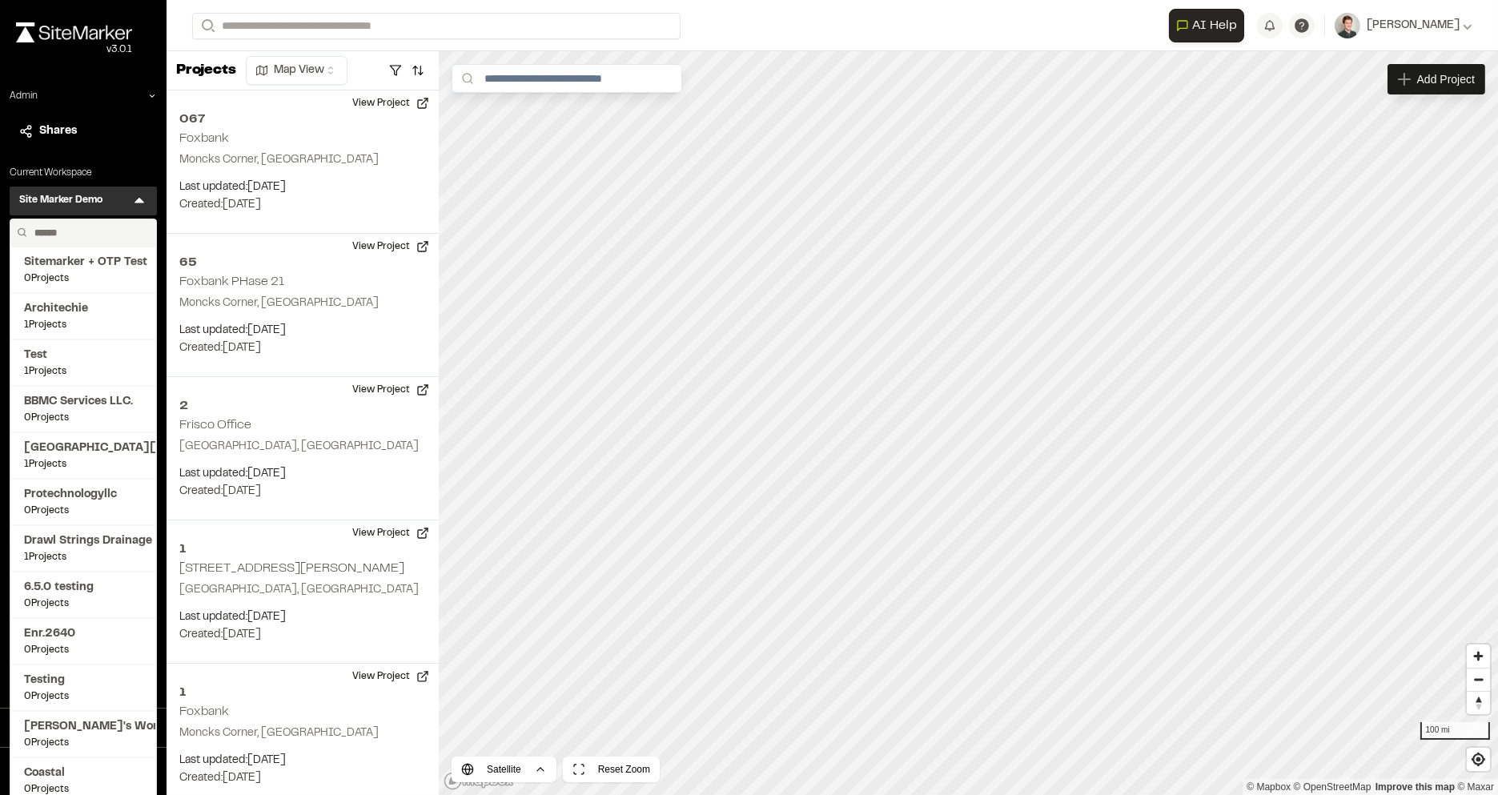
click at [91, 232] on input "text" at bounding box center [89, 232] width 122 height 27
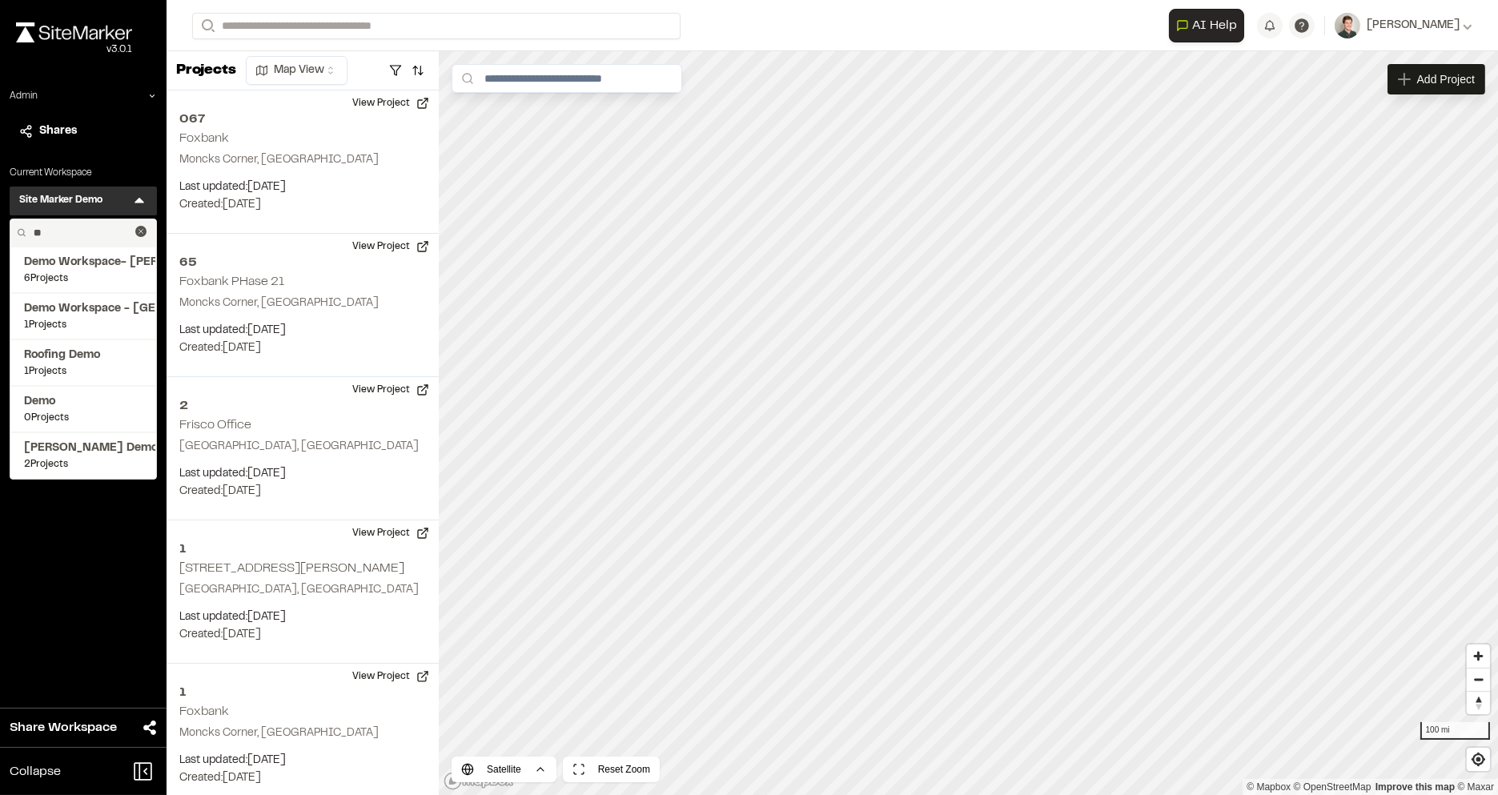
type input "*"
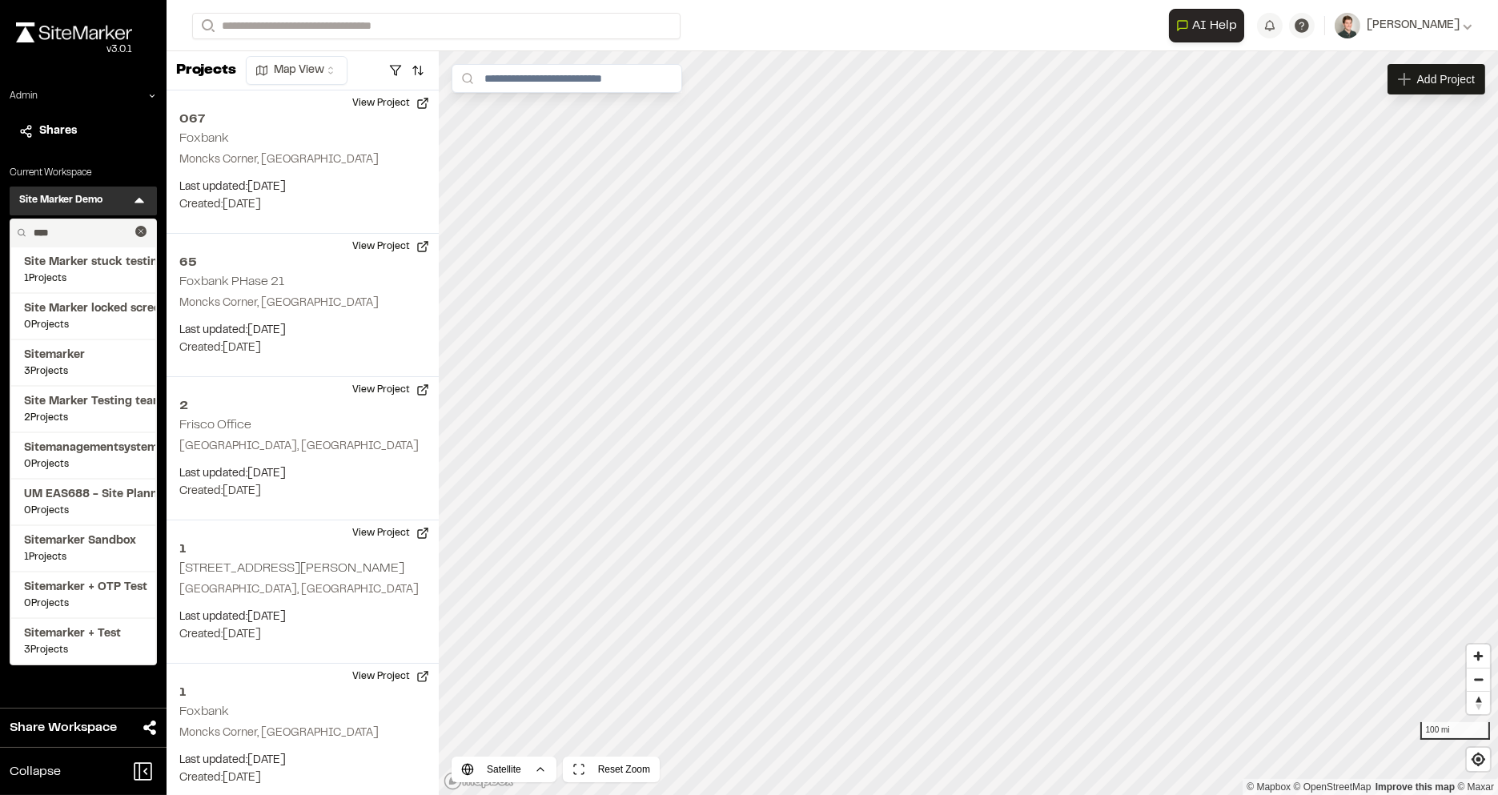
type input "****"
click at [142, 197] on icon at bounding box center [139, 201] width 16 height 16
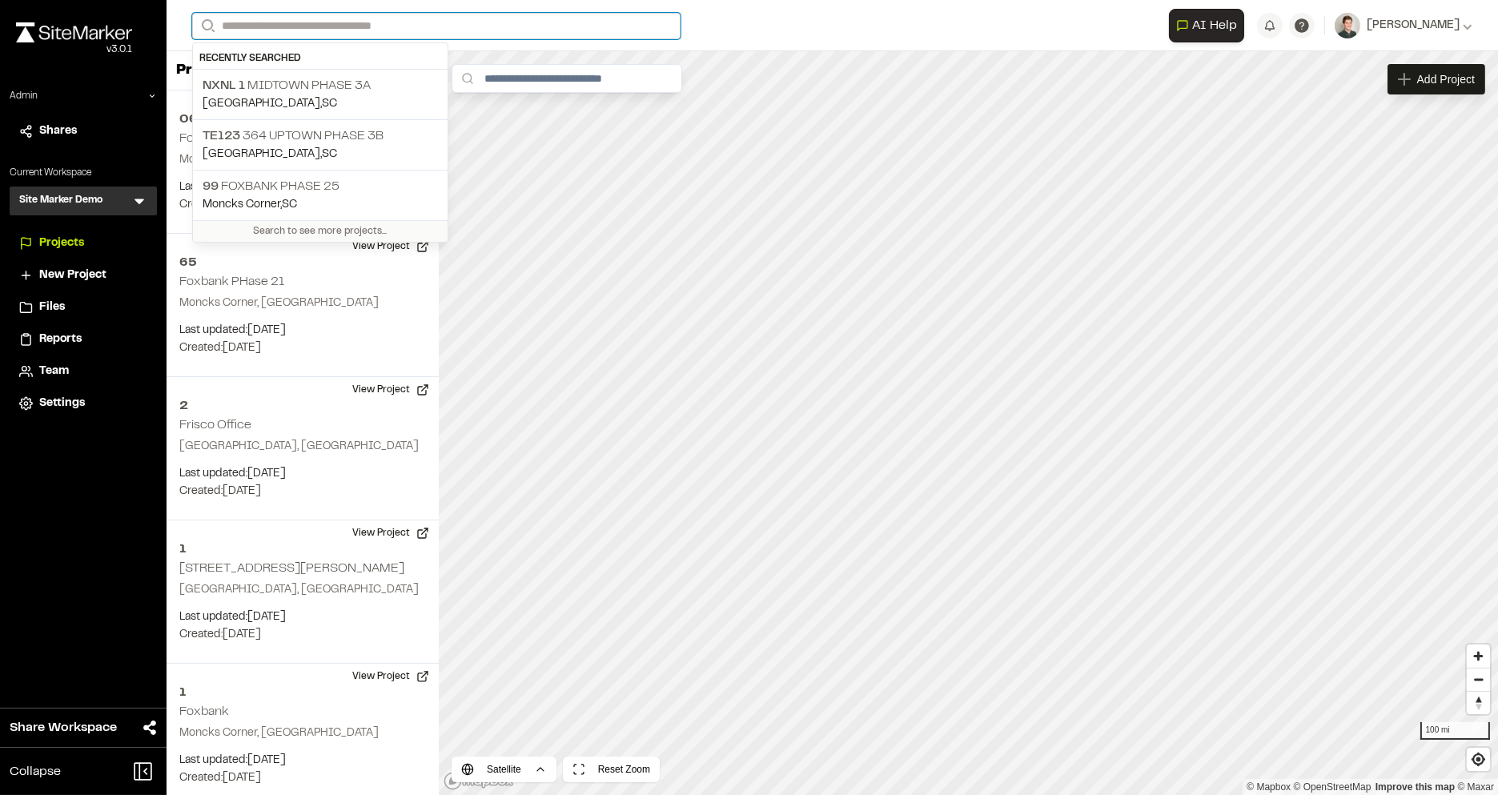
click at [387, 28] on input "Search" at bounding box center [436, 26] width 488 height 26
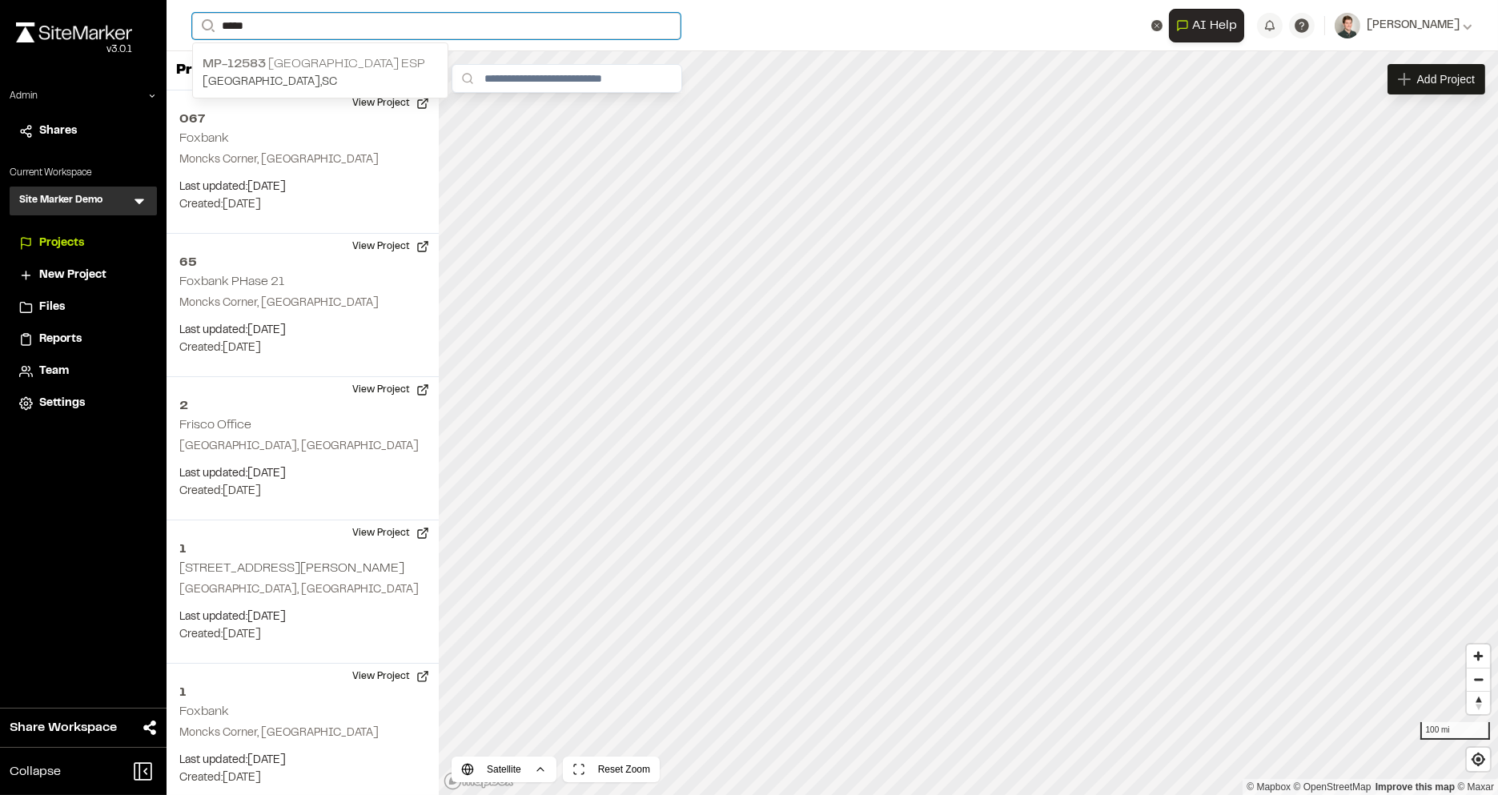
type input "*****"
click at [419, 72] on p "MP-[GEOGRAPHIC_DATA] ESP" at bounding box center [320, 63] width 235 height 19
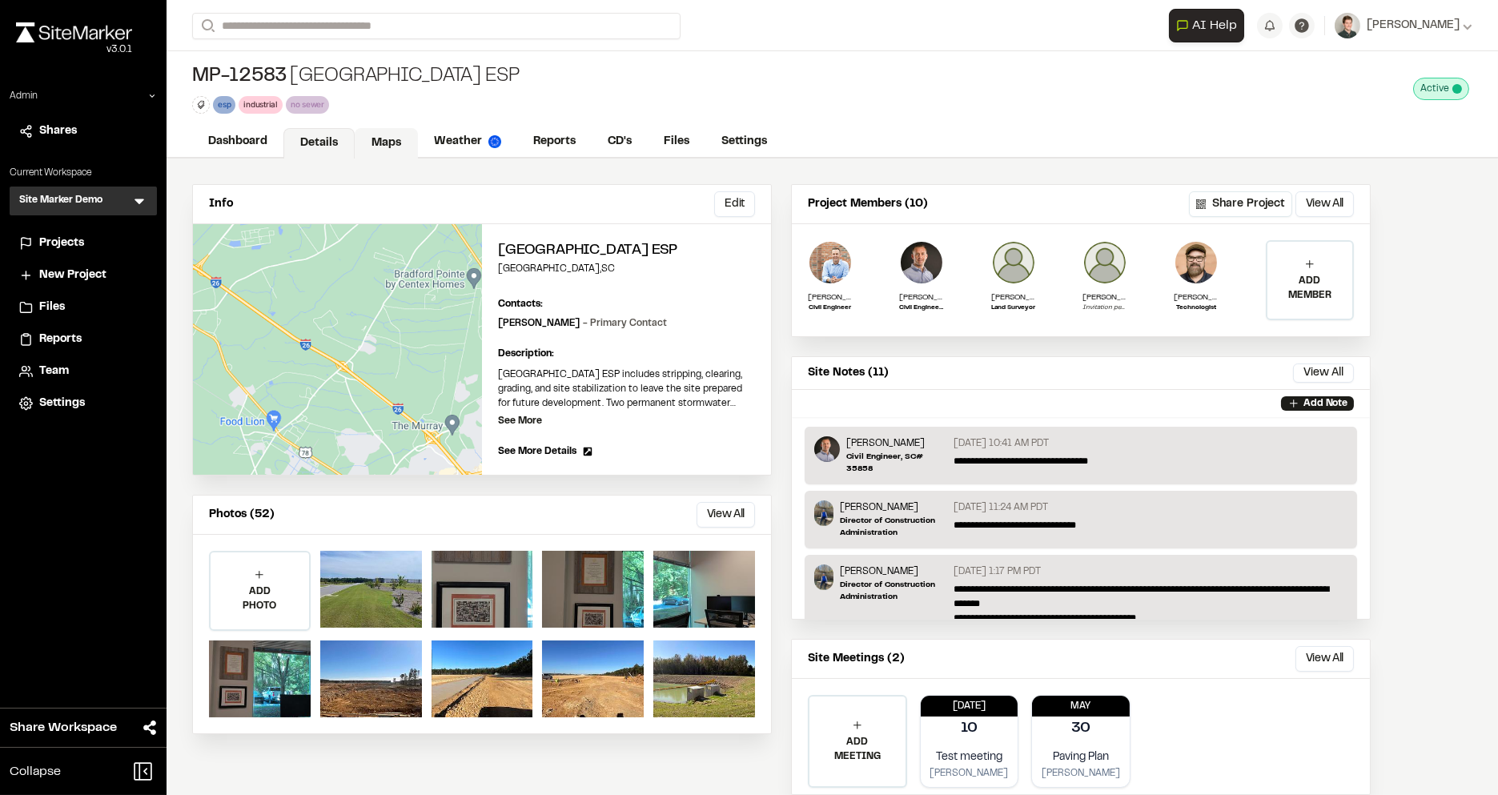
click at [378, 145] on link "Maps" at bounding box center [386, 143] width 63 height 30
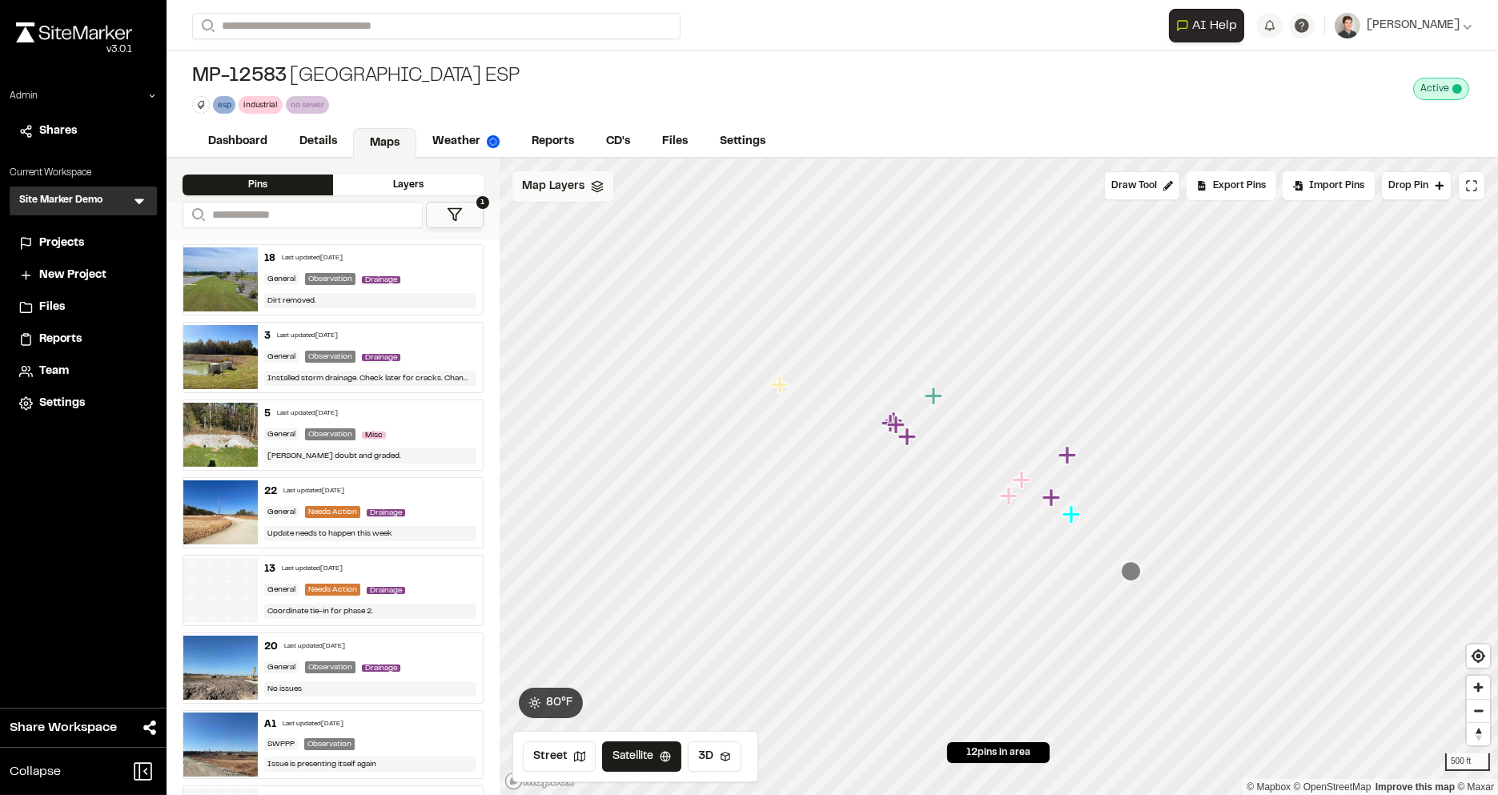
click at [577, 178] on span "Map Layers" at bounding box center [553, 187] width 62 height 18
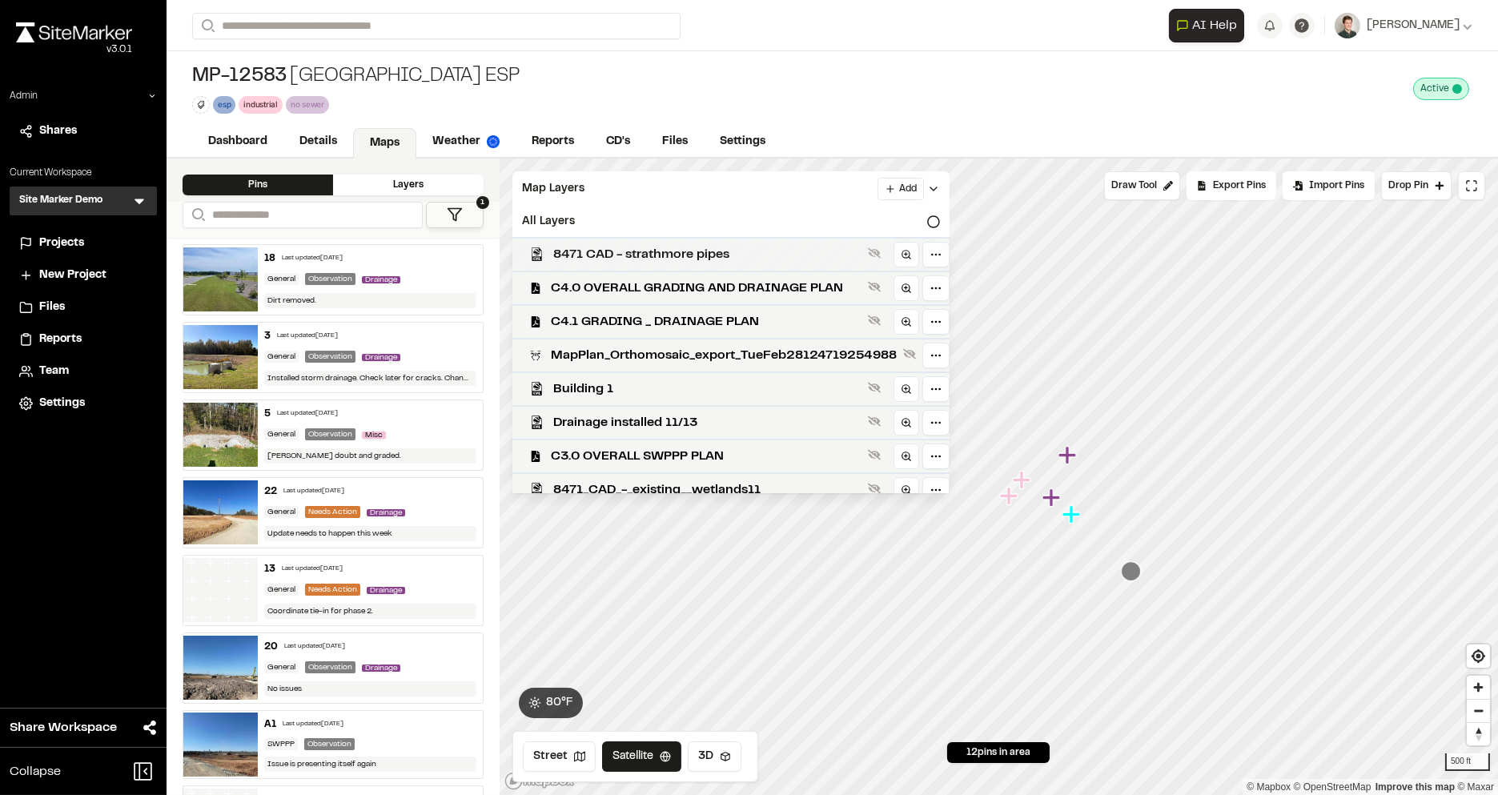
click at [580, 242] on div "8471 CAD - strathmore pipes" at bounding box center [725, 254] width 450 height 34
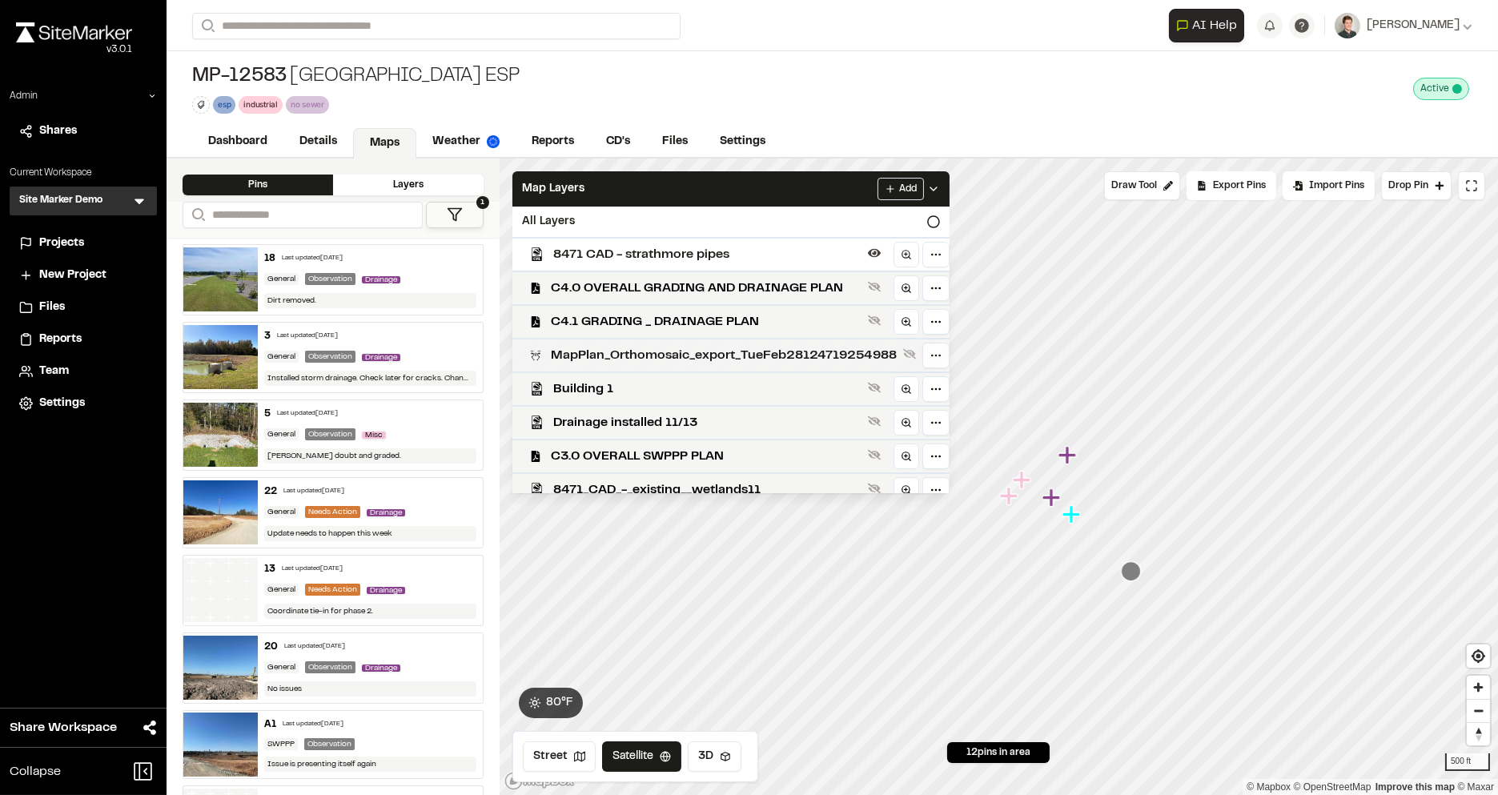
click at [580, 352] on span "MapPlan_Orthomosaic_export_TueFeb28124719254988" at bounding box center [724, 355] width 346 height 19
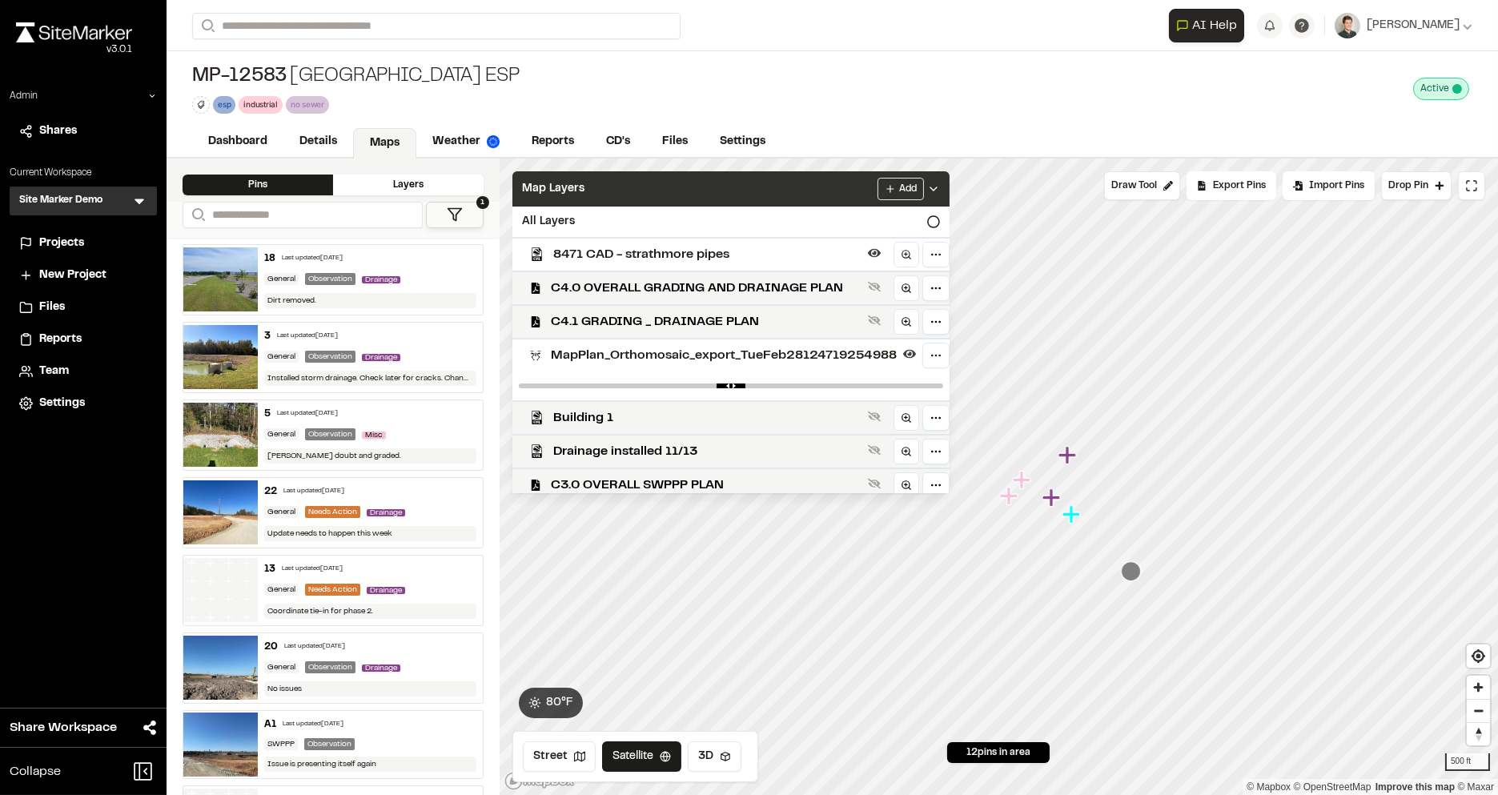
click at [633, 186] on div "Map Layers Add" at bounding box center [730, 188] width 437 height 35
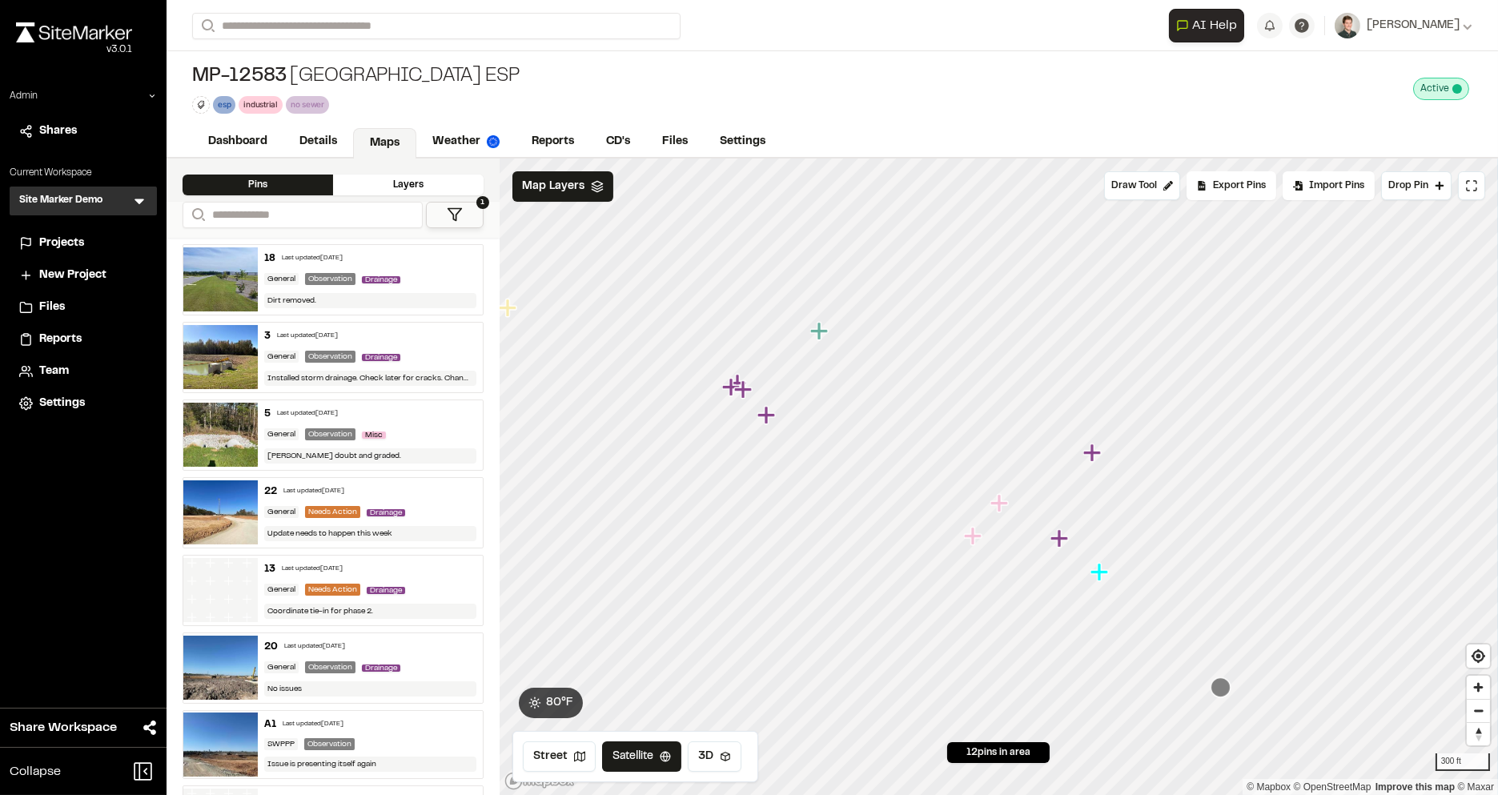
click at [489, 336] on div "**********" at bounding box center [833, 477] width 1332 height 637
click at [303, 135] on link "Details" at bounding box center [318, 143] width 71 height 30
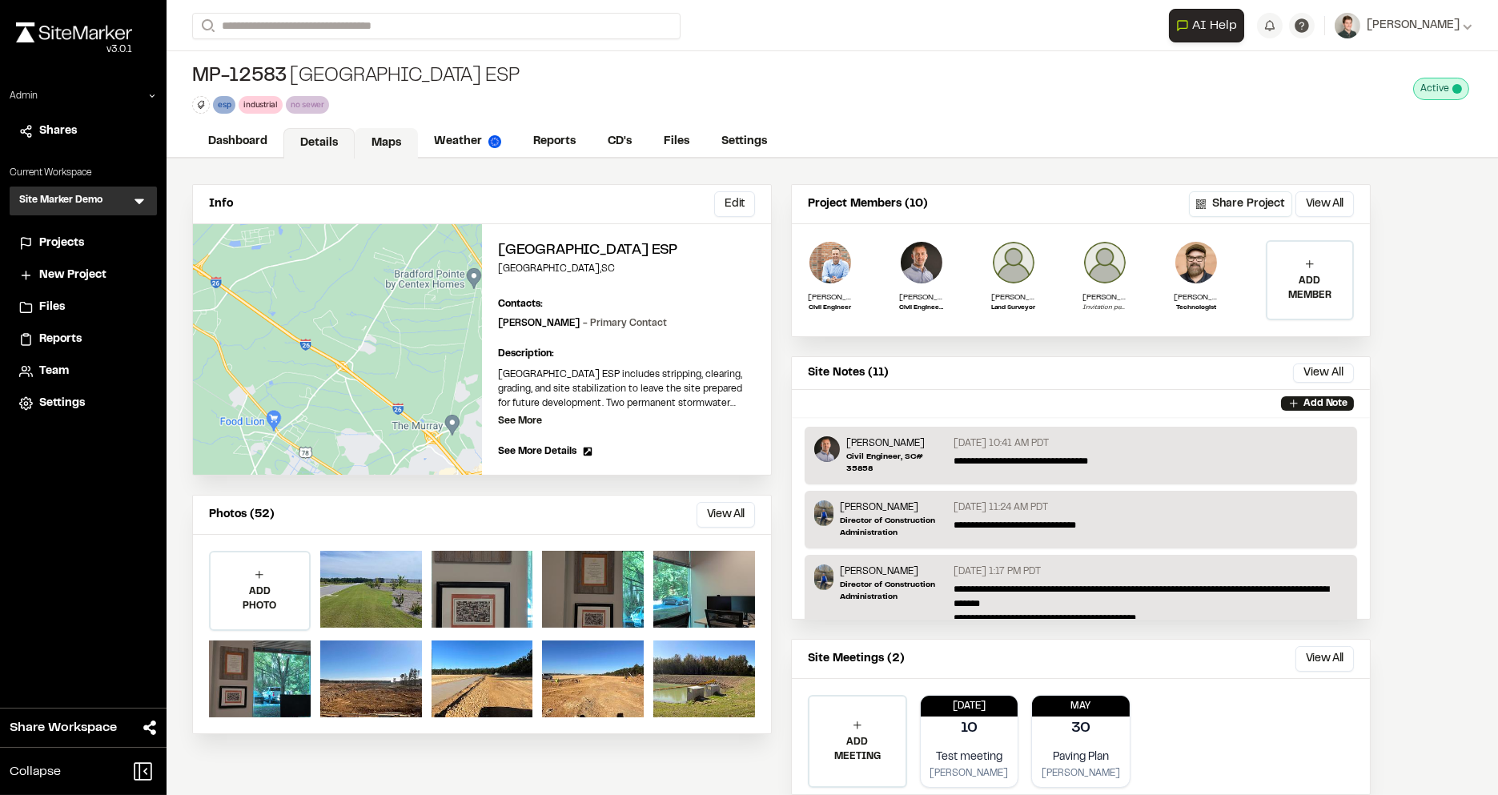
click at [385, 140] on link "Maps" at bounding box center [386, 143] width 63 height 30
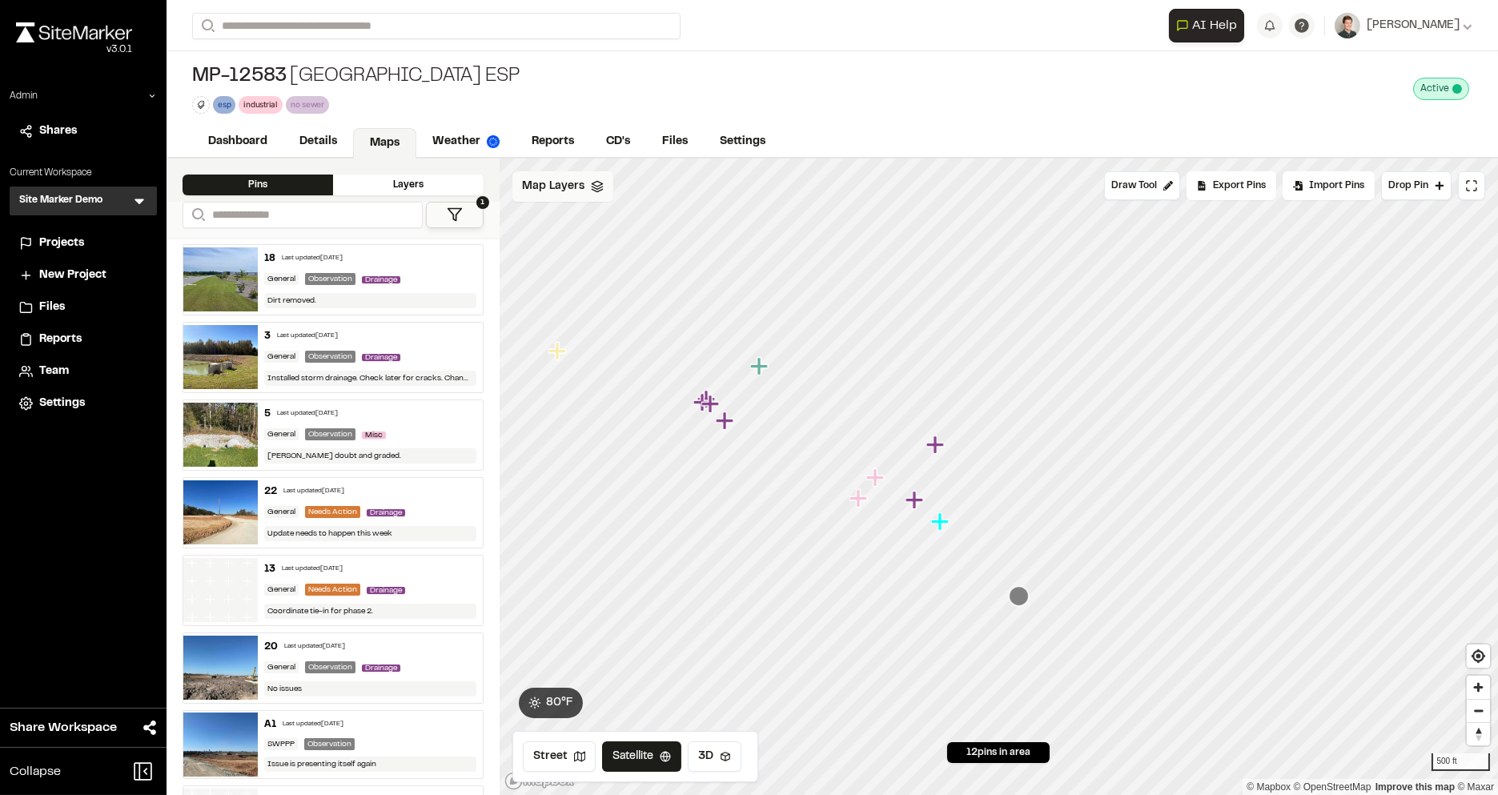
click at [537, 178] on span "Map Layers" at bounding box center [553, 187] width 62 height 18
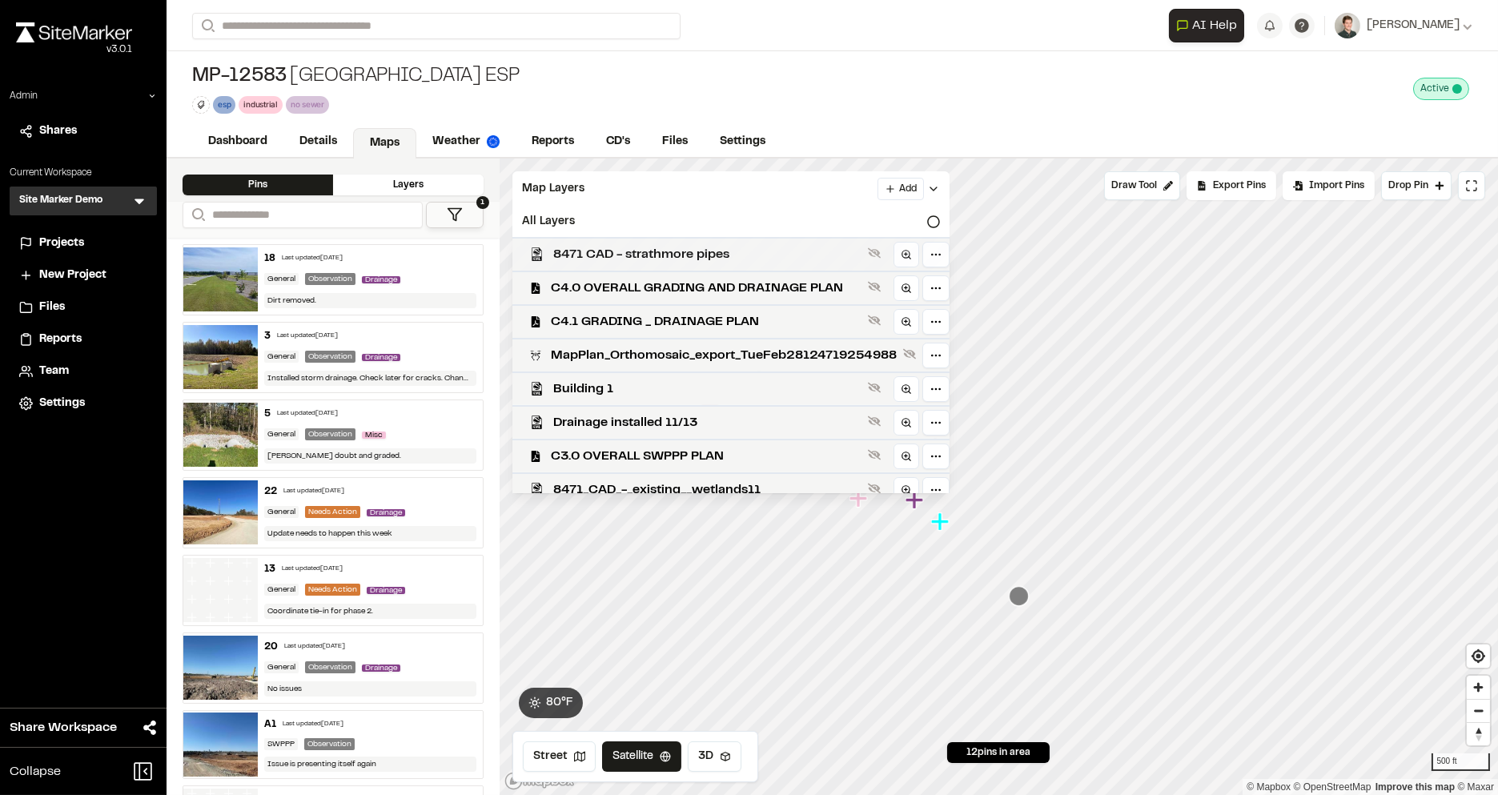
click at [566, 245] on span "8471 CAD - strathmore pipes" at bounding box center [707, 254] width 308 height 19
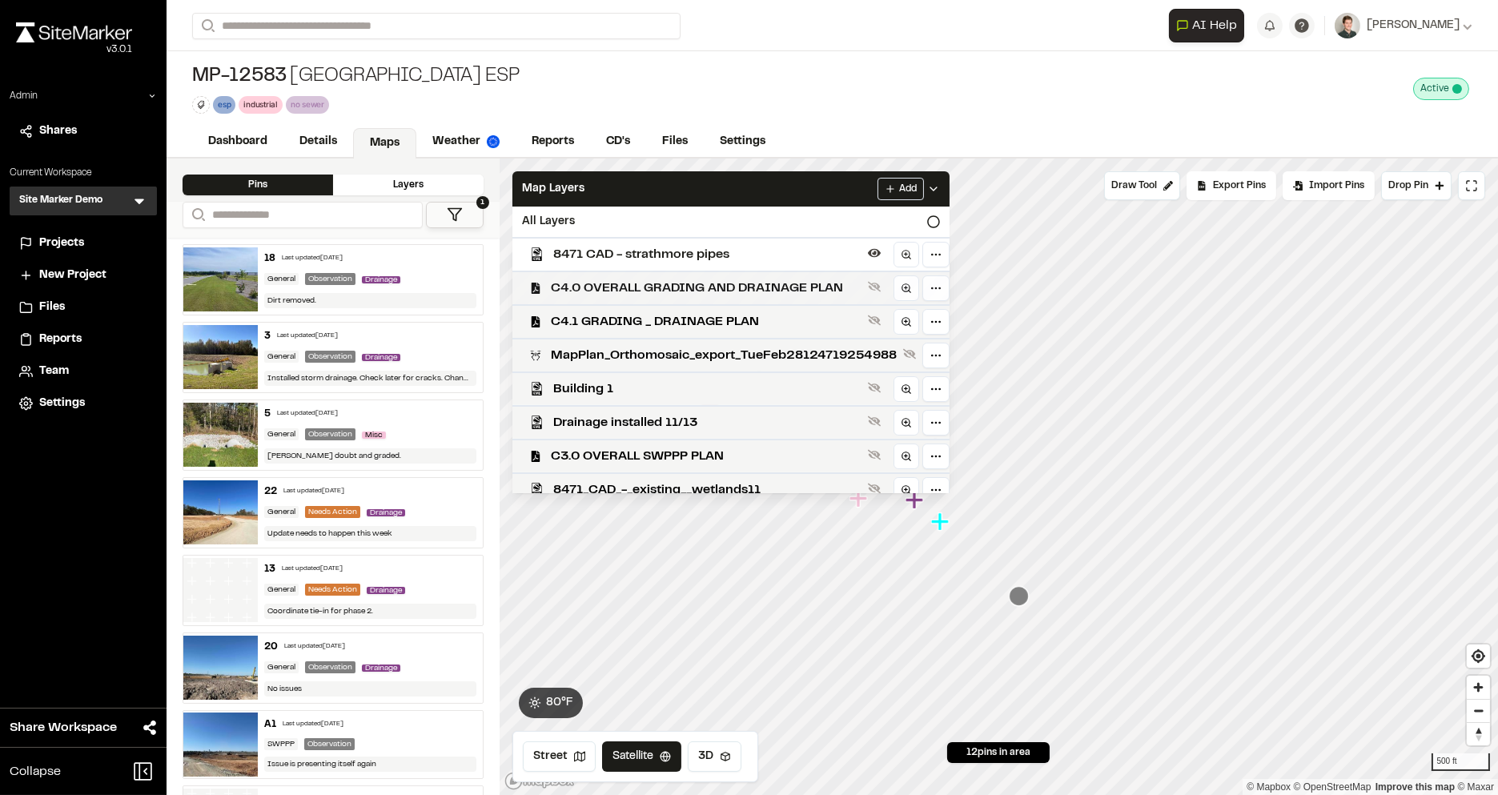
click at [612, 293] on span "C4.0 OVERALL GRADING AND DRAINAGE PLAN" at bounding box center [706, 288] width 311 height 19
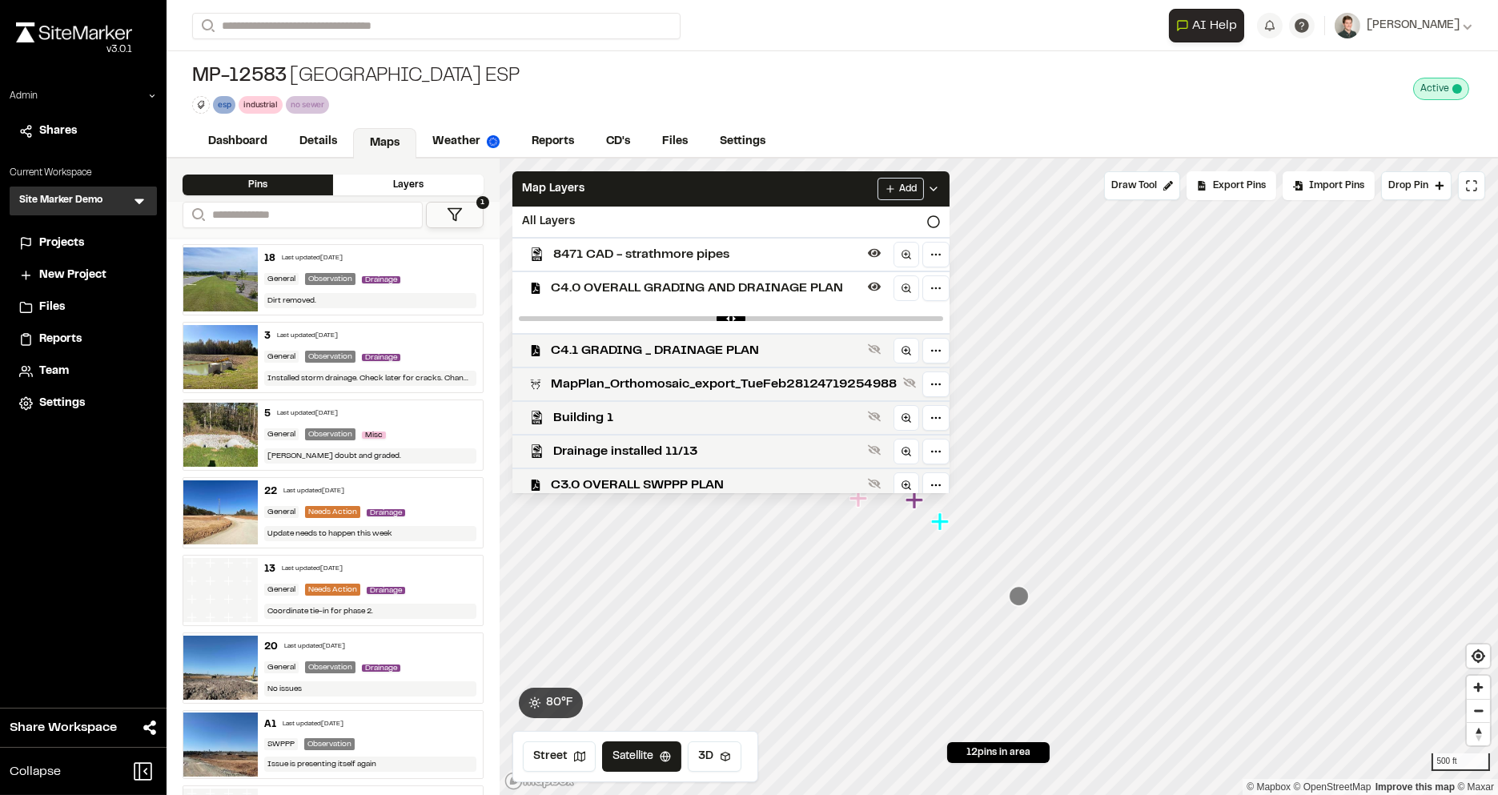
click at [633, 271] on div "C4.0 OVERALL GRADING AND DRAINAGE PLAN" at bounding box center [725, 288] width 450 height 34
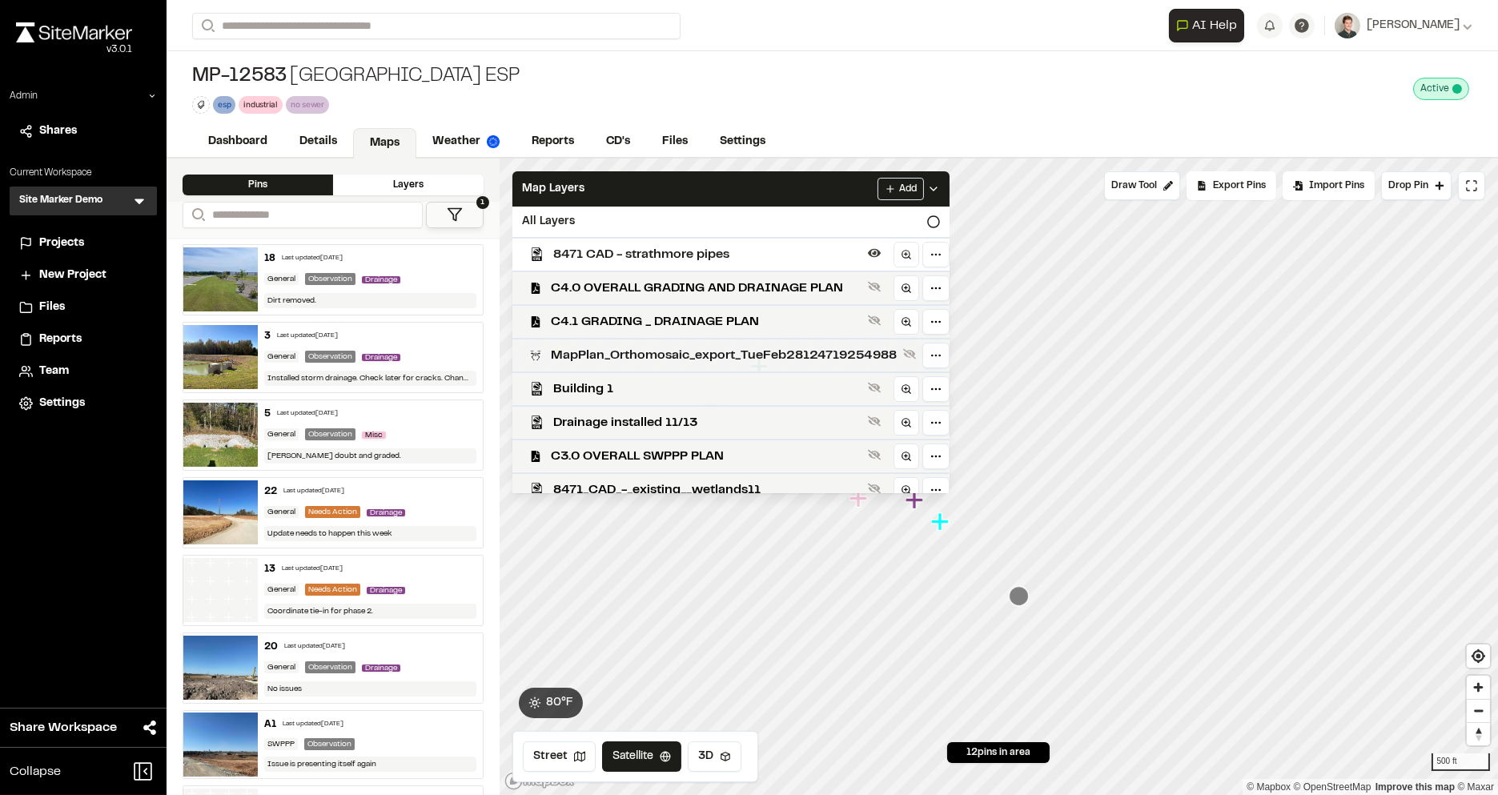
click at [625, 351] on span "MapPlan_Orthomosaic_export_TueFeb28124719254988" at bounding box center [724, 355] width 346 height 19
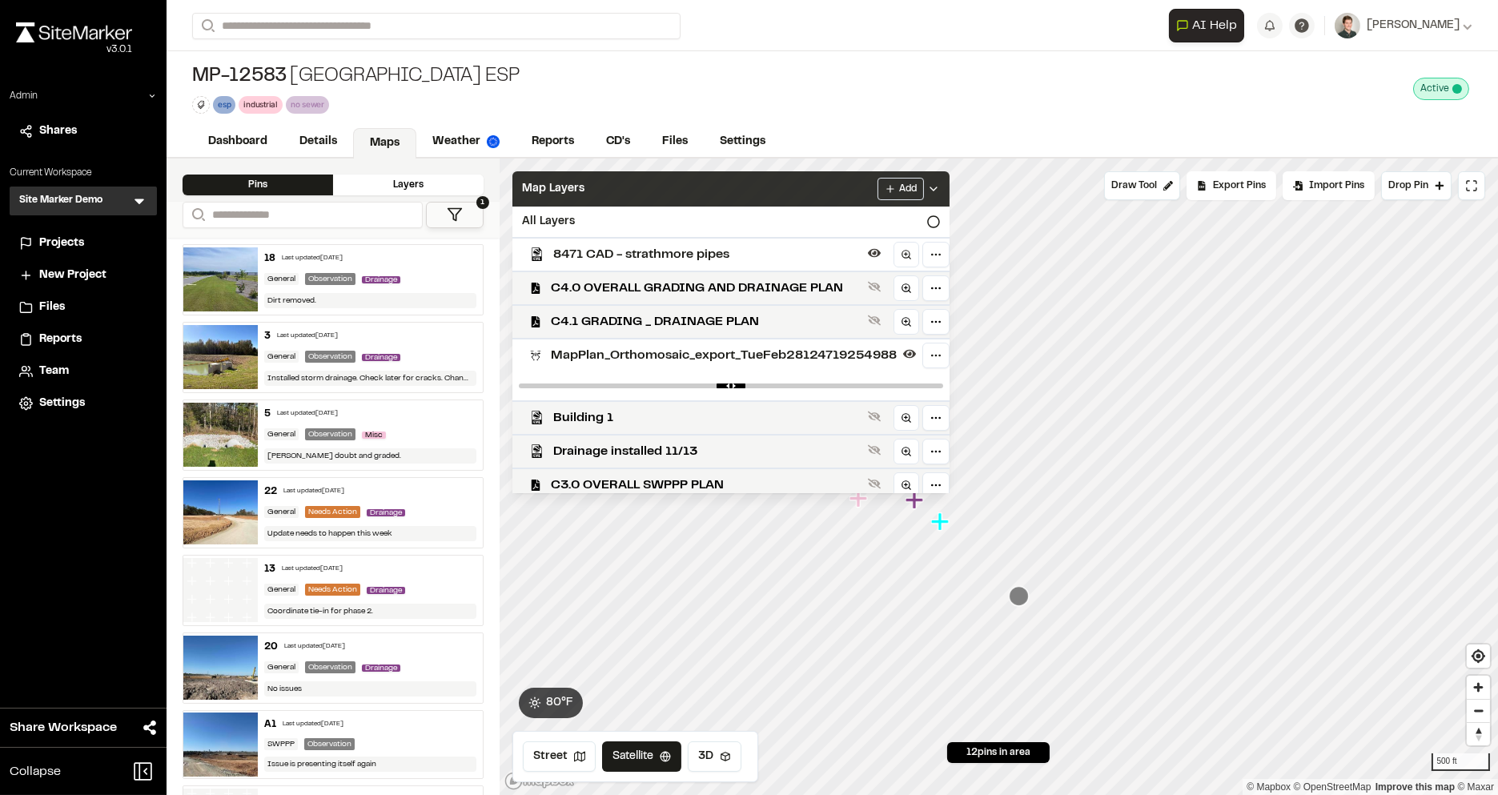
click at [641, 194] on div "Map Layers Add" at bounding box center [730, 188] width 437 height 35
